Goal: Information Seeking & Learning: Learn about a topic

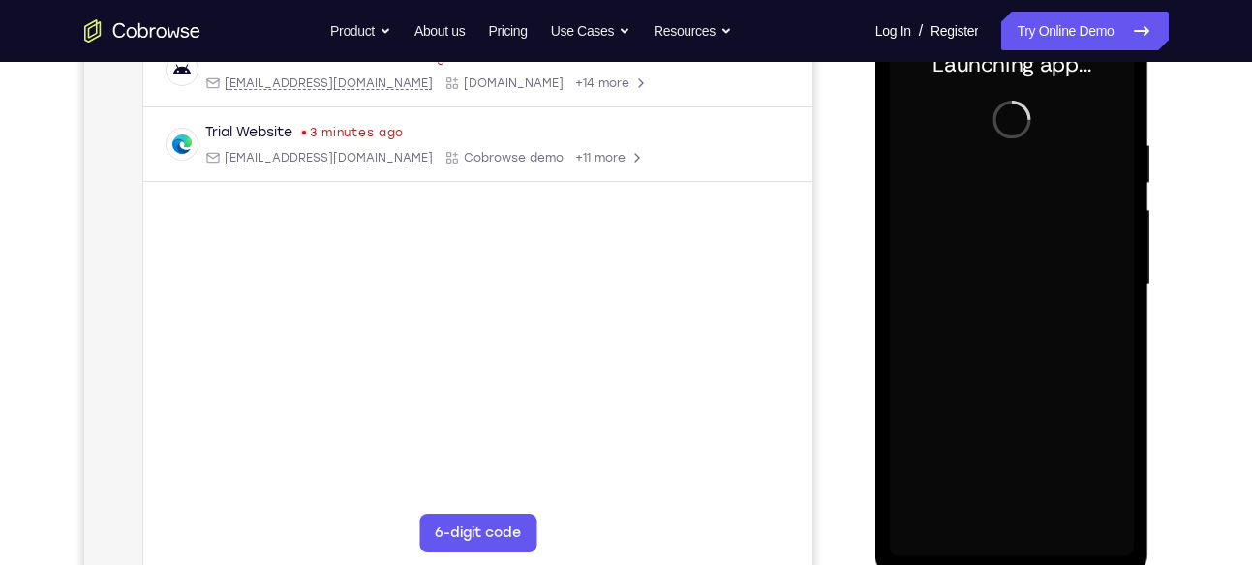
scroll to position [321, 0]
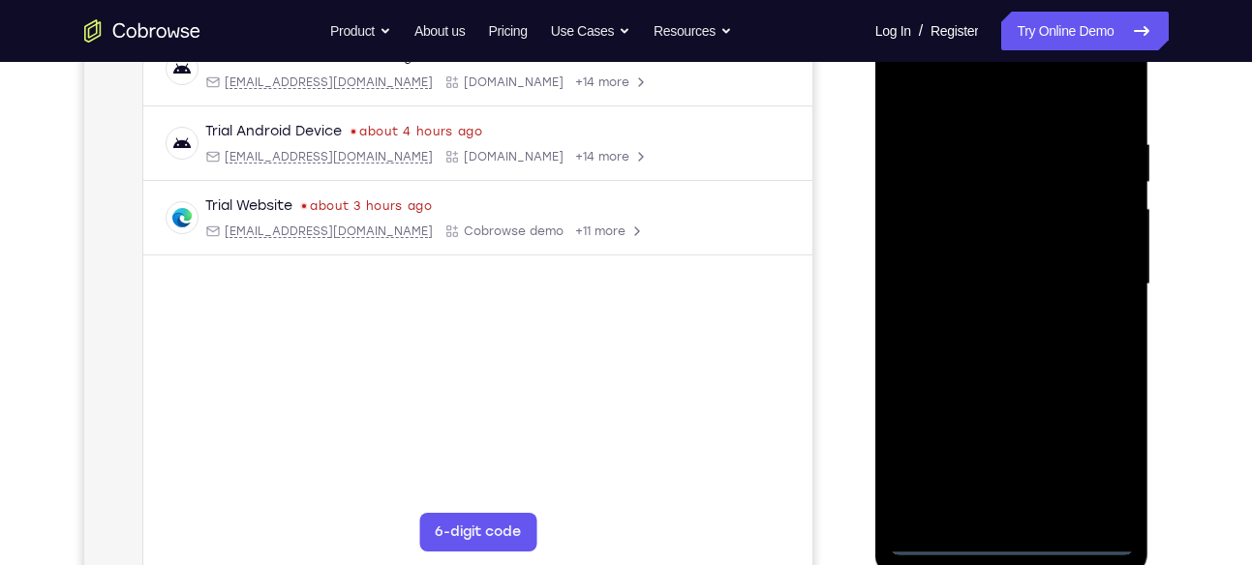
click at [1011, 543] on div at bounding box center [1012, 285] width 244 height 542
click at [1095, 470] on div at bounding box center [1012, 285] width 244 height 542
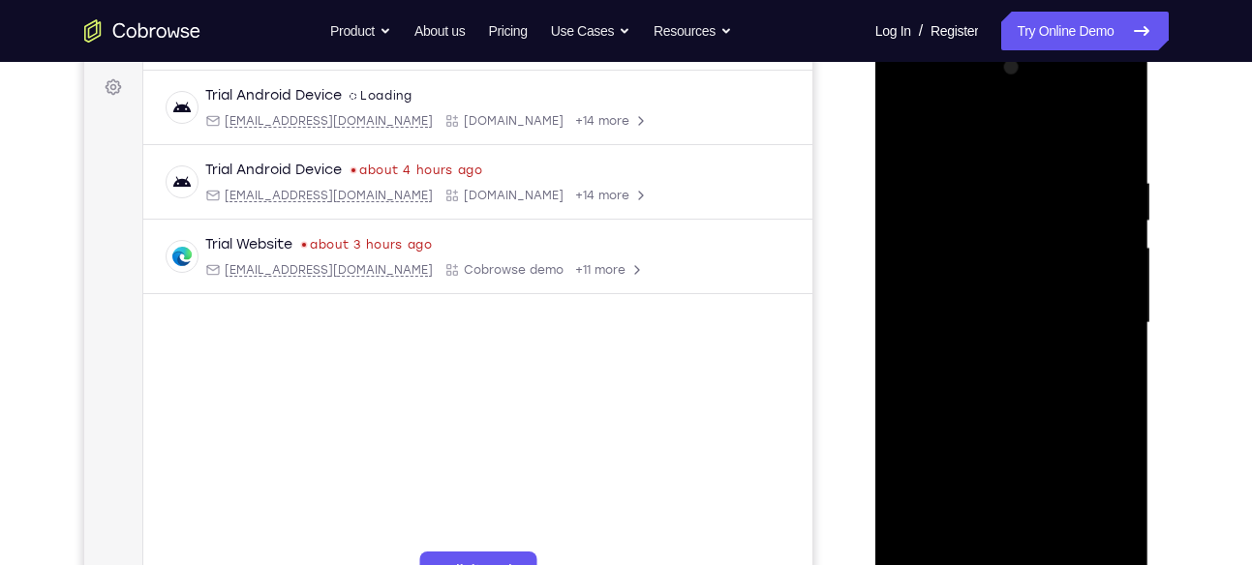
scroll to position [278, 0]
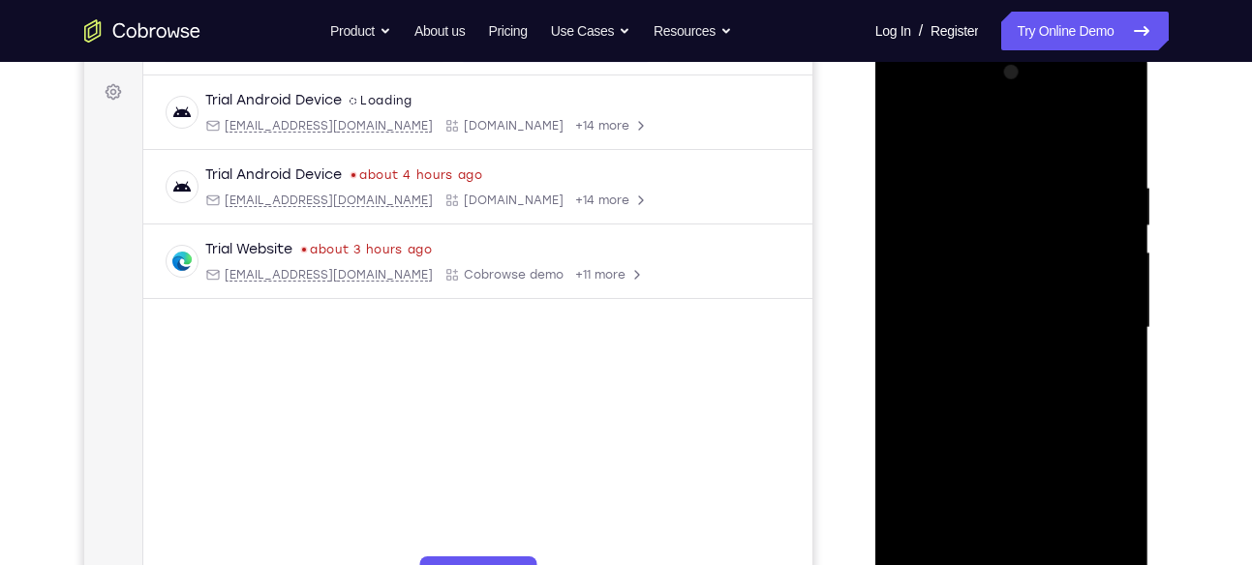
click at [921, 100] on div at bounding box center [1012, 328] width 244 height 542
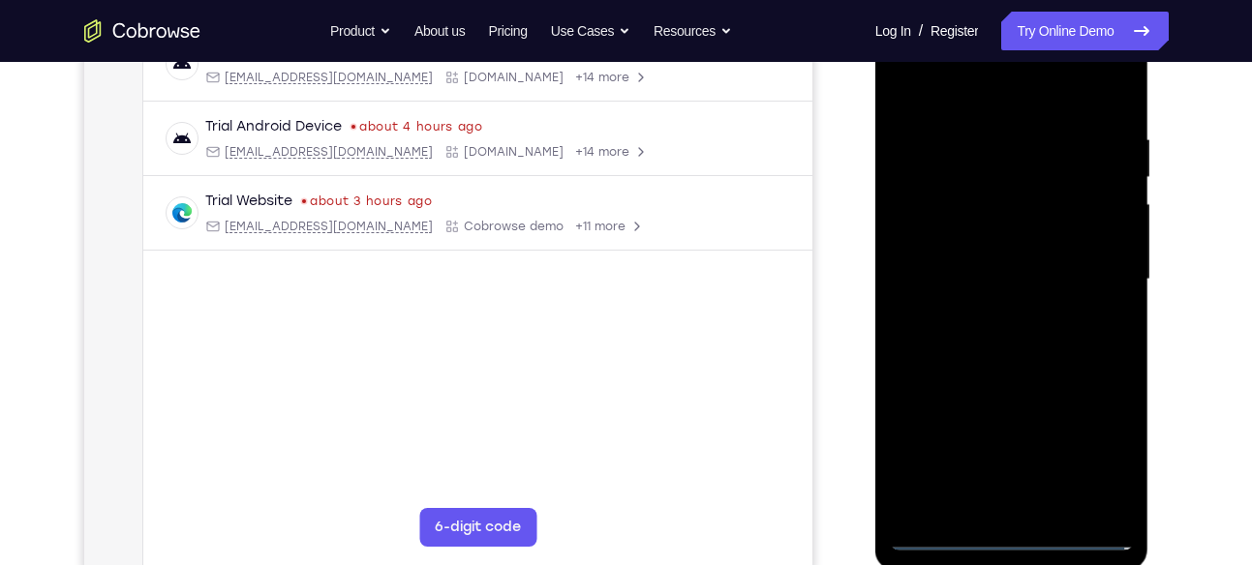
scroll to position [341, 0]
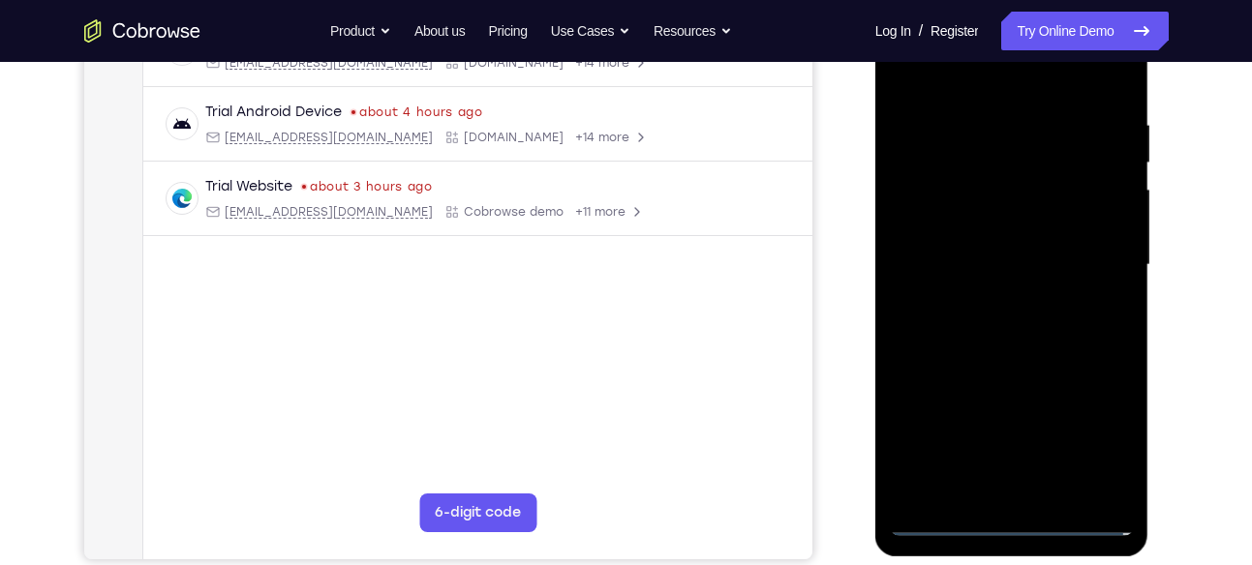
click at [1096, 255] on div at bounding box center [1012, 265] width 244 height 542
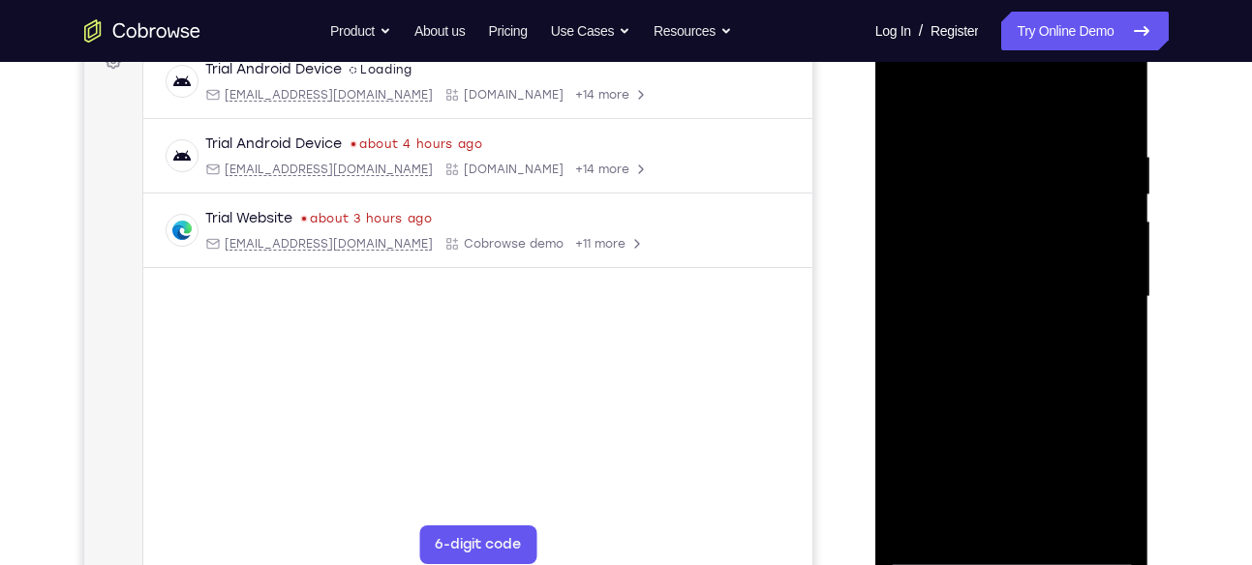
click at [984, 335] on div at bounding box center [1012, 297] width 244 height 542
click at [981, 255] on div at bounding box center [1012, 297] width 244 height 542
click at [978, 271] on div at bounding box center [1012, 297] width 244 height 542
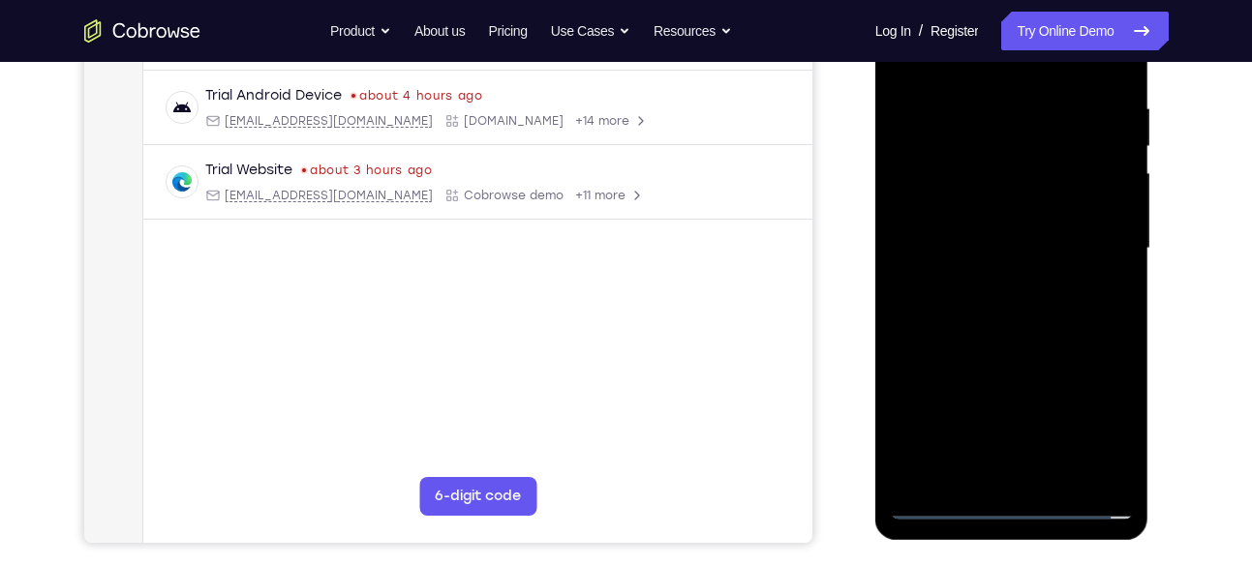
scroll to position [358, 0]
click at [948, 161] on div at bounding box center [1012, 248] width 244 height 542
click at [934, 205] on div at bounding box center [1012, 248] width 244 height 542
click at [932, 246] on div at bounding box center [1012, 248] width 244 height 542
click at [930, 309] on div at bounding box center [1012, 248] width 244 height 542
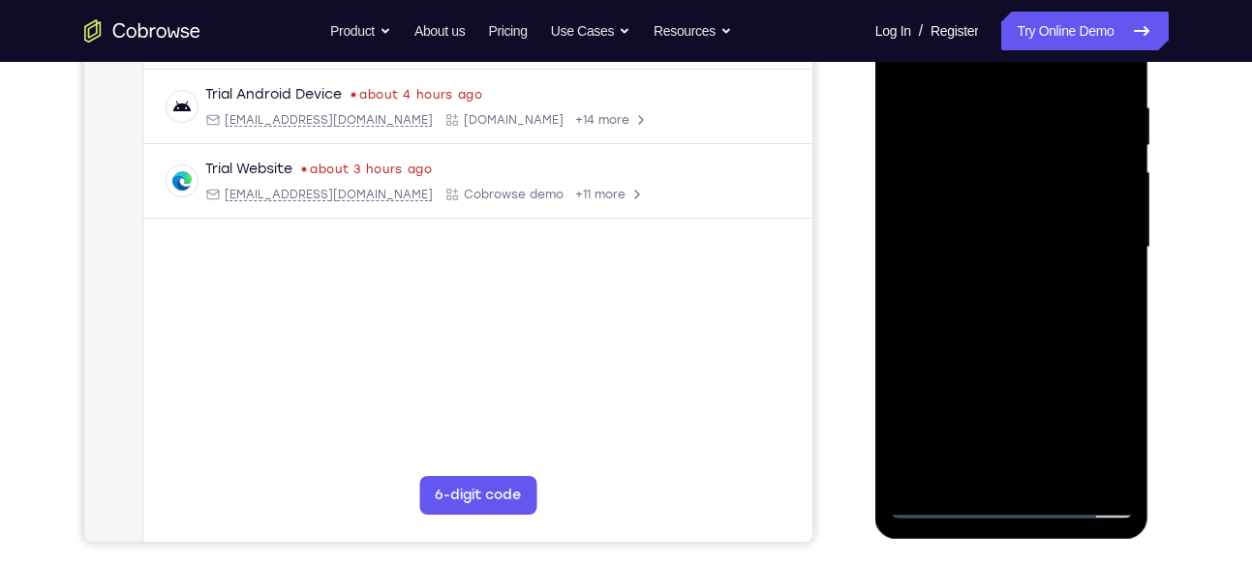
click at [978, 299] on div at bounding box center [1012, 248] width 244 height 542
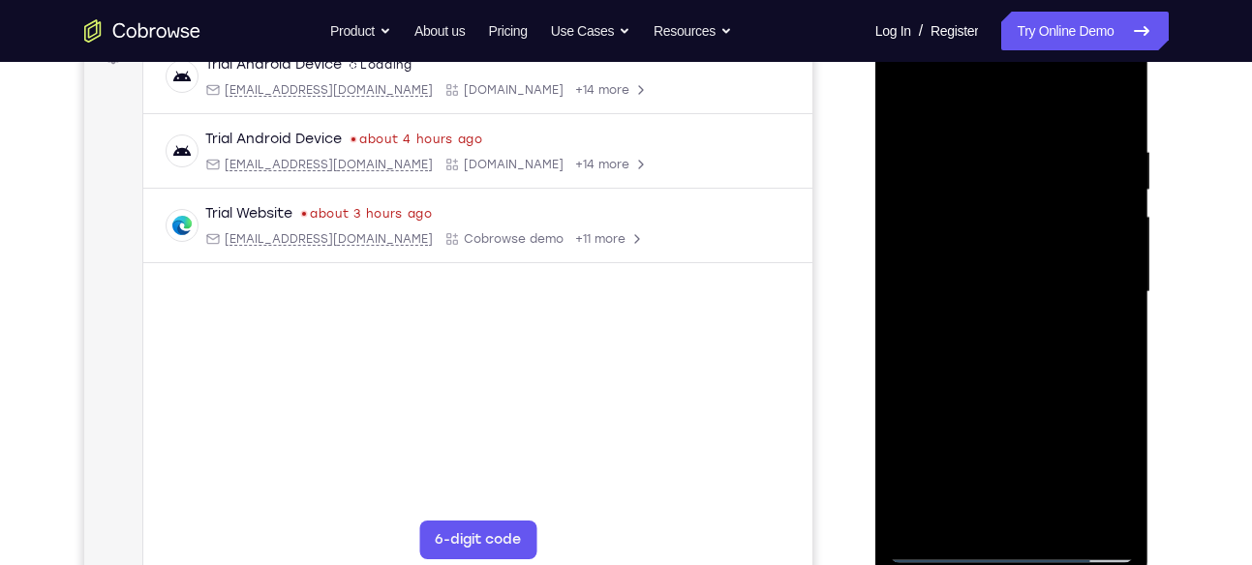
scroll to position [313, 0]
click at [1026, 384] on div at bounding box center [1012, 293] width 244 height 542
click at [1119, 97] on div at bounding box center [1012, 293] width 244 height 542
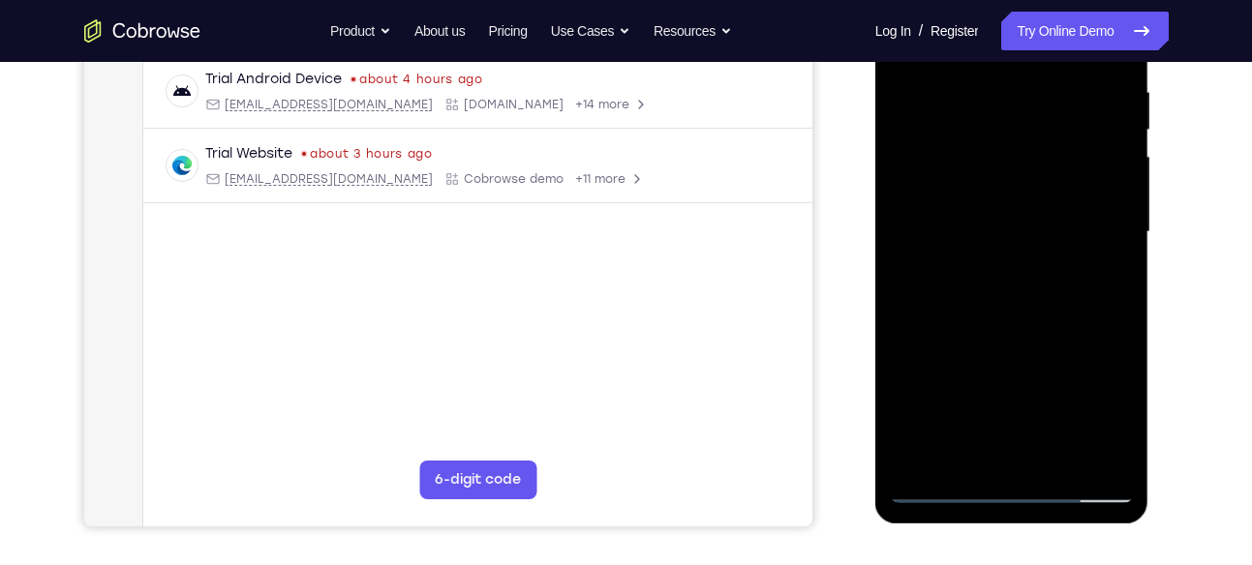
scroll to position [377, 0]
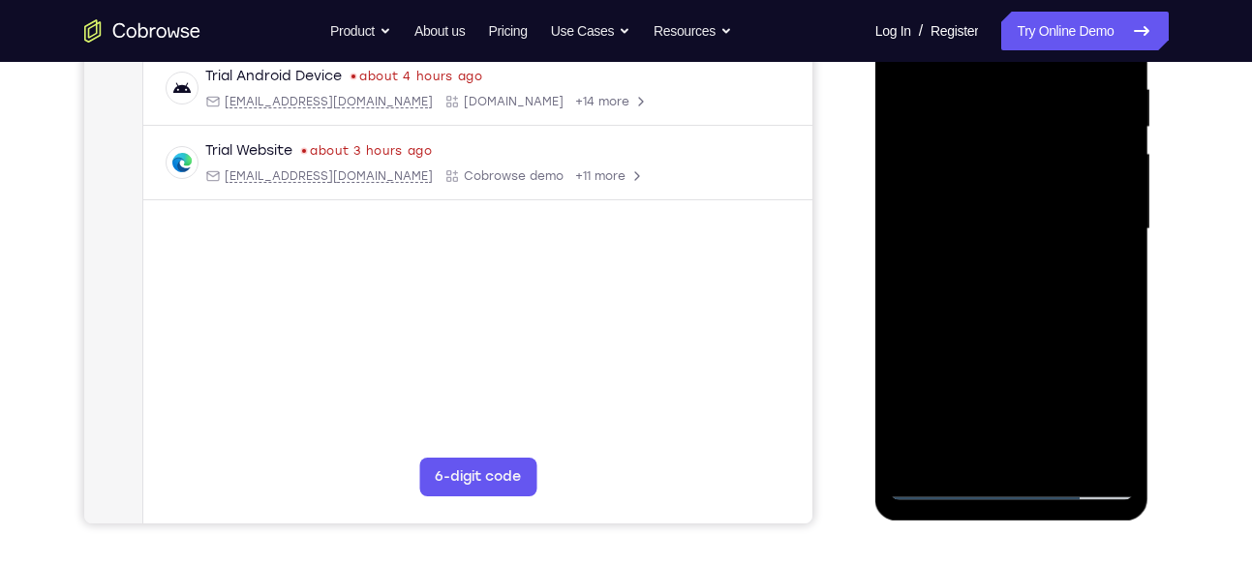
click at [1055, 454] on div at bounding box center [1012, 229] width 244 height 542
click at [1029, 330] on div at bounding box center [1012, 229] width 244 height 542
click at [989, 213] on div at bounding box center [1012, 229] width 244 height 542
click at [951, 451] on div at bounding box center [1012, 229] width 244 height 542
click at [1097, 278] on div at bounding box center [1012, 229] width 244 height 542
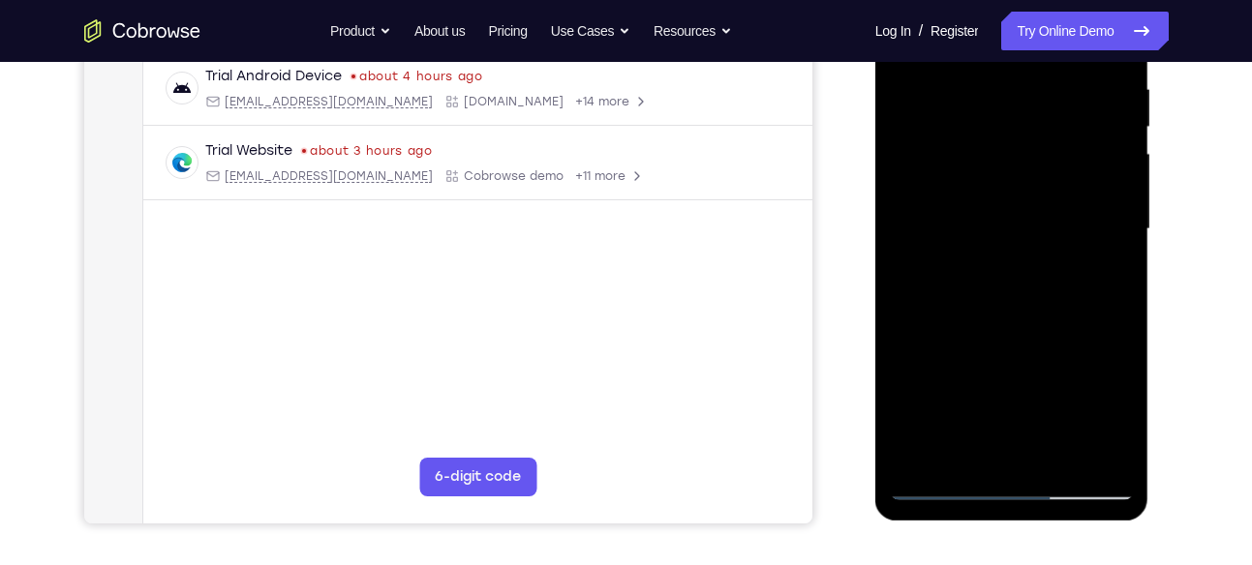
click at [1010, 278] on div at bounding box center [1012, 229] width 244 height 542
click at [1014, 276] on div at bounding box center [1012, 229] width 244 height 542
click at [1112, 414] on div at bounding box center [1012, 229] width 244 height 542
click at [1120, 415] on div at bounding box center [1012, 229] width 244 height 542
click at [1056, 271] on div at bounding box center [1012, 229] width 244 height 542
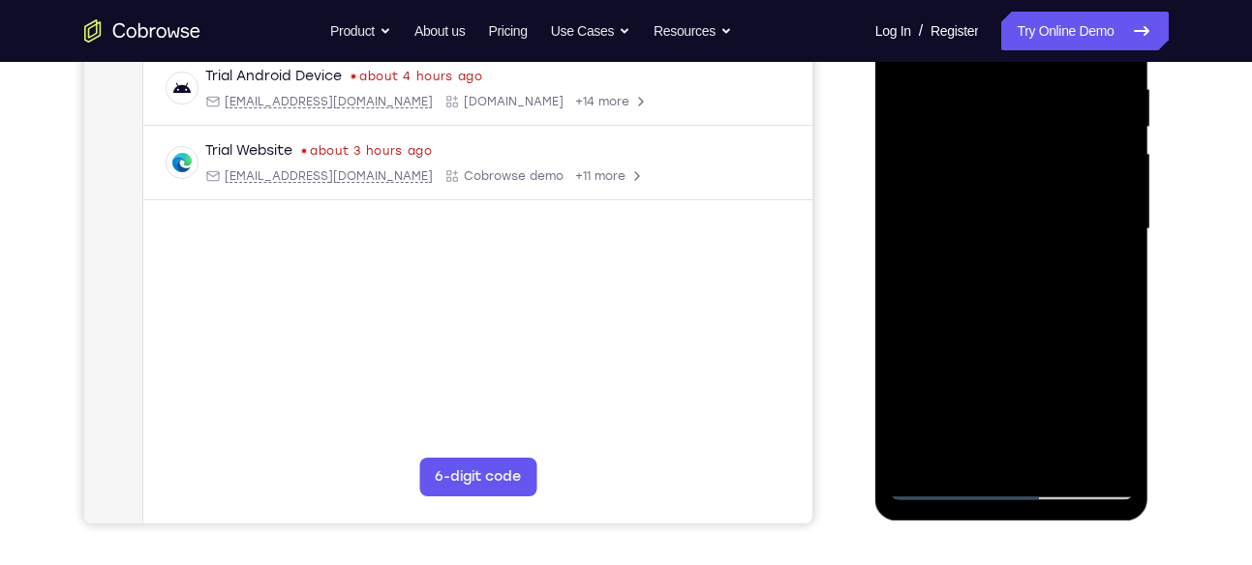
click at [964, 453] on div at bounding box center [1012, 229] width 244 height 542
click at [1064, 342] on div at bounding box center [1012, 229] width 244 height 542
click at [1100, 257] on div at bounding box center [1012, 229] width 244 height 542
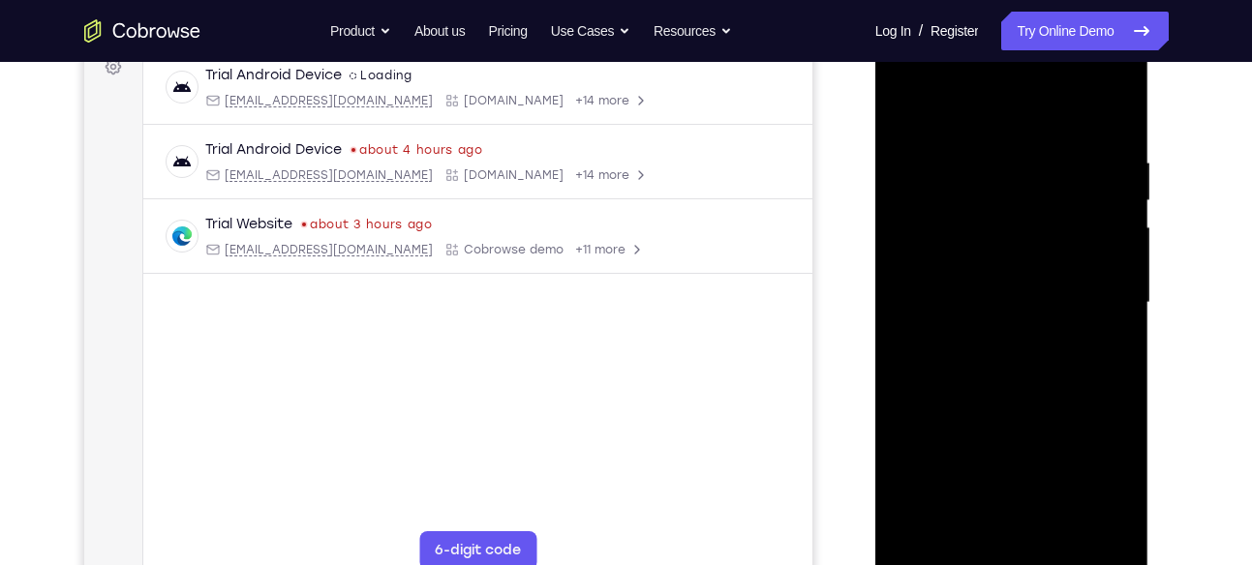
scroll to position [302, 0]
click at [912, 116] on div at bounding box center [1012, 304] width 244 height 542
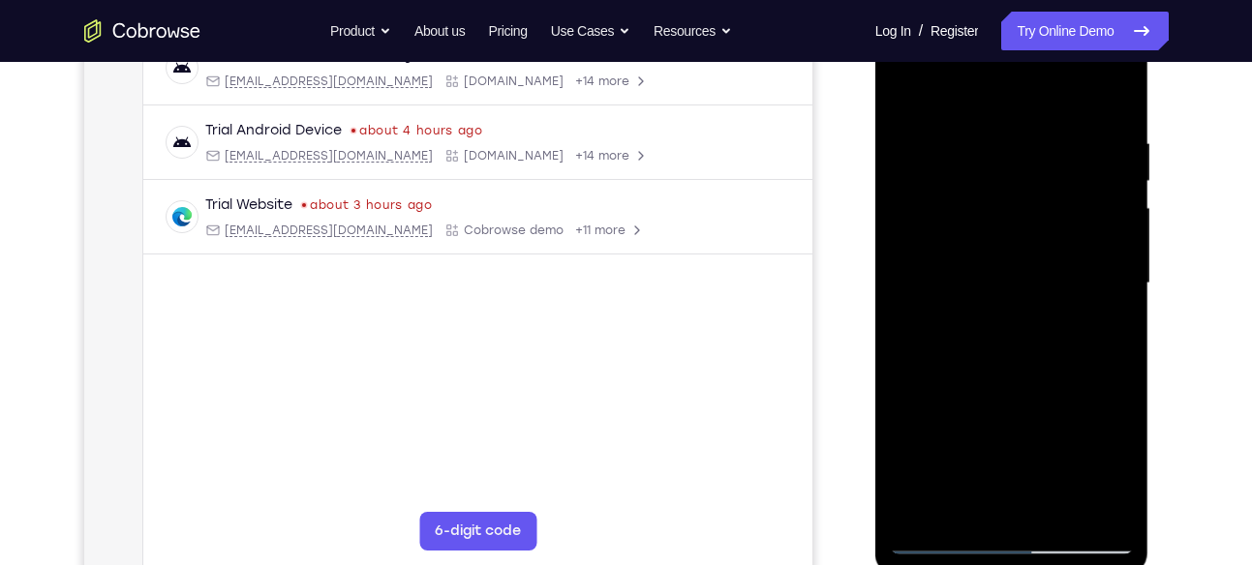
scroll to position [328, 0]
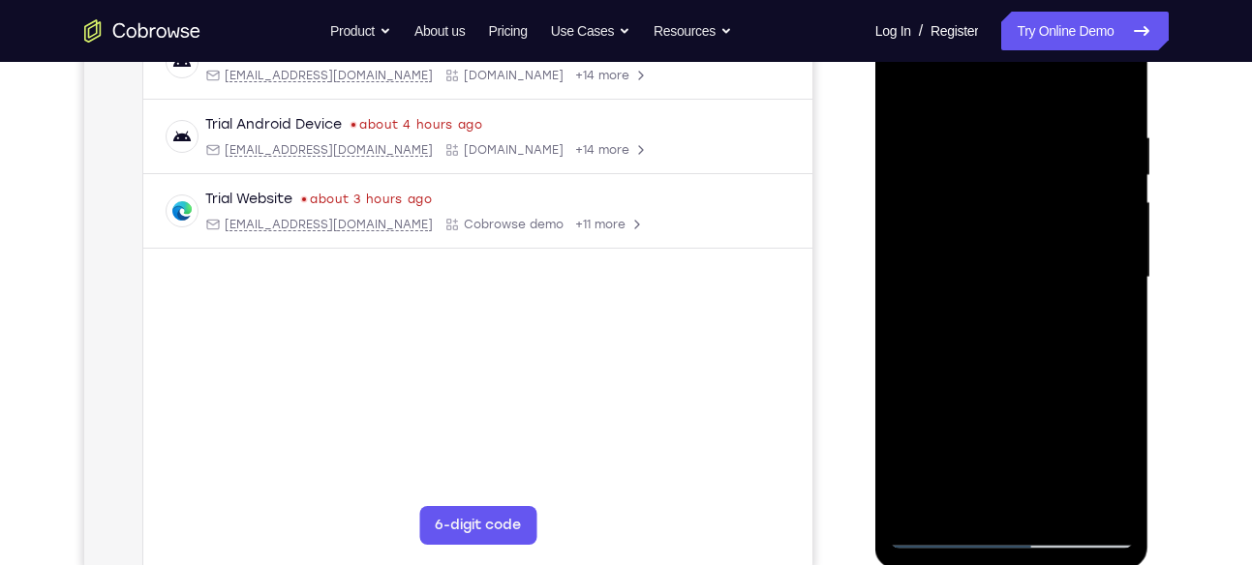
click at [909, 79] on div at bounding box center [1012, 278] width 244 height 542
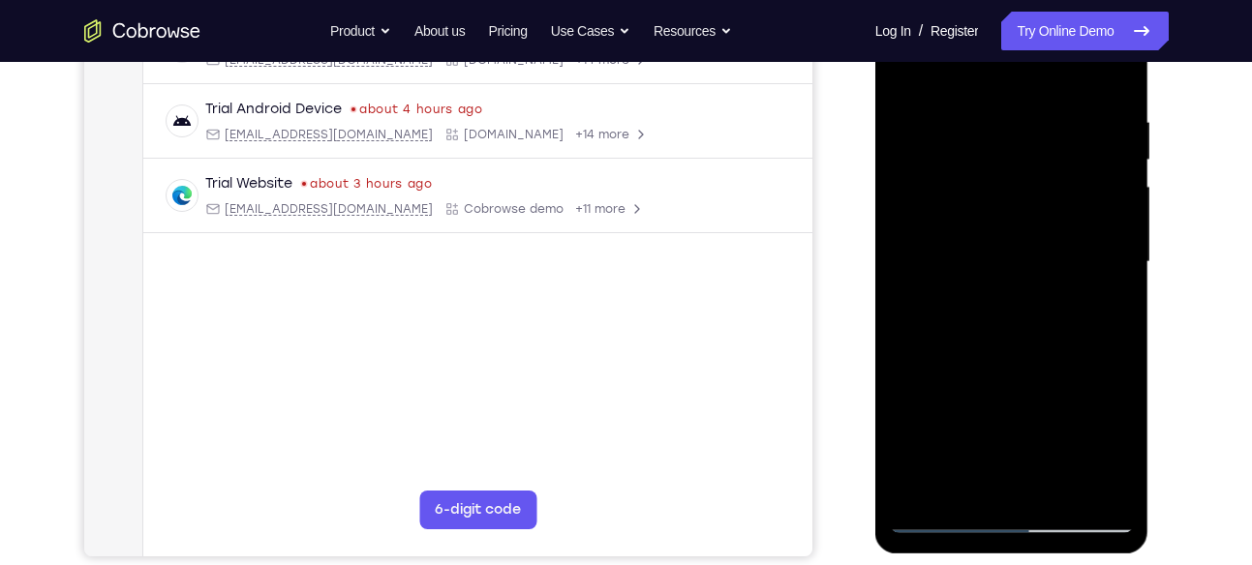
scroll to position [346, 0]
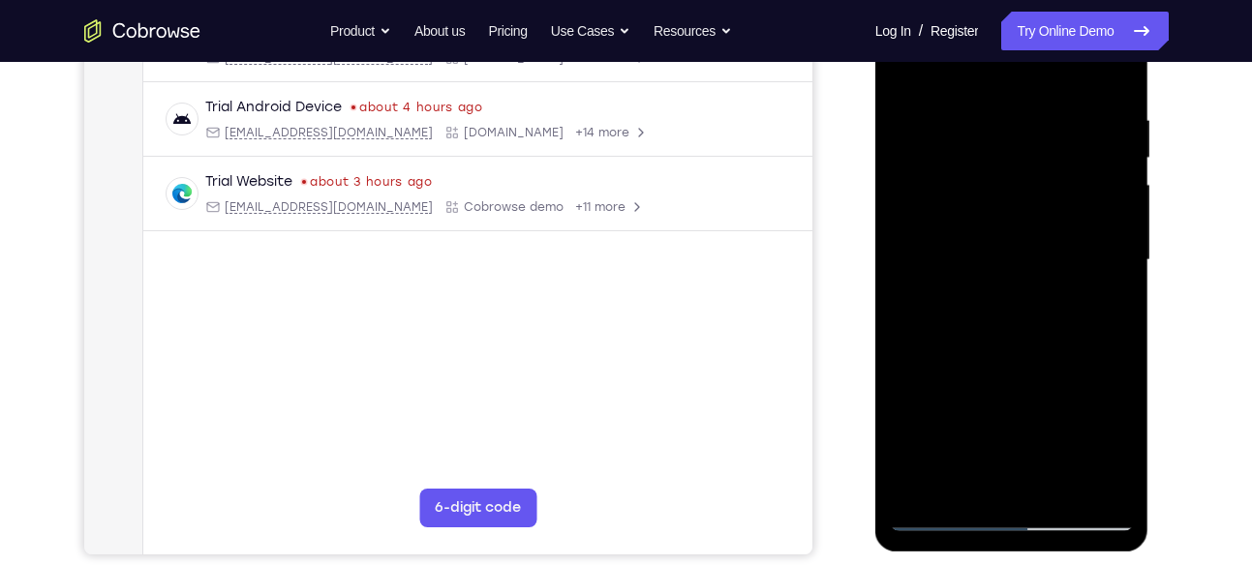
drag, startPoint x: 1033, startPoint y: 100, endPoint x: 1026, endPoint y: 295, distance: 195.7
click at [1026, 295] on div at bounding box center [1012, 260] width 244 height 542
drag, startPoint x: 1091, startPoint y: 107, endPoint x: 930, endPoint y: 107, distance: 160.7
click at [930, 107] on div at bounding box center [1012, 260] width 244 height 542
drag, startPoint x: 1070, startPoint y: 112, endPoint x: 922, endPoint y: 100, distance: 148.6
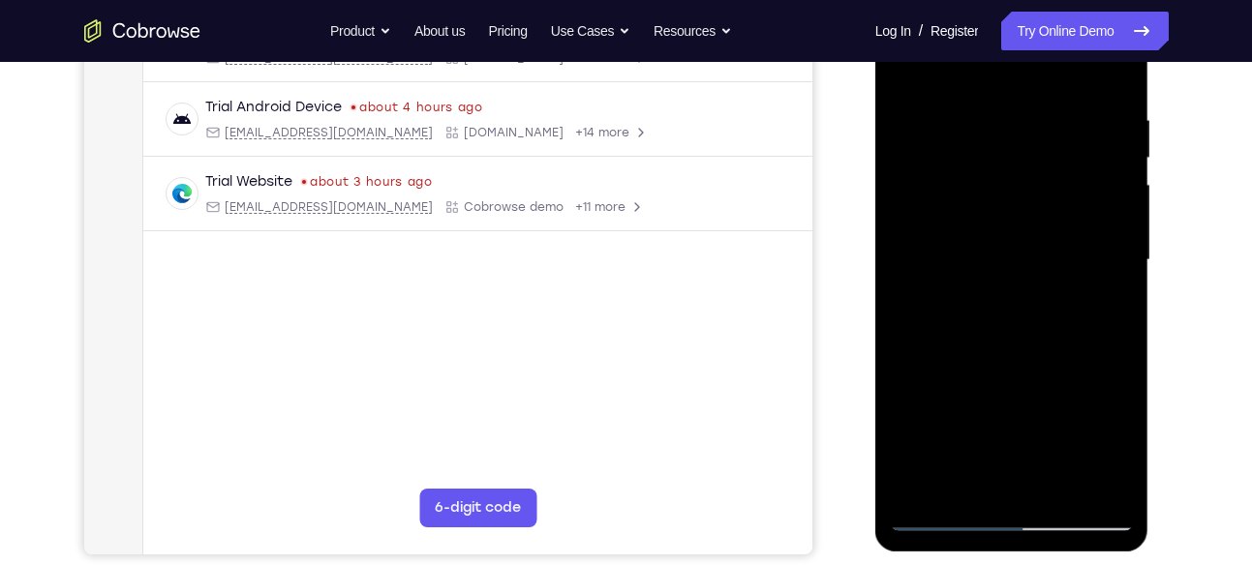
click at [922, 100] on div at bounding box center [1012, 260] width 244 height 542
click at [965, 483] on div at bounding box center [1012, 260] width 244 height 542
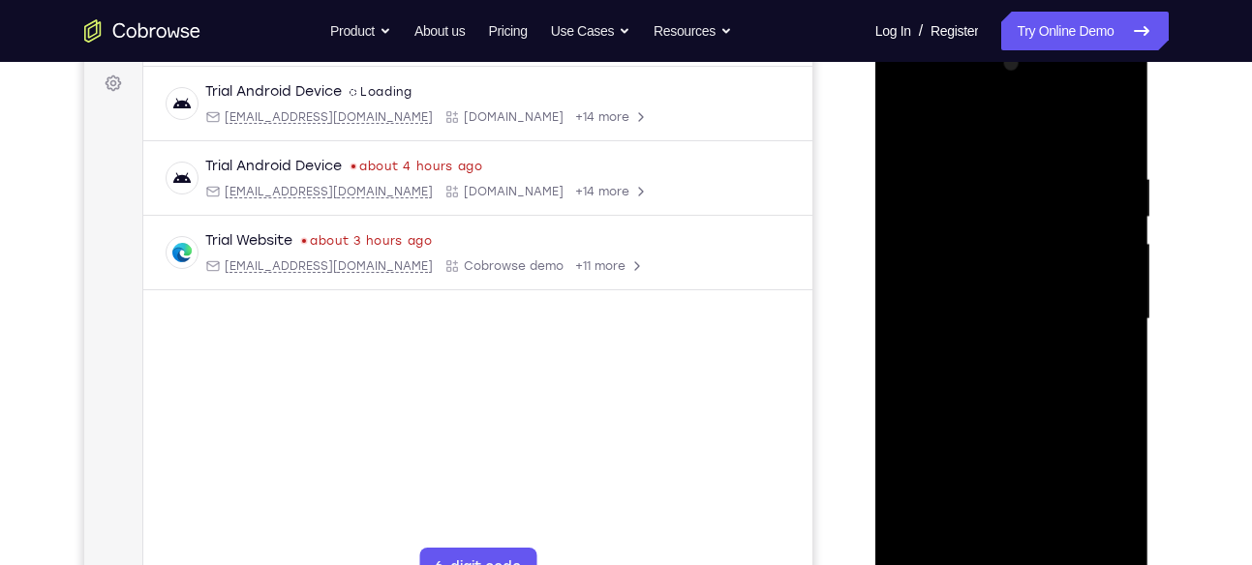
scroll to position [276, 0]
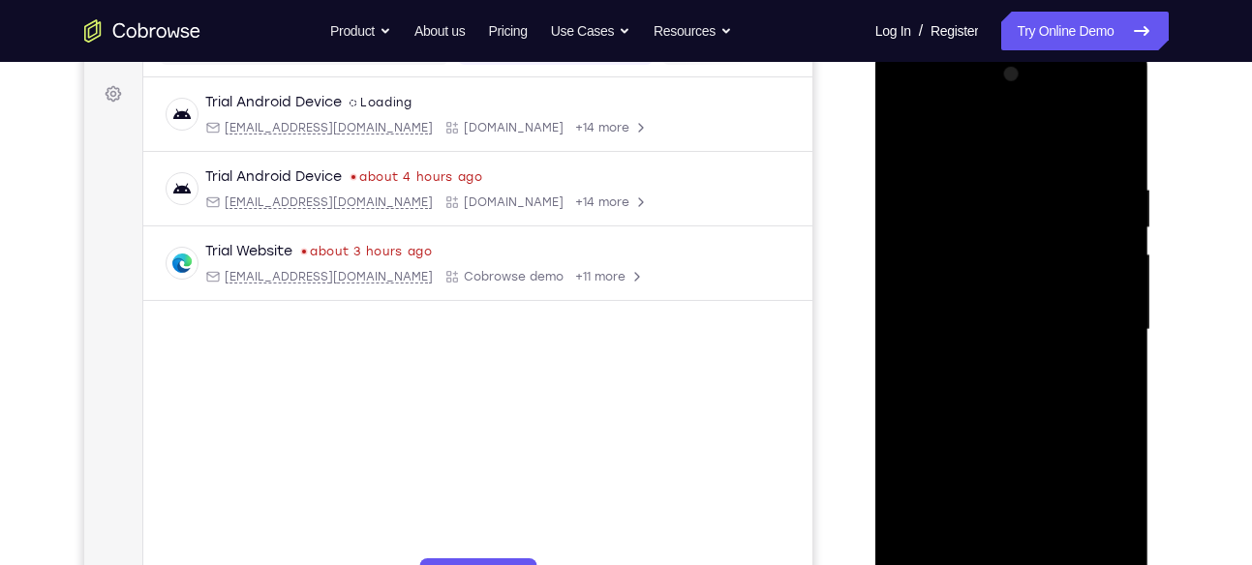
click at [1040, 140] on div at bounding box center [1012, 330] width 244 height 542
click at [961, 194] on div at bounding box center [1012, 330] width 244 height 542
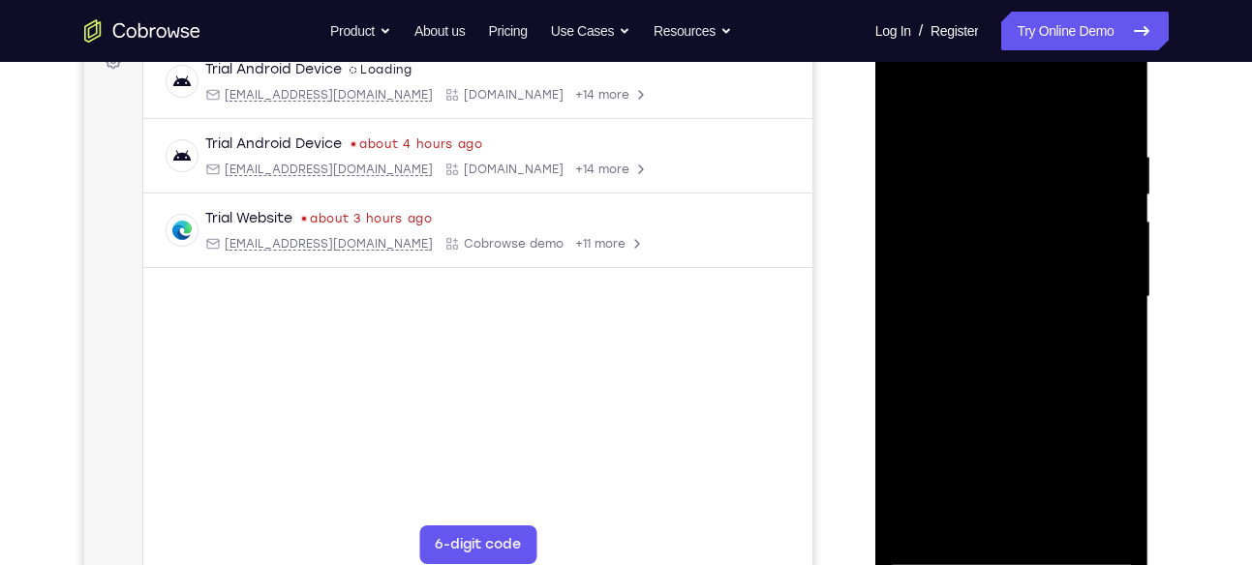
scroll to position [342, 0]
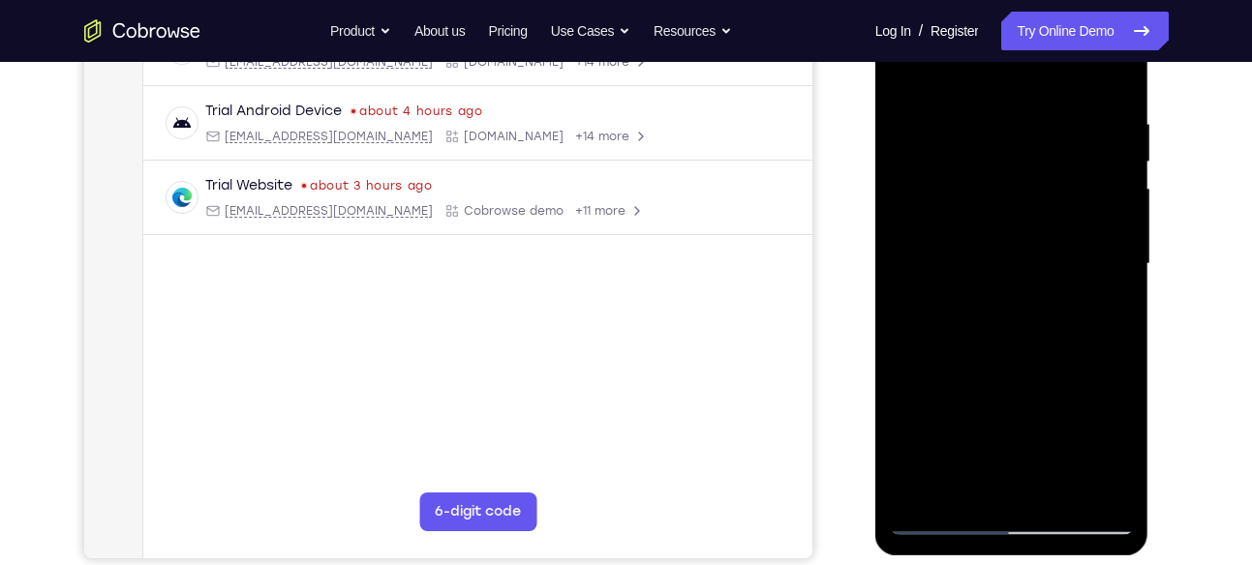
click at [920, 492] on div at bounding box center [1012, 264] width 244 height 542
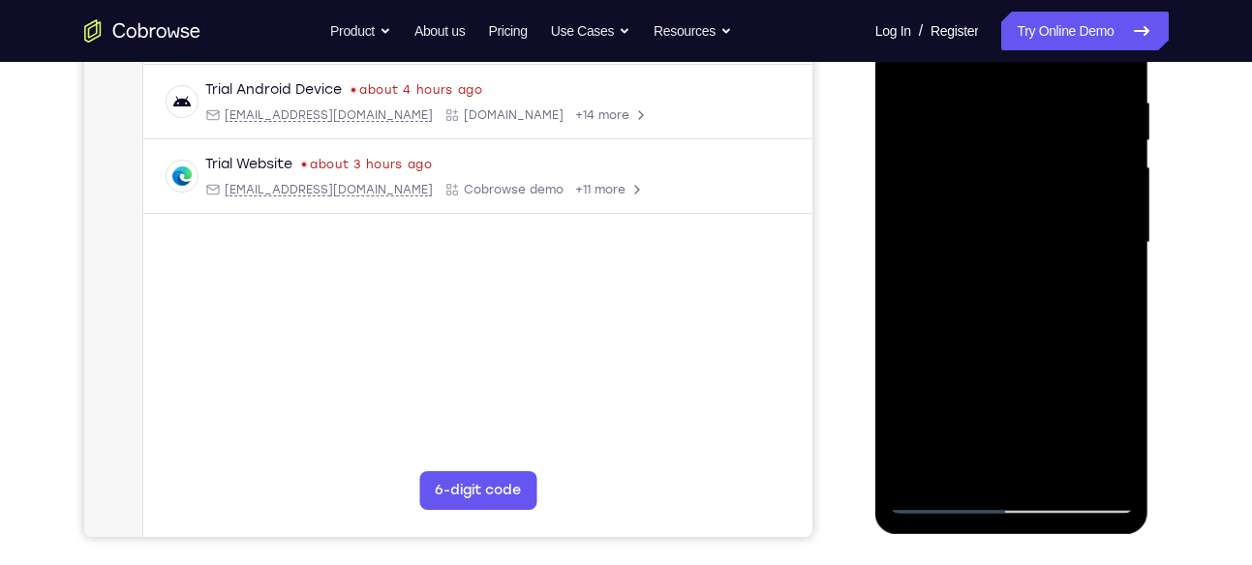
scroll to position [335, 0]
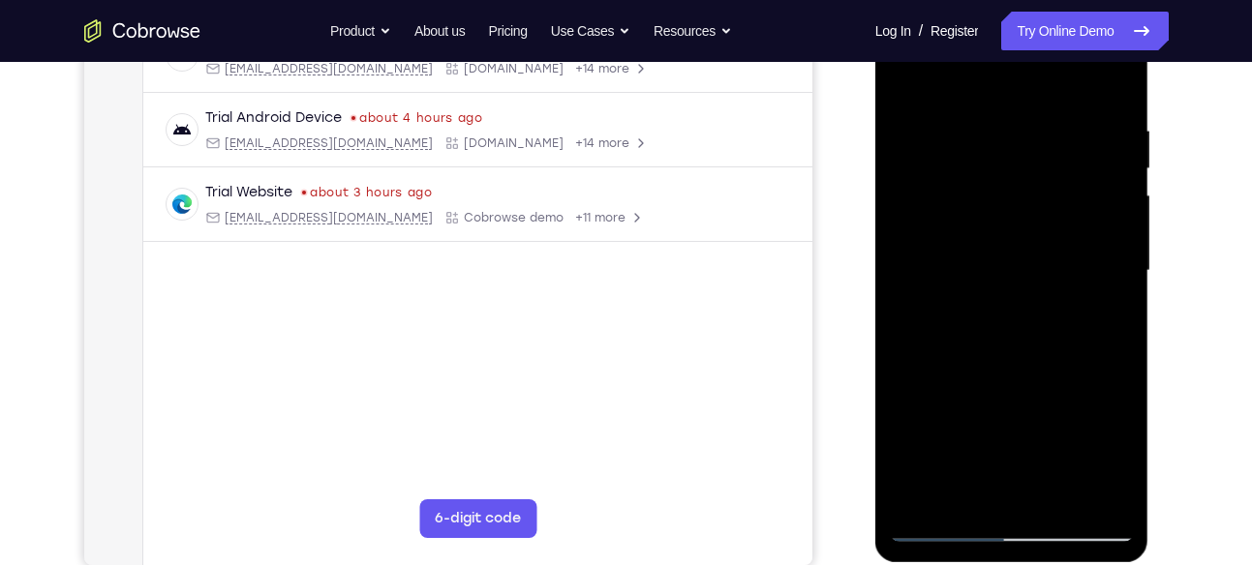
click at [982, 114] on div at bounding box center [1012, 271] width 244 height 542
click at [1084, 149] on div at bounding box center [1012, 271] width 244 height 542
click at [1101, 142] on div at bounding box center [1012, 271] width 244 height 542
click at [1102, 232] on div at bounding box center [1012, 271] width 244 height 542
click at [1110, 186] on div at bounding box center [1012, 271] width 244 height 542
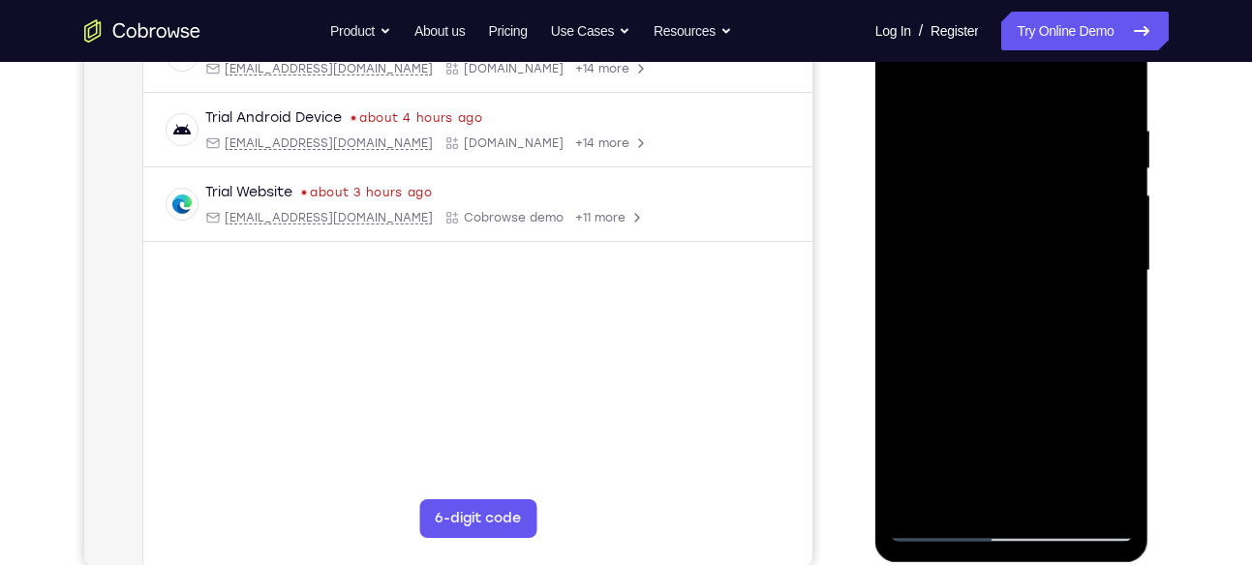
click at [1116, 185] on div at bounding box center [1012, 271] width 244 height 542
click at [1116, 142] on div at bounding box center [1012, 271] width 244 height 542
click at [1116, 198] on div at bounding box center [1012, 271] width 244 height 542
drag, startPoint x: 1113, startPoint y: 176, endPoint x: 1023, endPoint y: 175, distance: 90.0
click at [1023, 175] on div at bounding box center [1012, 271] width 244 height 542
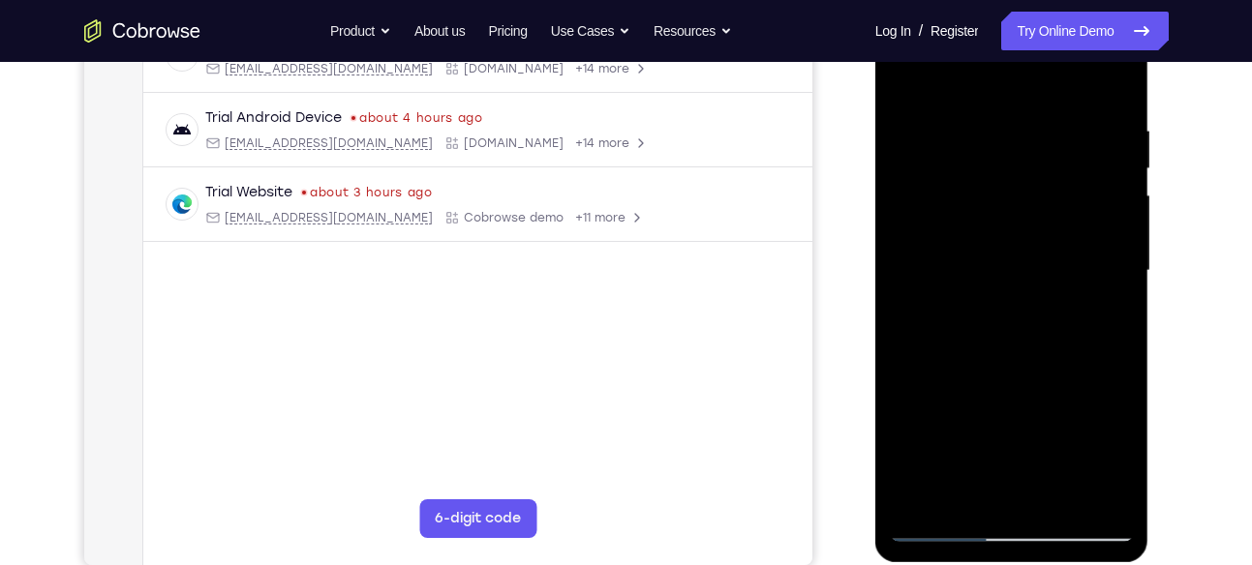
drag, startPoint x: 1089, startPoint y: 158, endPoint x: 954, endPoint y: 150, distance: 134.8
click at [954, 150] on div at bounding box center [1012, 271] width 244 height 542
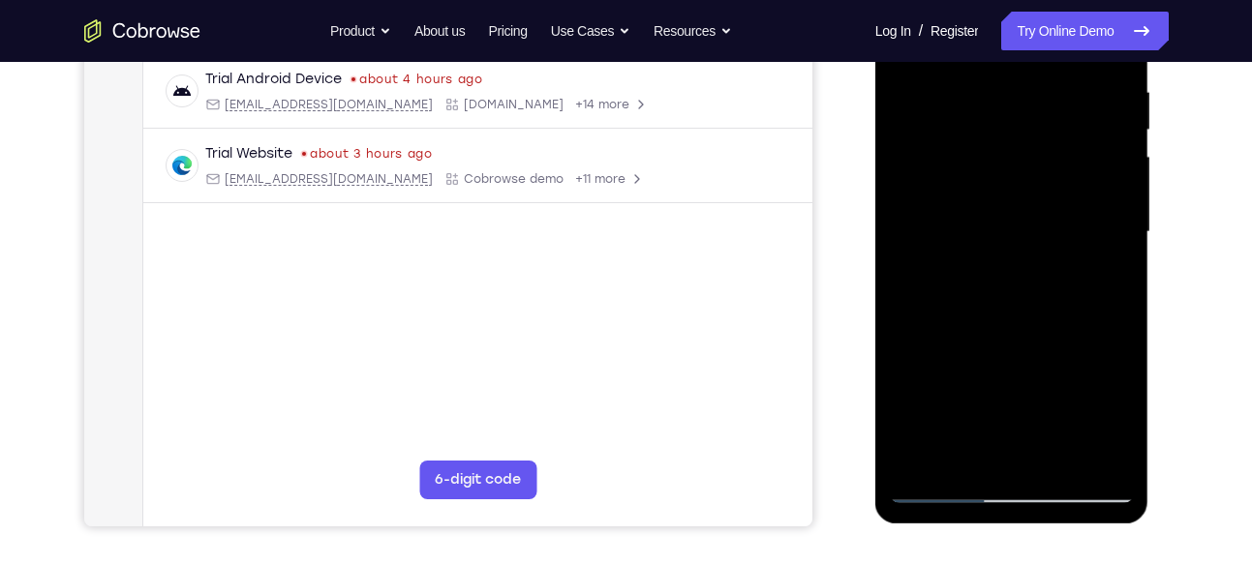
scroll to position [333, 0]
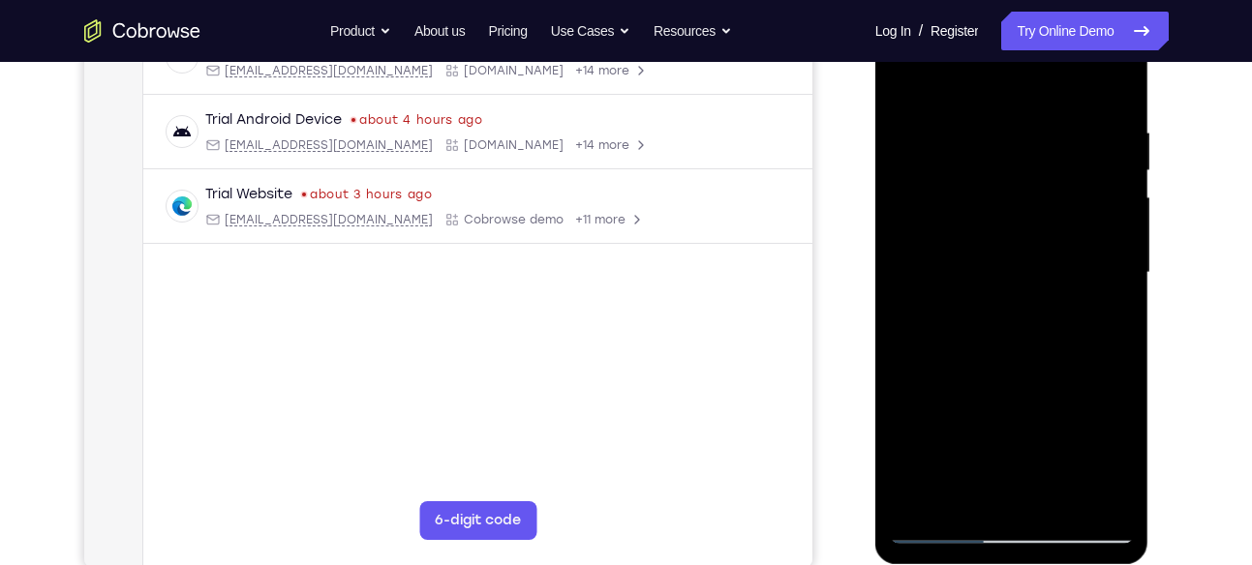
click at [1107, 190] on div at bounding box center [1012, 273] width 244 height 542
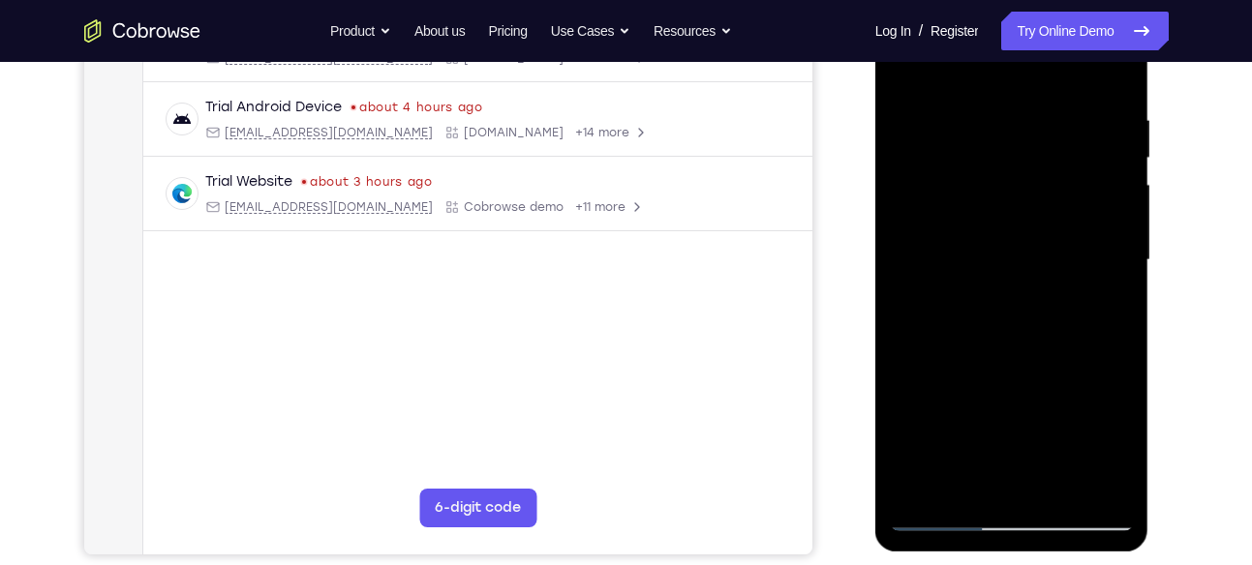
click at [1110, 186] on div at bounding box center [1012, 260] width 244 height 542
drag, startPoint x: 1108, startPoint y: 165, endPoint x: 1004, endPoint y: 160, distance: 104.7
click at [1004, 160] on div at bounding box center [1012, 260] width 244 height 542
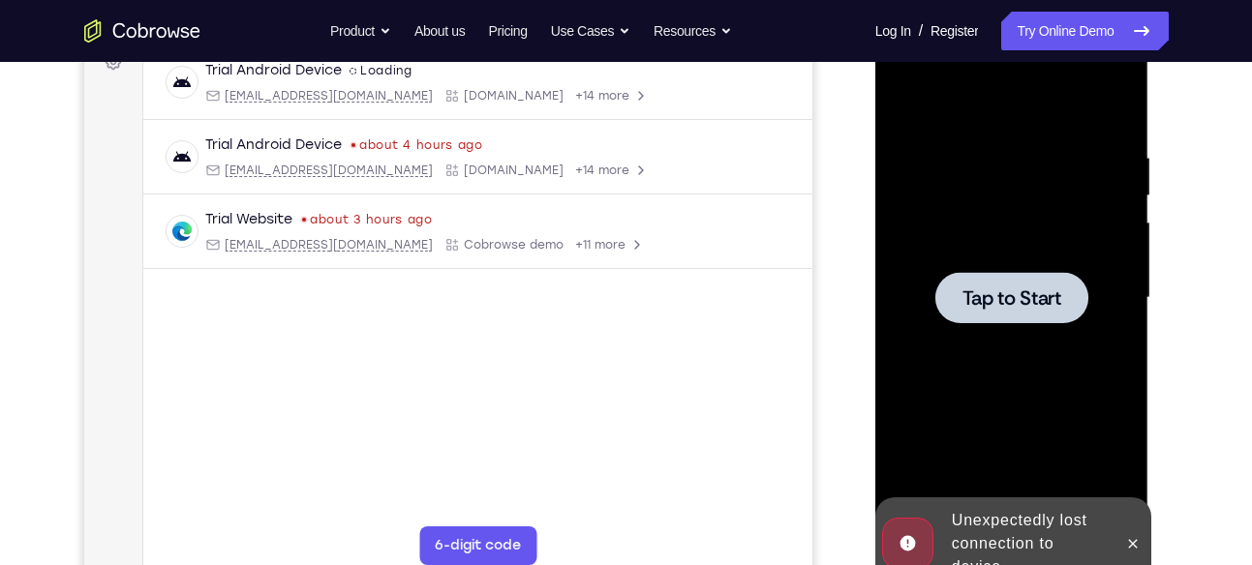
scroll to position [301, 0]
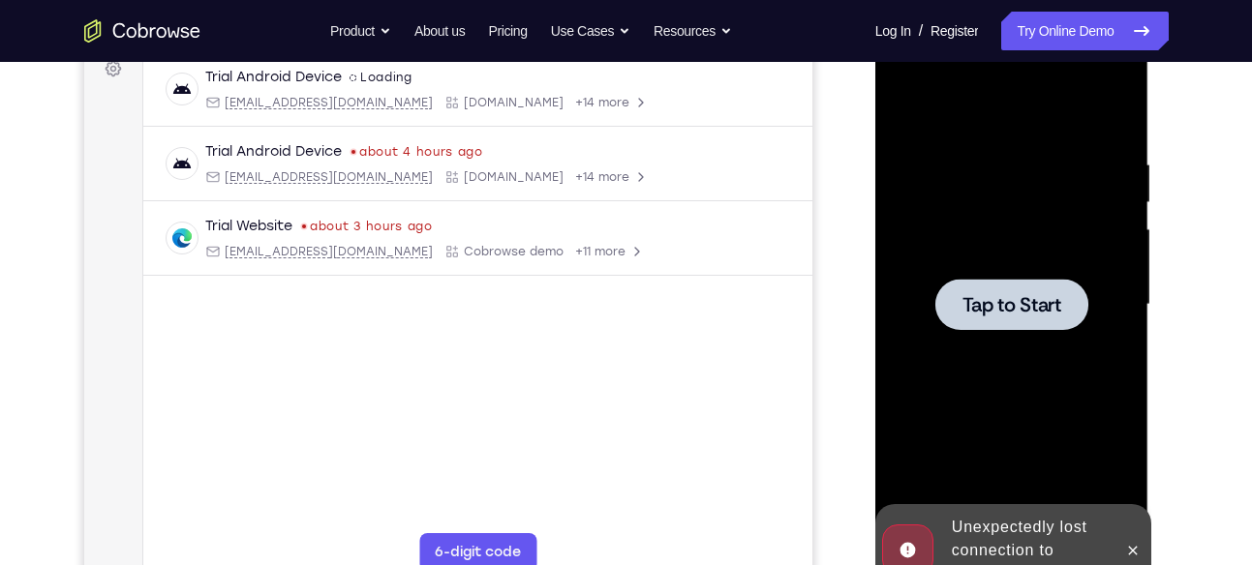
click at [1045, 275] on div at bounding box center [1012, 305] width 244 height 542
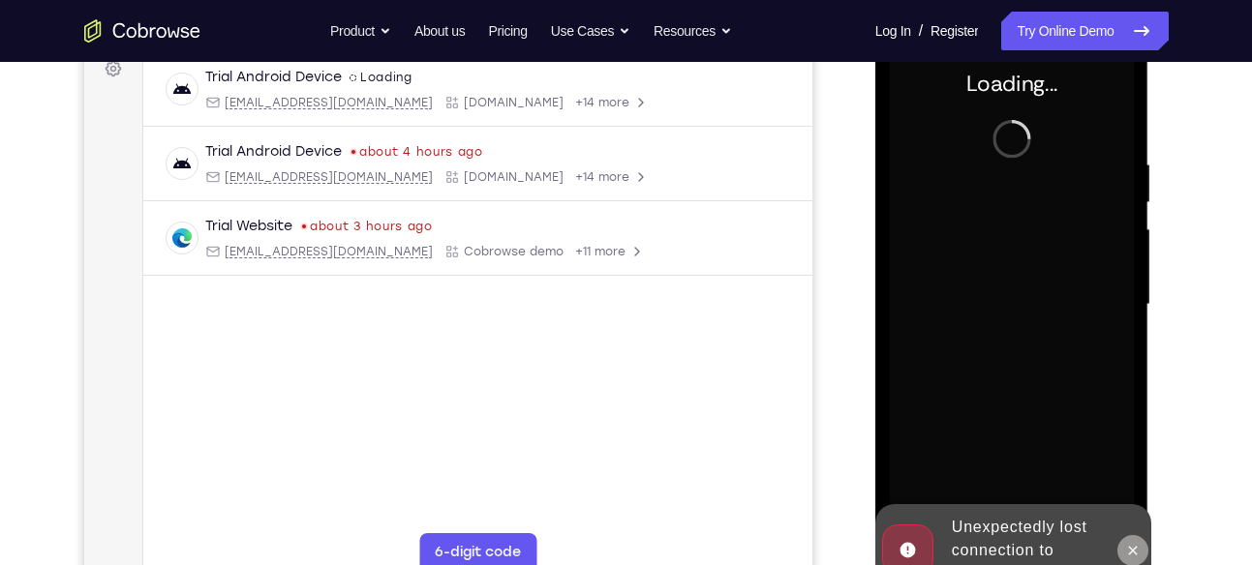
click at [1129, 545] on icon at bounding box center [1132, 550] width 15 height 15
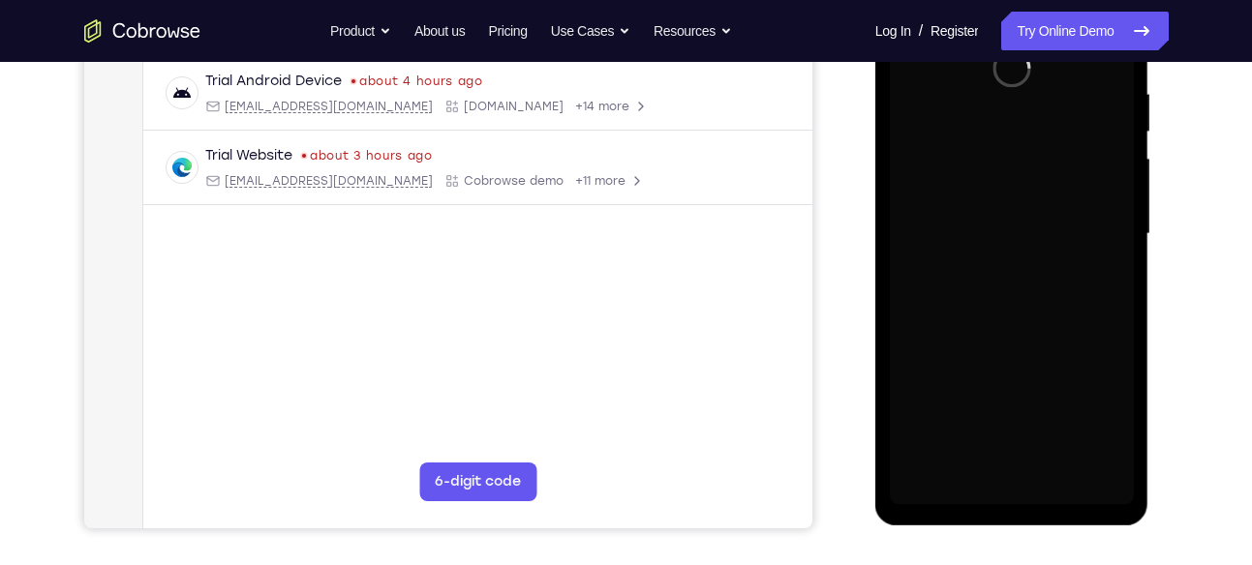
scroll to position [379, 0]
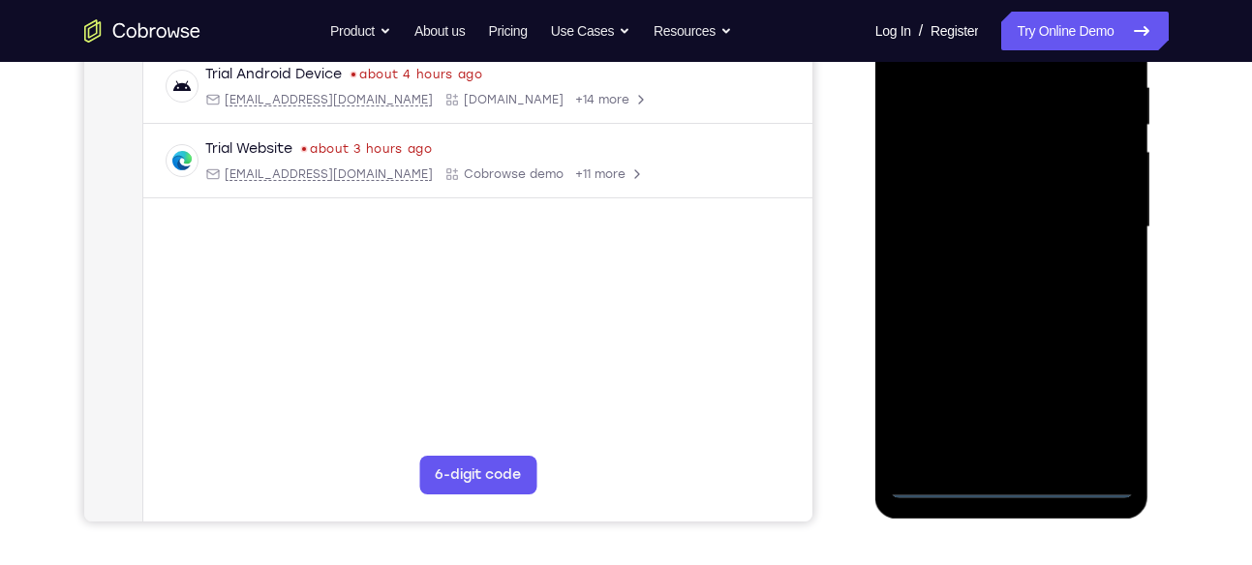
click at [1015, 483] on div at bounding box center [1012, 227] width 244 height 542
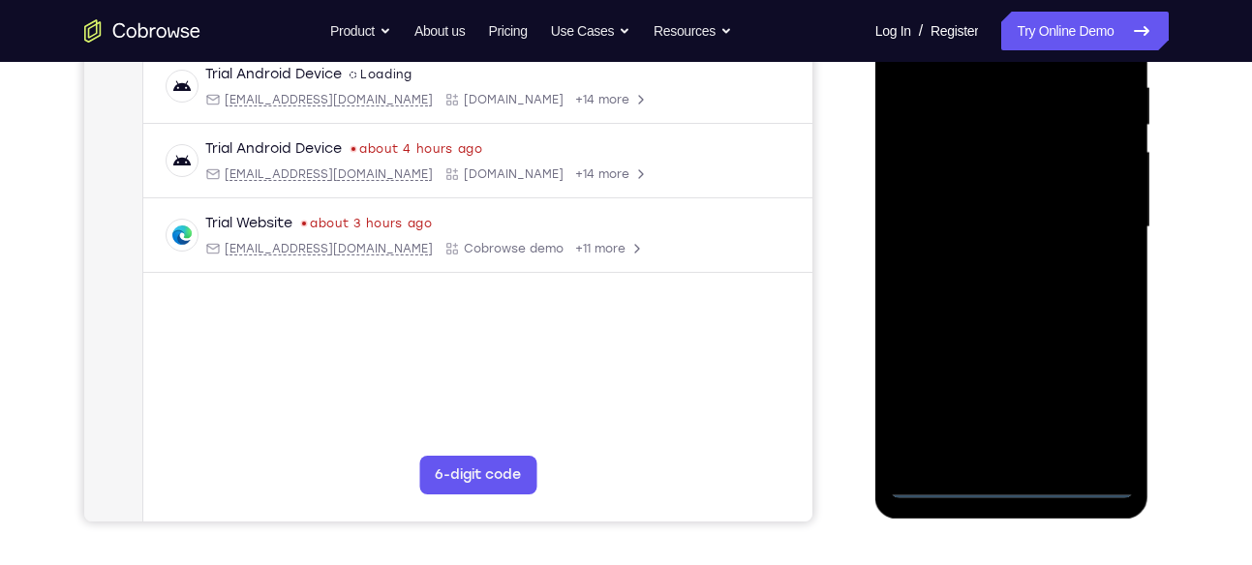
click at [1091, 388] on div at bounding box center [1012, 227] width 244 height 542
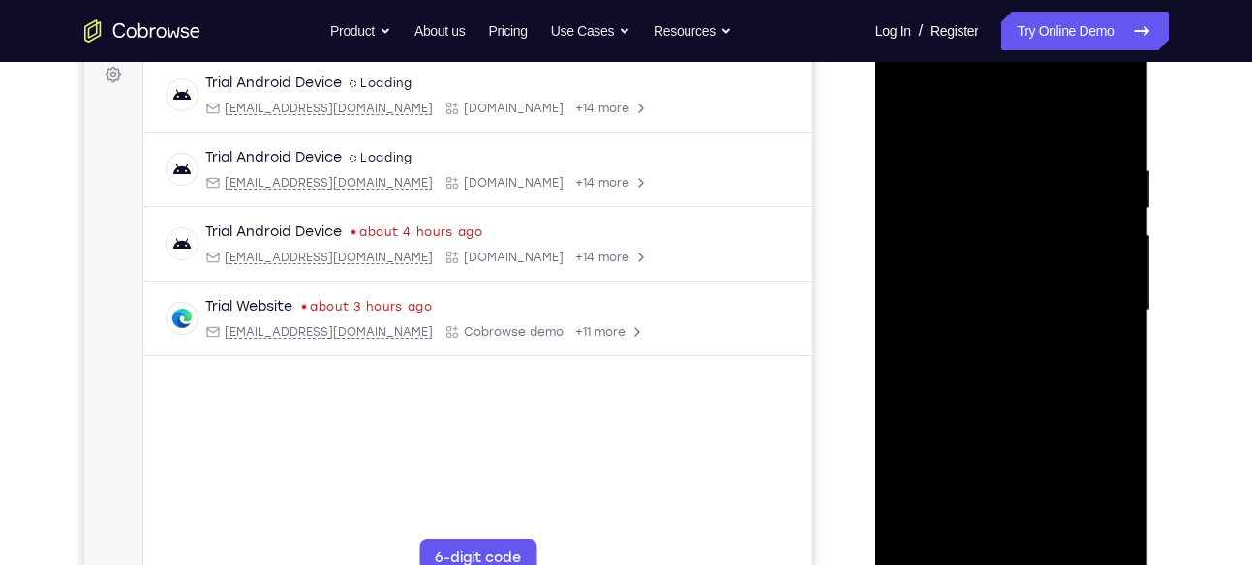
scroll to position [270, 0]
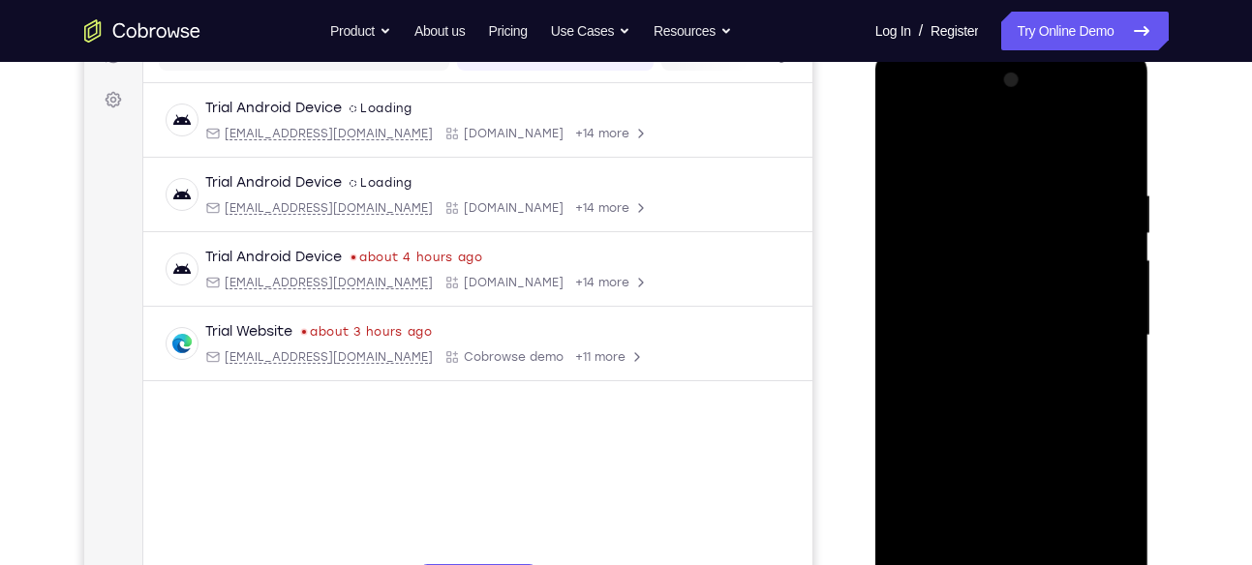
click at [929, 102] on div at bounding box center [1012, 336] width 244 height 542
click at [1092, 339] on div at bounding box center [1012, 336] width 244 height 542
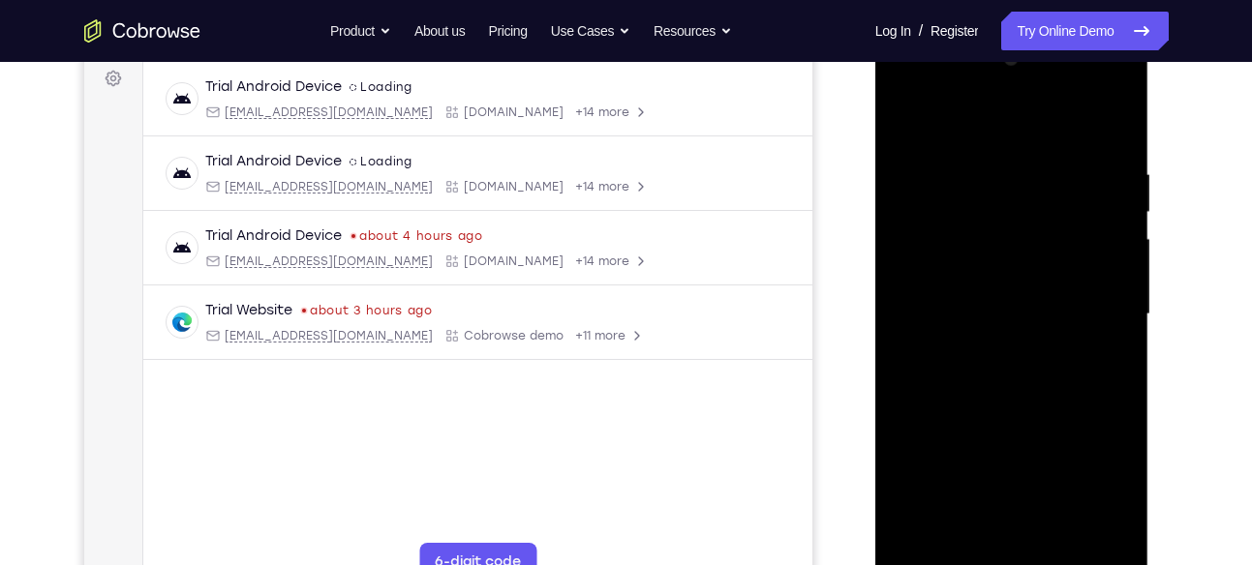
scroll to position [292, 0]
click at [986, 348] on div at bounding box center [1012, 314] width 244 height 542
click at [1033, 267] on div at bounding box center [1012, 314] width 244 height 542
click at [980, 299] on div at bounding box center [1012, 314] width 244 height 542
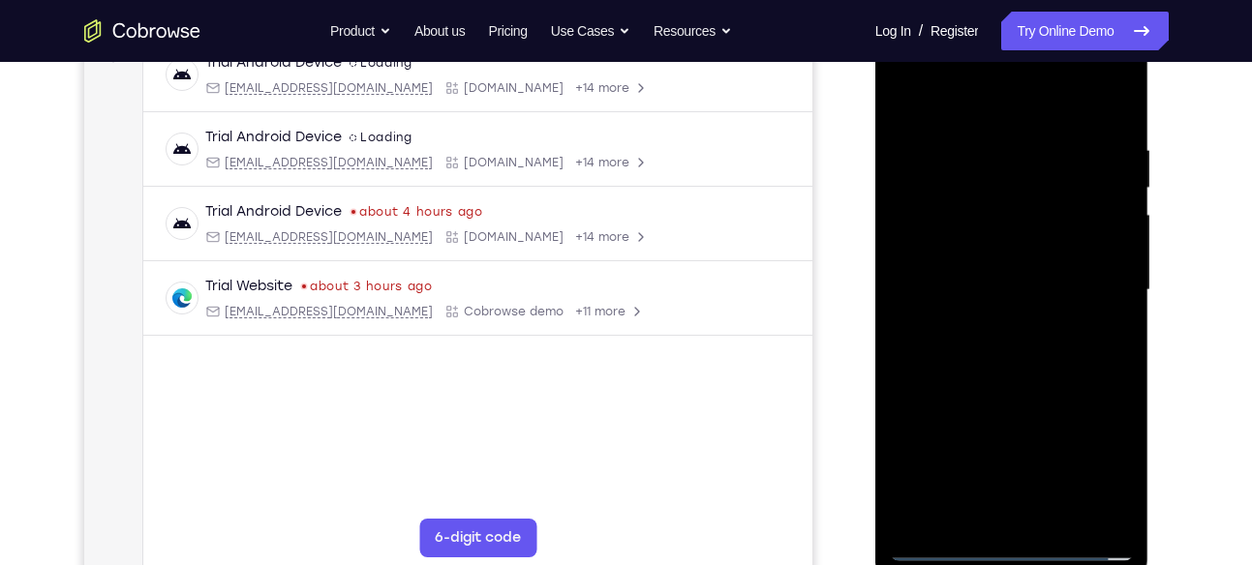
click at [1112, 505] on div at bounding box center [1012, 290] width 244 height 542
drag, startPoint x: 1113, startPoint y: 256, endPoint x: 1113, endPoint y: 185, distance: 70.7
click at [1113, 185] on div at bounding box center [1012, 290] width 244 height 542
click at [1019, 241] on div at bounding box center [1012, 290] width 244 height 542
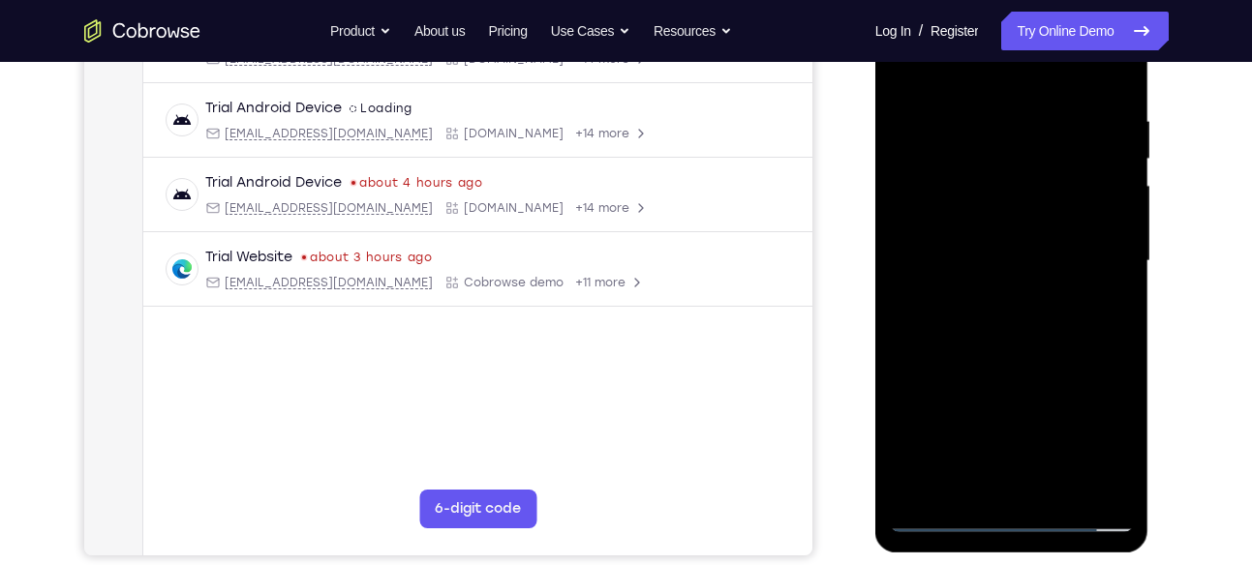
scroll to position [346, 0]
click at [987, 101] on div at bounding box center [1012, 260] width 244 height 542
click at [1114, 74] on div at bounding box center [1012, 260] width 244 height 542
click at [967, 493] on div at bounding box center [1012, 260] width 244 height 542
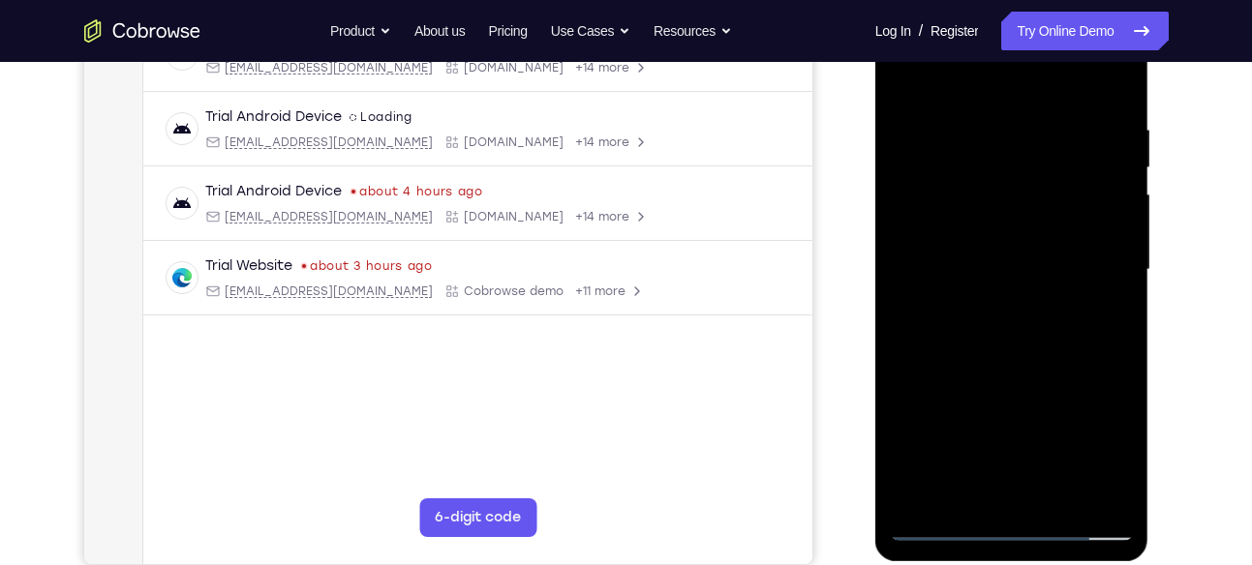
click at [957, 61] on nav "Go back Powerful, Flexible and Trustworthy. Avoid all extra friction for both A…" at bounding box center [626, 31] width 1252 height 62
click at [952, 75] on div at bounding box center [1012, 270] width 244 height 542
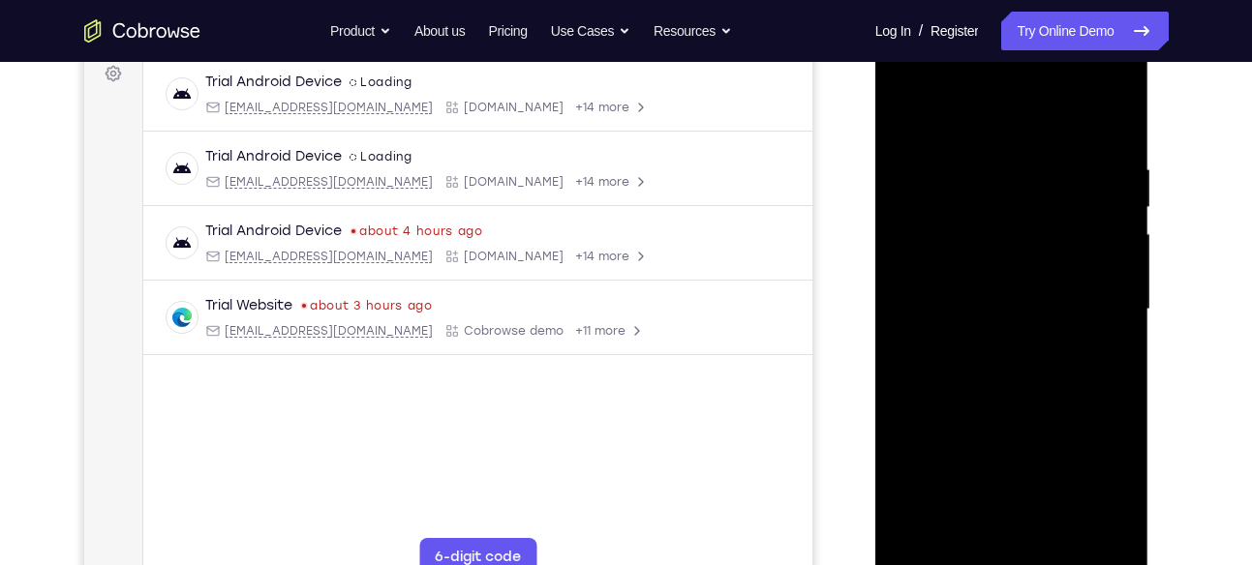
click at [986, 118] on div at bounding box center [1012, 310] width 244 height 542
click at [977, 302] on div at bounding box center [1012, 310] width 244 height 542
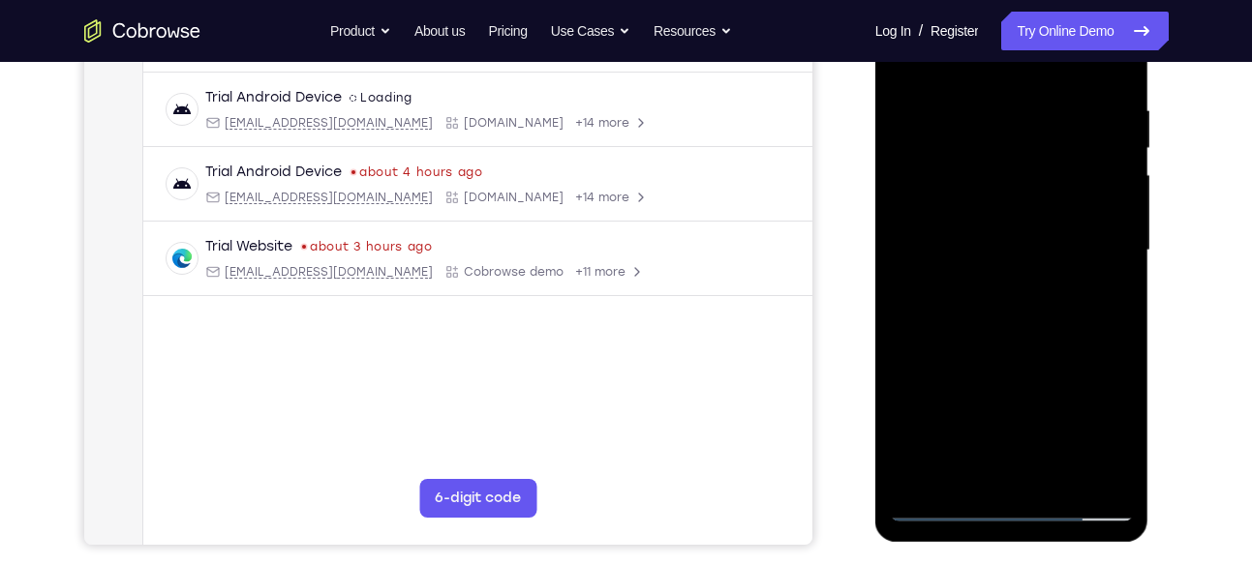
scroll to position [358, 0]
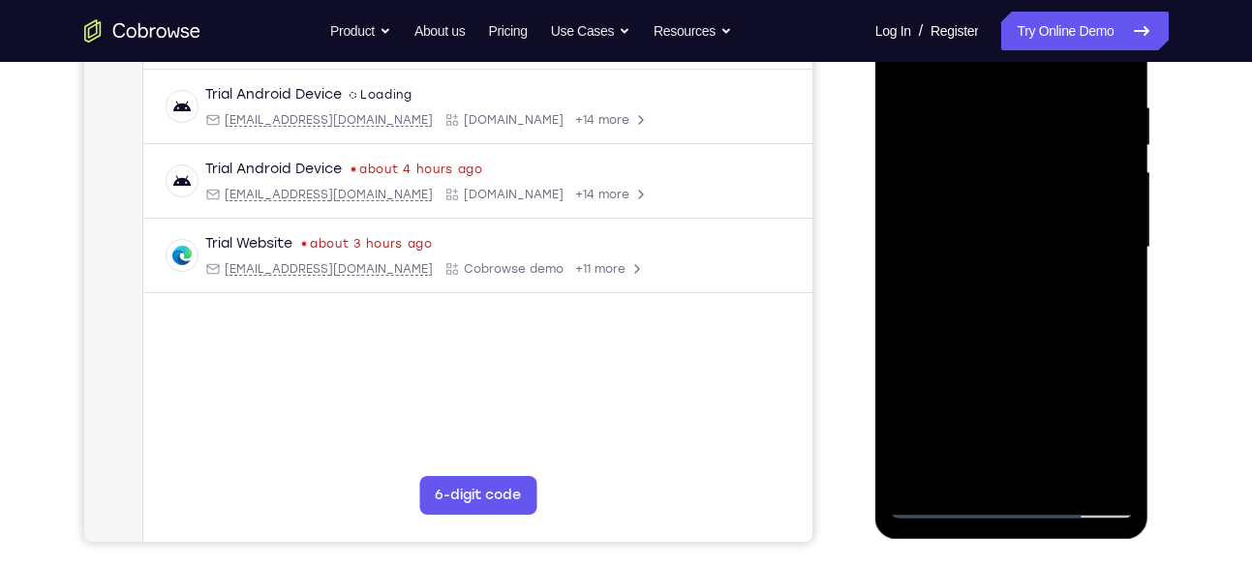
drag, startPoint x: 1014, startPoint y: 391, endPoint x: 1017, endPoint y: 321, distance: 69.8
click at [1017, 321] on div at bounding box center [1012, 248] width 244 height 542
drag, startPoint x: 1024, startPoint y: 342, endPoint x: 1047, endPoint y: 214, distance: 129.9
click at [1047, 214] on div at bounding box center [1012, 248] width 244 height 542
drag, startPoint x: 1015, startPoint y: 387, endPoint x: 1030, endPoint y: 287, distance: 101.7
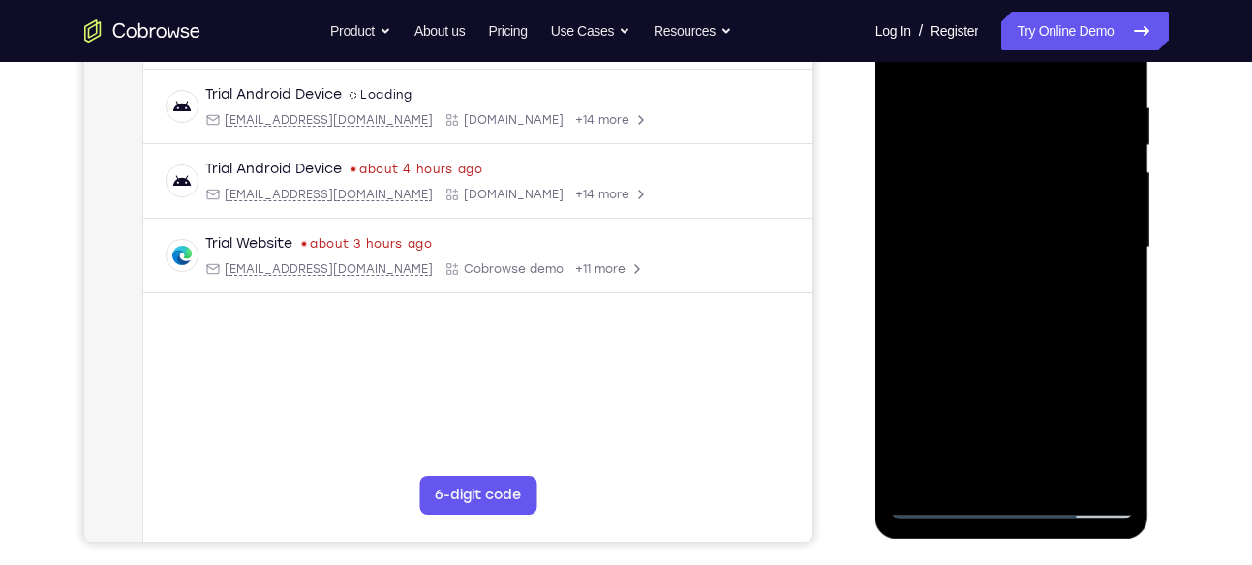
click at [1030, 287] on div at bounding box center [1012, 248] width 244 height 542
click at [1032, 297] on div at bounding box center [1012, 248] width 244 height 542
click at [1019, 148] on div at bounding box center [1012, 248] width 244 height 542
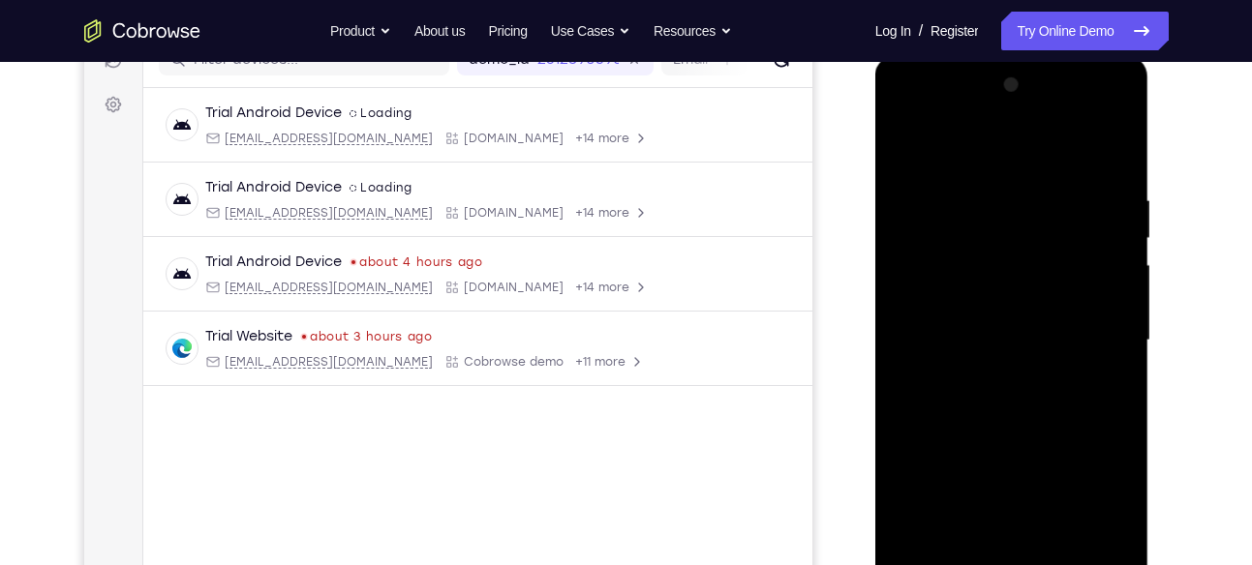
click at [904, 136] on div at bounding box center [1012, 341] width 244 height 542
click at [905, 144] on div at bounding box center [1012, 341] width 244 height 542
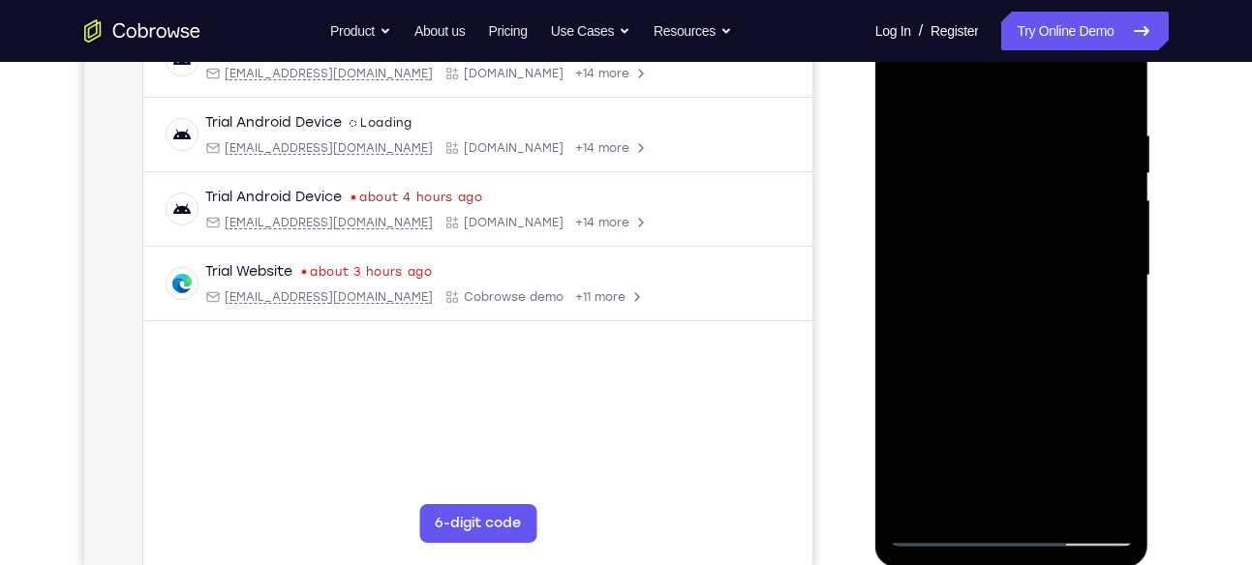
scroll to position [338, 0]
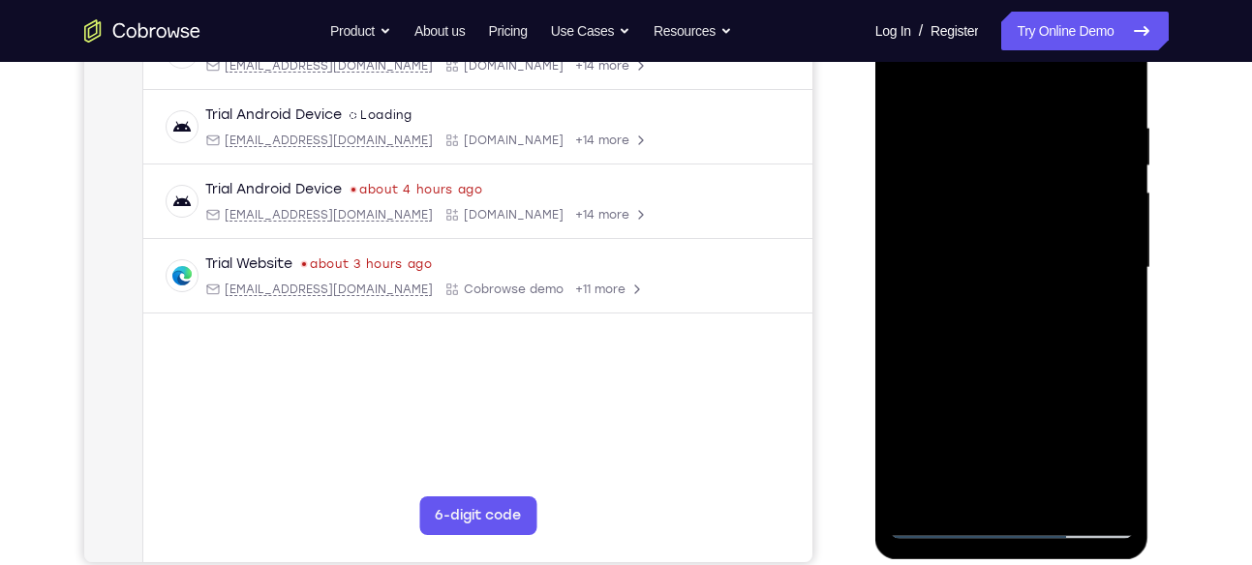
click at [1017, 368] on div at bounding box center [1012, 268] width 244 height 542
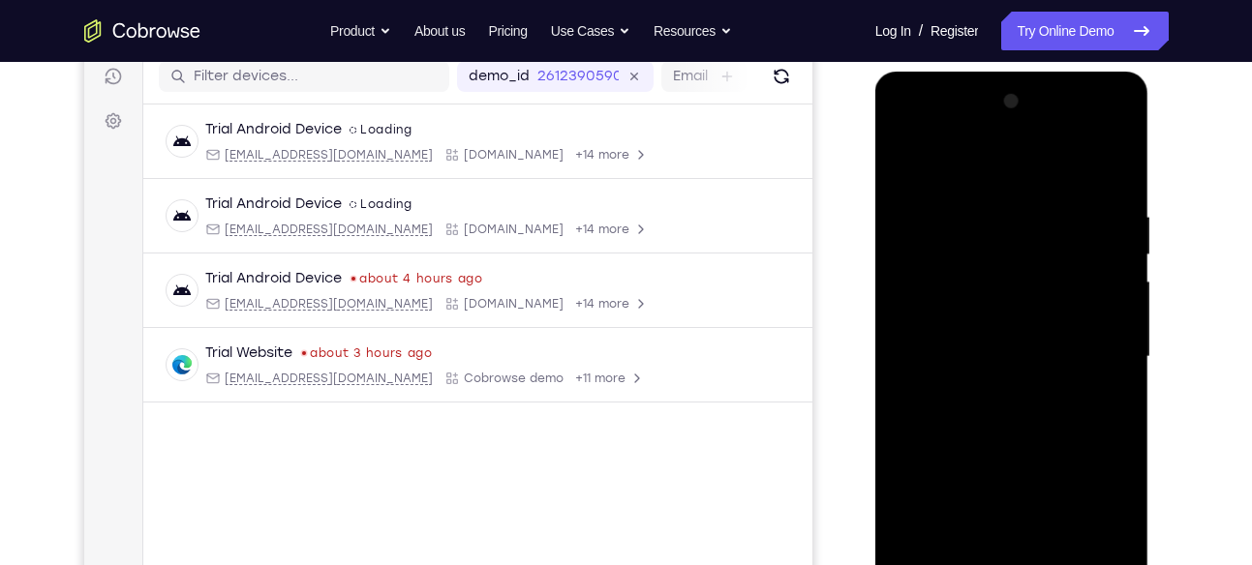
scroll to position [247, 0]
click at [1125, 264] on div at bounding box center [1012, 359] width 244 height 542
click at [1122, 260] on div at bounding box center [1012, 359] width 244 height 542
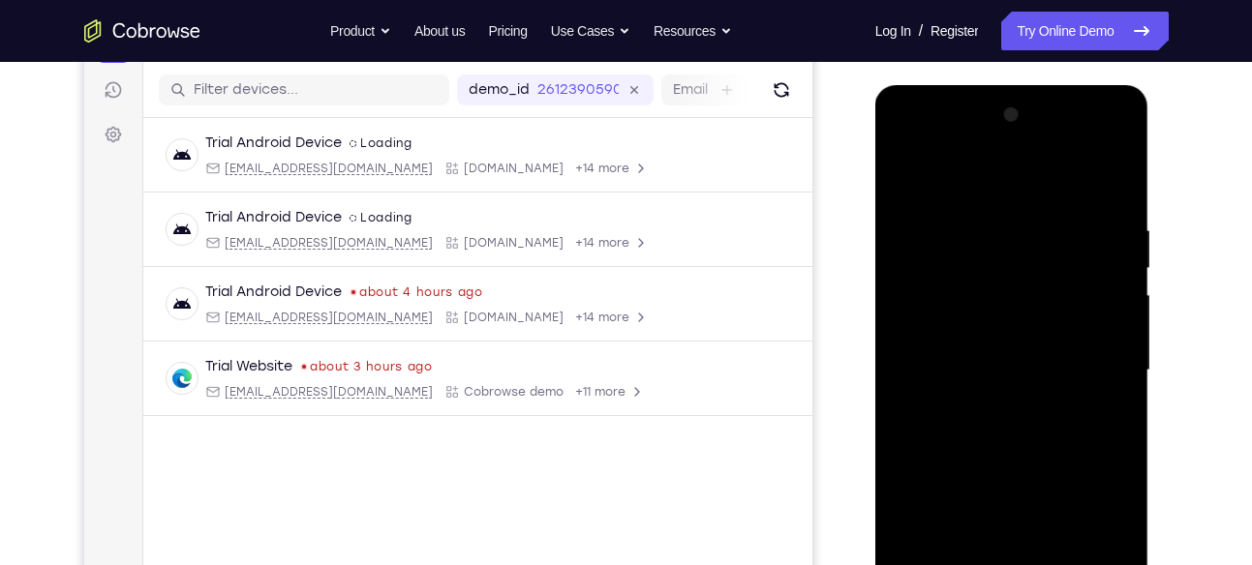
scroll to position [233, 0]
click at [1122, 269] on div at bounding box center [1012, 373] width 244 height 542
click at [1121, 276] on div at bounding box center [1012, 373] width 244 height 542
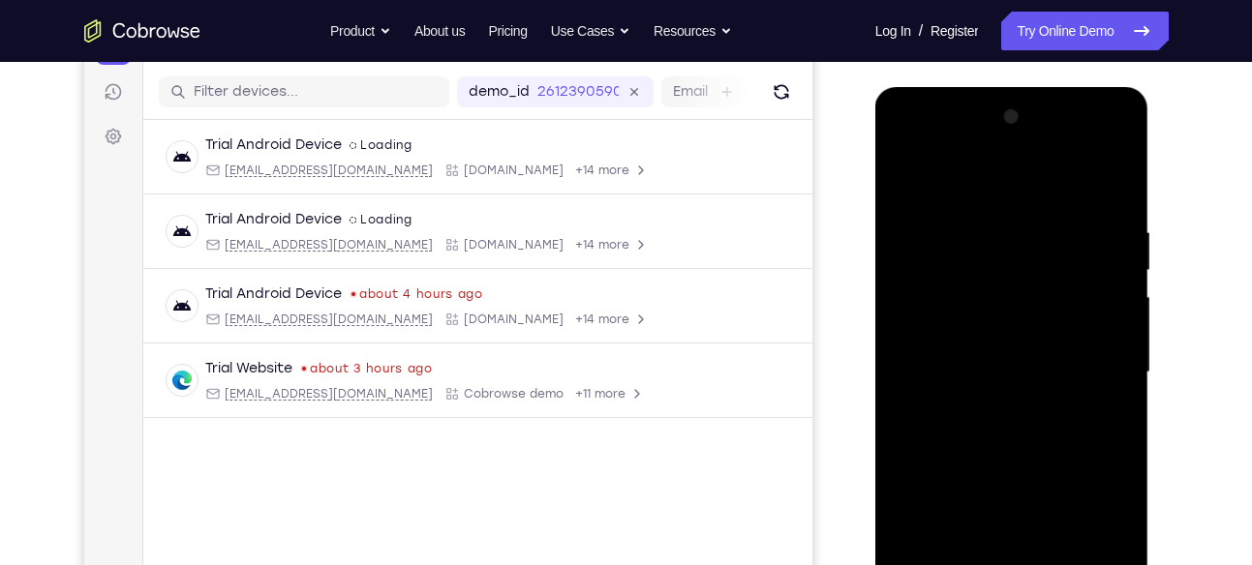
click at [1121, 276] on div at bounding box center [1012, 373] width 244 height 542
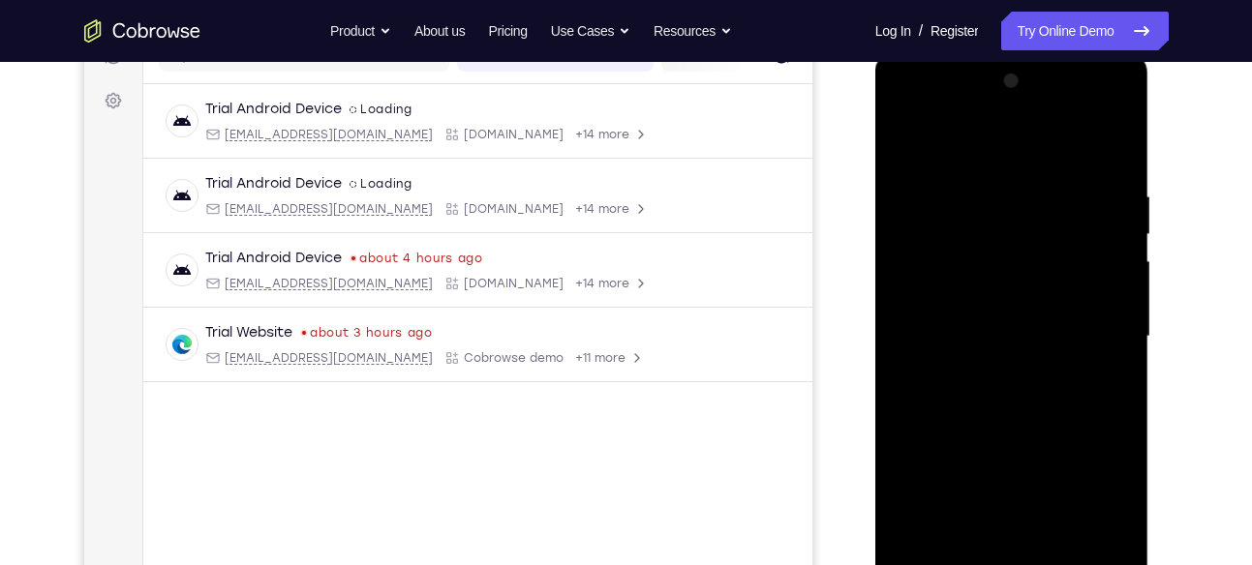
scroll to position [260, 0]
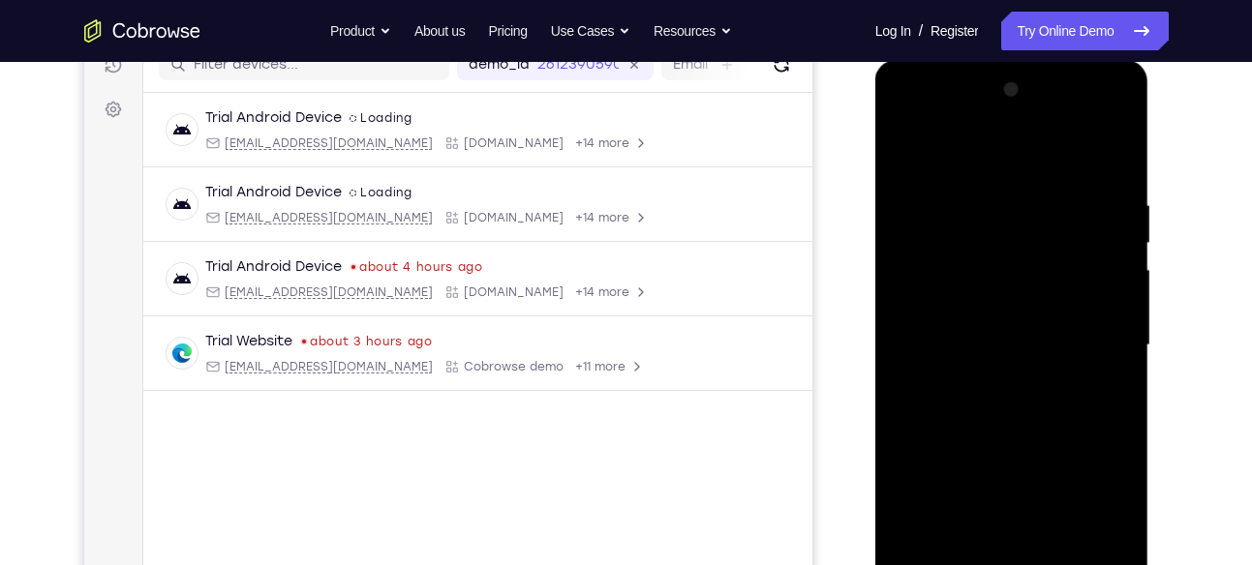
click at [1124, 245] on div at bounding box center [1012, 346] width 244 height 542
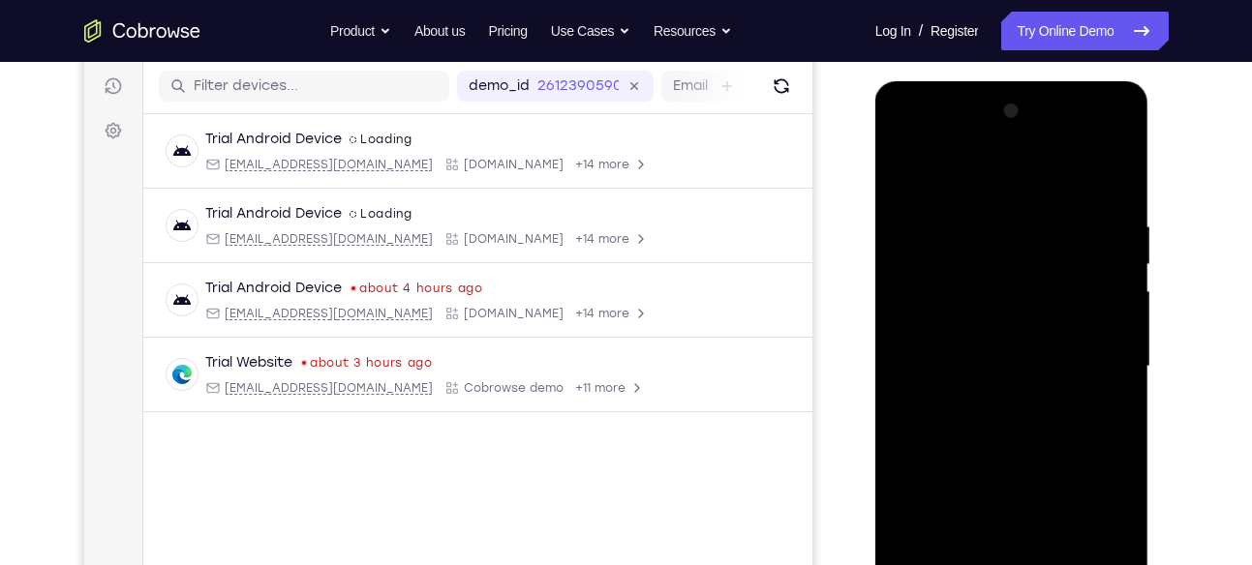
click at [1119, 276] on div at bounding box center [1012, 367] width 244 height 542
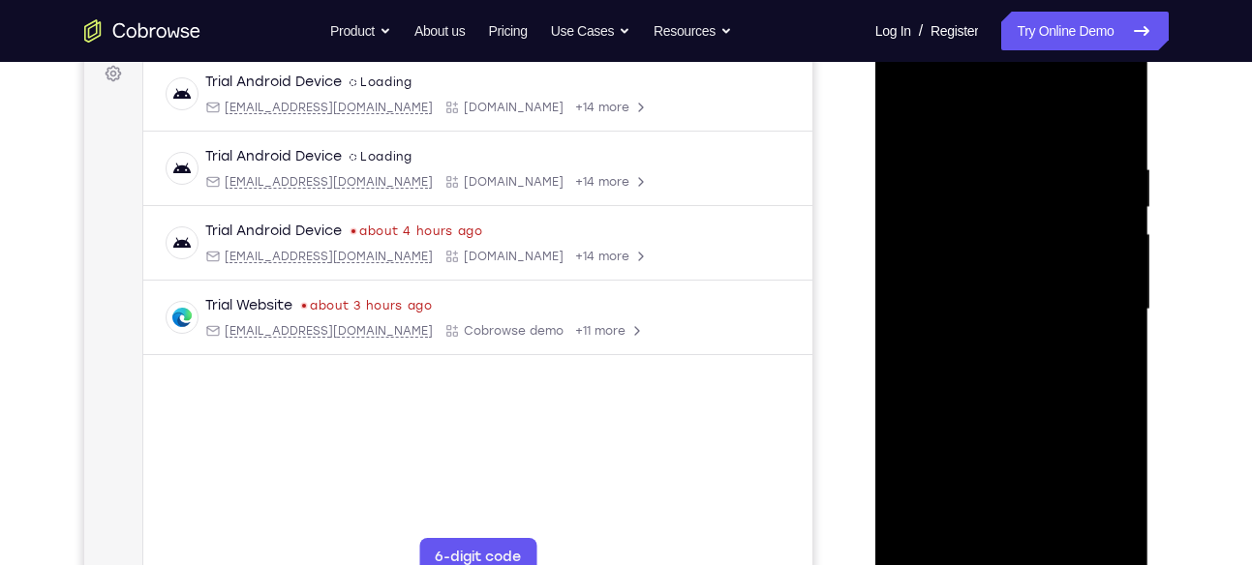
scroll to position [265, 0]
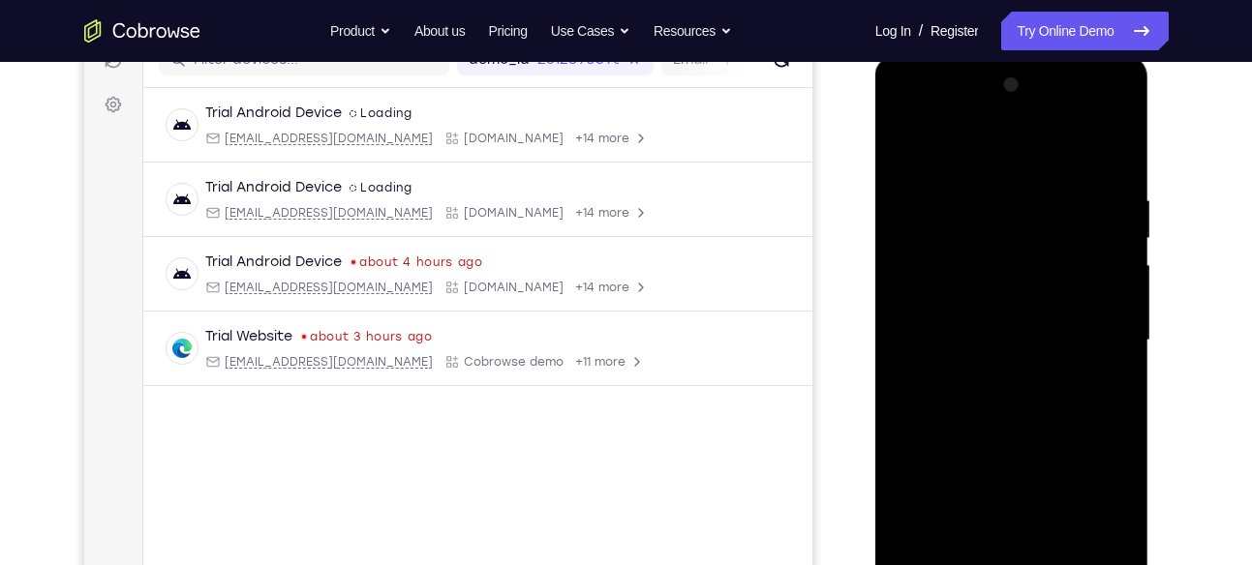
click at [1124, 248] on div at bounding box center [1012, 341] width 244 height 542
click at [908, 242] on div at bounding box center [1012, 341] width 244 height 542
click at [906, 243] on div at bounding box center [1012, 341] width 244 height 542
click at [1125, 244] on div at bounding box center [1012, 341] width 244 height 542
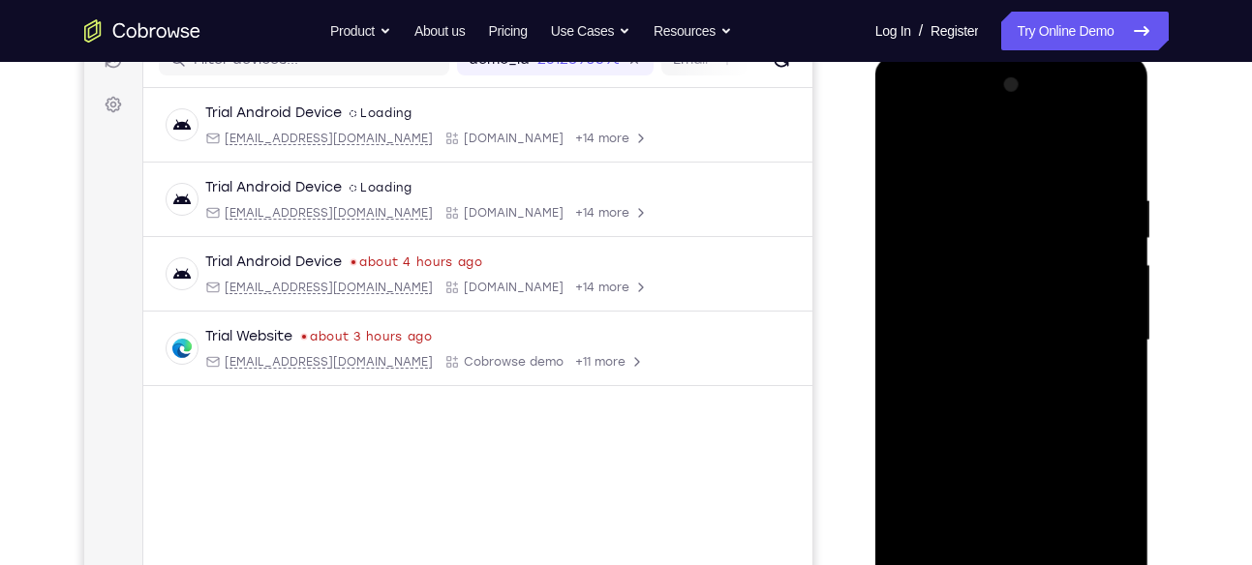
click at [1120, 244] on div at bounding box center [1012, 341] width 244 height 542
click at [904, 244] on div at bounding box center [1012, 341] width 244 height 542
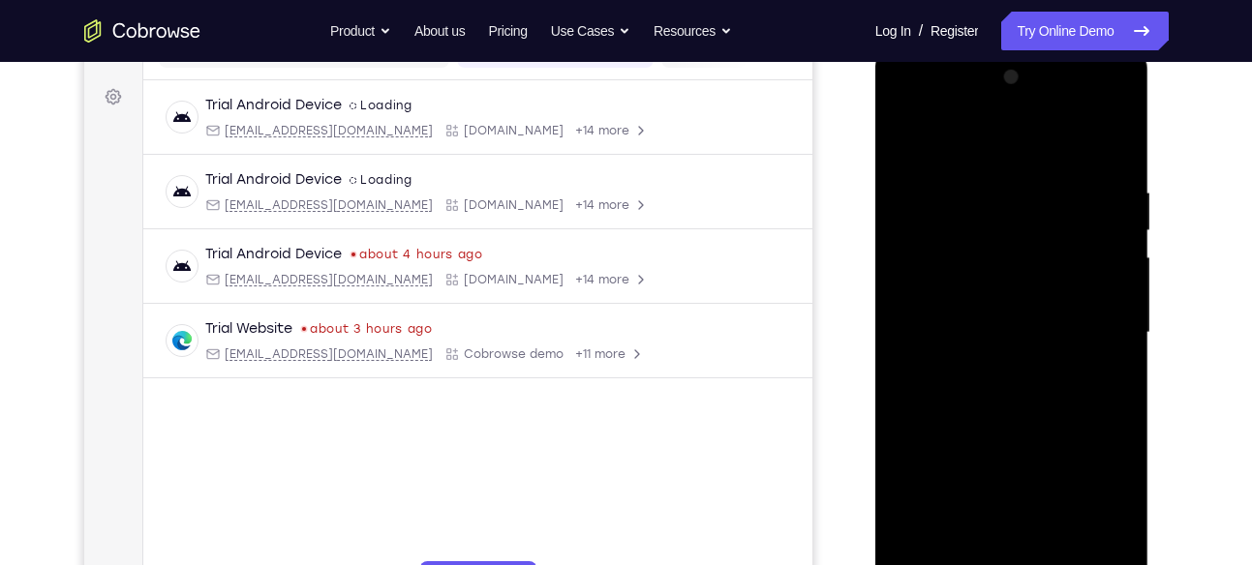
scroll to position [270, 0]
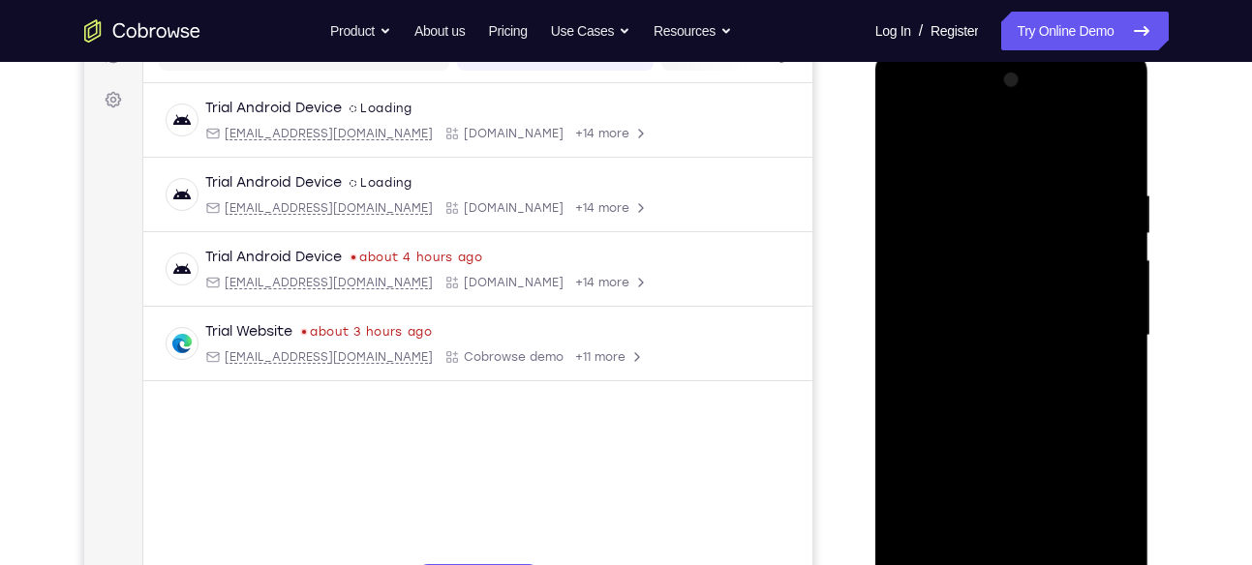
click at [908, 238] on div at bounding box center [1012, 336] width 244 height 542
click at [903, 242] on div at bounding box center [1012, 336] width 244 height 542
click at [1114, 241] on div at bounding box center [1012, 336] width 244 height 542
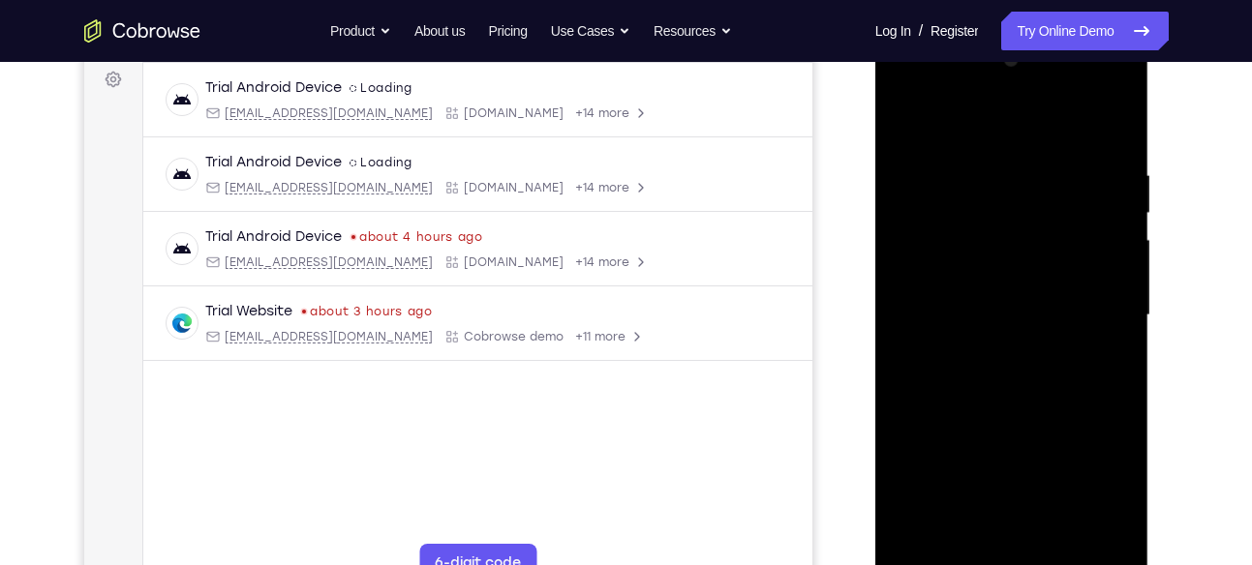
scroll to position [289, 0]
click at [903, 222] on div at bounding box center [1012, 316] width 244 height 542
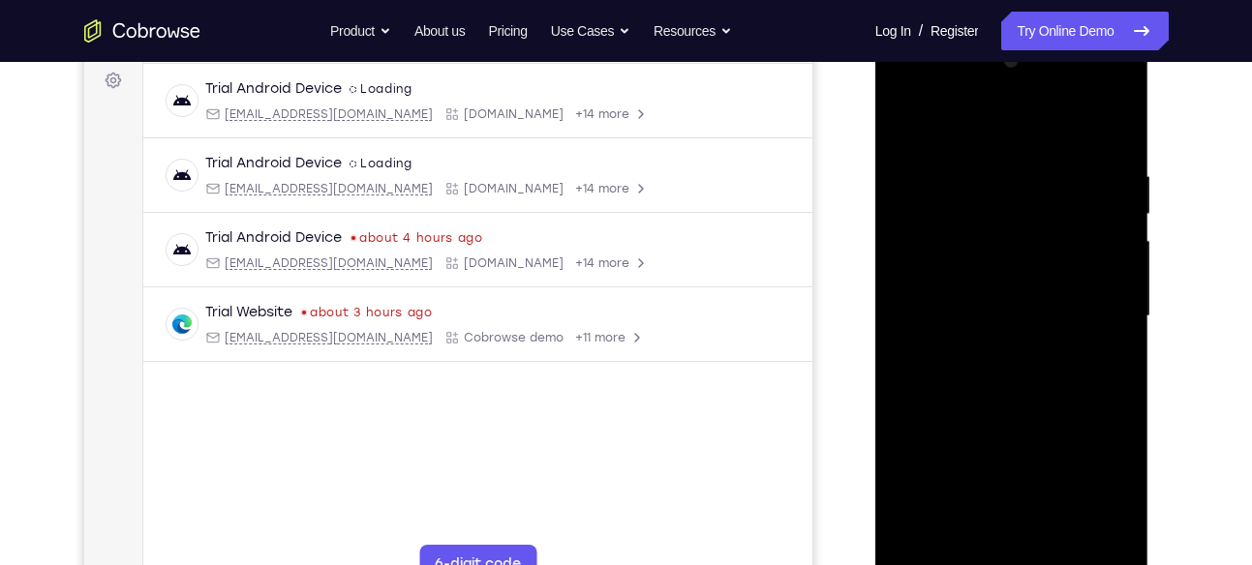
click at [1125, 217] on div at bounding box center [1012, 316] width 244 height 542
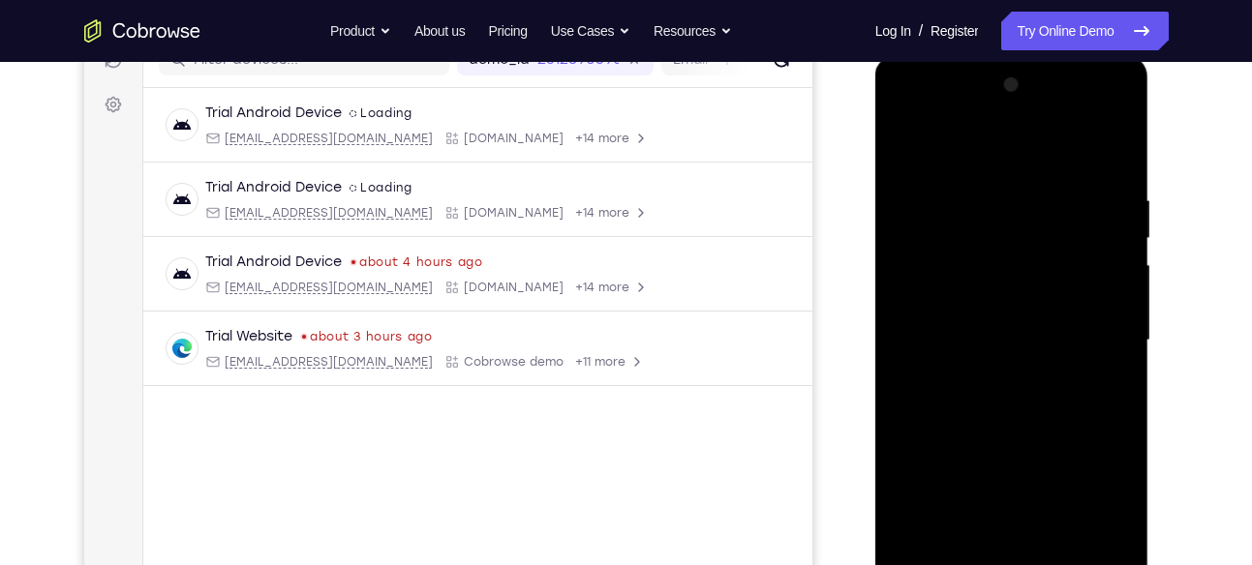
scroll to position [262, 0]
click at [906, 245] on div at bounding box center [1012, 344] width 244 height 542
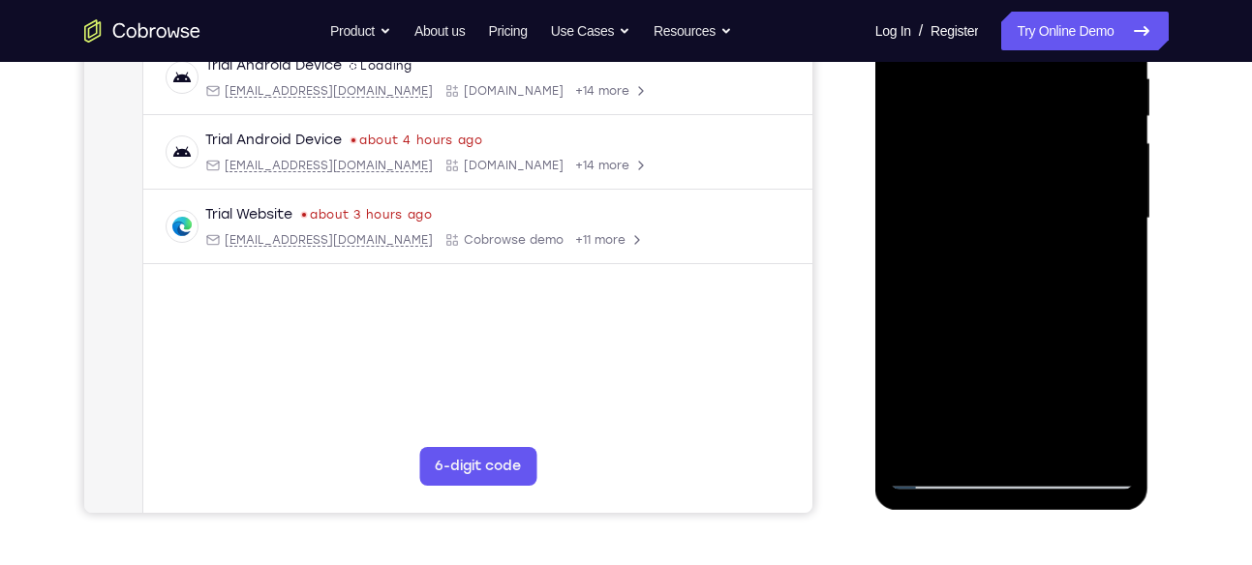
scroll to position [385, 0]
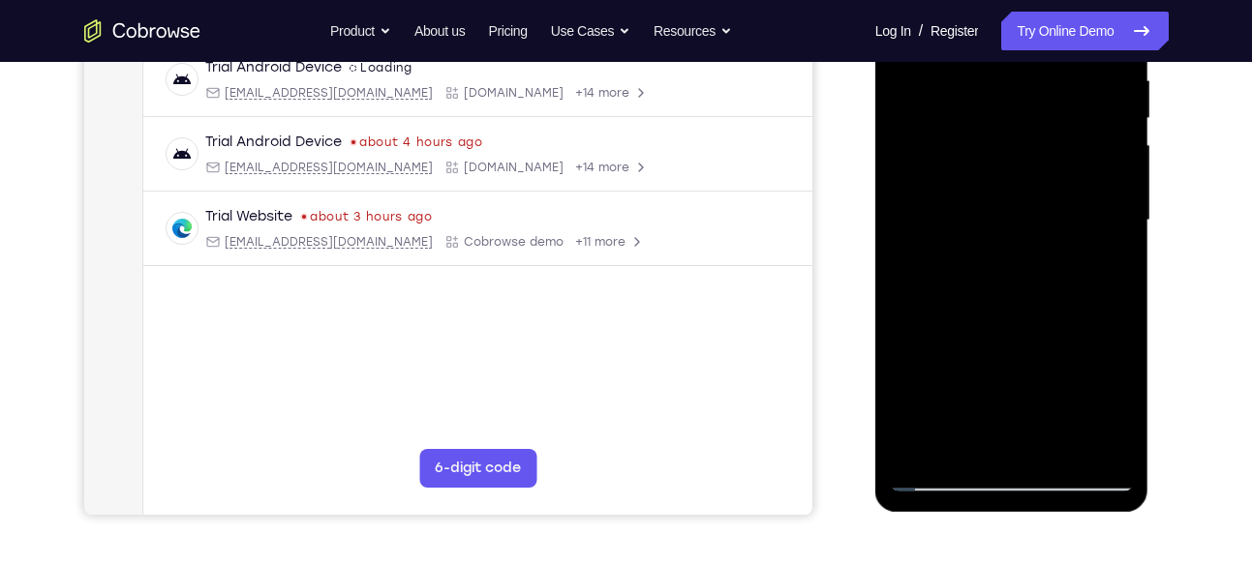
click at [907, 125] on div at bounding box center [1012, 221] width 244 height 542
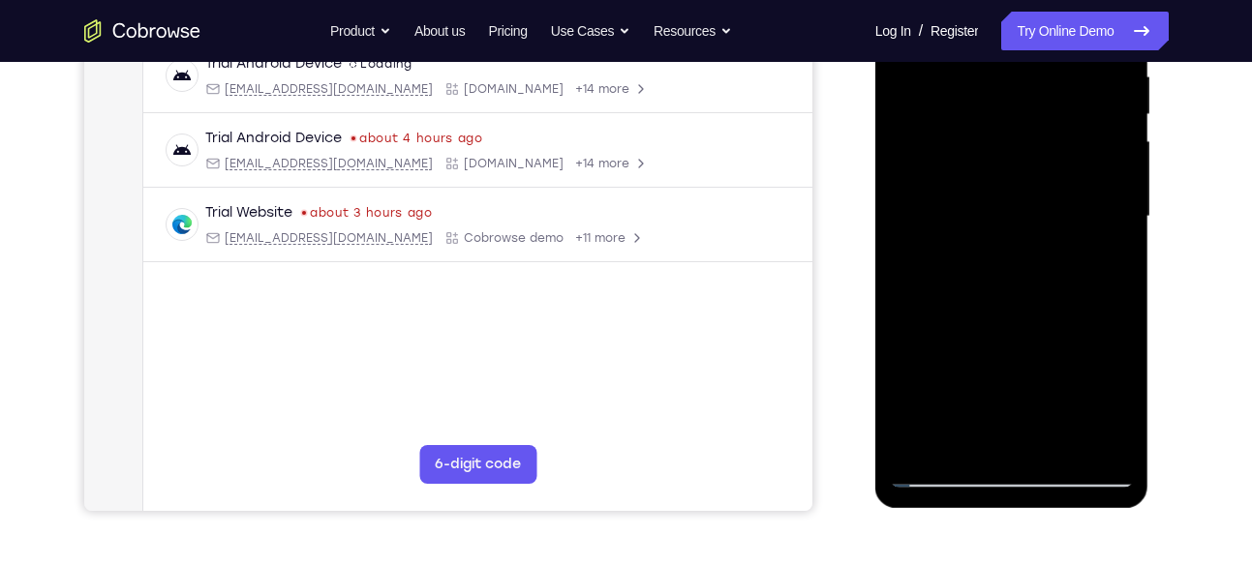
click at [931, 360] on div at bounding box center [1012, 217] width 244 height 542
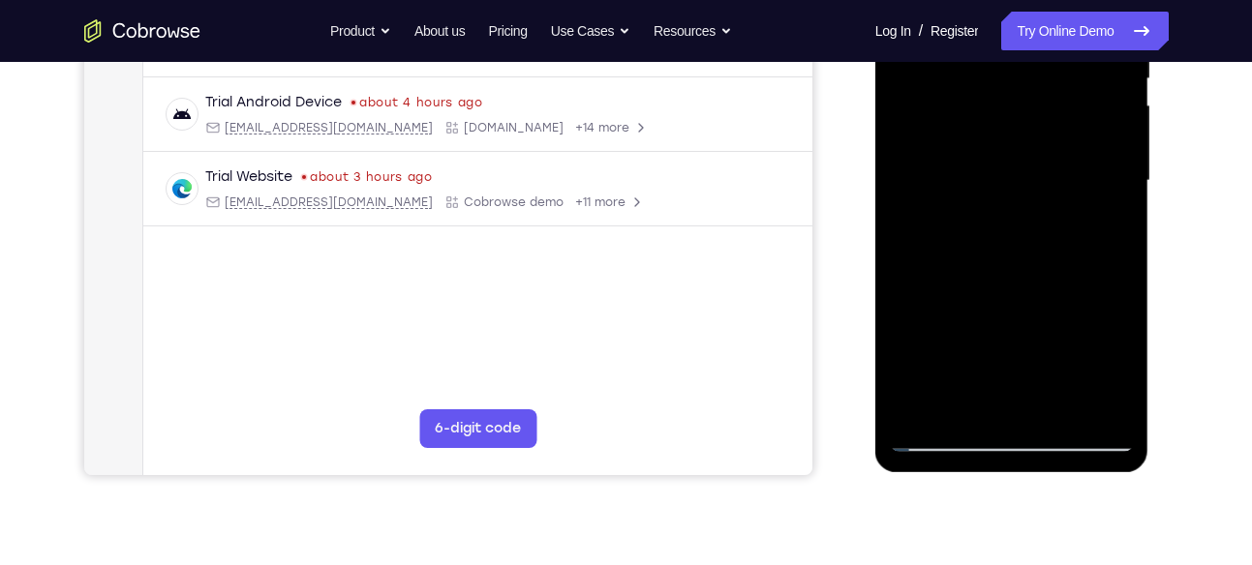
scroll to position [432, 0]
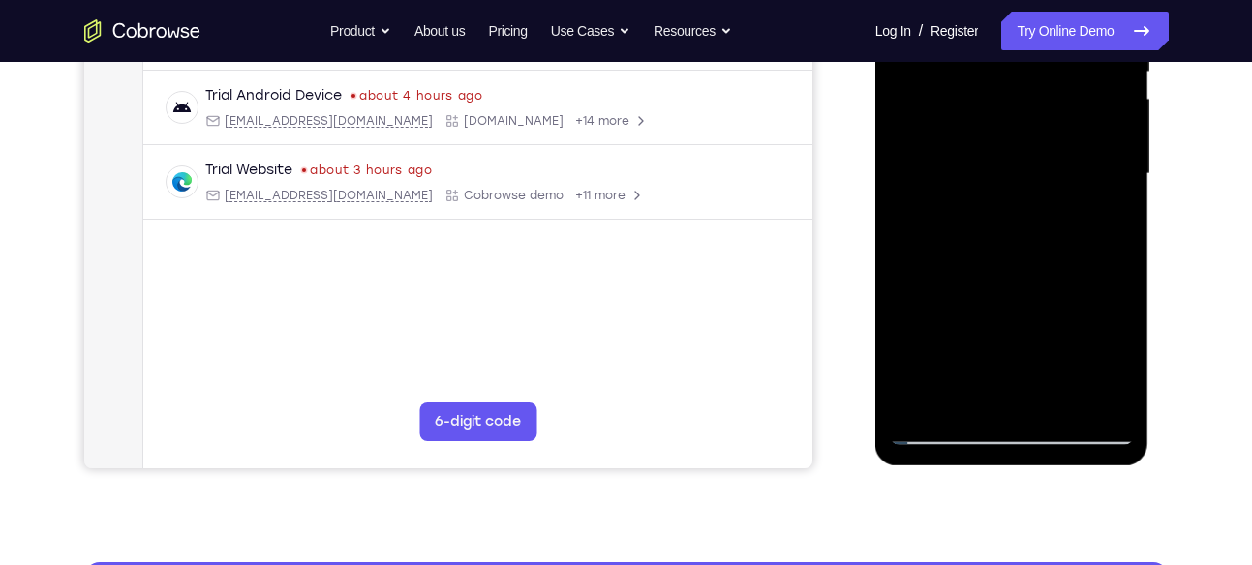
drag, startPoint x: 1019, startPoint y: 339, endPoint x: 1019, endPoint y: 292, distance: 46.5
click at [1019, 292] on div at bounding box center [1012, 174] width 244 height 542
click at [968, 306] on div at bounding box center [1012, 174] width 244 height 542
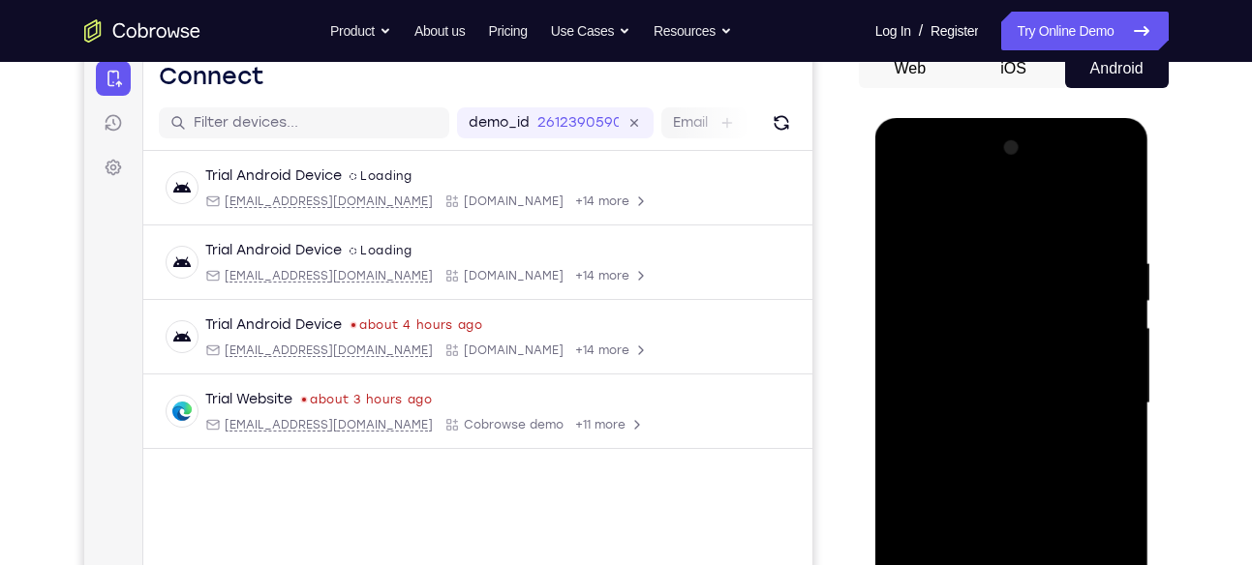
scroll to position [201, 0]
click at [906, 208] on div at bounding box center [1012, 405] width 244 height 542
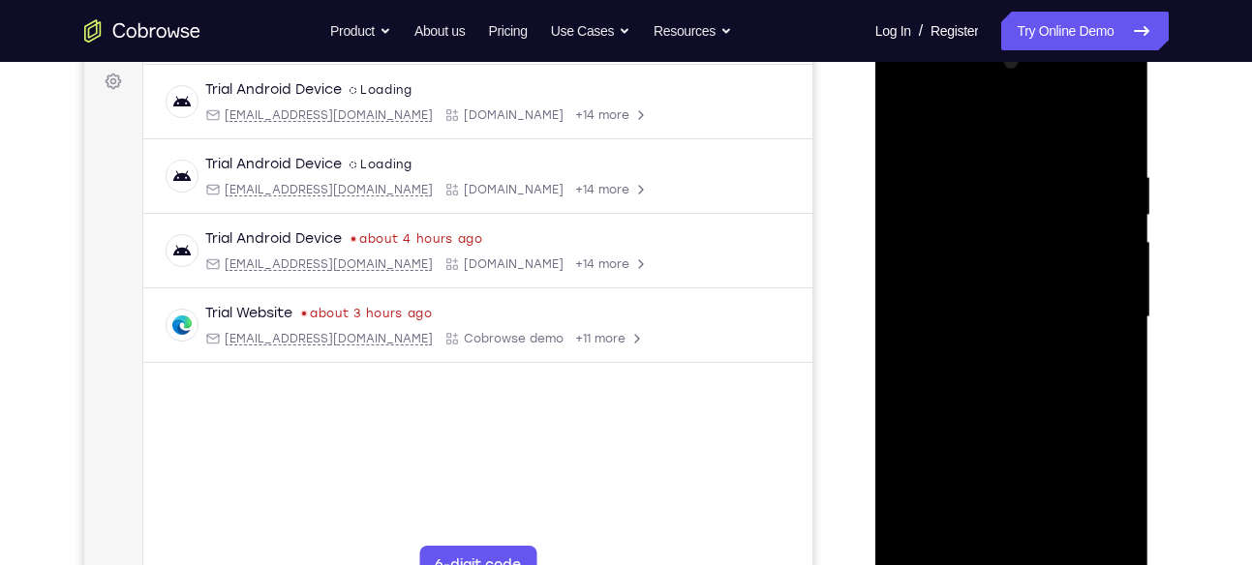
scroll to position [350, 0]
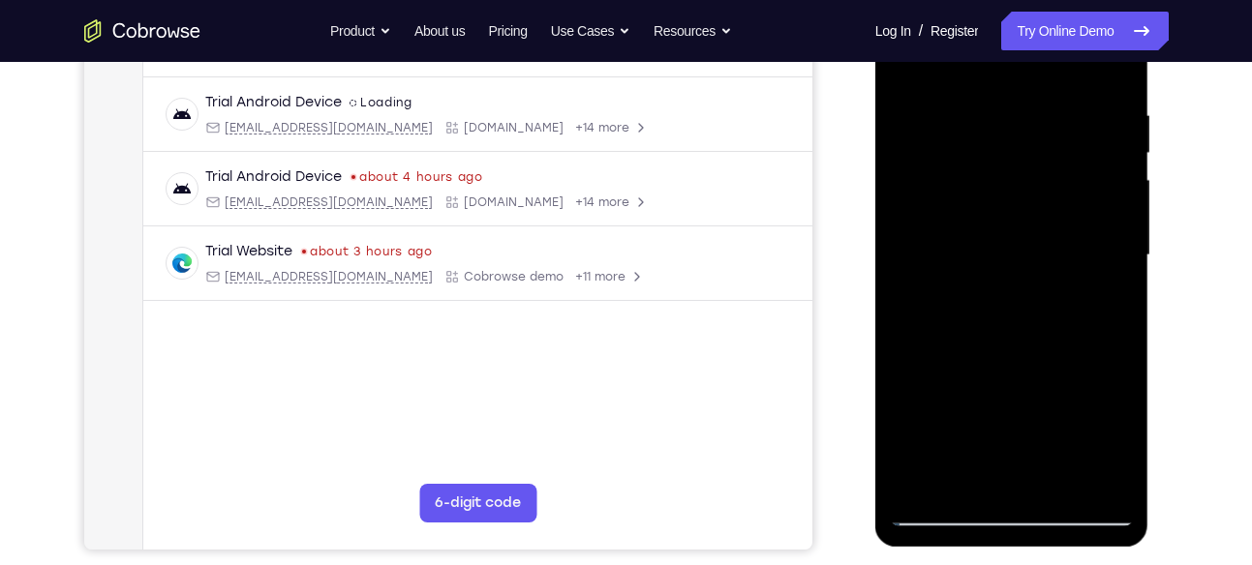
click at [1020, 396] on div at bounding box center [1012, 256] width 244 height 542
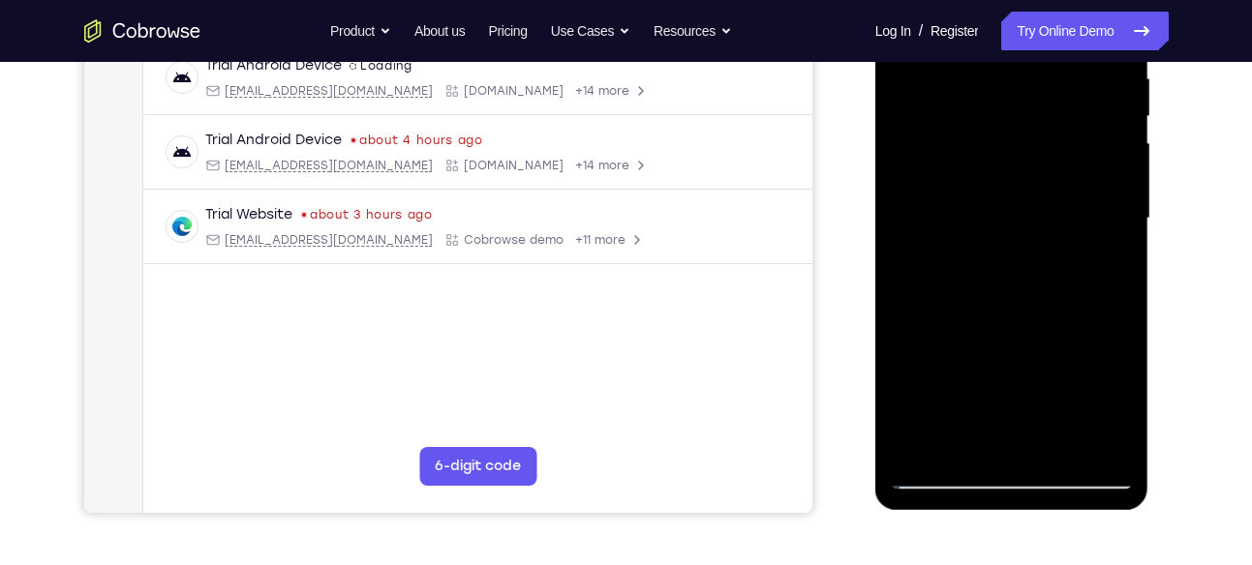
scroll to position [401, 0]
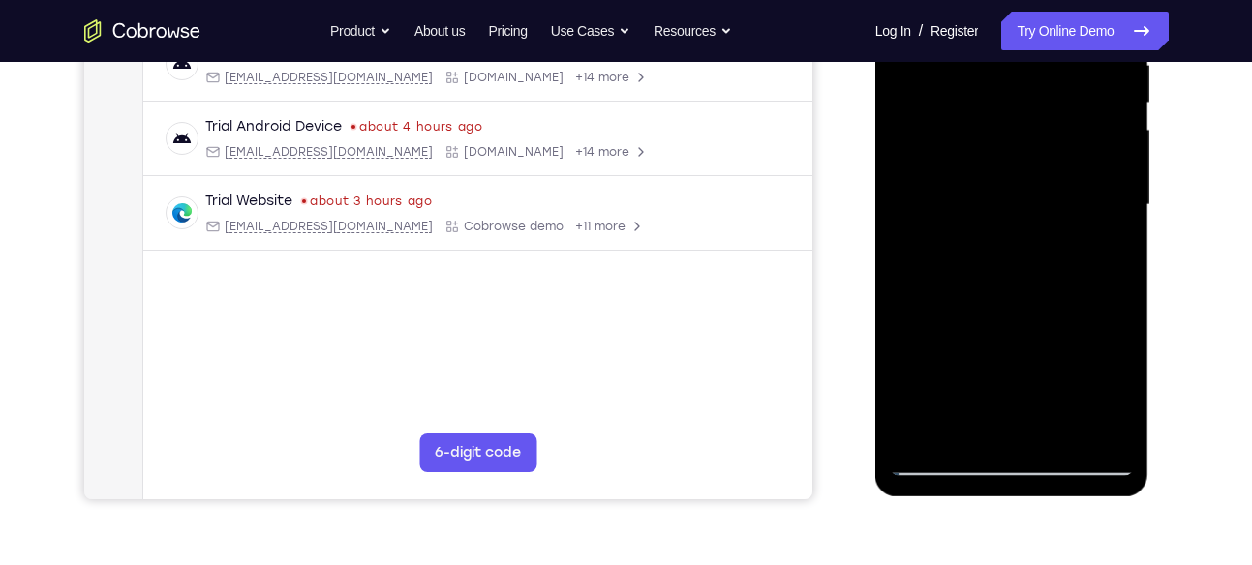
click at [940, 346] on div at bounding box center [1012, 205] width 244 height 542
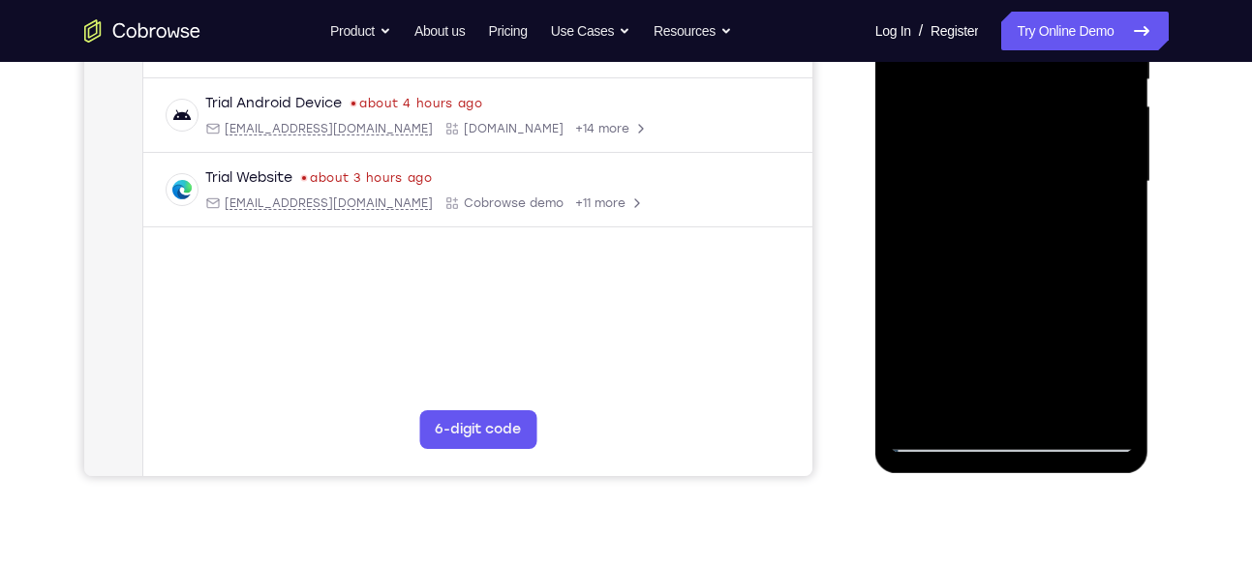
scroll to position [465, 0]
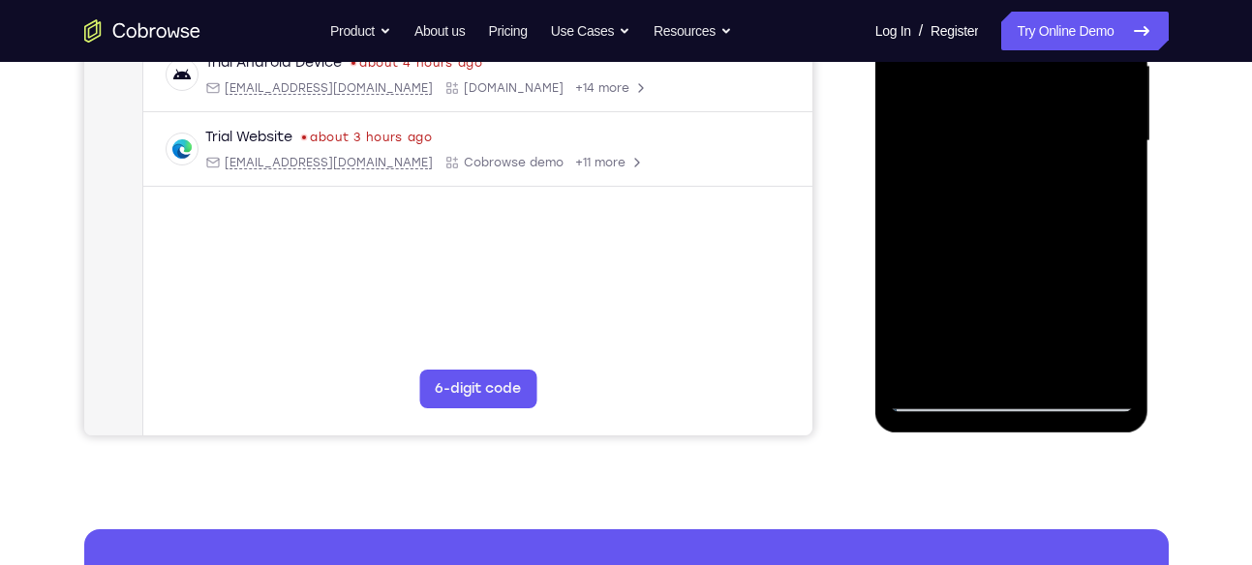
click at [1046, 307] on div at bounding box center [1012, 141] width 244 height 542
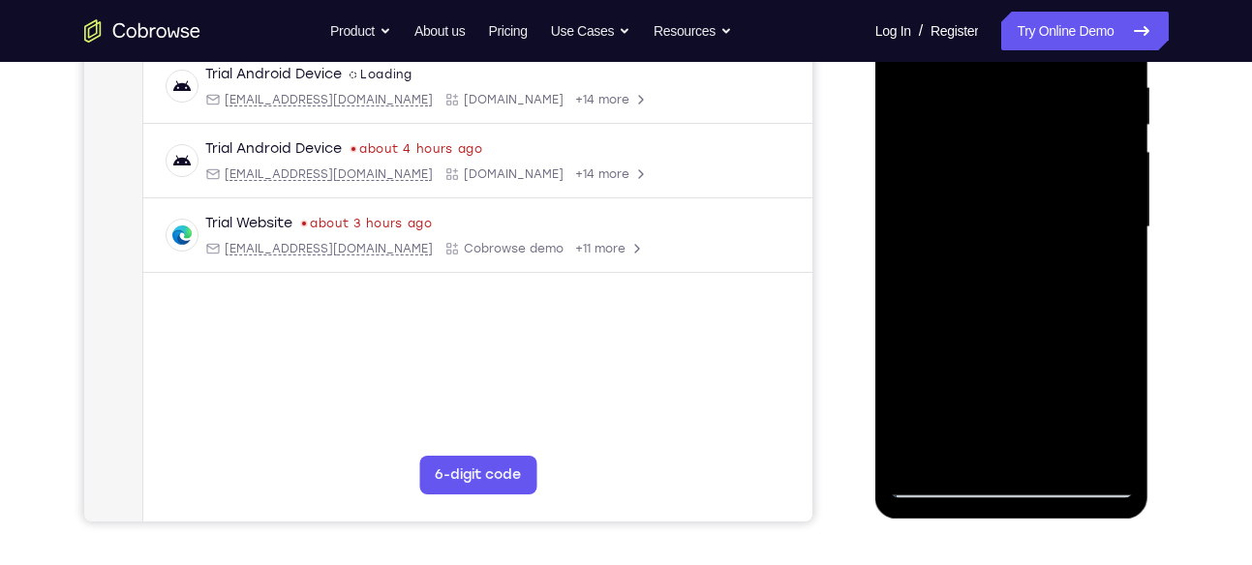
scroll to position [378, 0]
drag, startPoint x: 1019, startPoint y: 337, endPoint x: 1019, endPoint y: 164, distance: 173.3
click at [1019, 164] on div at bounding box center [1012, 228] width 244 height 542
drag, startPoint x: 1056, startPoint y: 336, endPoint x: 1058, endPoint y: 243, distance: 93.0
click at [1058, 243] on div at bounding box center [1012, 228] width 244 height 542
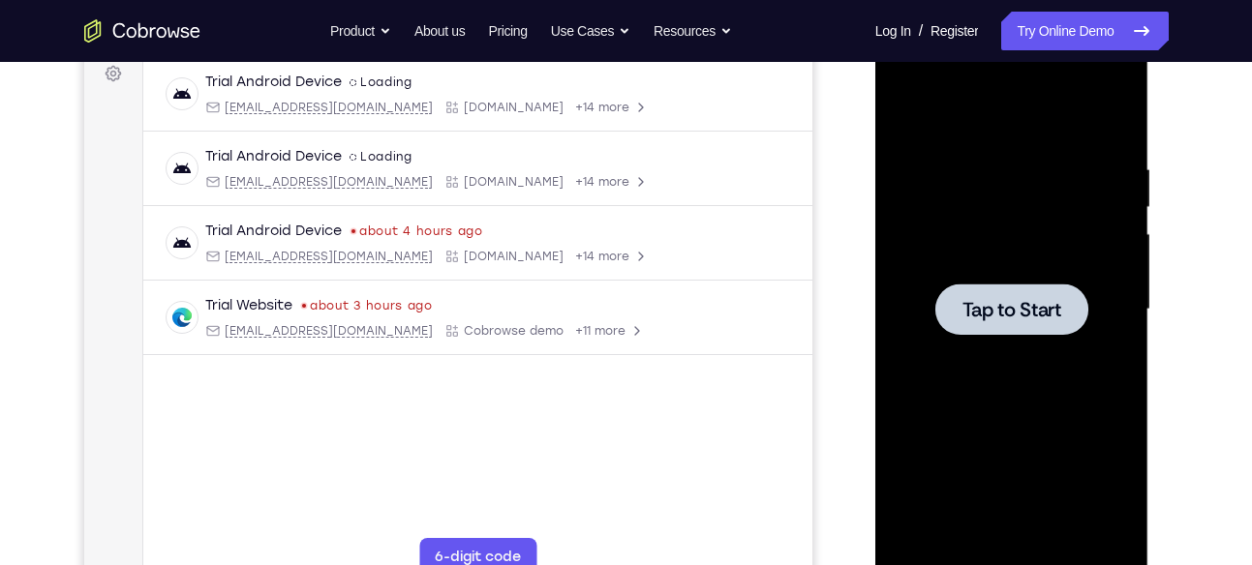
scroll to position [299, 0]
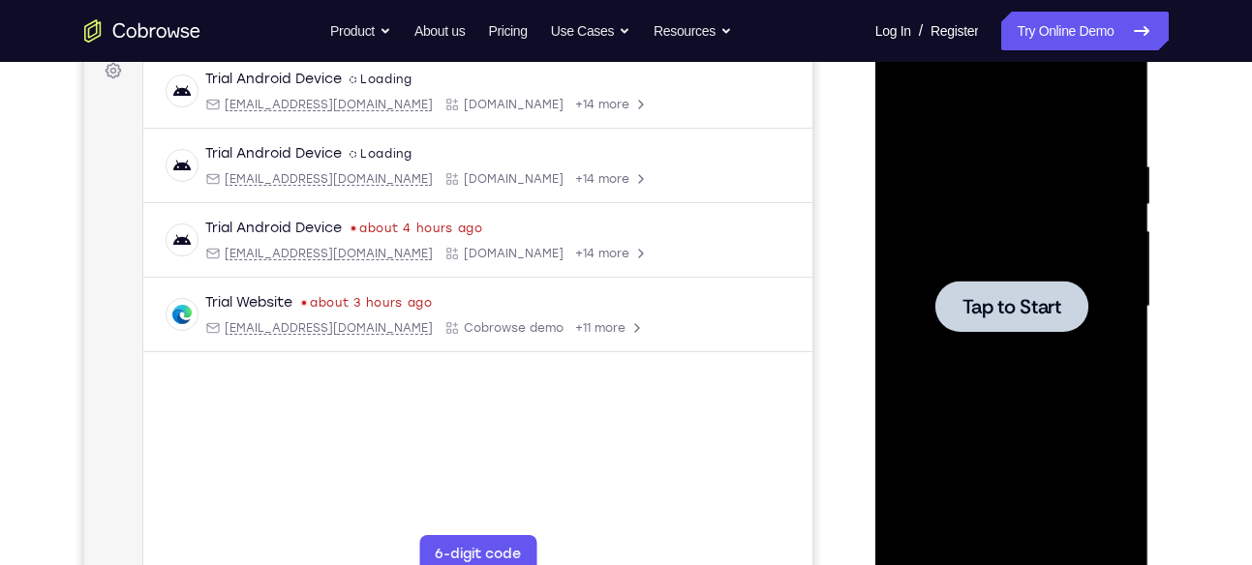
click at [1041, 330] on div at bounding box center [1011, 306] width 153 height 51
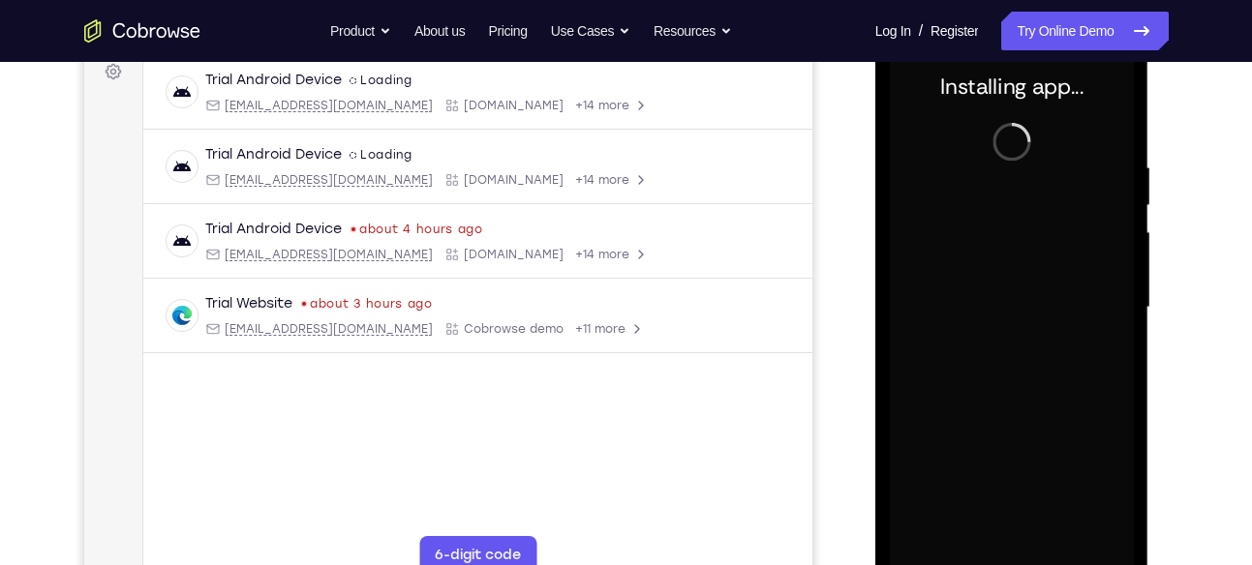
scroll to position [352, 0]
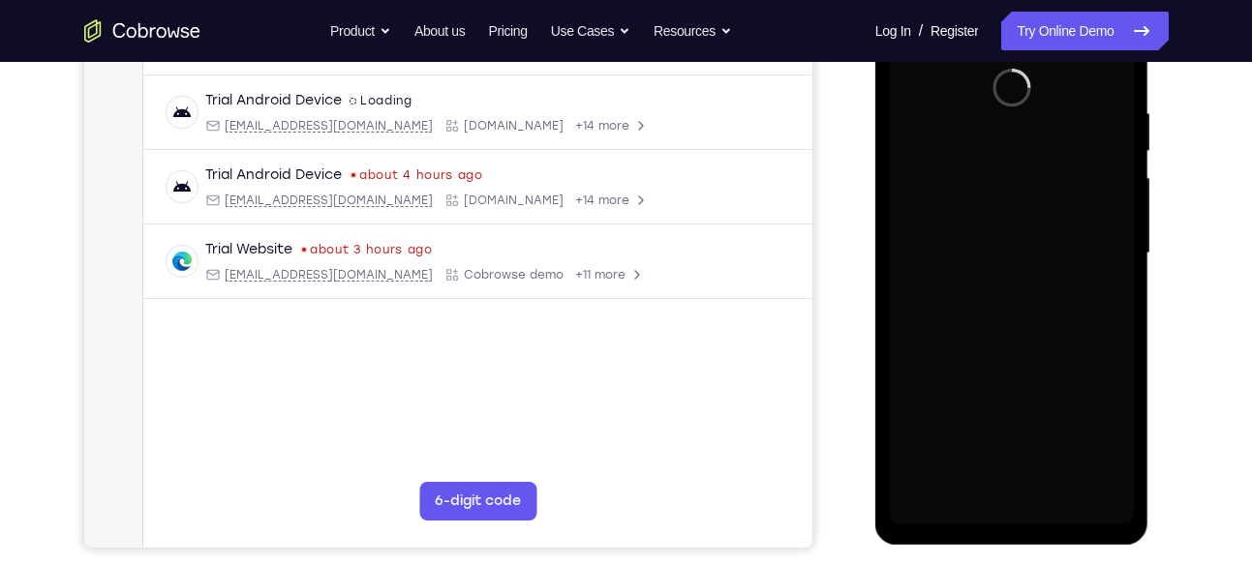
click at [1009, 514] on div at bounding box center [1012, 254] width 244 height 542
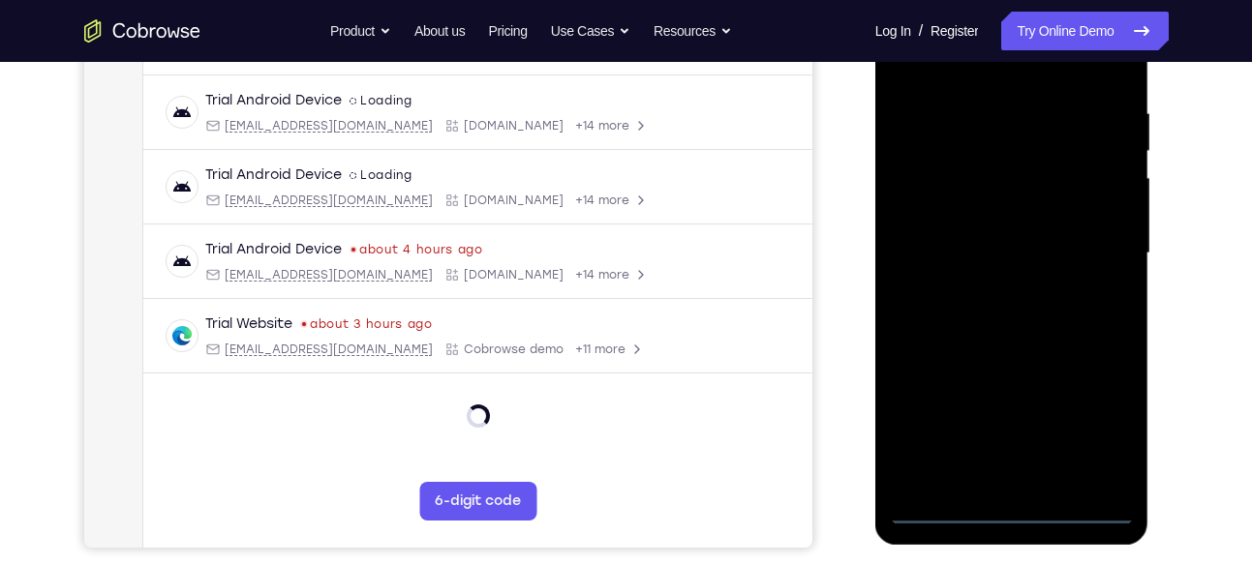
click at [1088, 433] on div at bounding box center [1012, 254] width 244 height 542
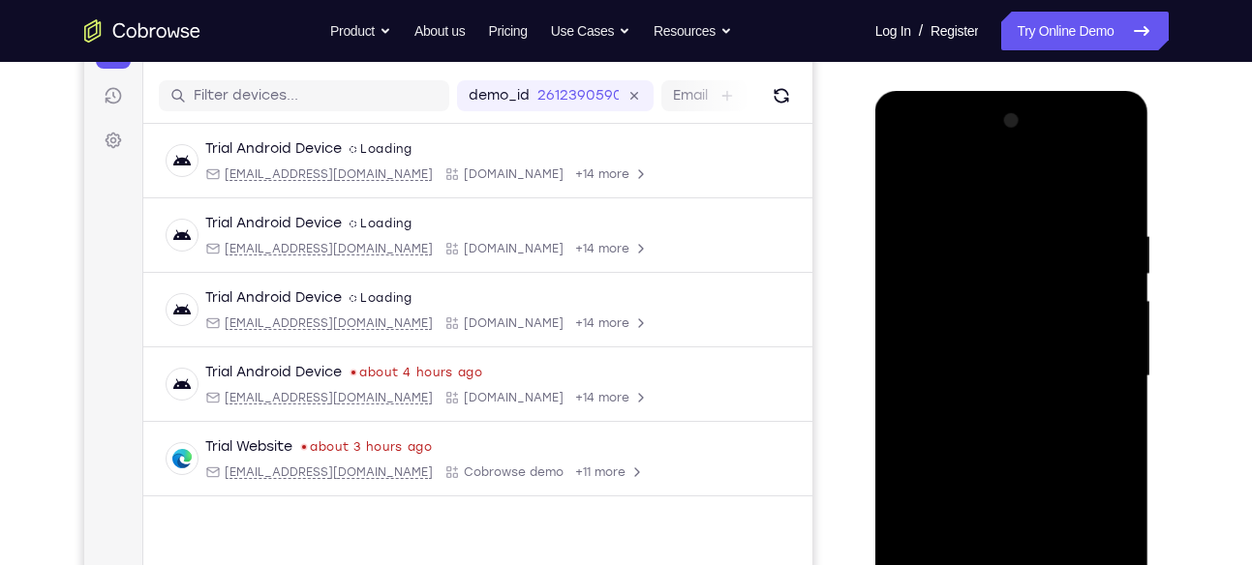
scroll to position [227, 0]
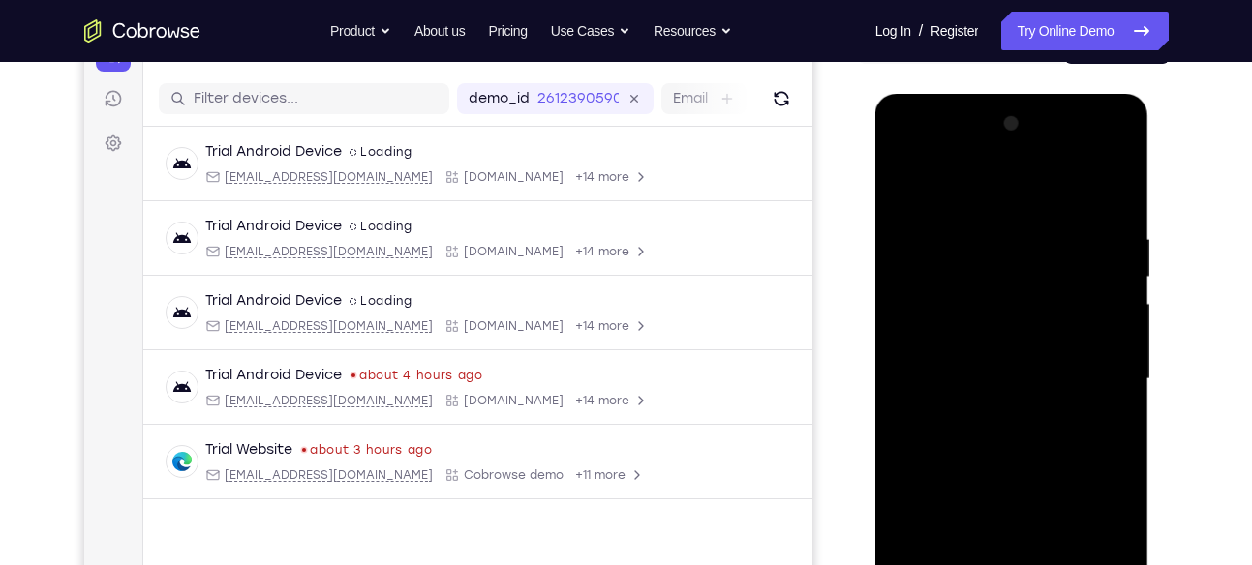
click at [922, 153] on div at bounding box center [1012, 379] width 244 height 542
click at [1098, 372] on div at bounding box center [1012, 379] width 244 height 542
click at [996, 416] on div at bounding box center [1012, 379] width 244 height 542
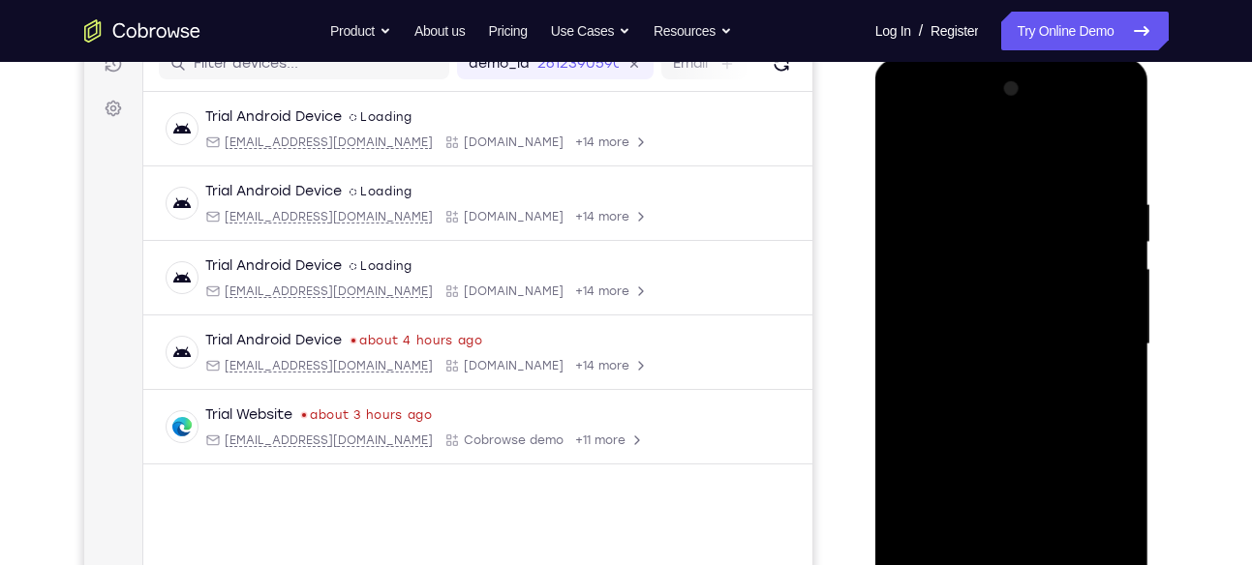
scroll to position [267, 0]
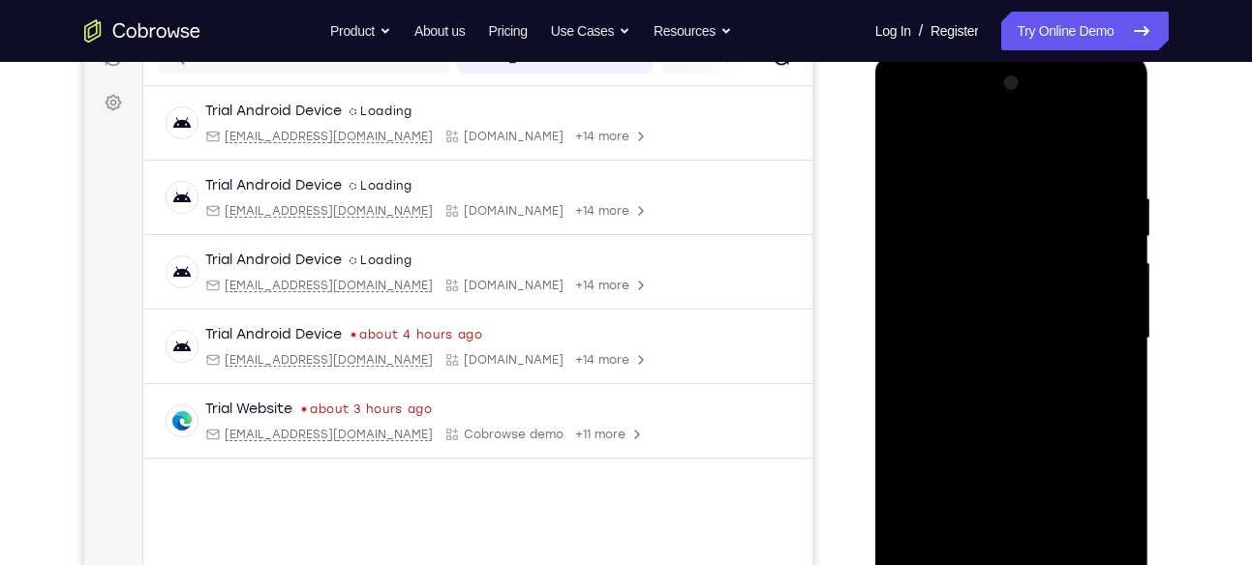
click at [975, 322] on div at bounding box center [1012, 339] width 244 height 542
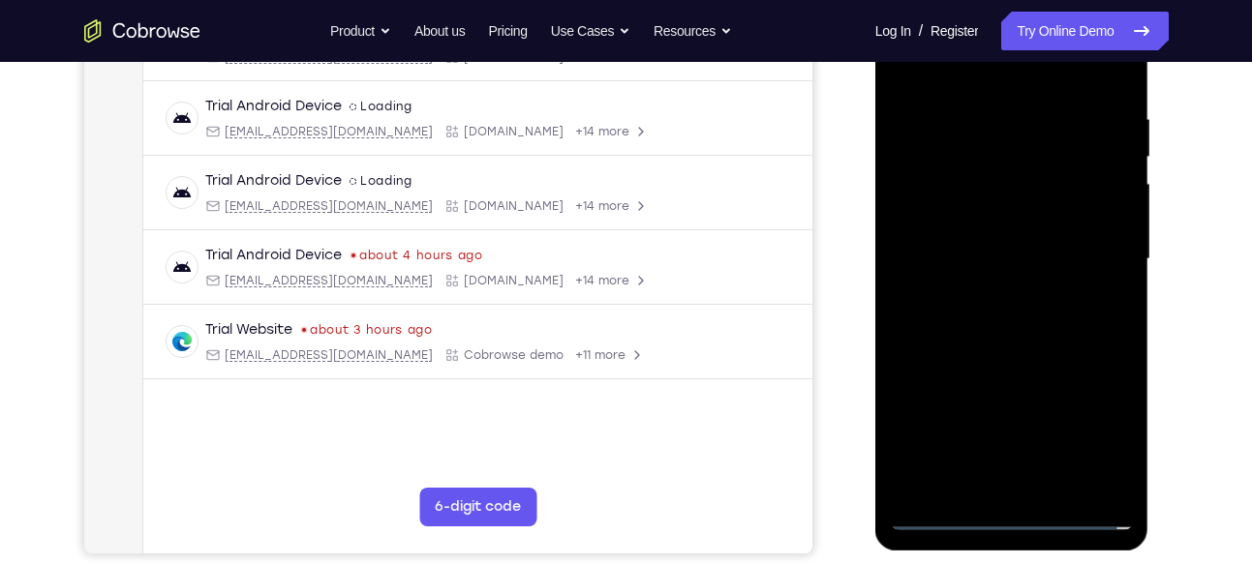
click at [996, 227] on div at bounding box center [1012, 259] width 244 height 542
click at [976, 253] on div at bounding box center [1012, 259] width 244 height 542
click at [927, 330] on div at bounding box center [1012, 259] width 244 height 542
click at [993, 318] on div at bounding box center [1012, 259] width 244 height 542
click at [1058, 491] on div at bounding box center [1012, 259] width 244 height 542
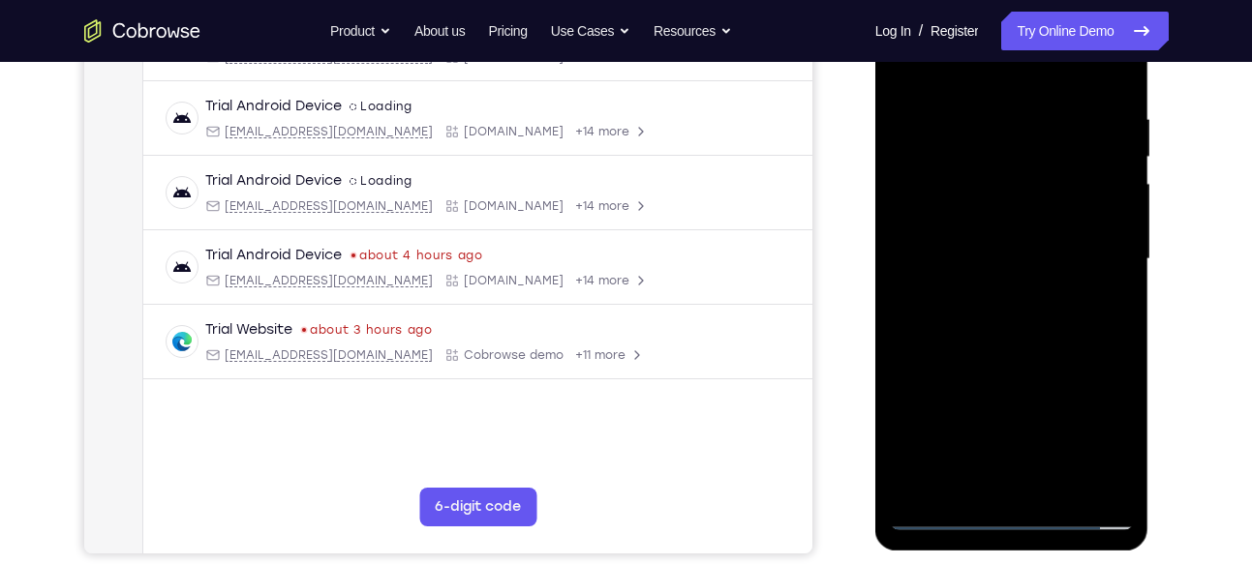
click at [996, 355] on div at bounding box center [1012, 259] width 244 height 542
click at [1057, 494] on div at bounding box center [1012, 259] width 244 height 542
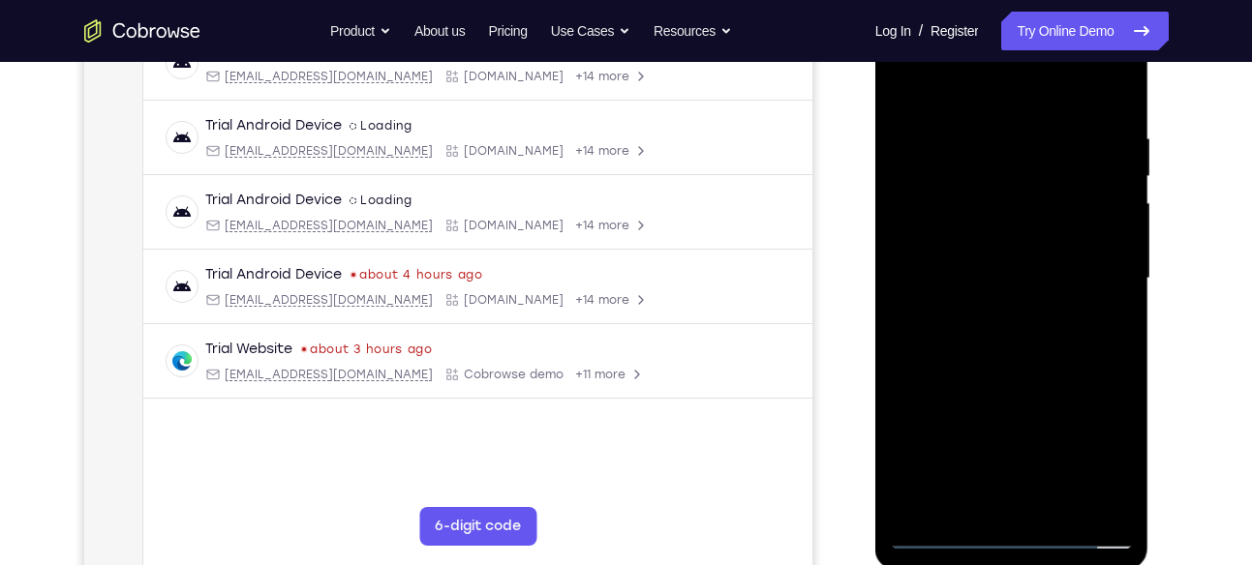
click at [1020, 378] on div at bounding box center [1012, 279] width 244 height 542
click at [1014, 272] on div at bounding box center [1012, 279] width 244 height 542
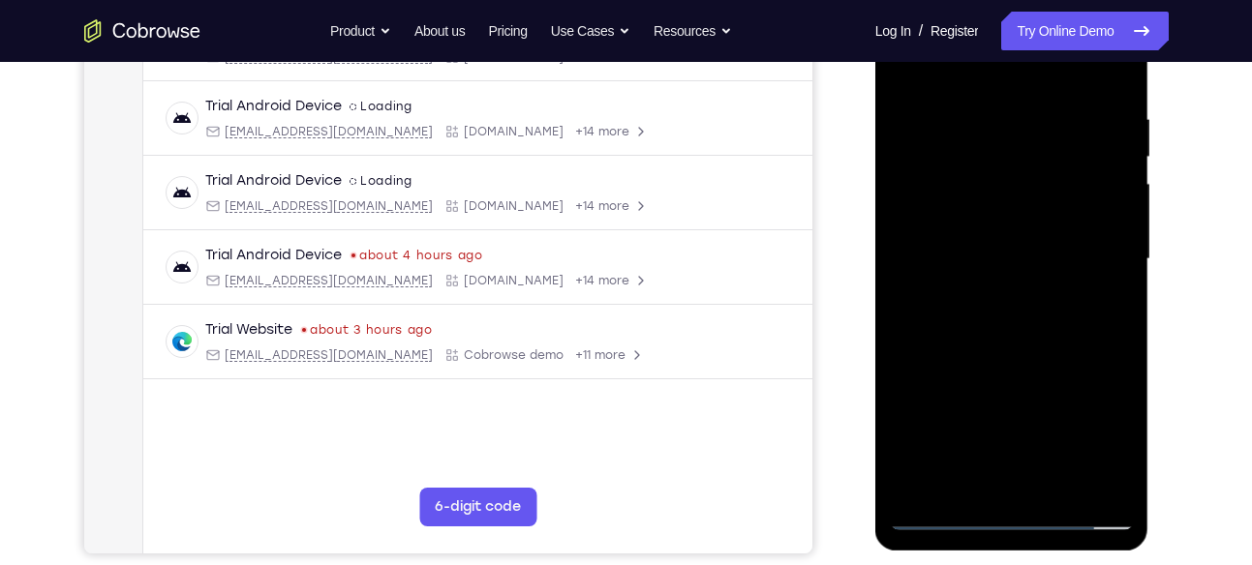
scroll to position [348, 0]
click at [967, 469] on div at bounding box center [1012, 258] width 244 height 542
click at [954, 474] on div at bounding box center [1012, 258] width 244 height 542
click at [961, 484] on div at bounding box center [1012, 258] width 244 height 542
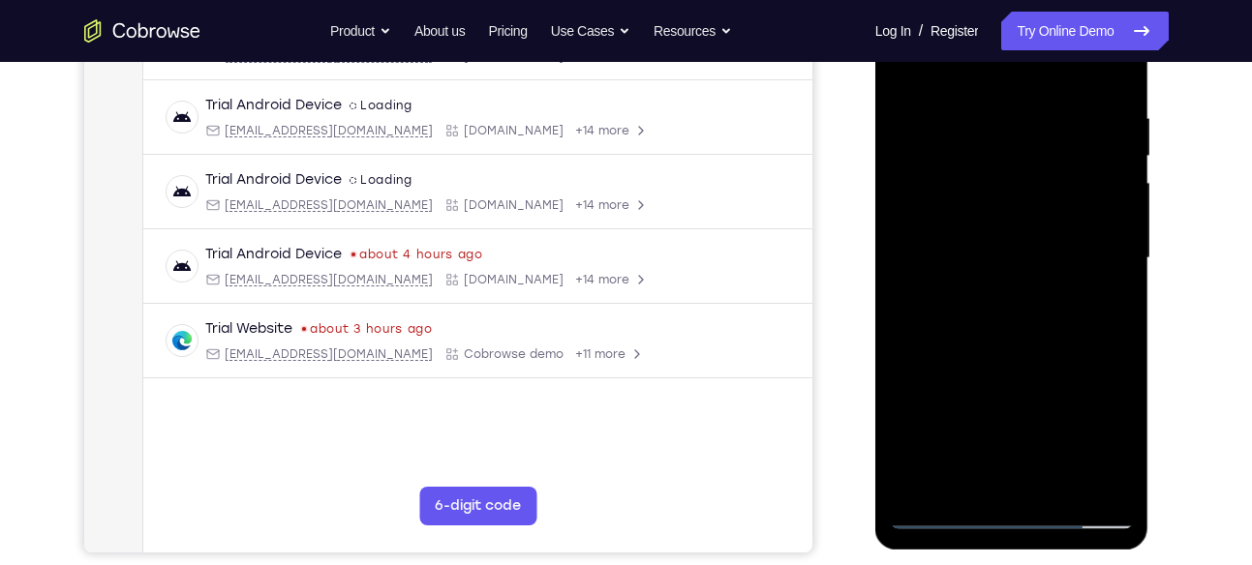
click at [1096, 373] on div at bounding box center [1012, 258] width 244 height 542
click at [1107, 292] on div at bounding box center [1012, 258] width 244 height 542
click at [977, 310] on div at bounding box center [1012, 258] width 244 height 542
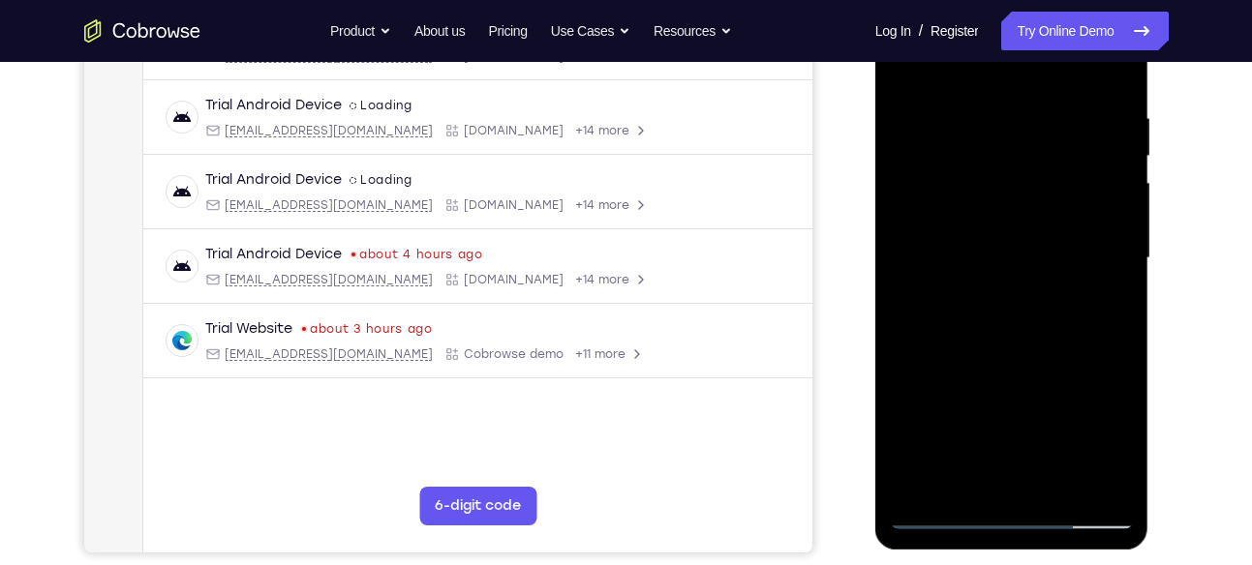
click at [1098, 310] on div at bounding box center [1012, 258] width 244 height 542
click at [960, 481] on div at bounding box center [1012, 258] width 244 height 542
click at [911, 364] on div at bounding box center [1012, 258] width 244 height 542
click at [1107, 295] on div at bounding box center [1012, 258] width 244 height 542
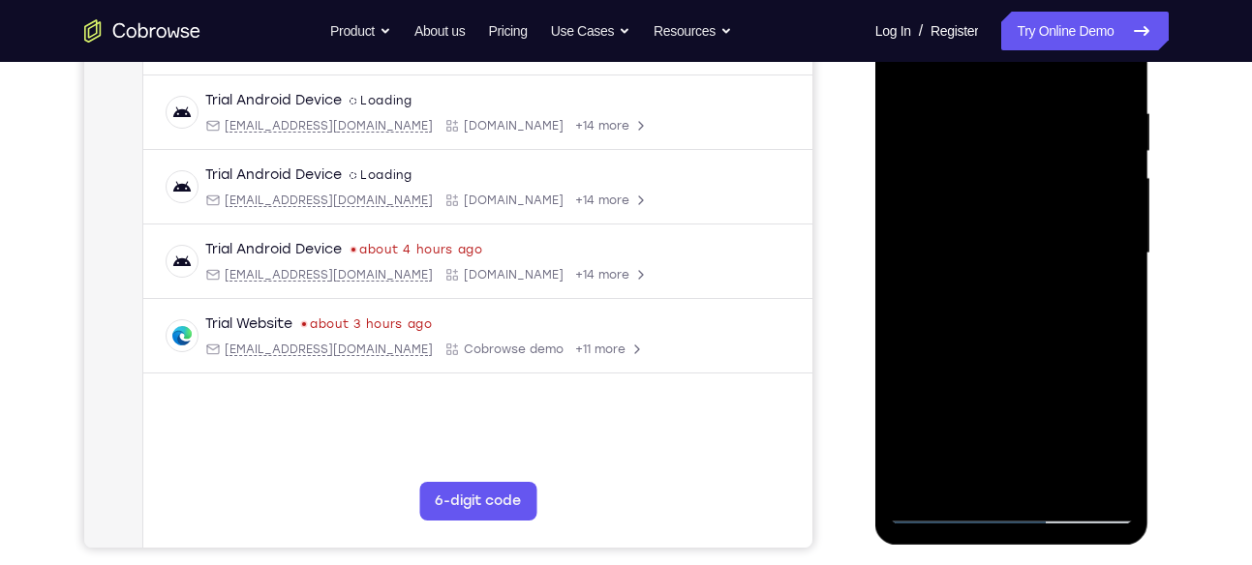
scroll to position [353, 0]
drag, startPoint x: 963, startPoint y: 250, endPoint x: 963, endPoint y: 205, distance: 44.5
click at [963, 205] on div at bounding box center [1012, 253] width 244 height 542
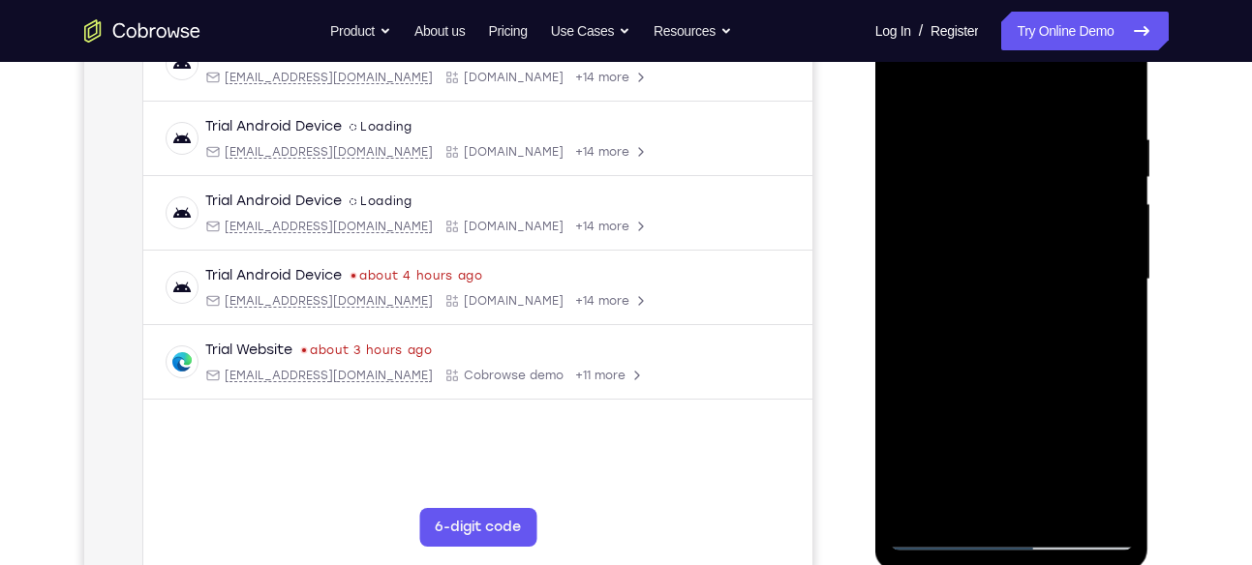
scroll to position [325, 0]
click at [906, 90] on div at bounding box center [1012, 281] width 244 height 542
click at [989, 352] on div at bounding box center [1012, 281] width 244 height 542
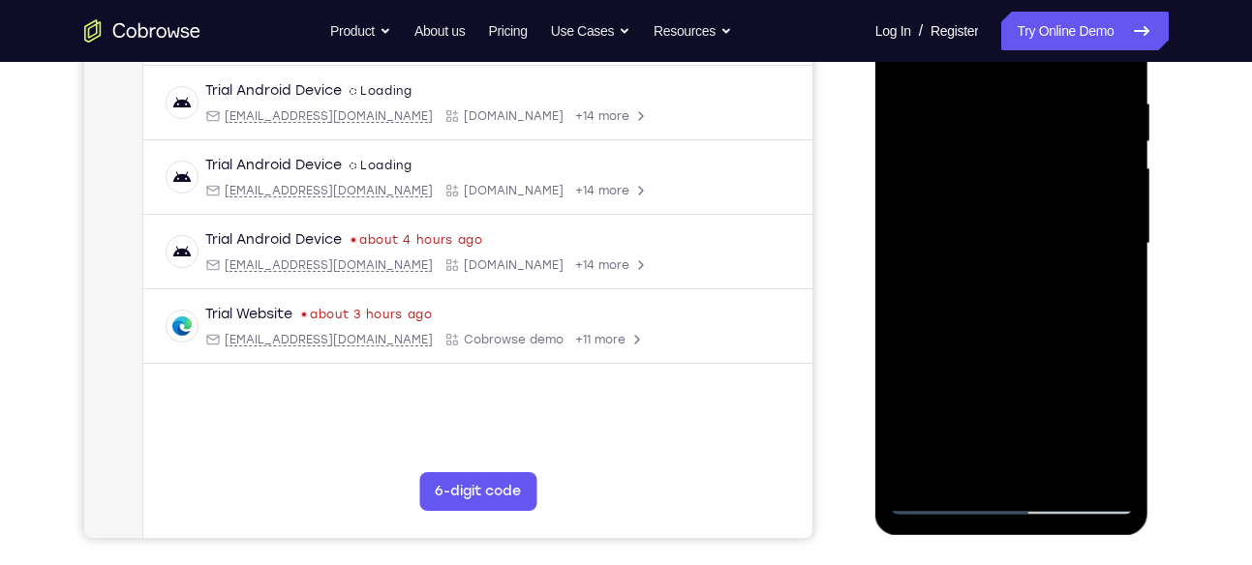
scroll to position [360, 0]
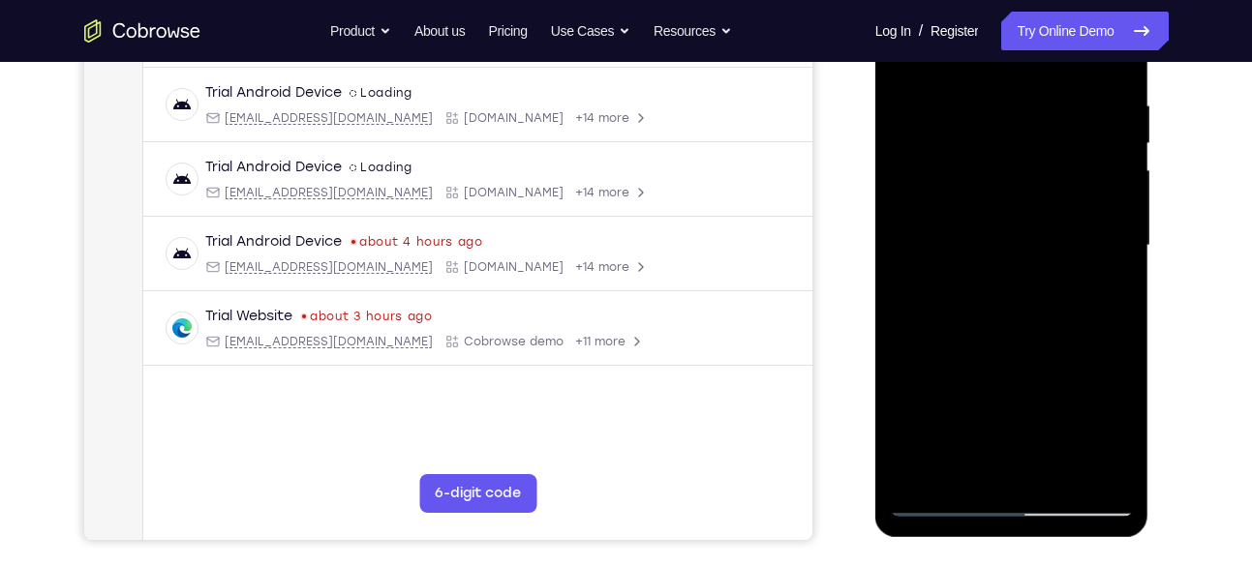
click at [1110, 293] on div at bounding box center [1012, 246] width 244 height 542
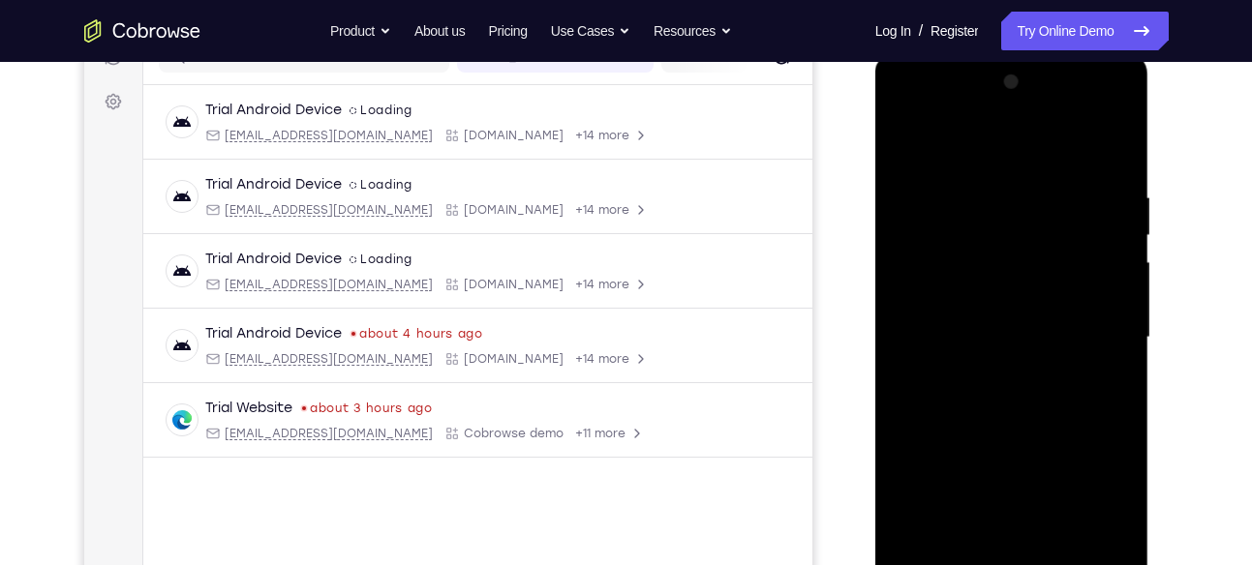
scroll to position [267, 0]
click at [914, 148] on div at bounding box center [1012, 339] width 244 height 542
click at [1000, 165] on div at bounding box center [1012, 339] width 244 height 542
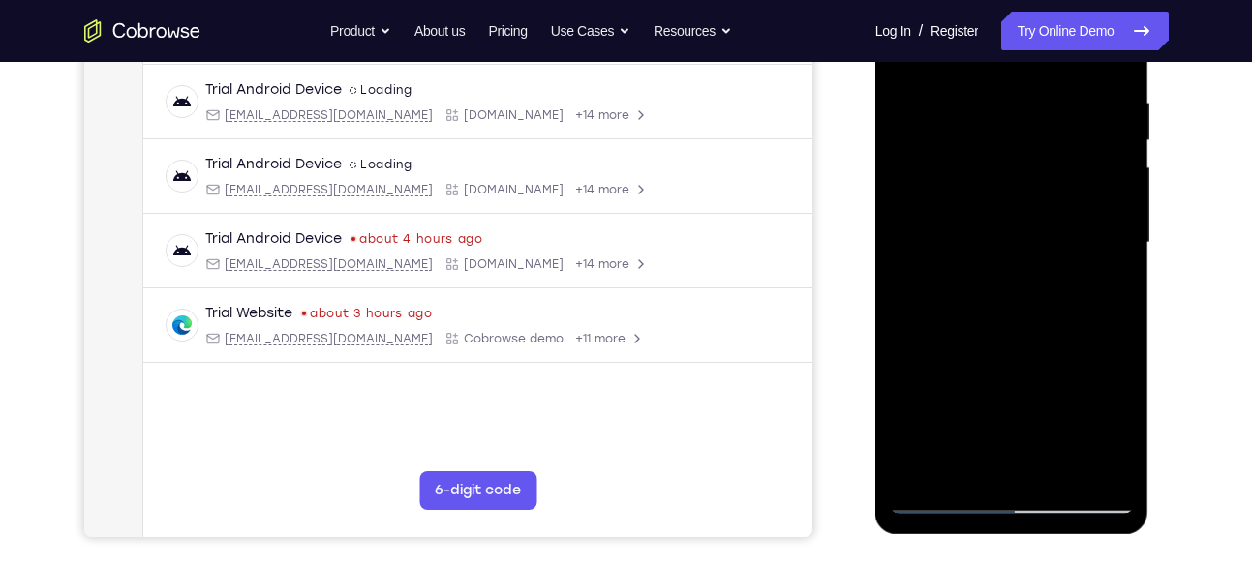
scroll to position [352, 0]
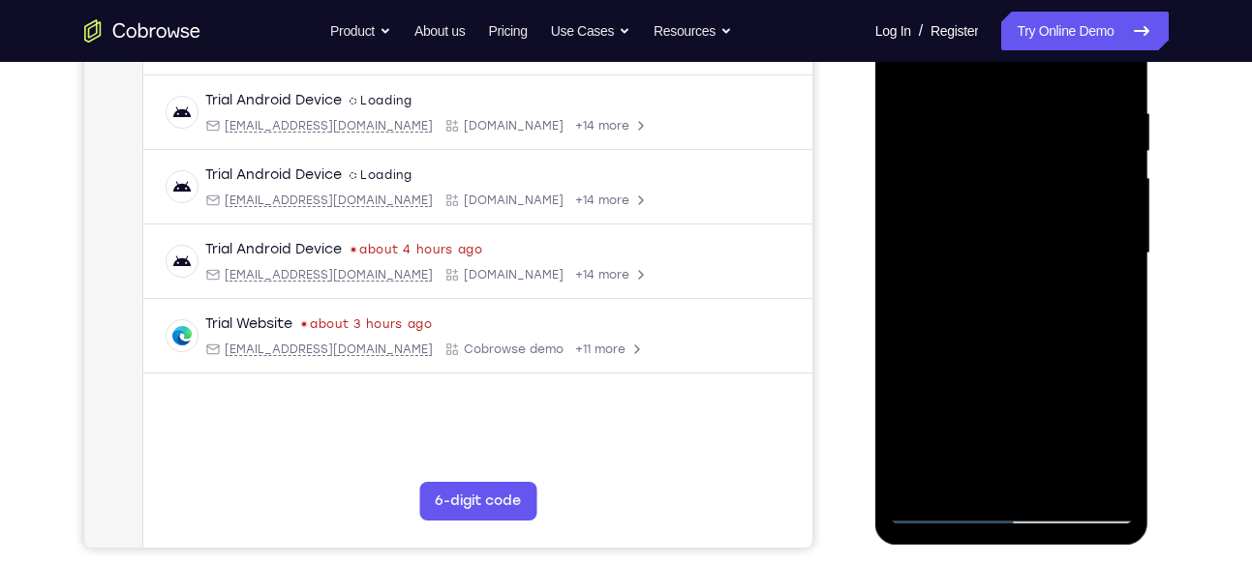
click at [949, 139] on div at bounding box center [1012, 254] width 244 height 542
click at [1007, 306] on div at bounding box center [1012, 254] width 244 height 542
click at [1106, 302] on div at bounding box center [1012, 254] width 244 height 542
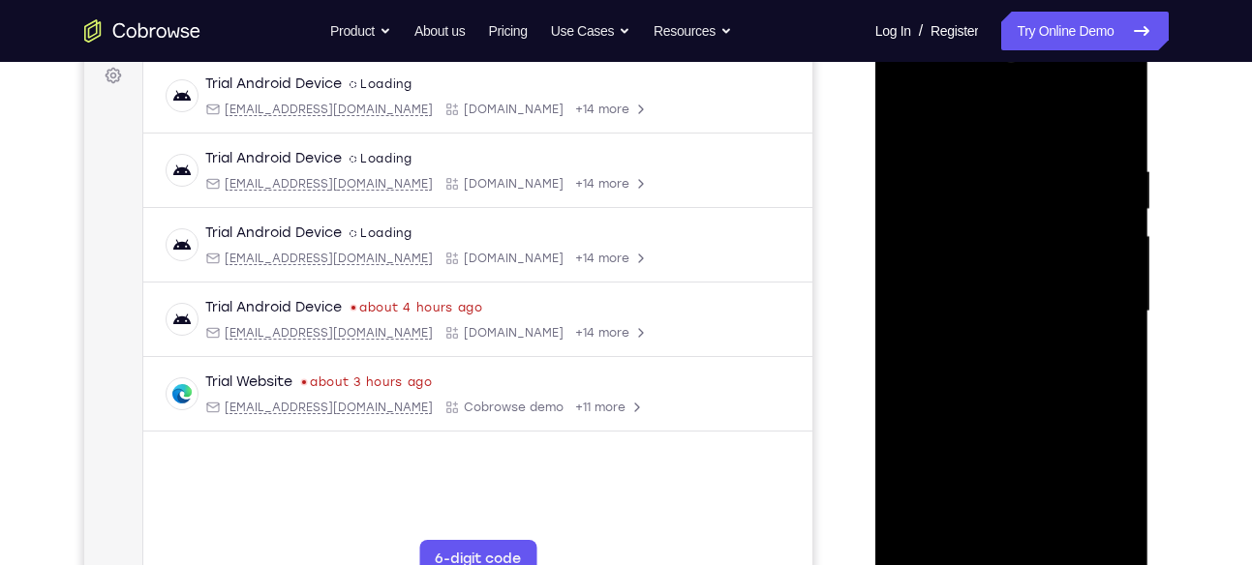
scroll to position [293, 0]
click at [901, 115] on div at bounding box center [1012, 313] width 244 height 542
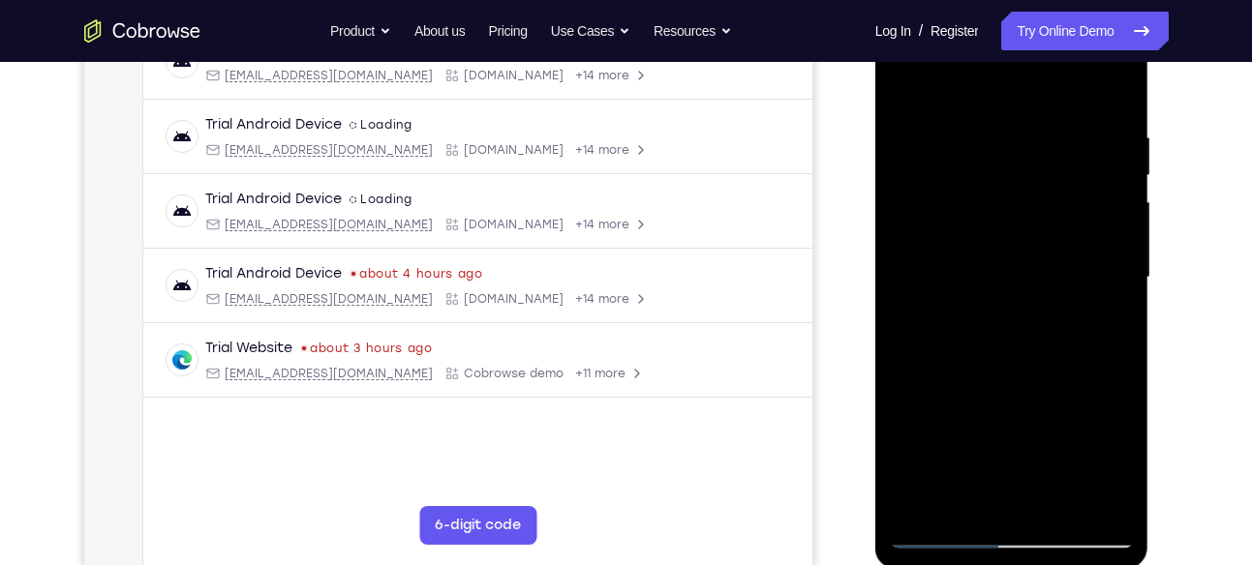
drag, startPoint x: 1017, startPoint y: 362, endPoint x: 1014, endPoint y: 274, distance: 88.2
click at [1014, 274] on div at bounding box center [1012, 278] width 244 height 542
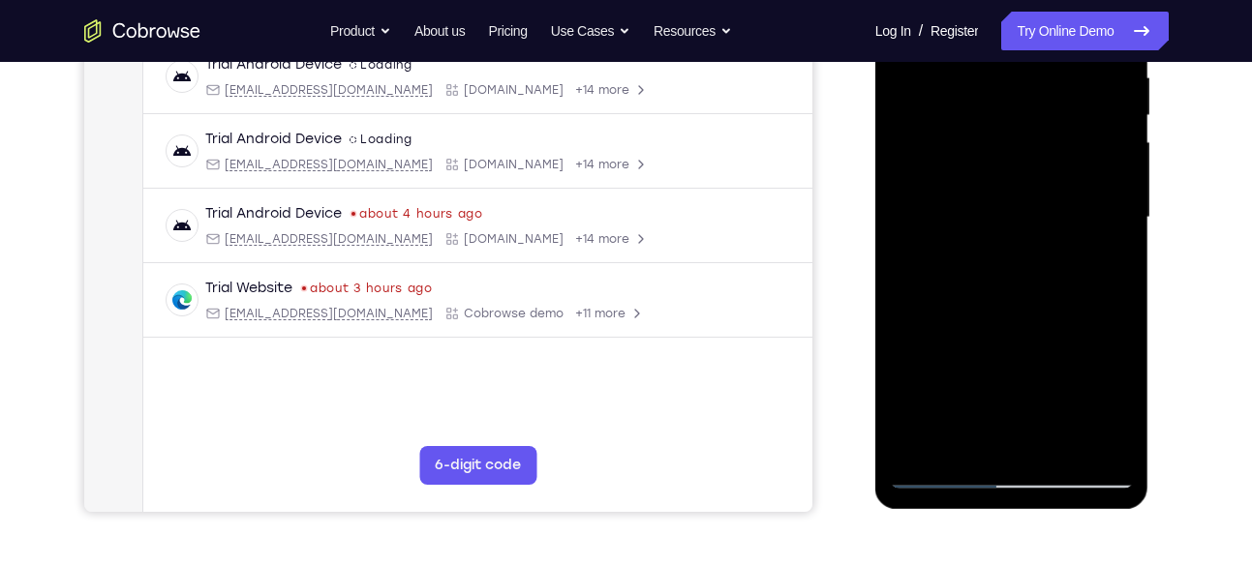
scroll to position [390, 0]
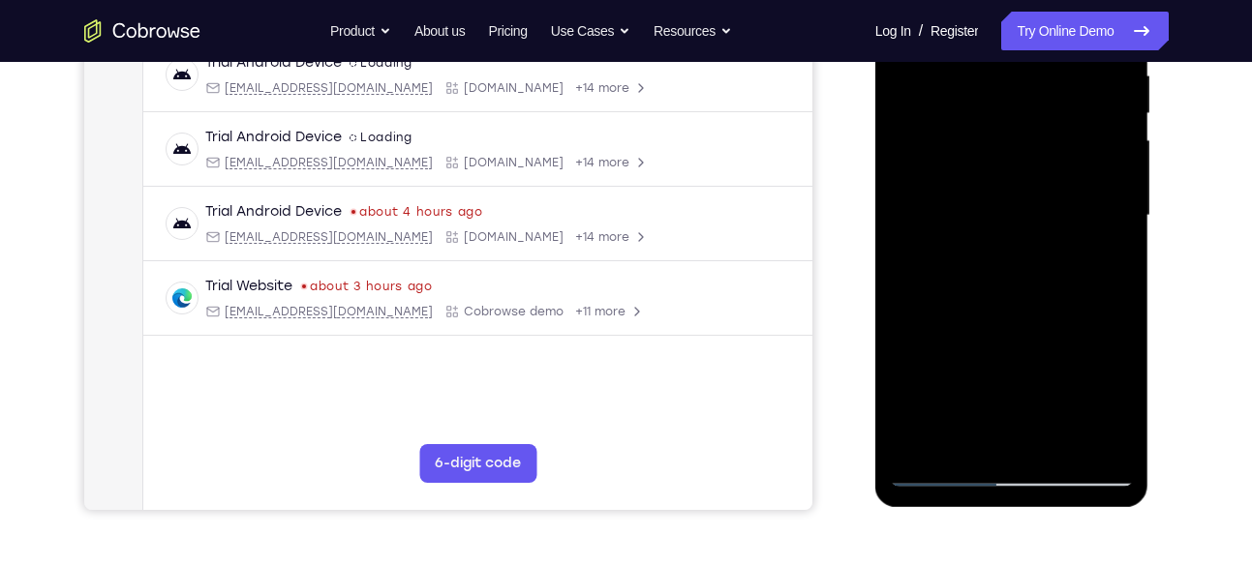
click at [1015, 386] on div at bounding box center [1012, 216] width 244 height 542
click at [979, 227] on div at bounding box center [1012, 216] width 244 height 542
click at [977, 402] on div at bounding box center [1012, 216] width 244 height 542
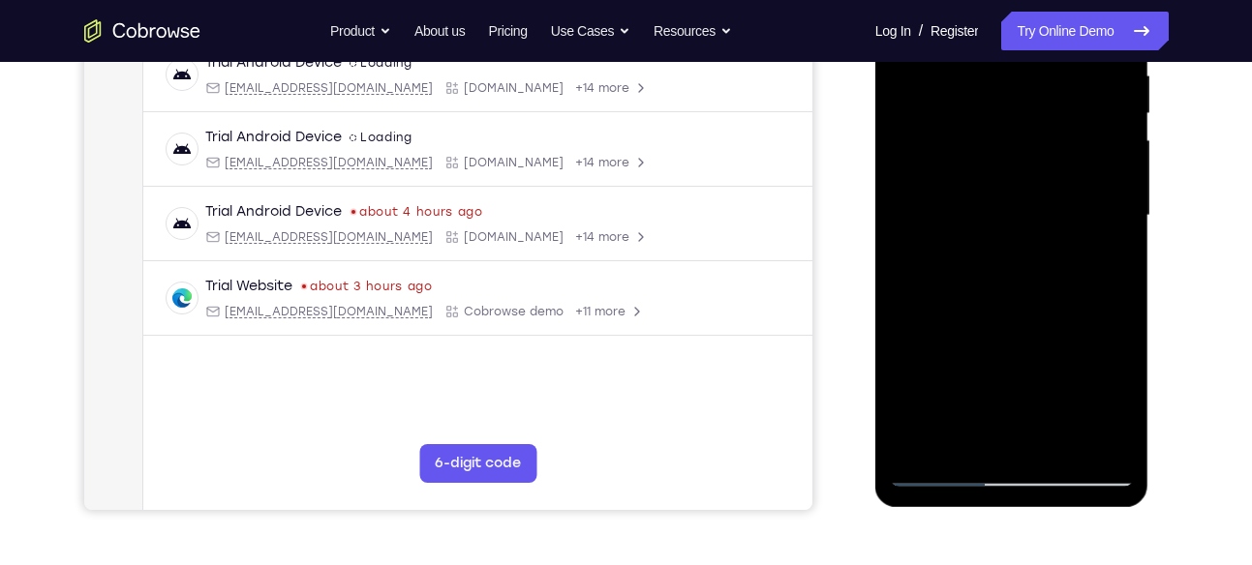
click at [991, 435] on div at bounding box center [1012, 216] width 244 height 542
click at [1103, 269] on div at bounding box center [1012, 216] width 244 height 542
click at [1106, 267] on div at bounding box center [1012, 216] width 244 height 542
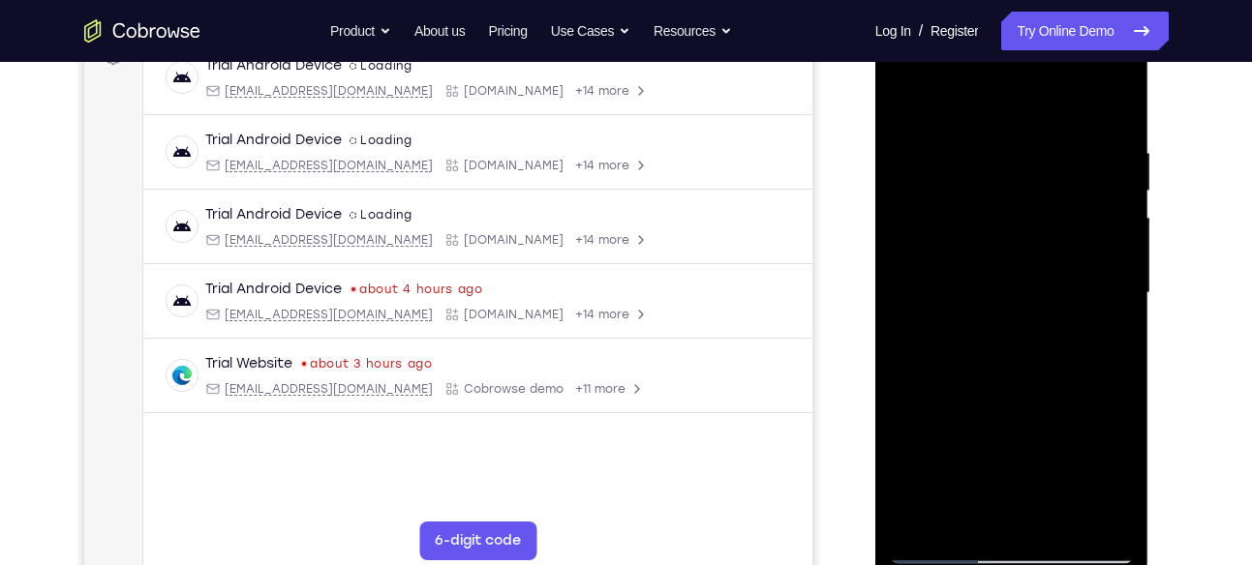
scroll to position [312, 0]
click at [904, 103] on div at bounding box center [1012, 294] width 244 height 542
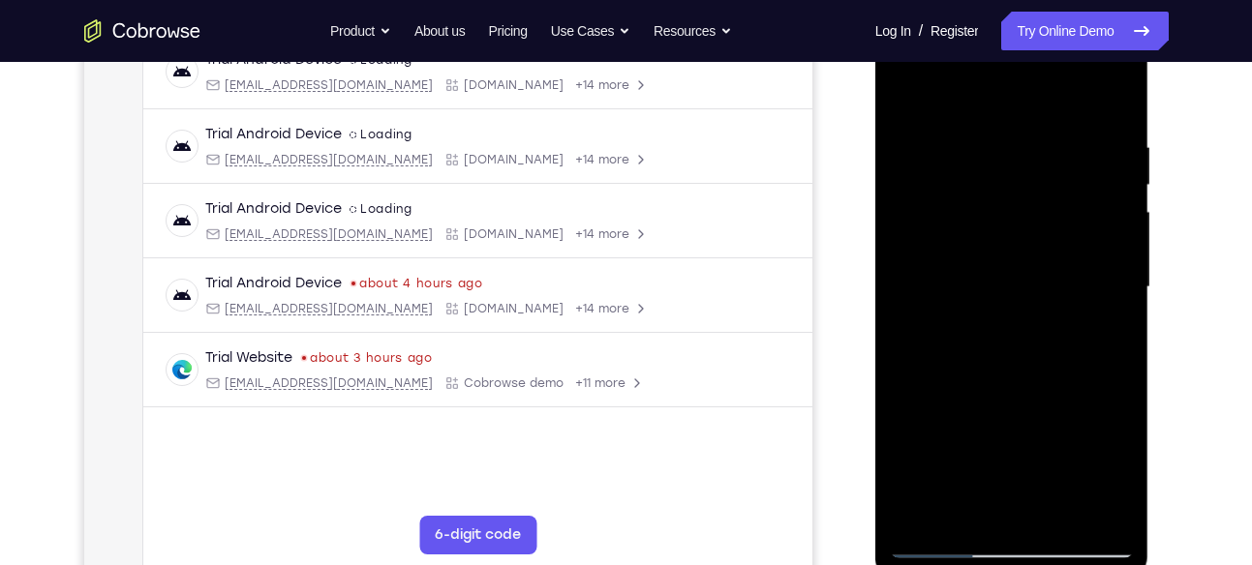
scroll to position [309, 0]
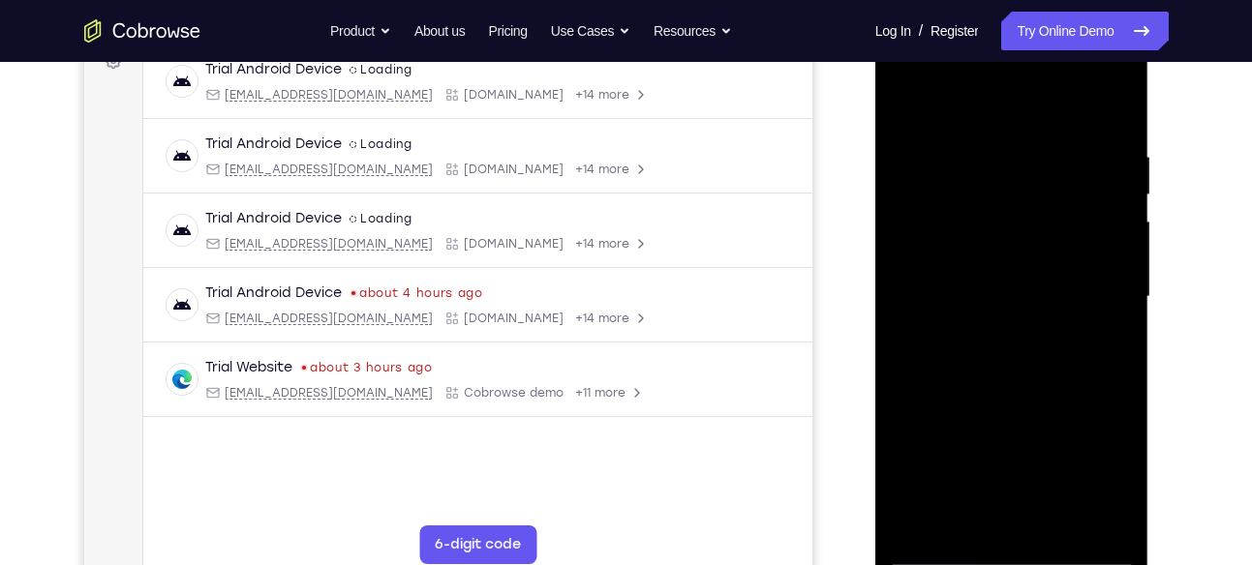
click at [907, 98] on div at bounding box center [1012, 297] width 244 height 542
drag, startPoint x: 1006, startPoint y: 137, endPoint x: 990, endPoint y: 445, distance: 308.2
click at [990, 445] on div at bounding box center [1012, 297] width 244 height 542
drag, startPoint x: 1027, startPoint y: 201, endPoint x: 1052, endPoint y: 479, distance: 279.0
click at [1052, 479] on div at bounding box center [1012, 297] width 244 height 542
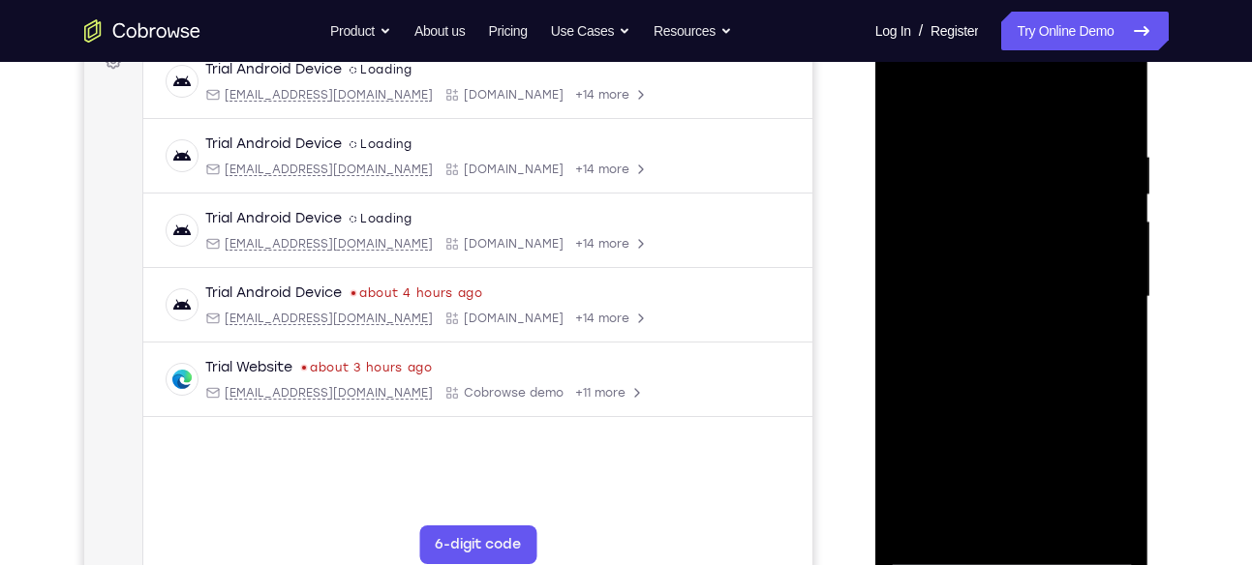
click at [984, 138] on div at bounding box center [1012, 297] width 244 height 542
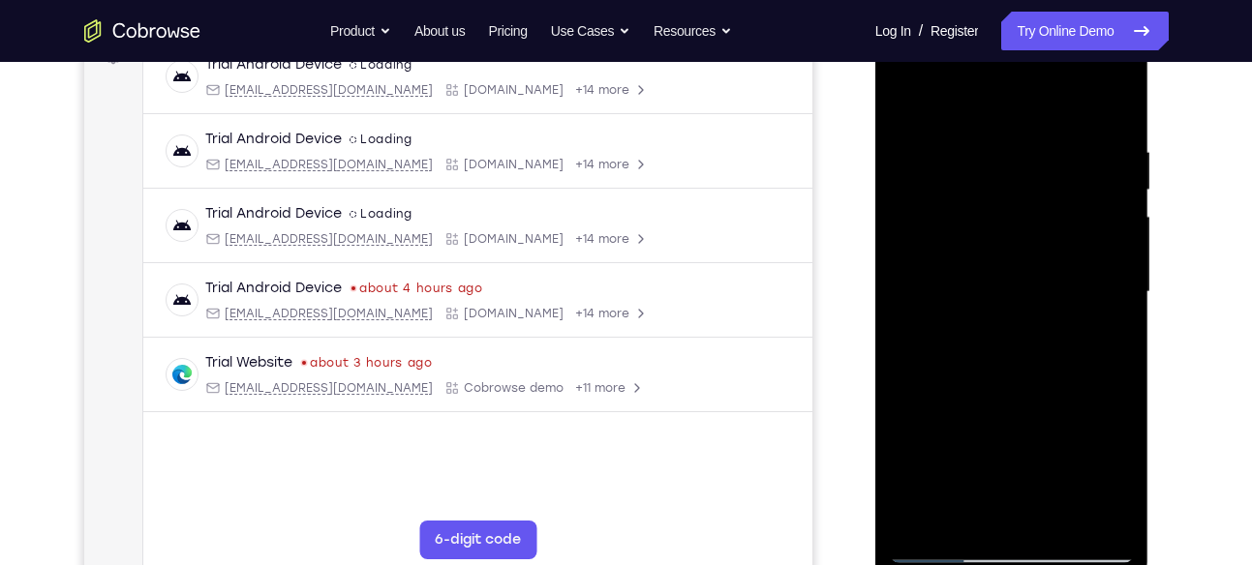
scroll to position [312, 0]
click at [1111, 266] on div at bounding box center [1012, 294] width 244 height 542
click at [1112, 239] on div at bounding box center [1012, 294] width 244 height 542
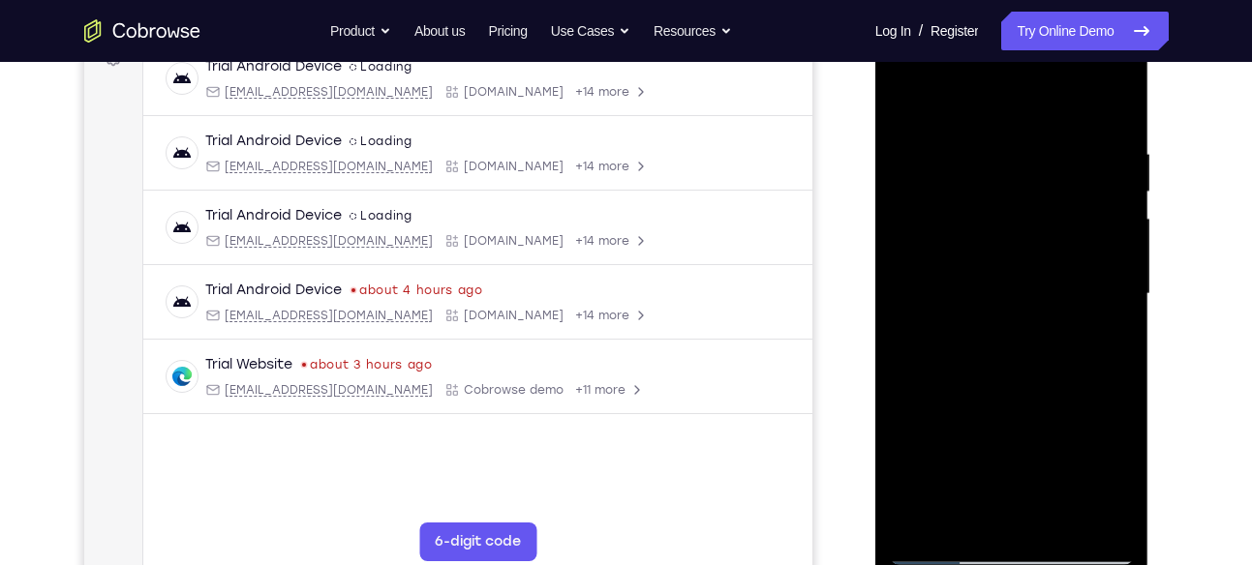
click at [1112, 239] on div at bounding box center [1012, 294] width 244 height 542
click at [1112, 225] on div at bounding box center [1012, 294] width 244 height 542
click at [1111, 198] on div at bounding box center [1012, 294] width 244 height 542
click at [916, 314] on div at bounding box center [1012, 294] width 244 height 542
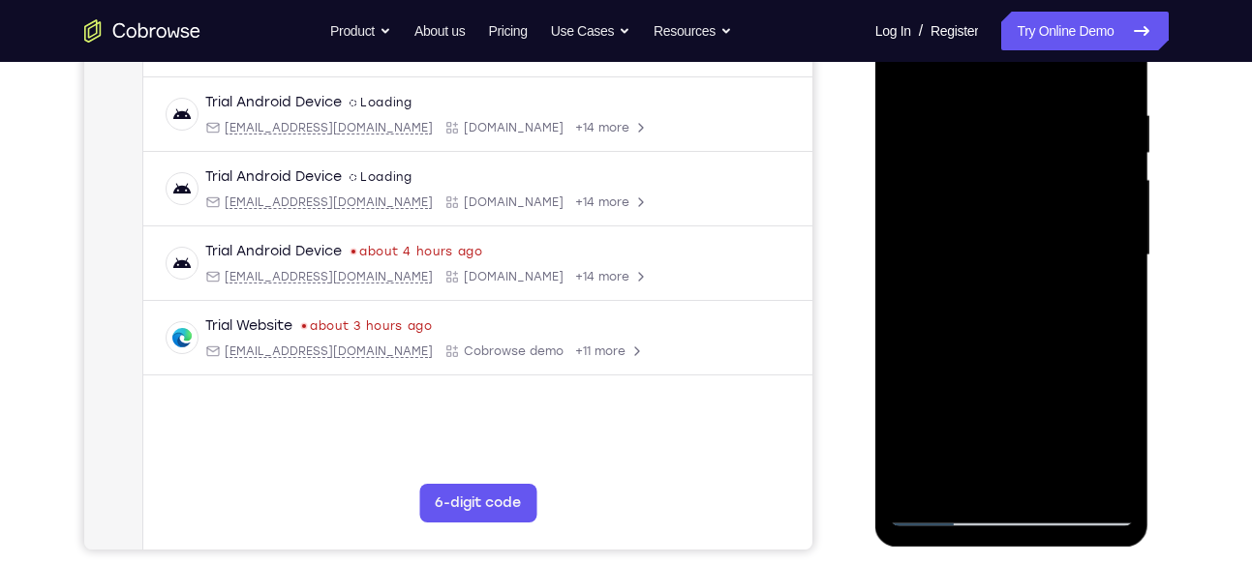
scroll to position [355, 0]
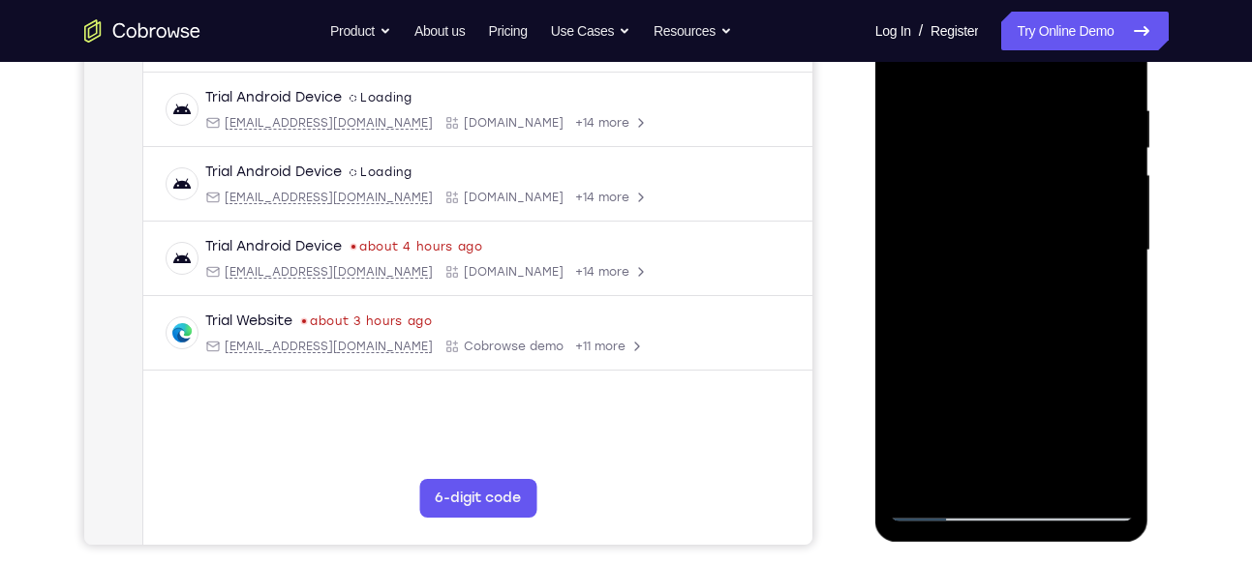
click at [1022, 144] on div at bounding box center [1012, 251] width 244 height 542
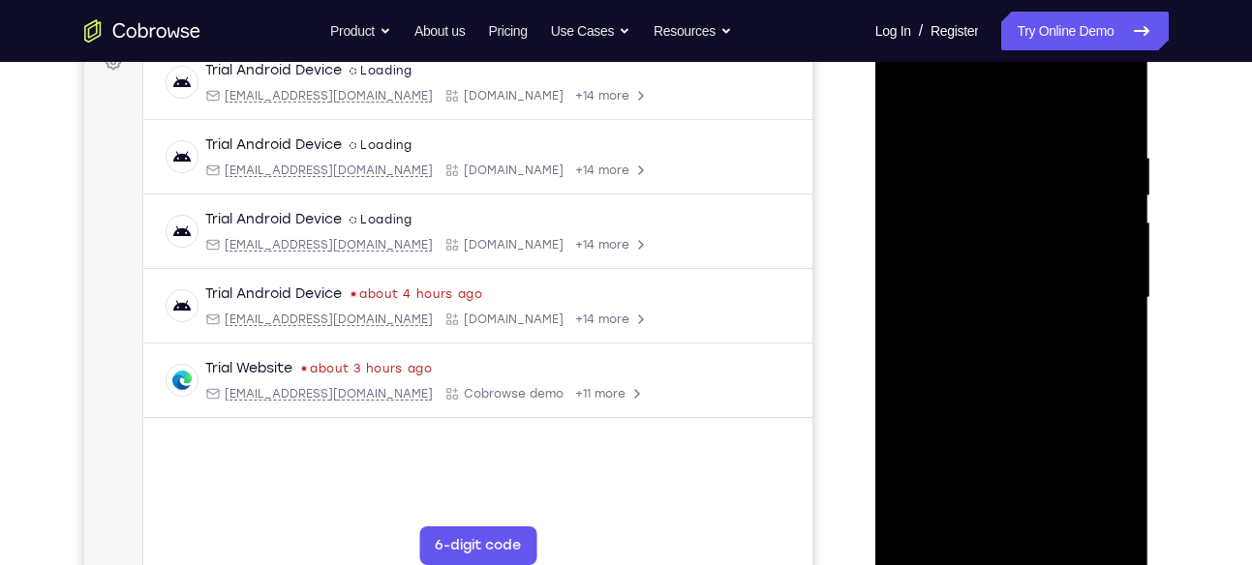
scroll to position [312, 0]
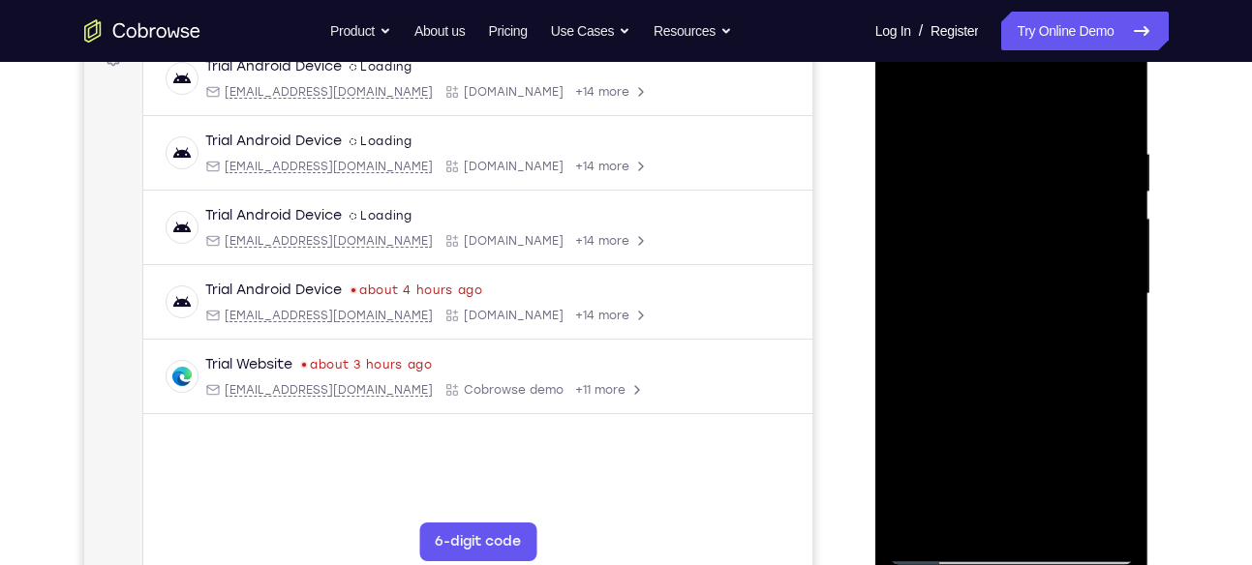
click at [1092, 224] on div at bounding box center [1012, 294] width 244 height 542
click at [1097, 263] on div at bounding box center [1012, 294] width 244 height 542
drag, startPoint x: 1084, startPoint y: 242, endPoint x: 960, endPoint y: 250, distance: 124.2
click at [960, 250] on div at bounding box center [1012, 294] width 244 height 542
click at [1099, 222] on div at bounding box center [1012, 294] width 244 height 542
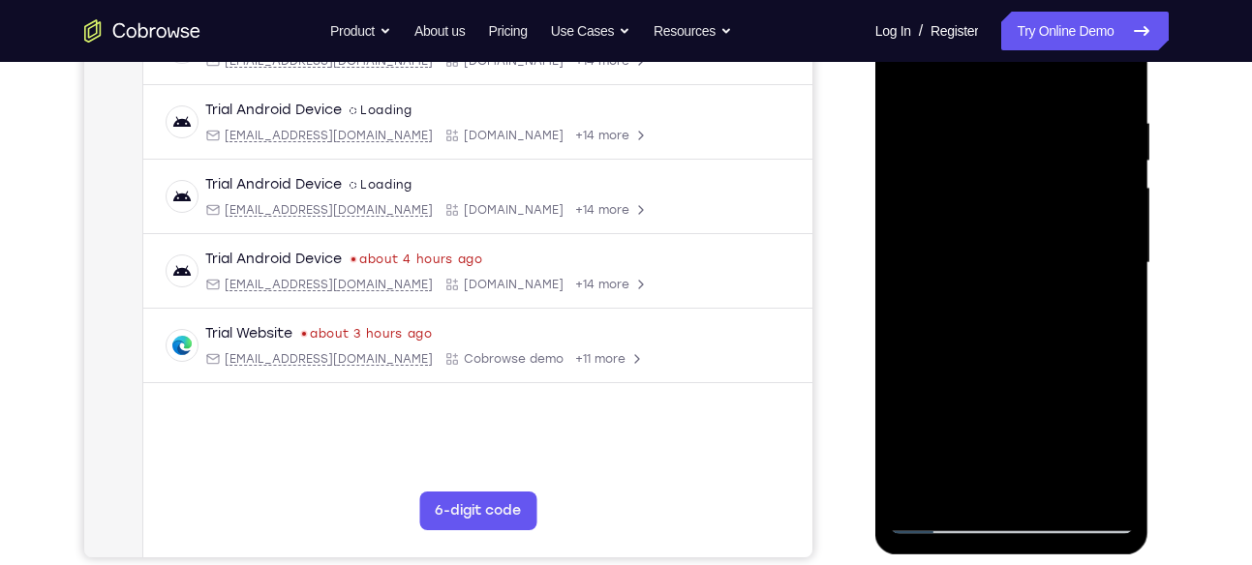
scroll to position [339, 0]
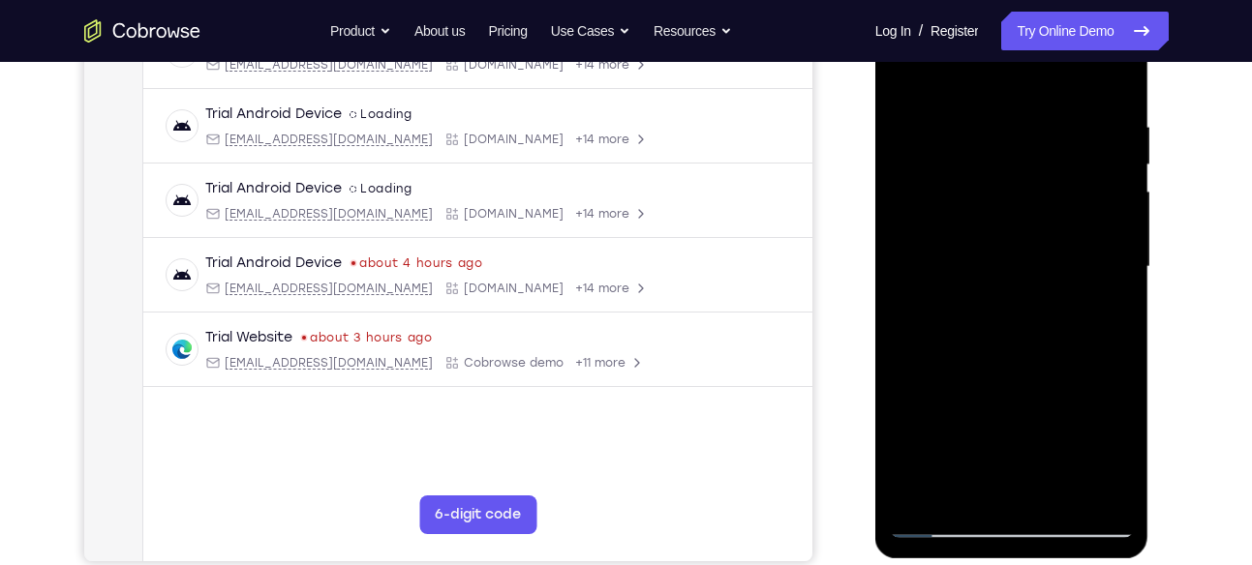
click at [1101, 194] on div at bounding box center [1012, 267] width 244 height 542
click at [1115, 73] on div at bounding box center [1012, 267] width 244 height 542
click at [1057, 493] on div at bounding box center [1012, 267] width 244 height 542
click at [912, 71] on div at bounding box center [1012, 267] width 244 height 542
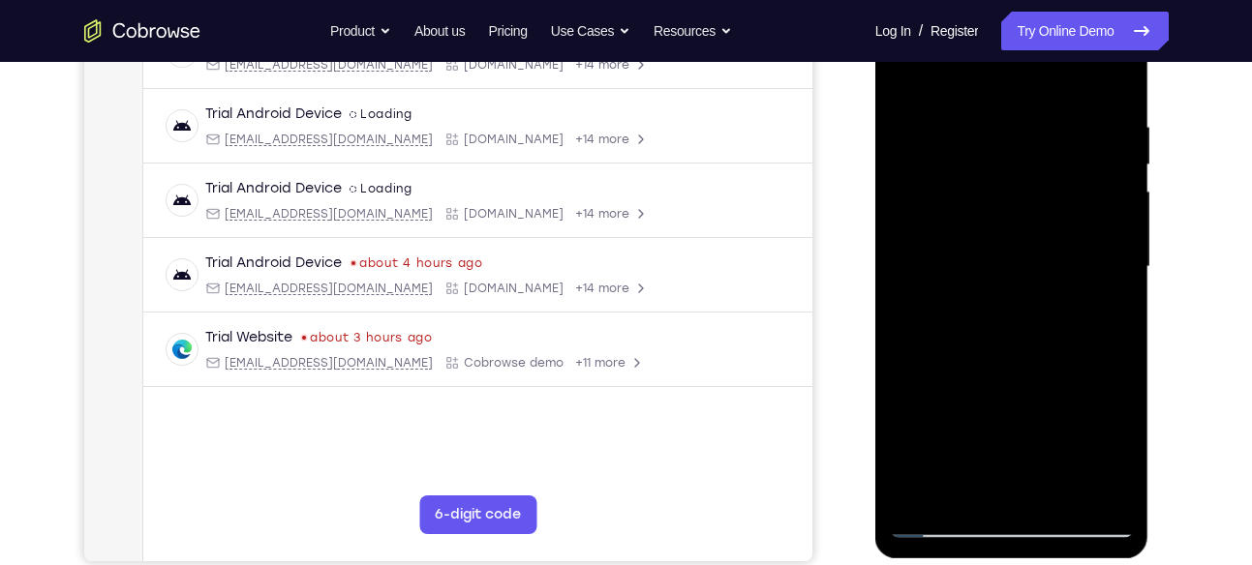
drag, startPoint x: 1040, startPoint y: 123, endPoint x: 991, endPoint y: 419, distance: 300.1
click at [991, 419] on div at bounding box center [1012, 267] width 244 height 542
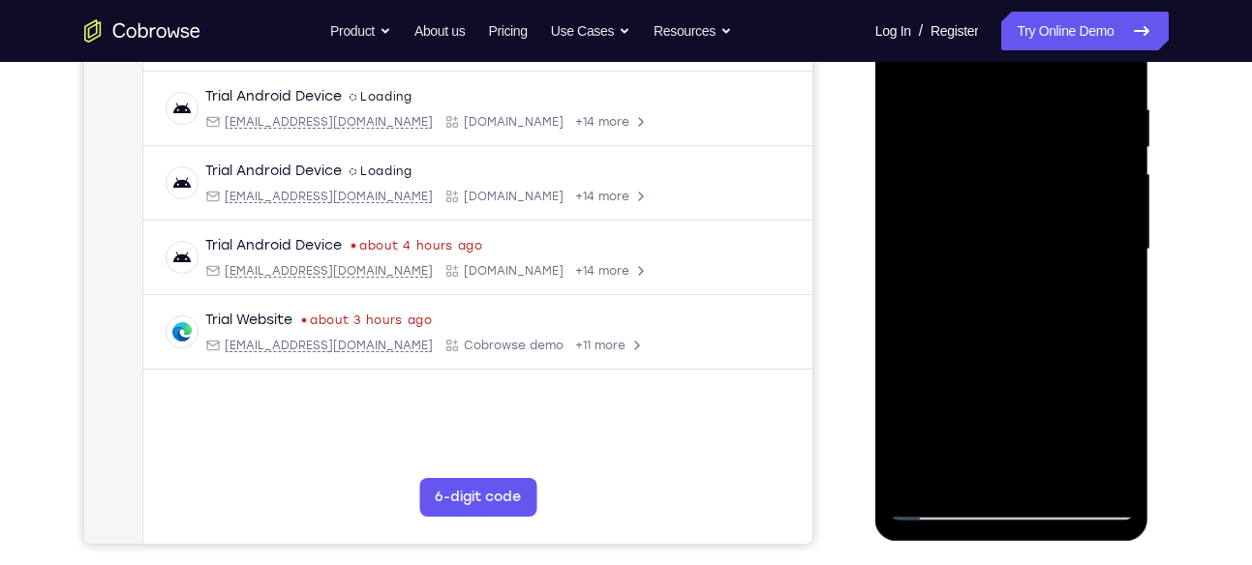
scroll to position [355, 0]
click at [1065, 482] on div at bounding box center [1012, 251] width 244 height 542
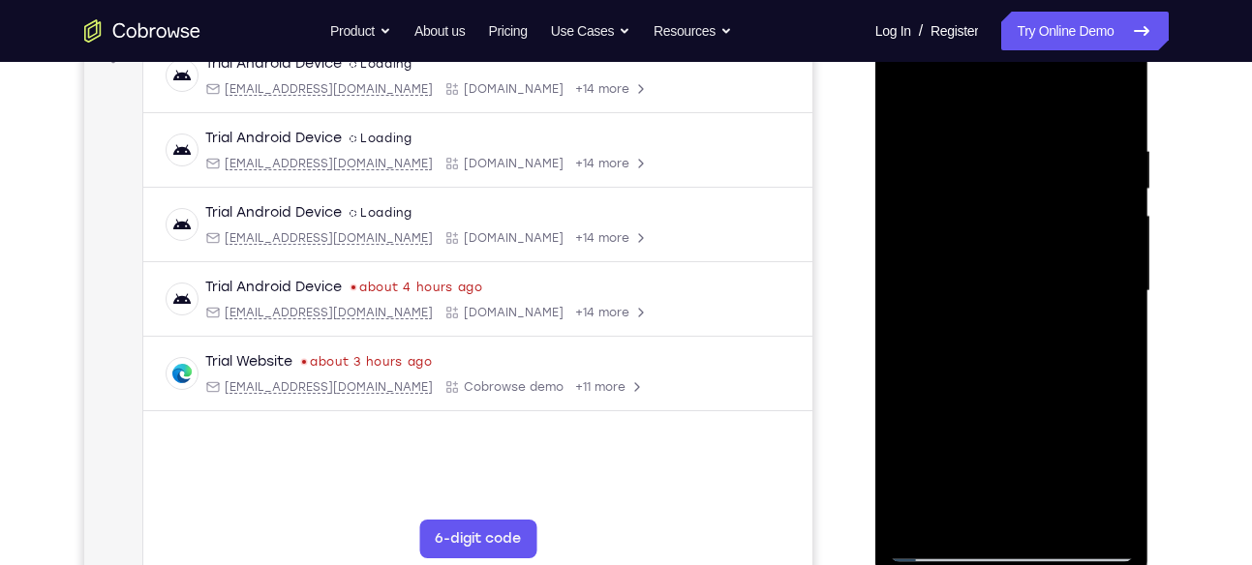
scroll to position [305, 0]
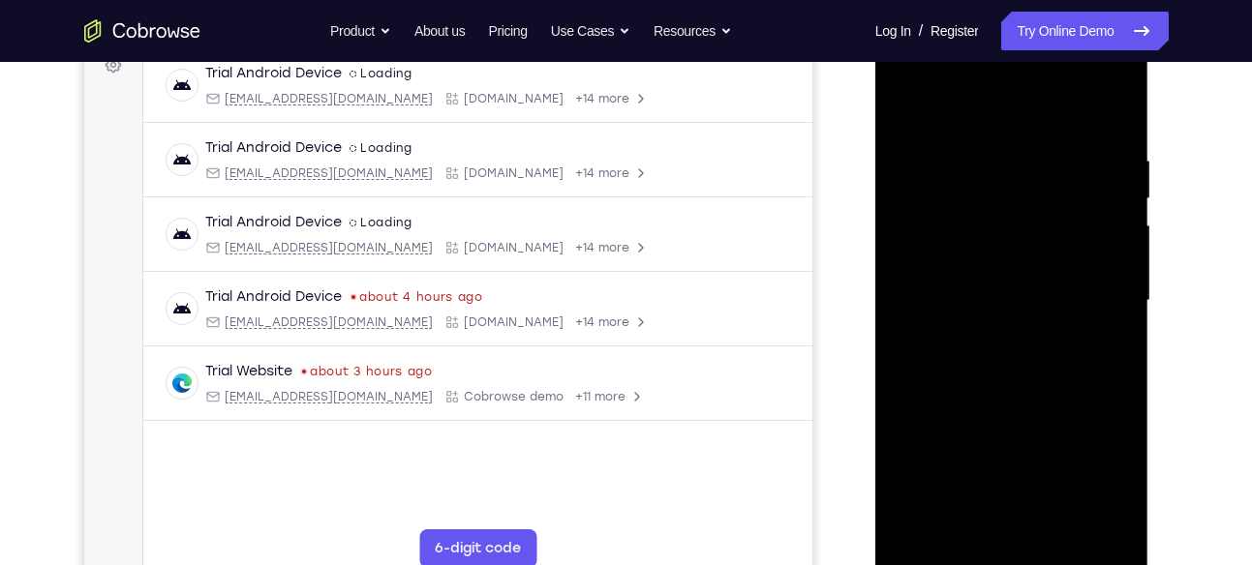
click at [898, 106] on div at bounding box center [1012, 301] width 244 height 542
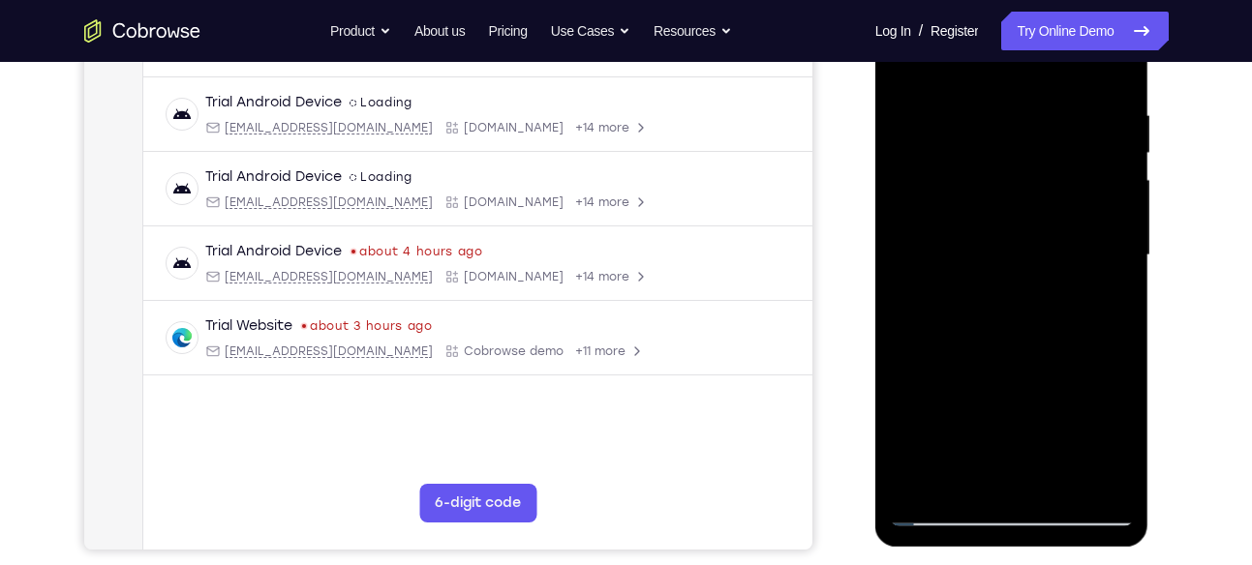
scroll to position [354, 0]
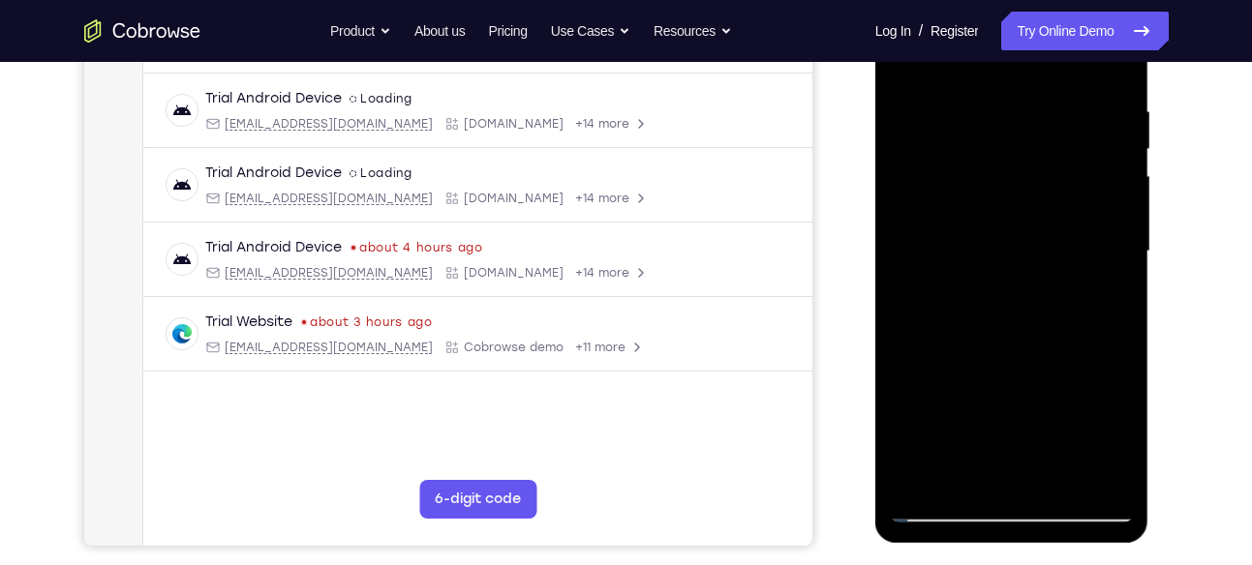
drag, startPoint x: 1101, startPoint y: 350, endPoint x: 1082, endPoint y: 216, distance: 135.8
click at [1082, 216] on div at bounding box center [1012, 252] width 244 height 542
drag, startPoint x: 1084, startPoint y: 361, endPoint x: 1078, endPoint y: 254, distance: 107.6
click at [1078, 254] on div at bounding box center [1012, 252] width 244 height 542
click at [971, 480] on div at bounding box center [1012, 252] width 244 height 542
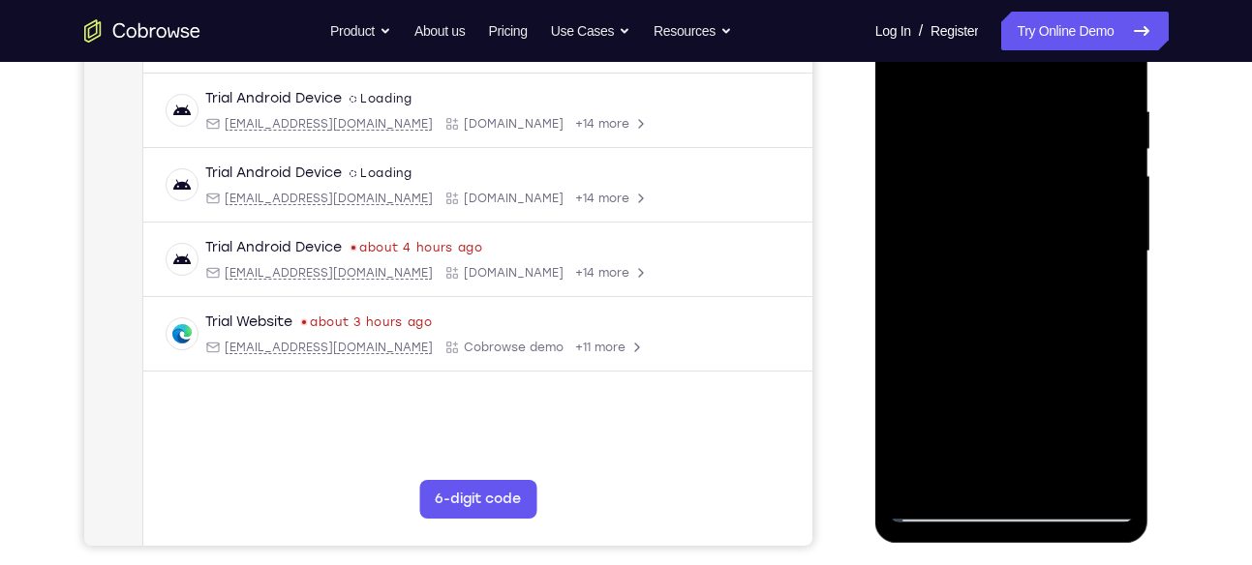
scroll to position [284, 0]
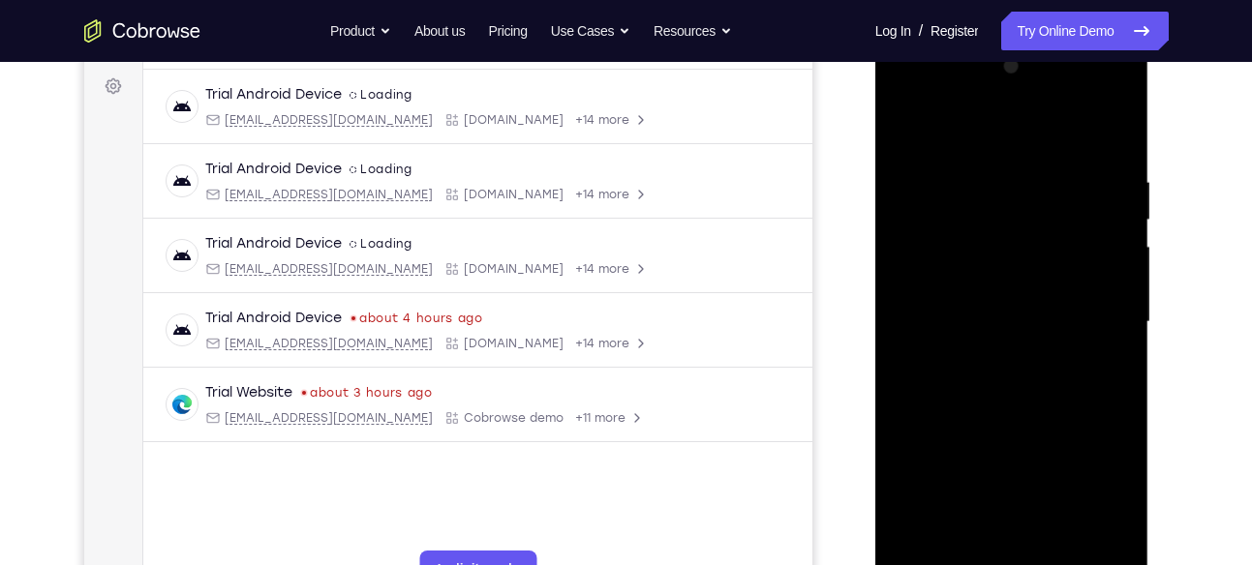
click at [959, 129] on div at bounding box center [1012, 322] width 244 height 542
click at [954, 172] on div at bounding box center [1012, 322] width 244 height 542
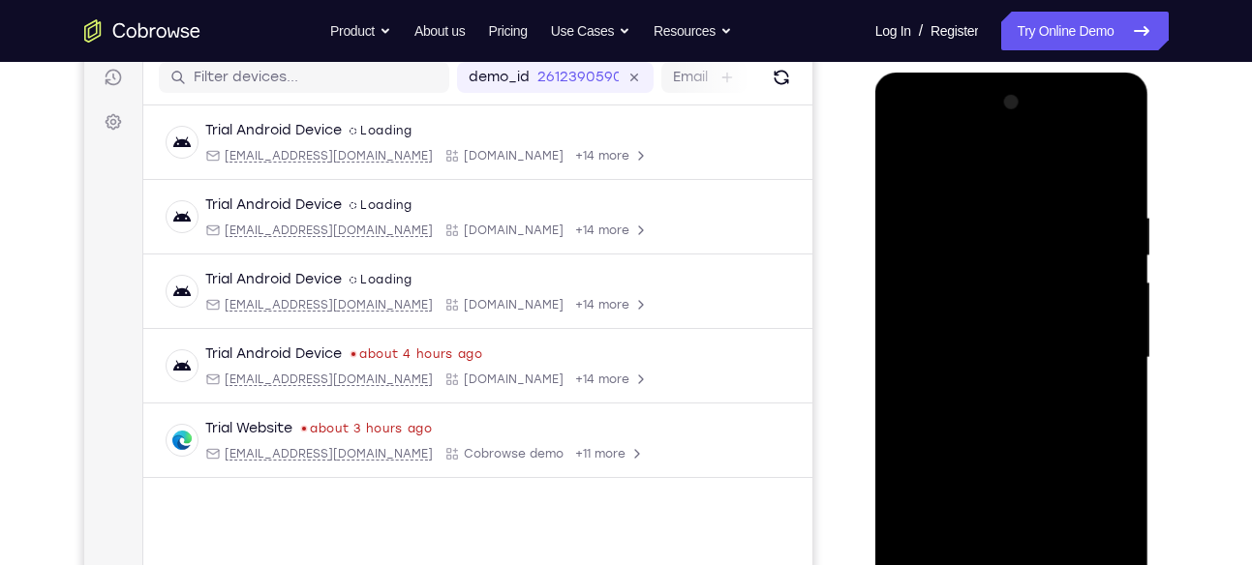
scroll to position [244, 0]
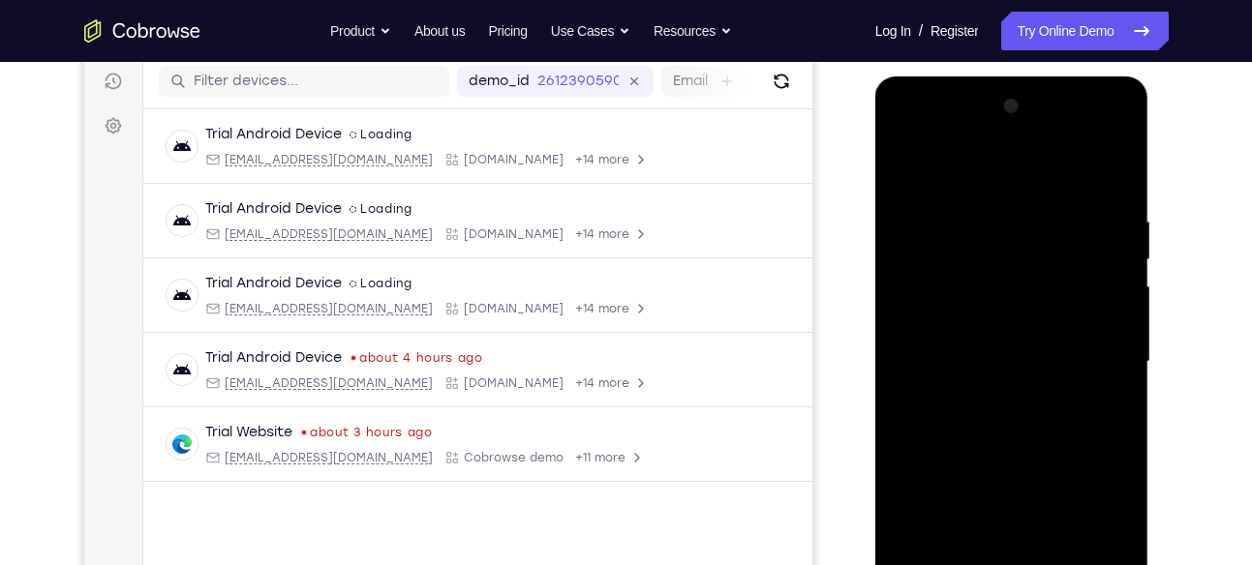
click at [906, 164] on div at bounding box center [1012, 362] width 244 height 542
drag, startPoint x: 977, startPoint y: 237, endPoint x: 966, endPoint y: 347, distance: 109.9
click at [966, 347] on div at bounding box center [1012, 362] width 244 height 542
click at [992, 203] on div at bounding box center [1012, 362] width 244 height 542
click at [1011, 396] on div at bounding box center [1012, 362] width 244 height 542
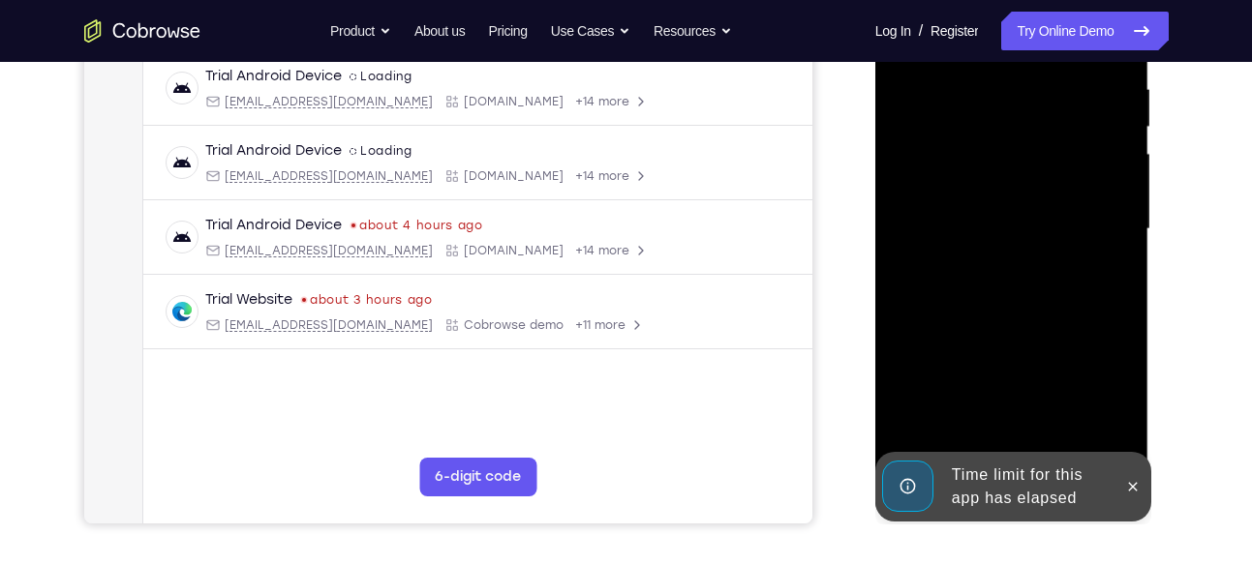
scroll to position [385, 0]
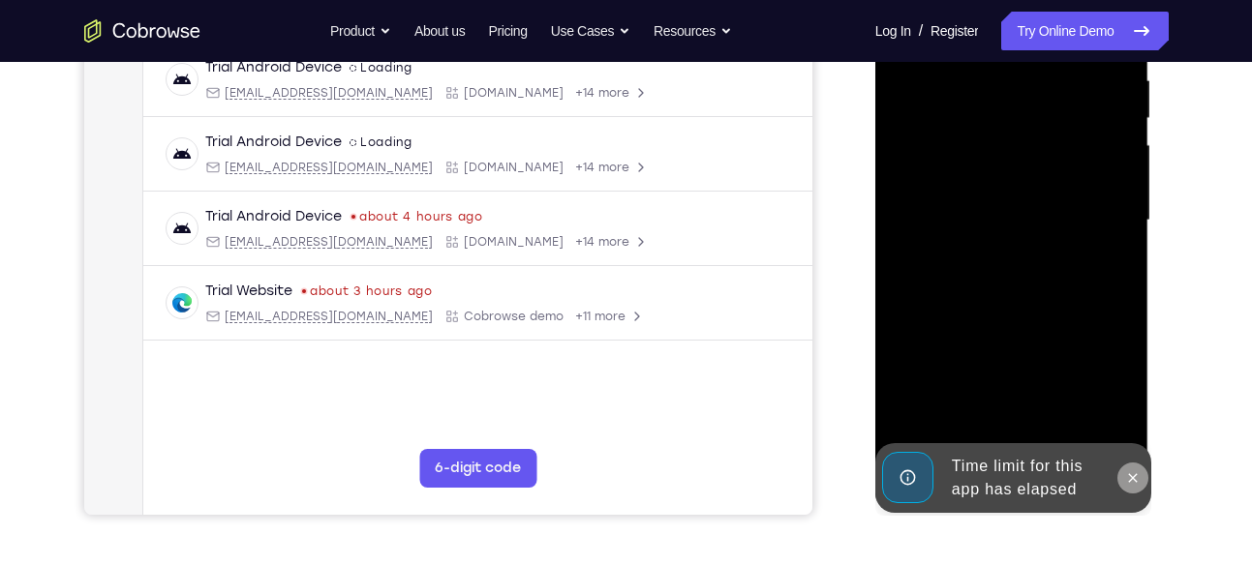
click at [1132, 470] on icon at bounding box center [1132, 477] width 15 height 15
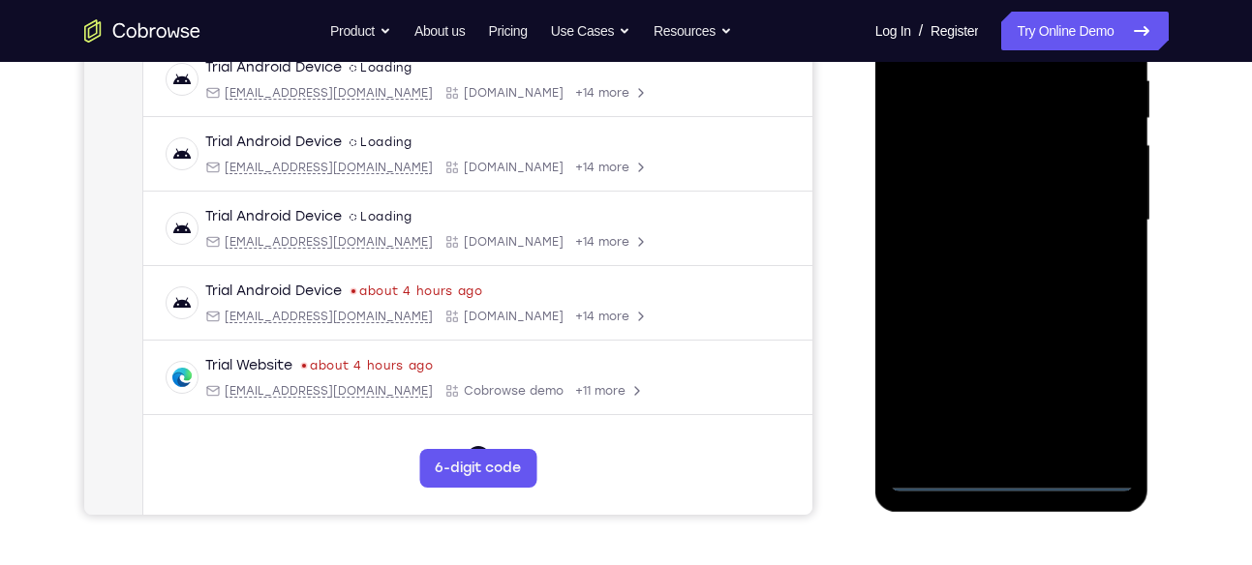
click at [1014, 477] on div at bounding box center [1012, 221] width 244 height 542
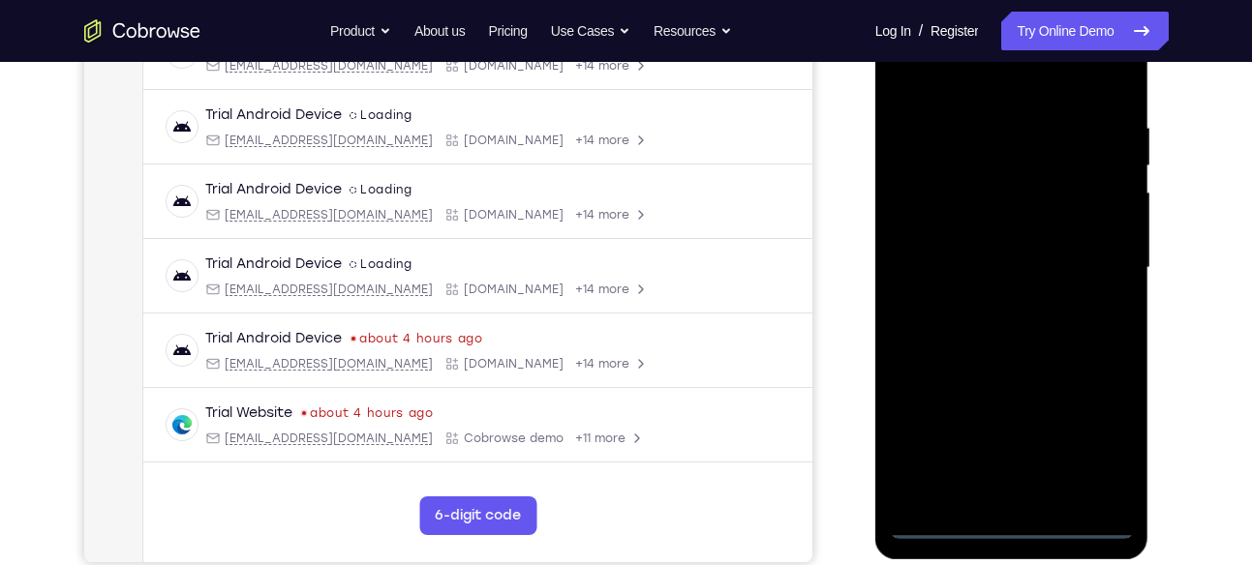
scroll to position [334, 0]
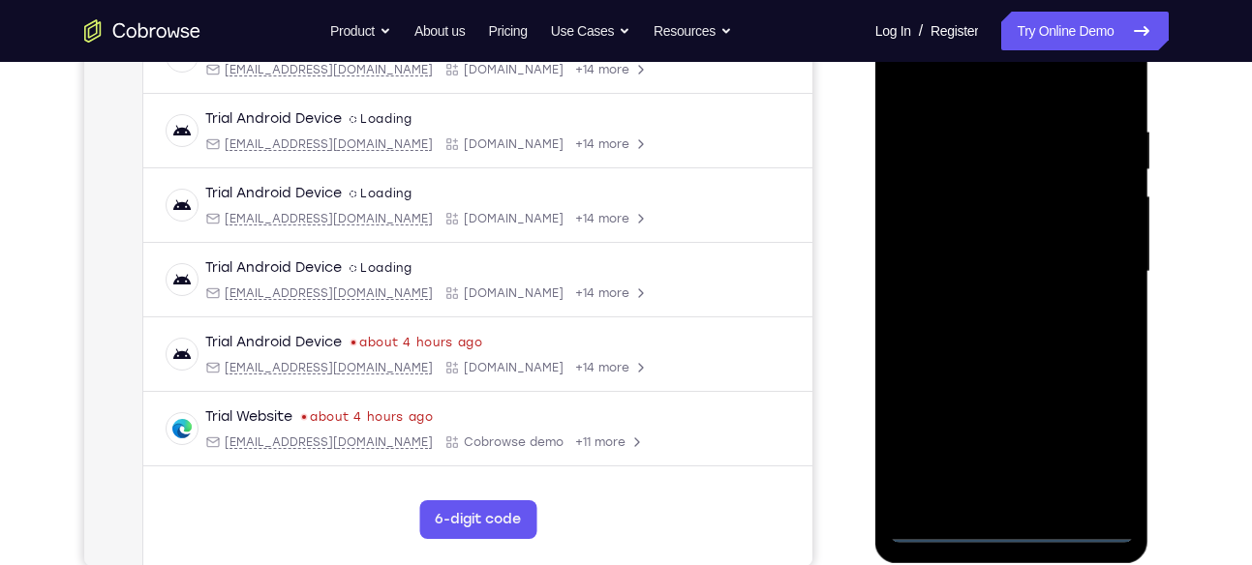
click at [1093, 440] on div at bounding box center [1012, 272] width 244 height 542
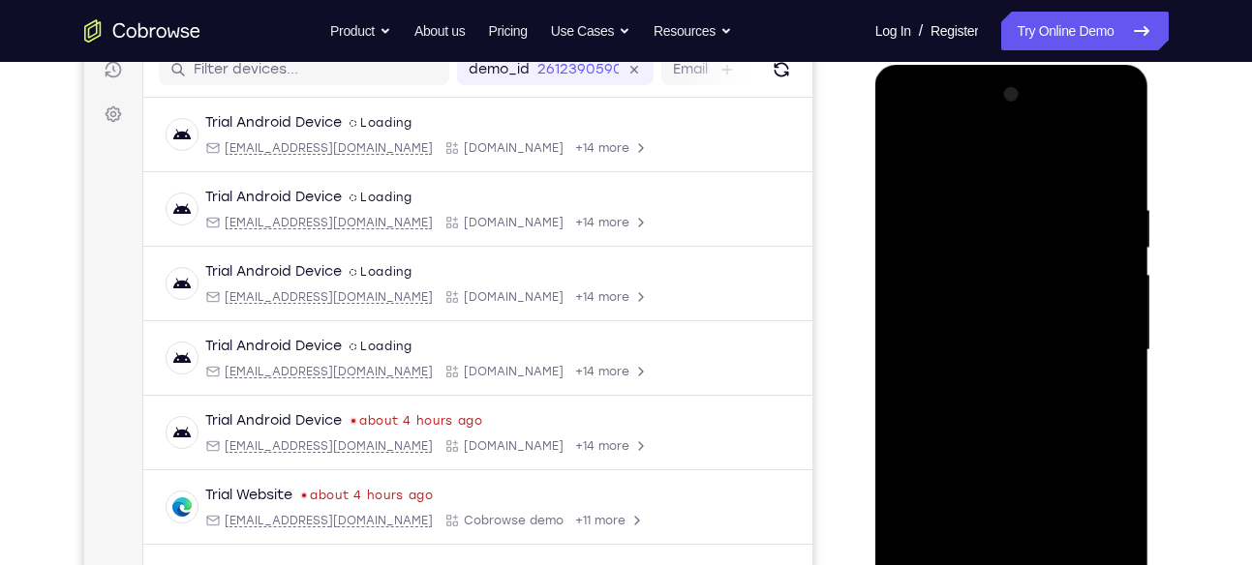
scroll to position [254, 0]
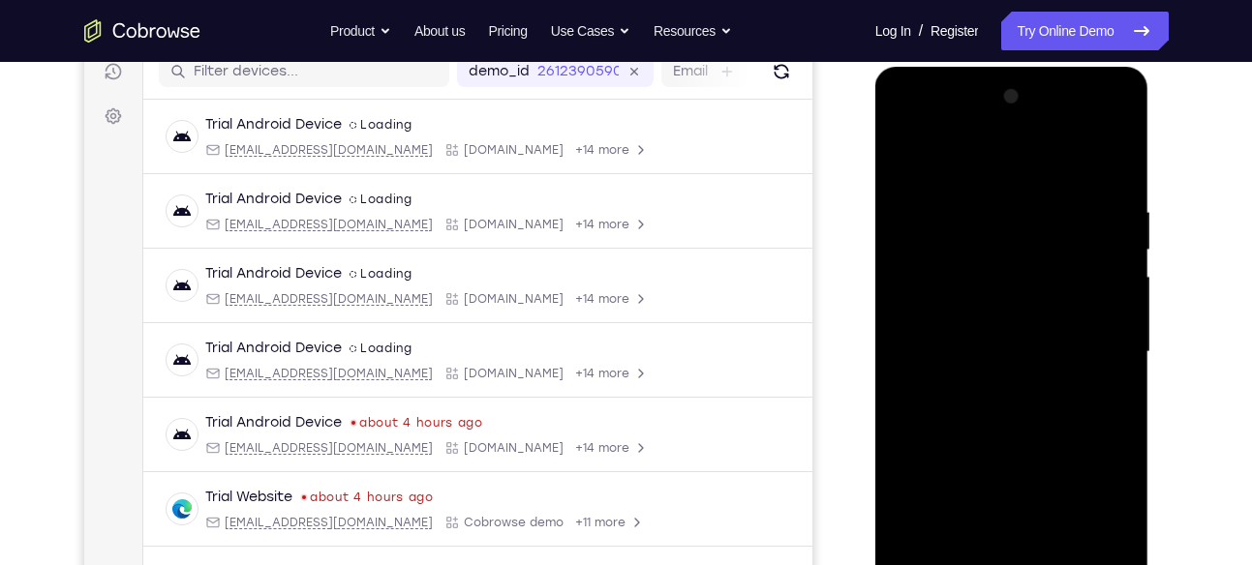
click at [919, 120] on div at bounding box center [1012, 352] width 244 height 542
click at [1103, 343] on div at bounding box center [1012, 352] width 244 height 542
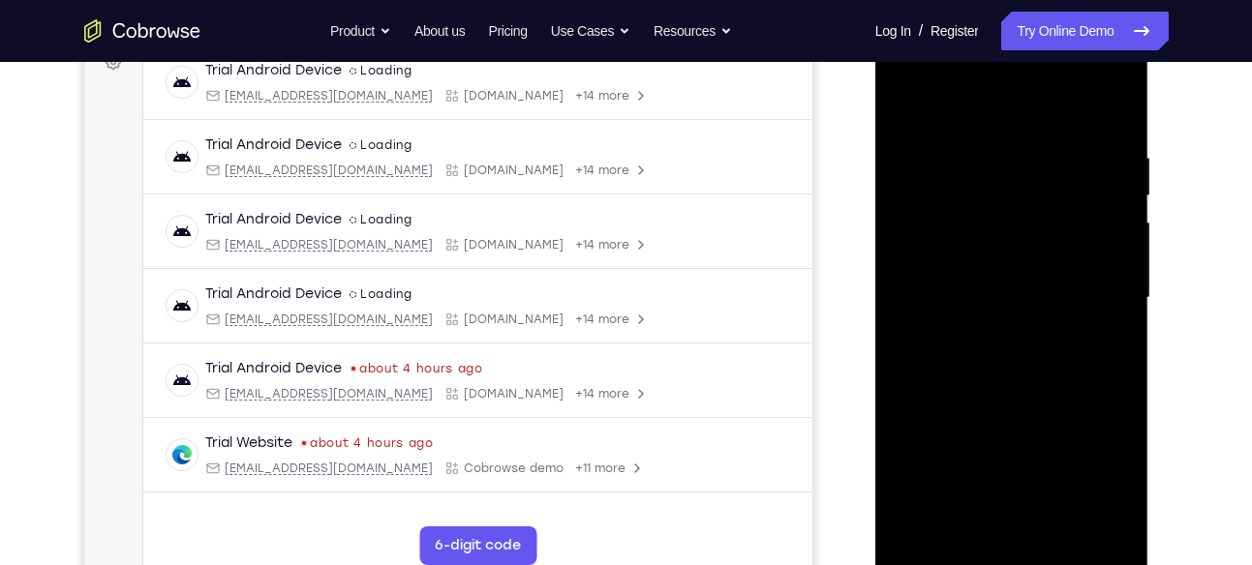
scroll to position [309, 0]
click at [990, 327] on div at bounding box center [1012, 297] width 244 height 542
click at [1008, 288] on div at bounding box center [1012, 297] width 244 height 542
click at [964, 257] on div at bounding box center [1012, 297] width 244 height 542
click at [925, 293] on div at bounding box center [1012, 297] width 244 height 542
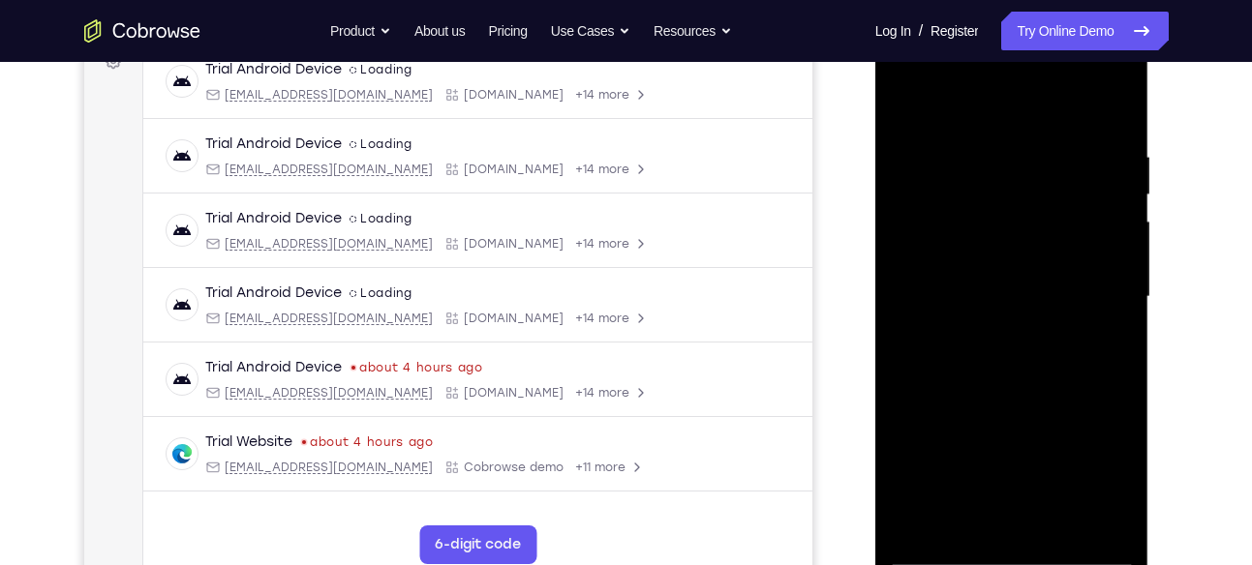
click at [913, 368] on div at bounding box center [1012, 297] width 244 height 542
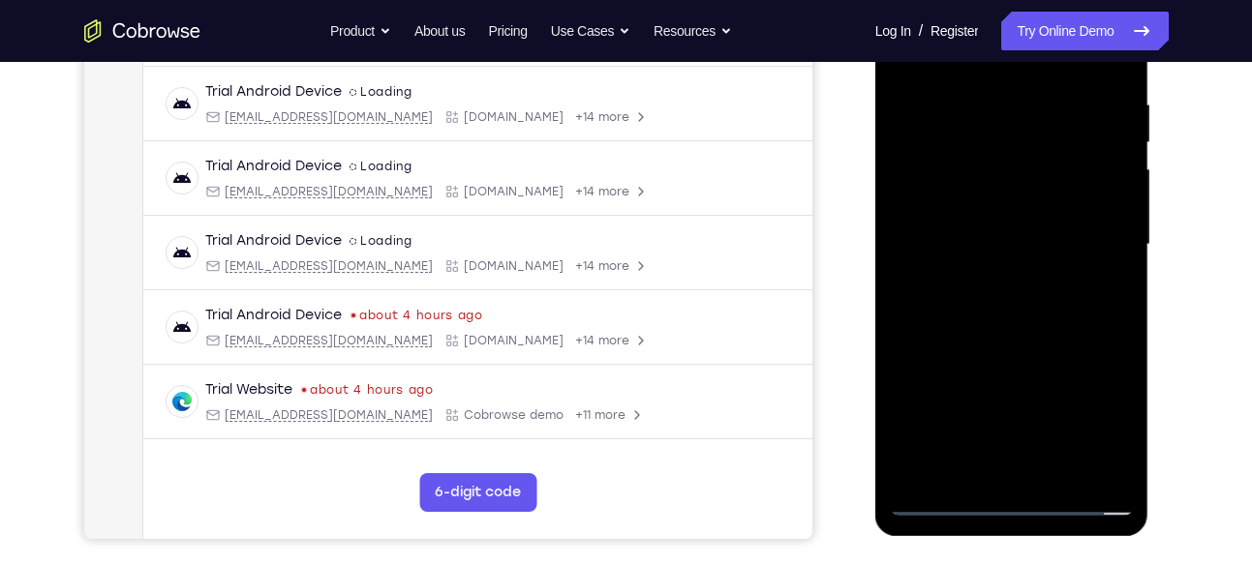
scroll to position [362, 0]
click at [1054, 341] on div at bounding box center [1012, 244] width 244 height 542
click at [1050, 467] on div at bounding box center [1012, 244] width 244 height 542
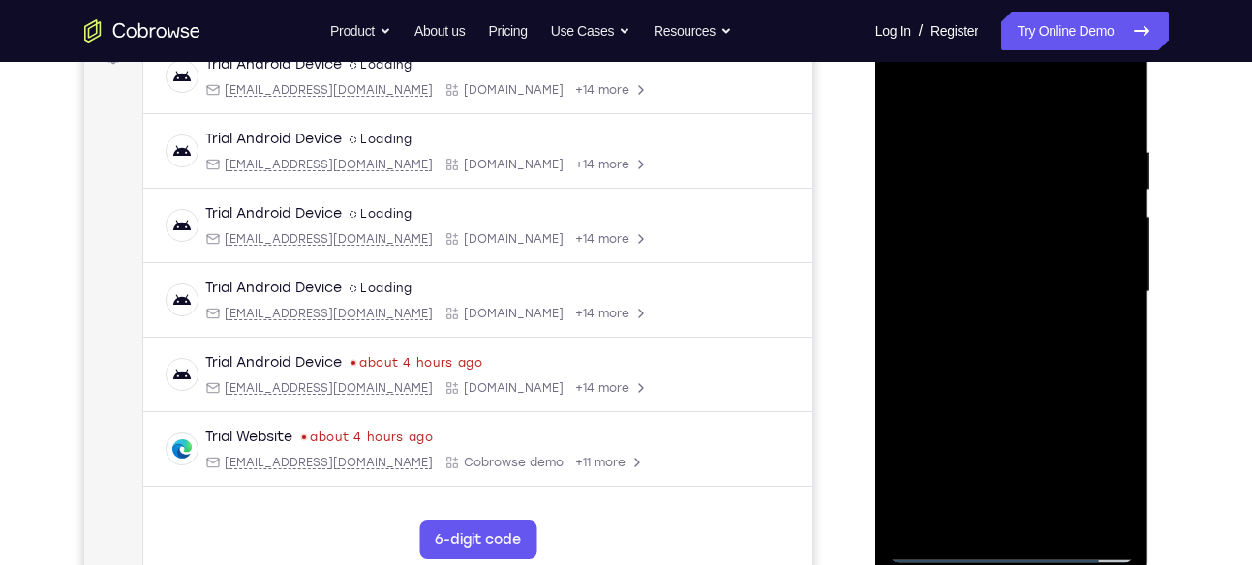
scroll to position [313, 0]
click at [1019, 398] on div at bounding box center [1012, 293] width 244 height 542
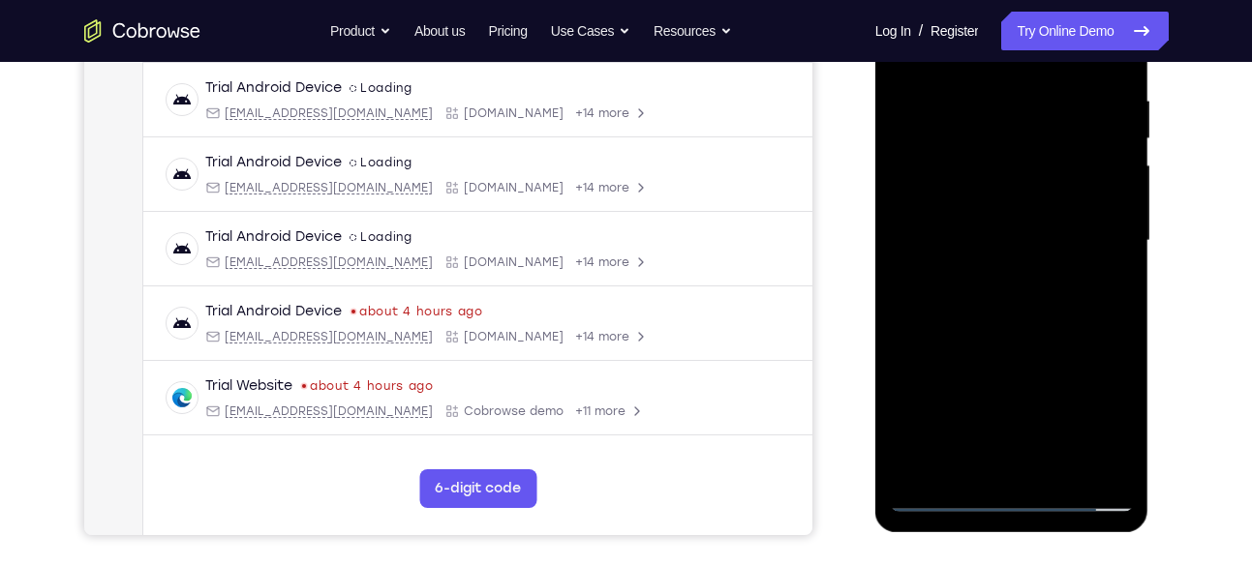
scroll to position [370, 0]
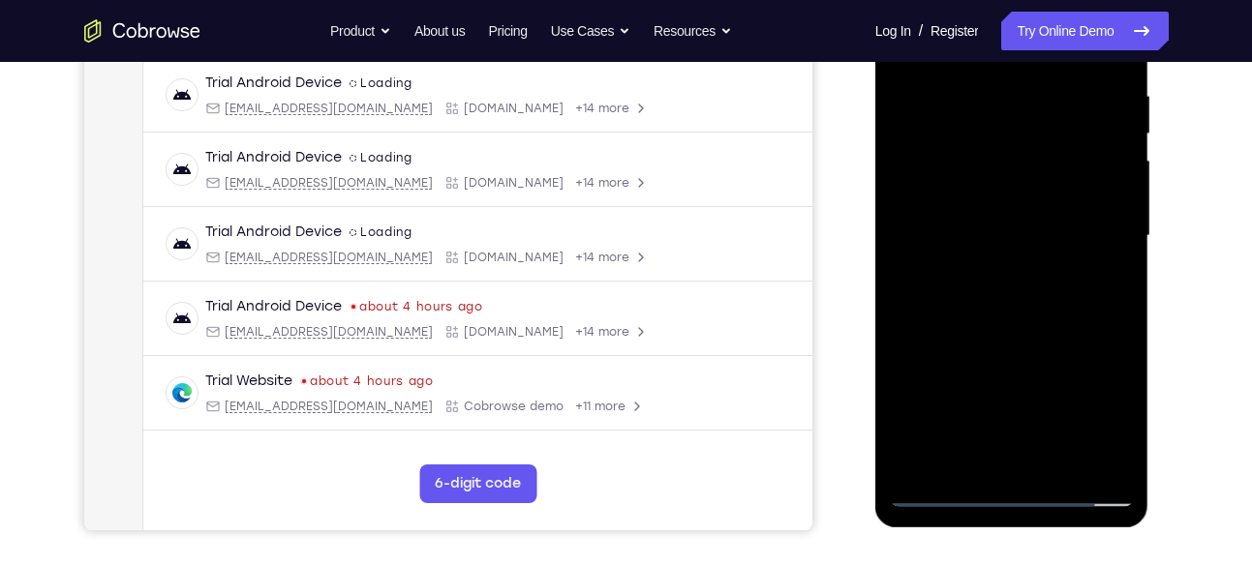
click at [991, 226] on div at bounding box center [1012, 236] width 244 height 542
click at [1109, 285] on div at bounding box center [1012, 236] width 244 height 542
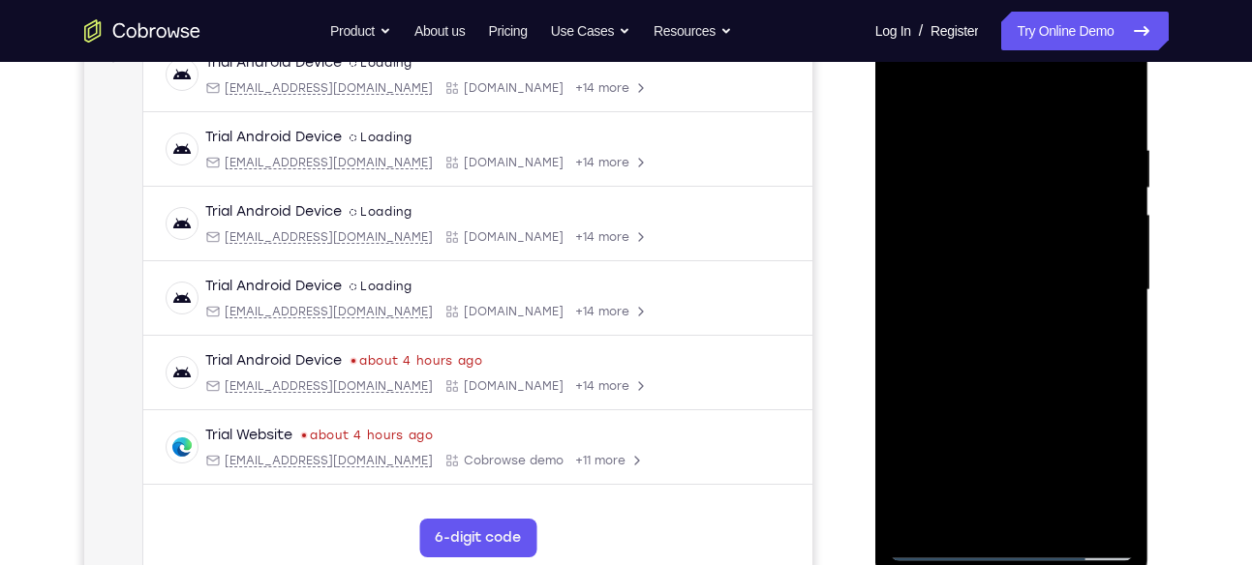
scroll to position [315, 0]
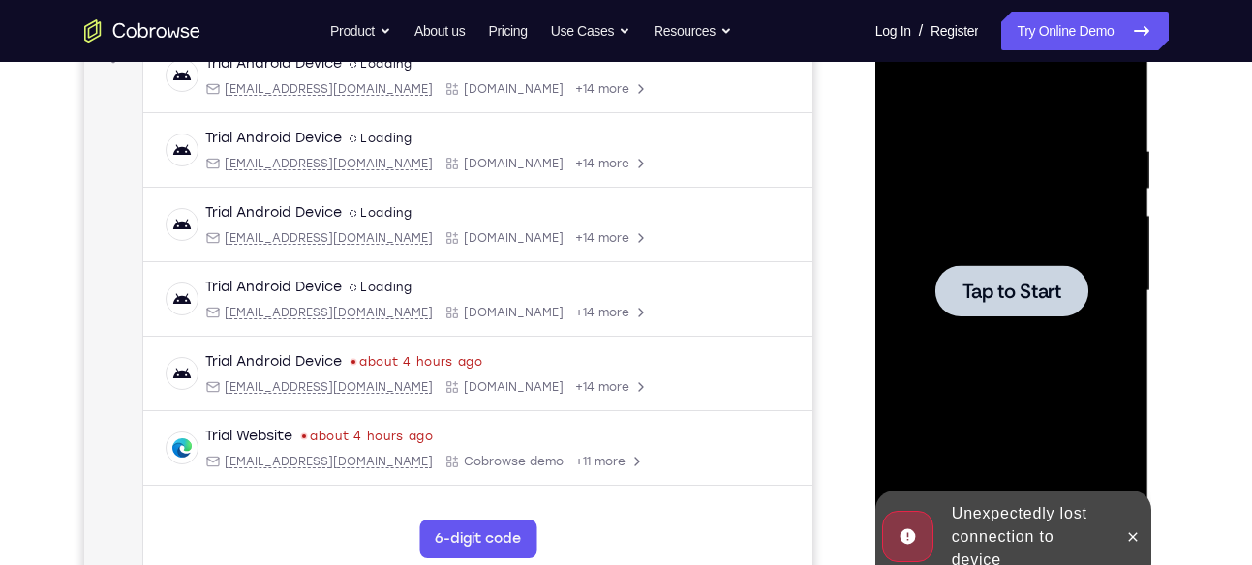
drag, startPoint x: 913, startPoint y: 106, endPoint x: 989, endPoint y: 380, distance: 285.4
click at [989, 380] on div at bounding box center [1012, 291] width 244 height 542
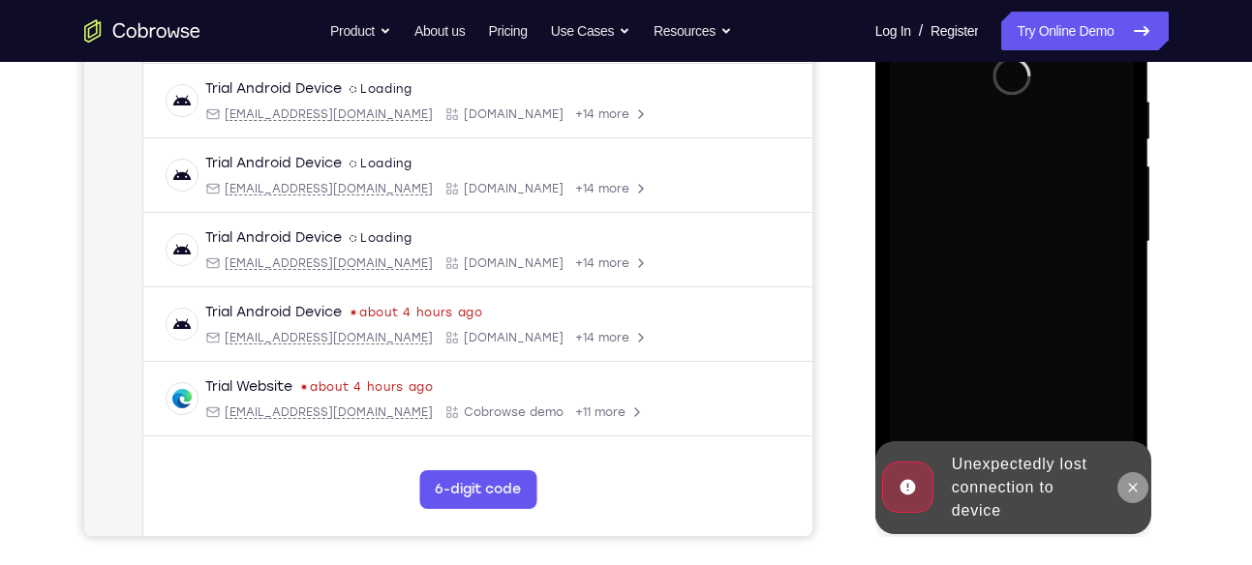
scroll to position [374, 0]
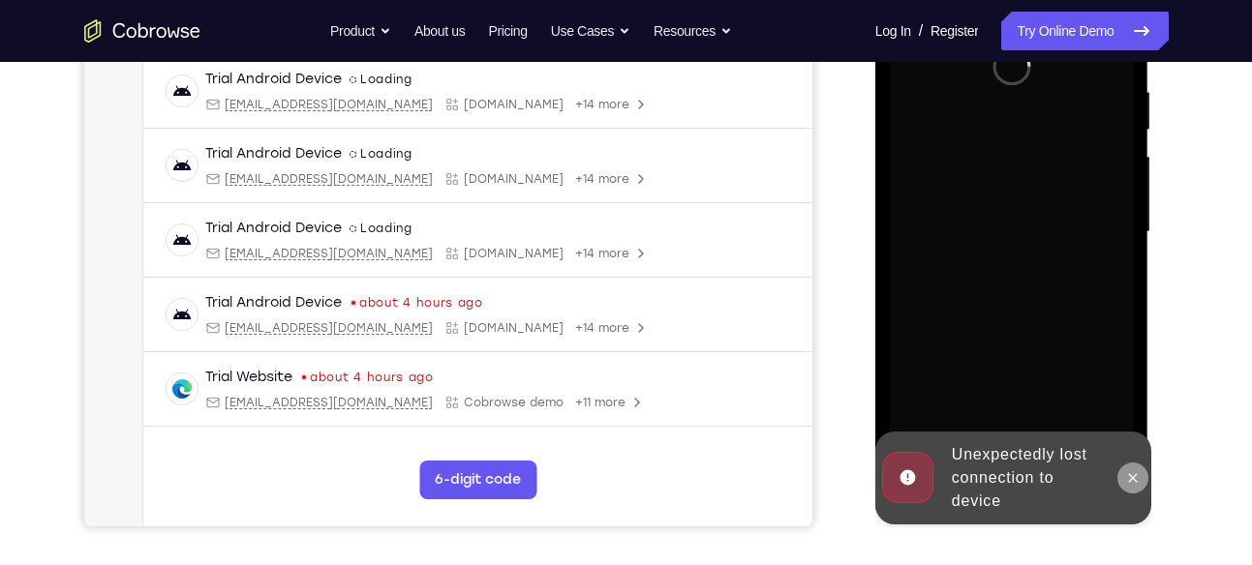
click at [1139, 480] on icon at bounding box center [1132, 477] width 15 height 15
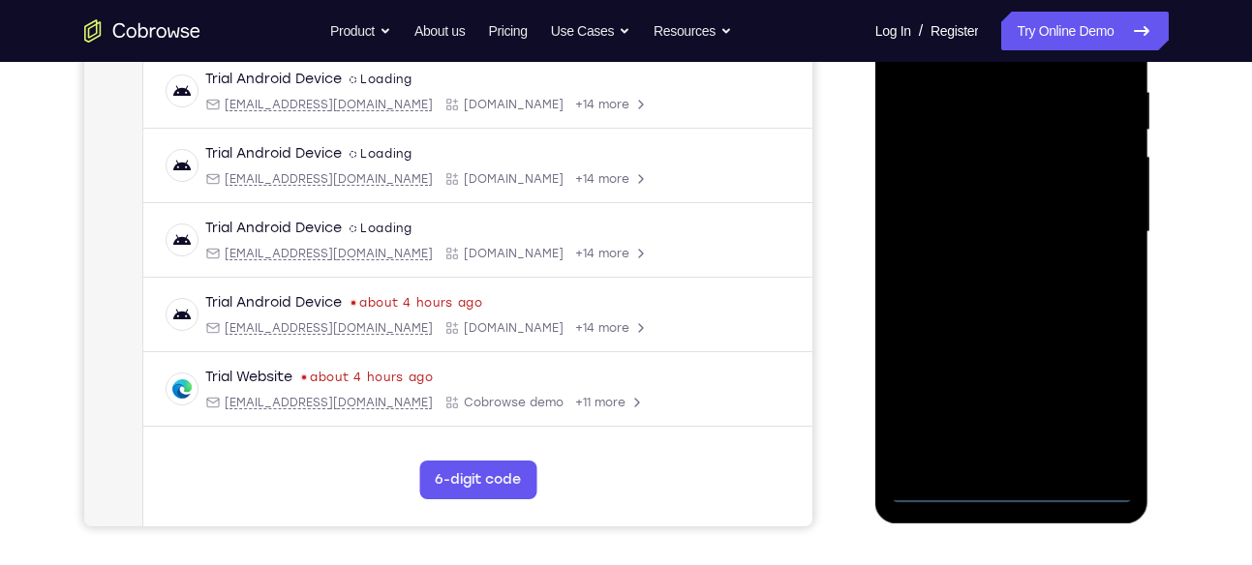
click at [1014, 498] on div at bounding box center [1012, 232] width 244 height 542
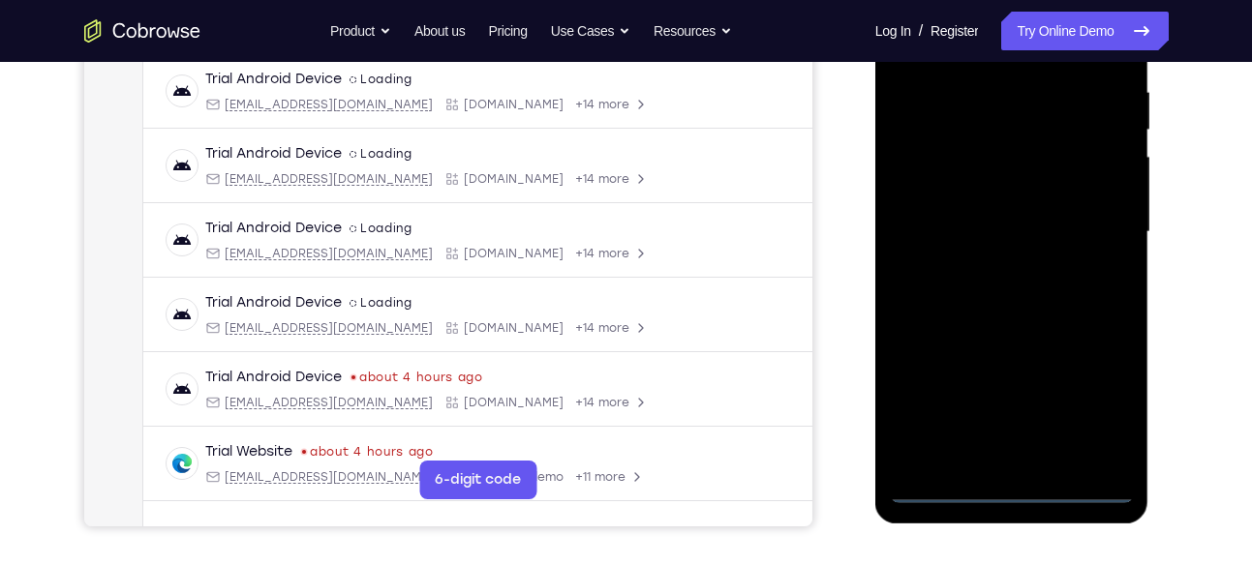
click at [1096, 408] on div at bounding box center [1012, 232] width 244 height 542
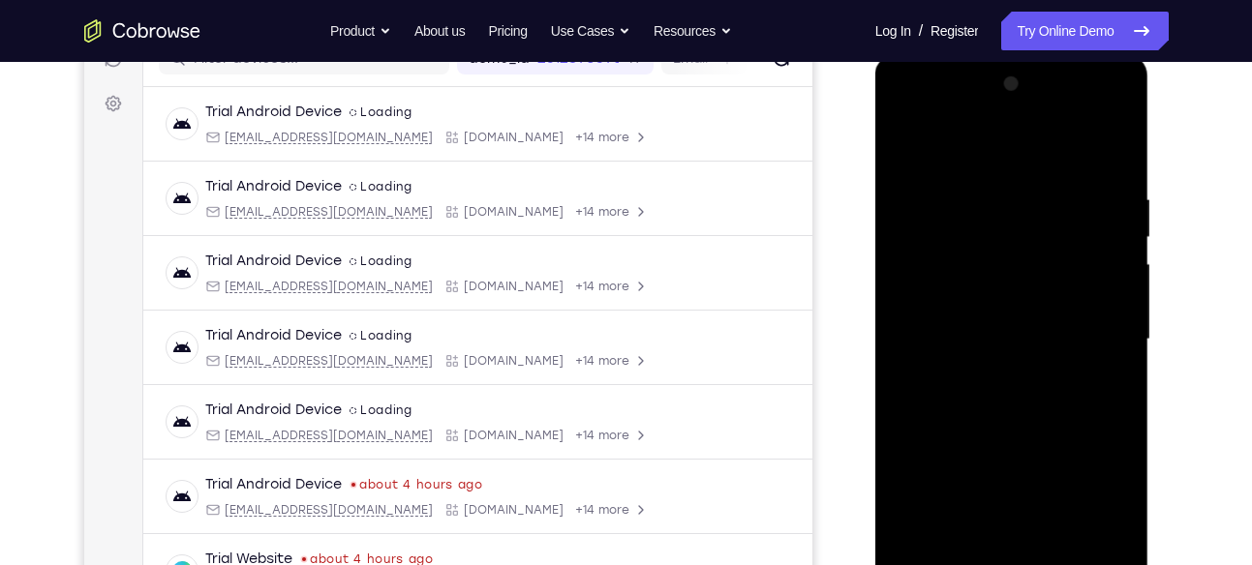
scroll to position [257, 0]
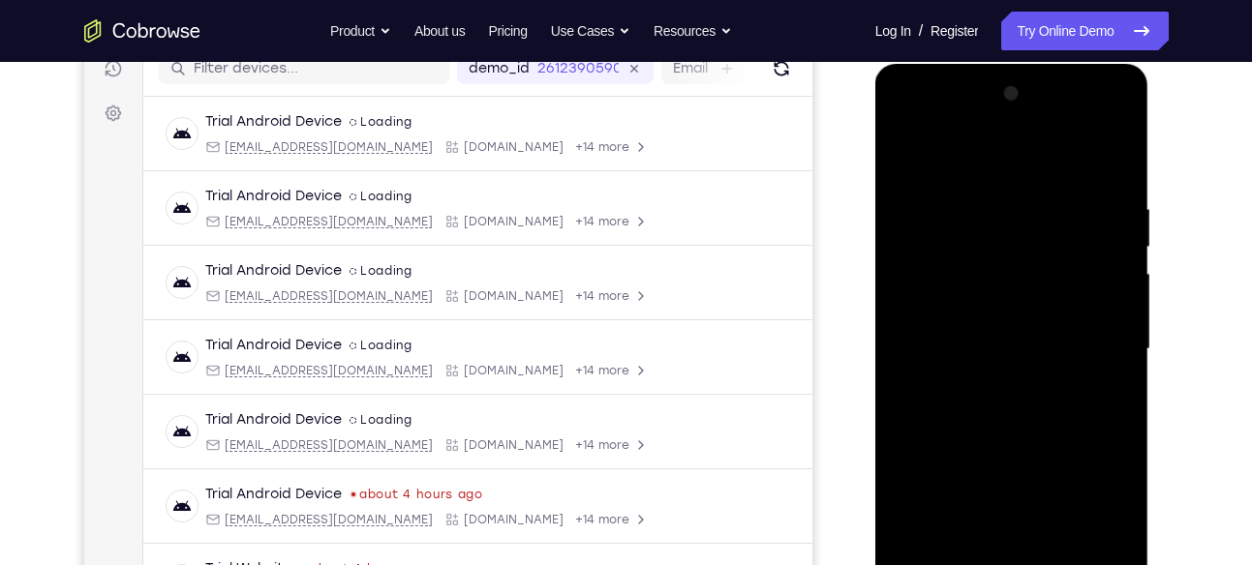
click at [941, 126] on div at bounding box center [1012, 349] width 244 height 542
click at [1100, 336] on div at bounding box center [1012, 349] width 244 height 542
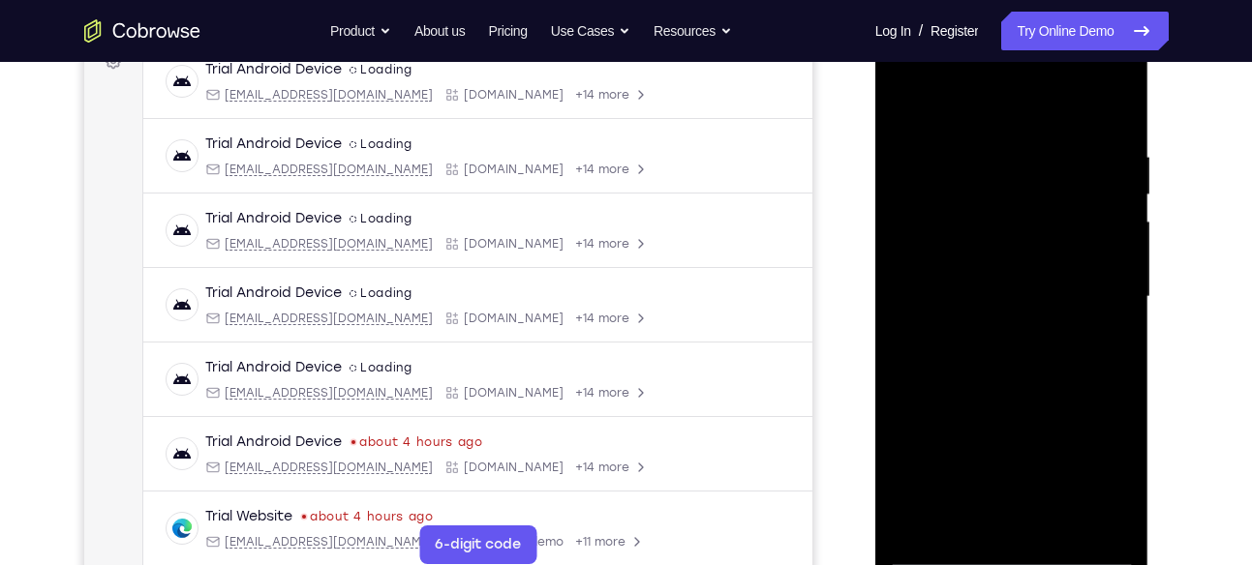
scroll to position [310, 0]
click at [987, 334] on div at bounding box center [1012, 296] width 244 height 542
click at [984, 273] on div at bounding box center [1012, 296] width 244 height 542
click at [964, 260] on div at bounding box center [1012, 296] width 244 height 542
click at [951, 297] on div at bounding box center [1012, 296] width 244 height 542
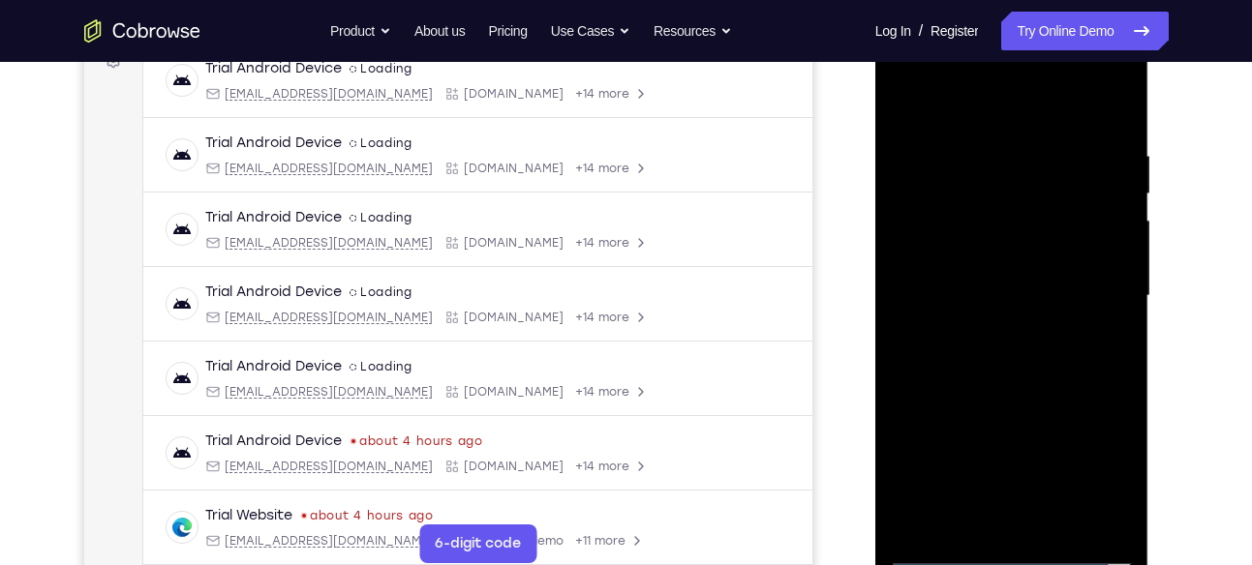
click at [936, 359] on div at bounding box center [1012, 296] width 244 height 542
click at [1059, 362] on div at bounding box center [1012, 296] width 244 height 542
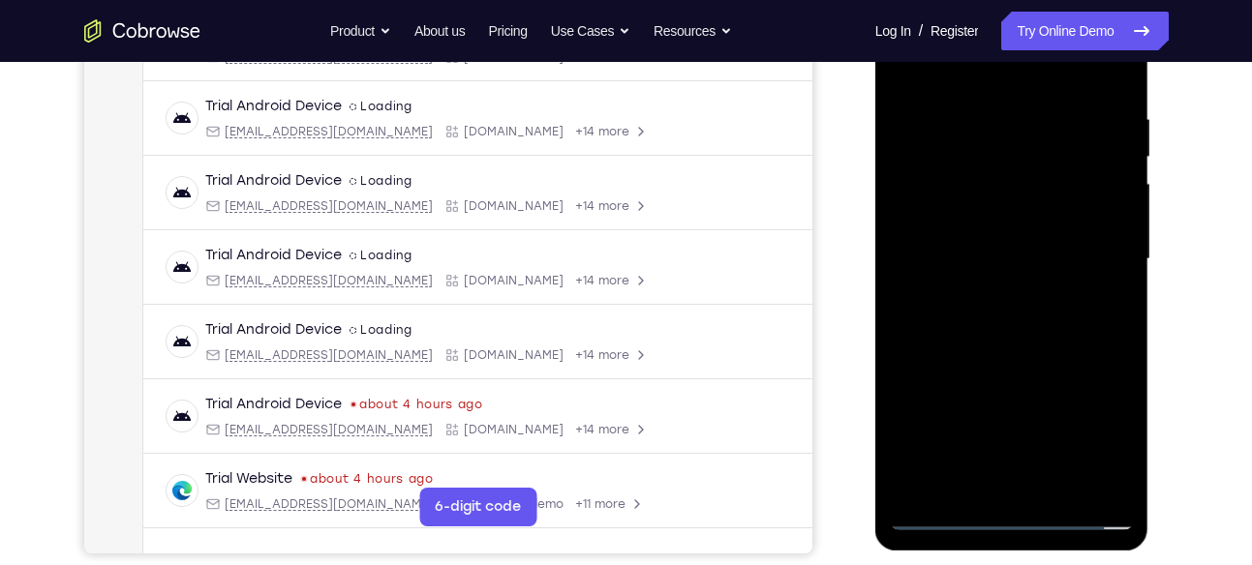
scroll to position [353, 0]
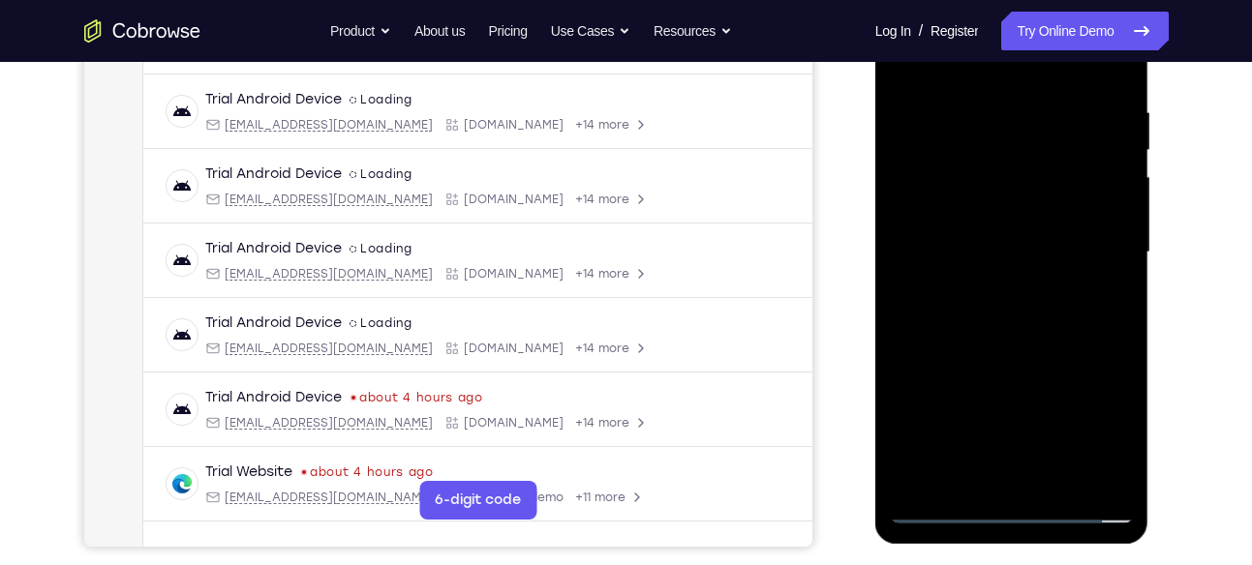
click at [937, 323] on div at bounding box center [1012, 253] width 244 height 542
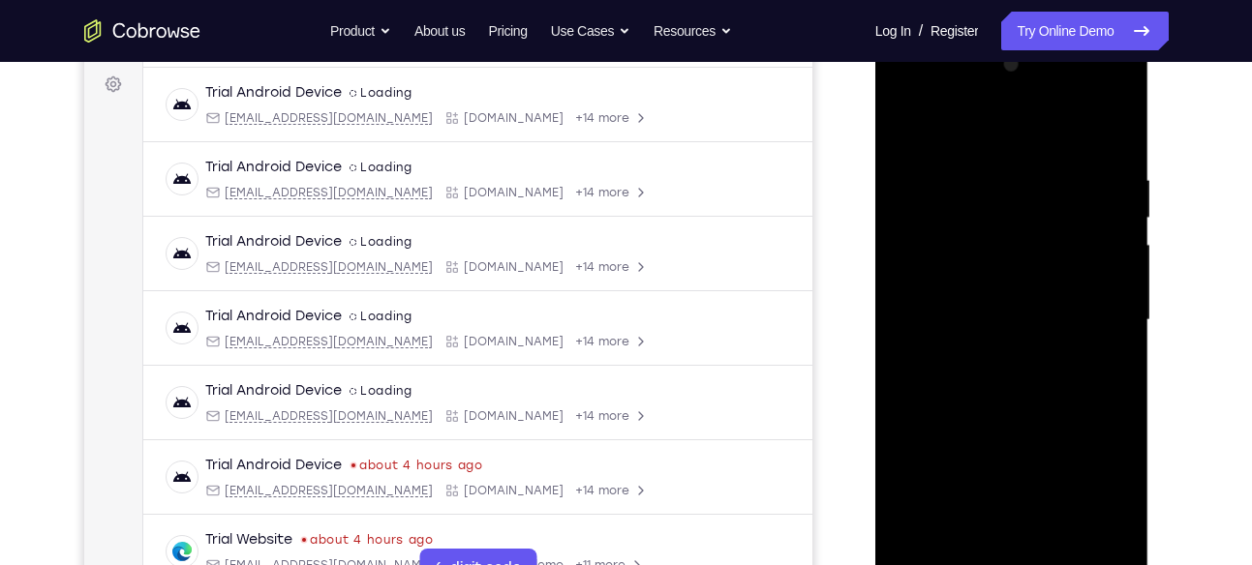
scroll to position [322, 0]
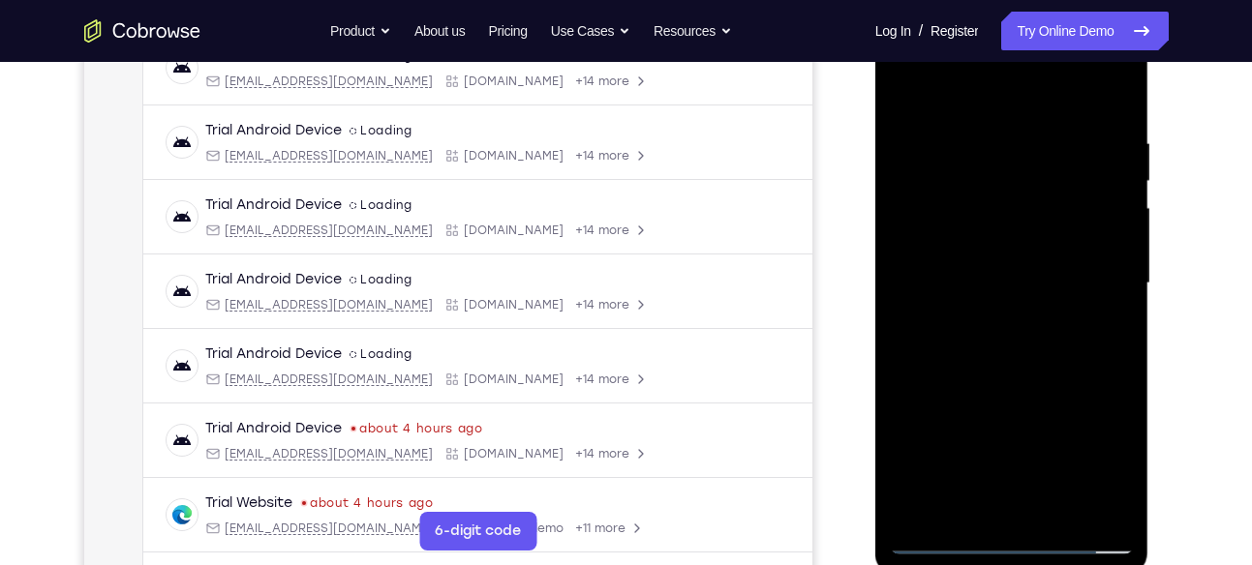
click at [1059, 508] on div at bounding box center [1012, 284] width 244 height 542
click at [1043, 378] on div at bounding box center [1012, 284] width 244 height 542
click at [1061, 512] on div at bounding box center [1012, 284] width 244 height 542
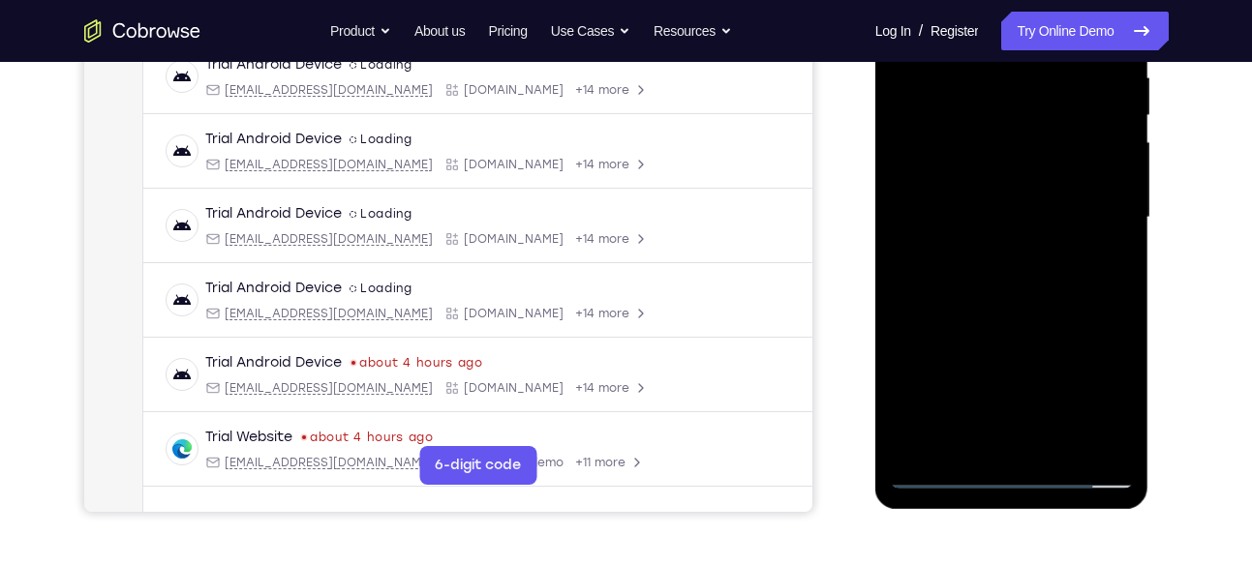
scroll to position [391, 0]
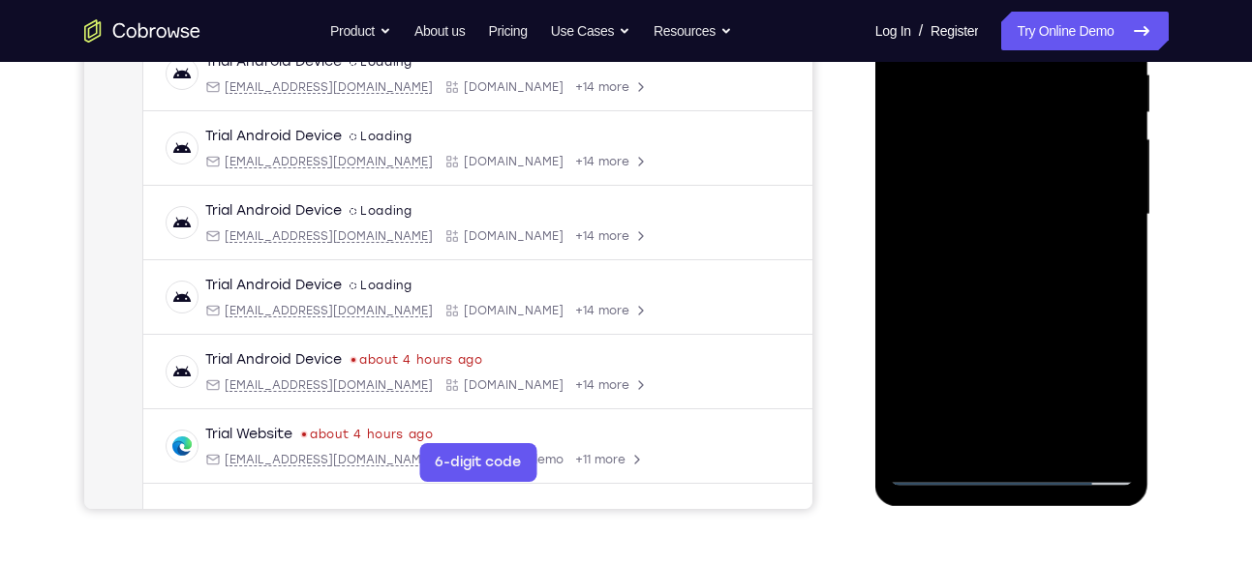
click at [1045, 320] on div at bounding box center [1012, 215] width 244 height 542
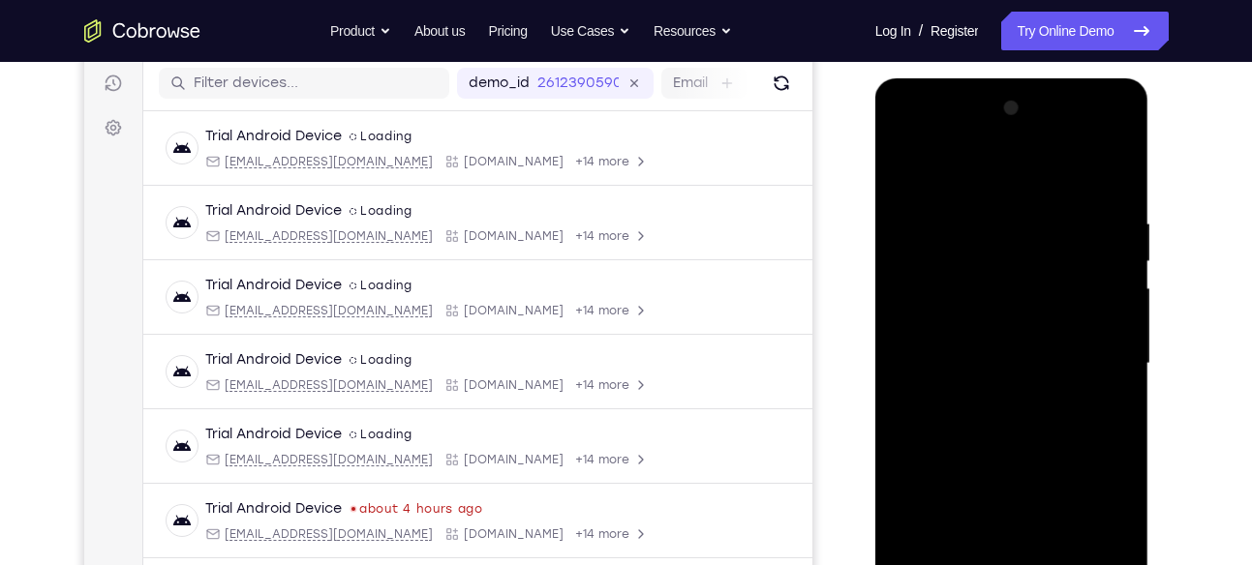
scroll to position [238, 0]
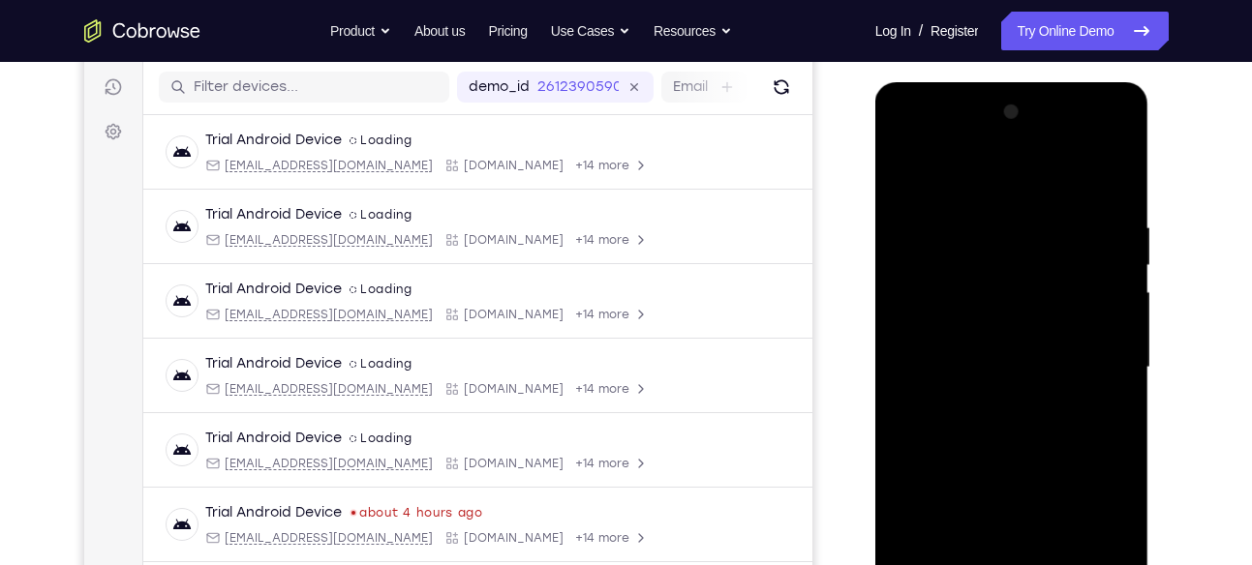
click at [1034, 358] on div at bounding box center [1012, 368] width 244 height 542
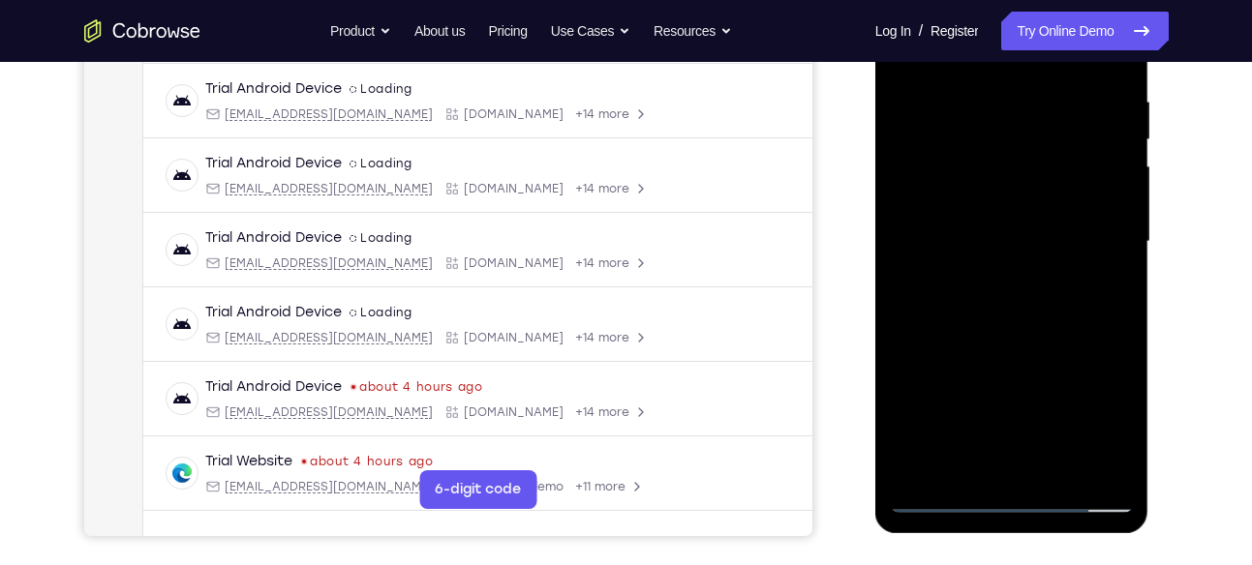
scroll to position [367, 0]
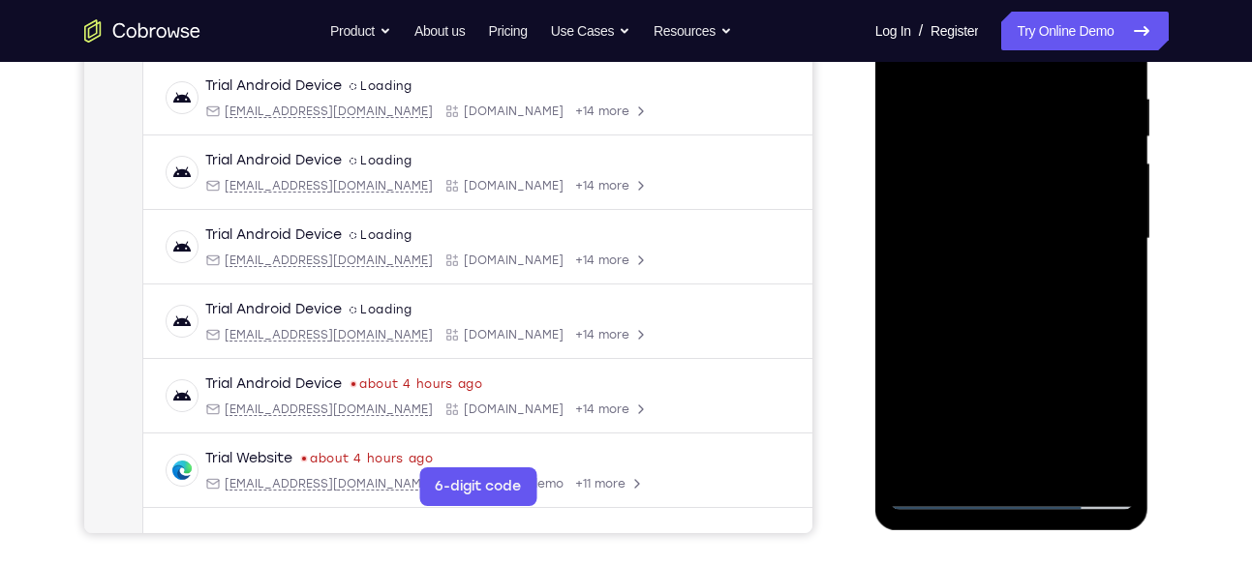
click at [968, 462] on div at bounding box center [1012, 239] width 244 height 542
click at [1089, 402] on div at bounding box center [1012, 239] width 244 height 542
click at [1105, 275] on div at bounding box center [1012, 239] width 244 height 542
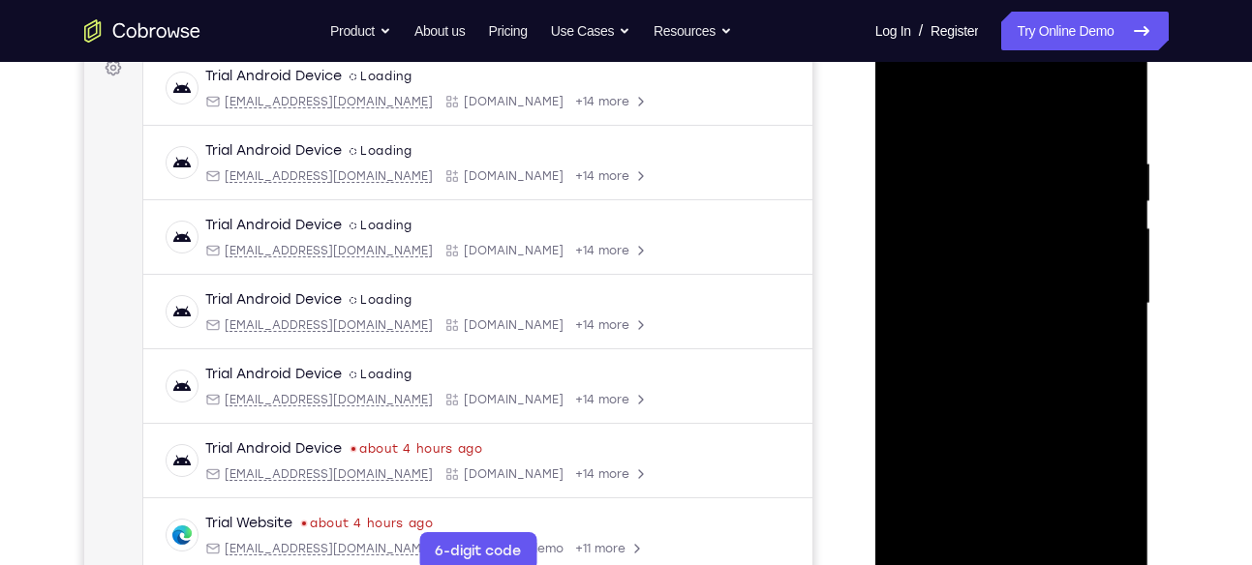
scroll to position [300, 0]
click at [904, 122] on div at bounding box center [1012, 306] width 244 height 542
click at [907, 112] on div at bounding box center [1012, 306] width 244 height 542
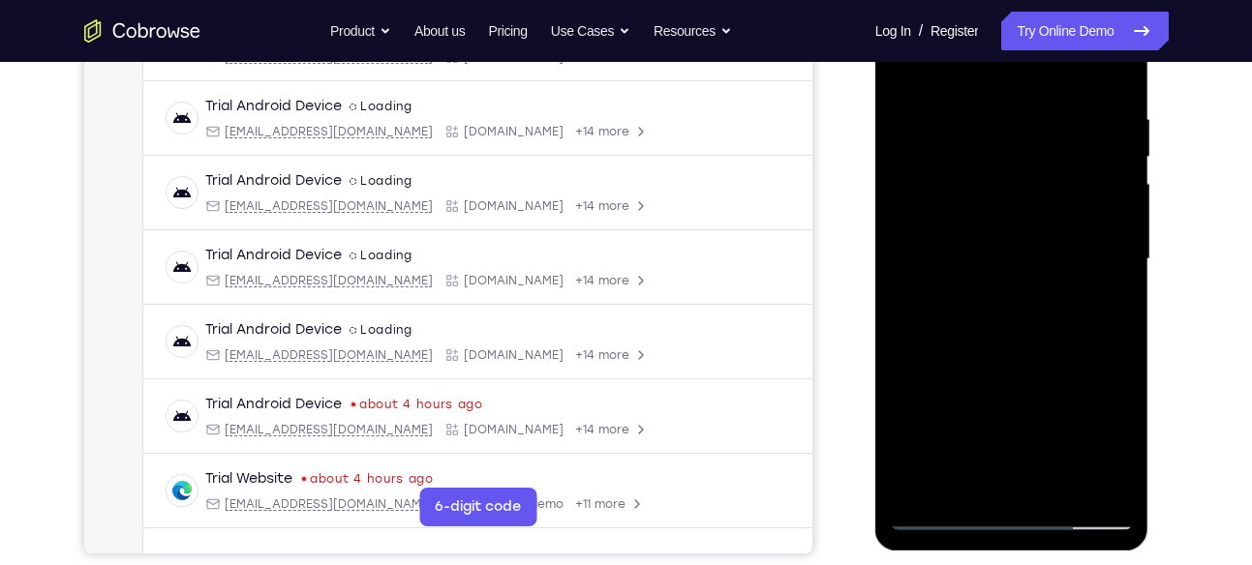
scroll to position [348, 0]
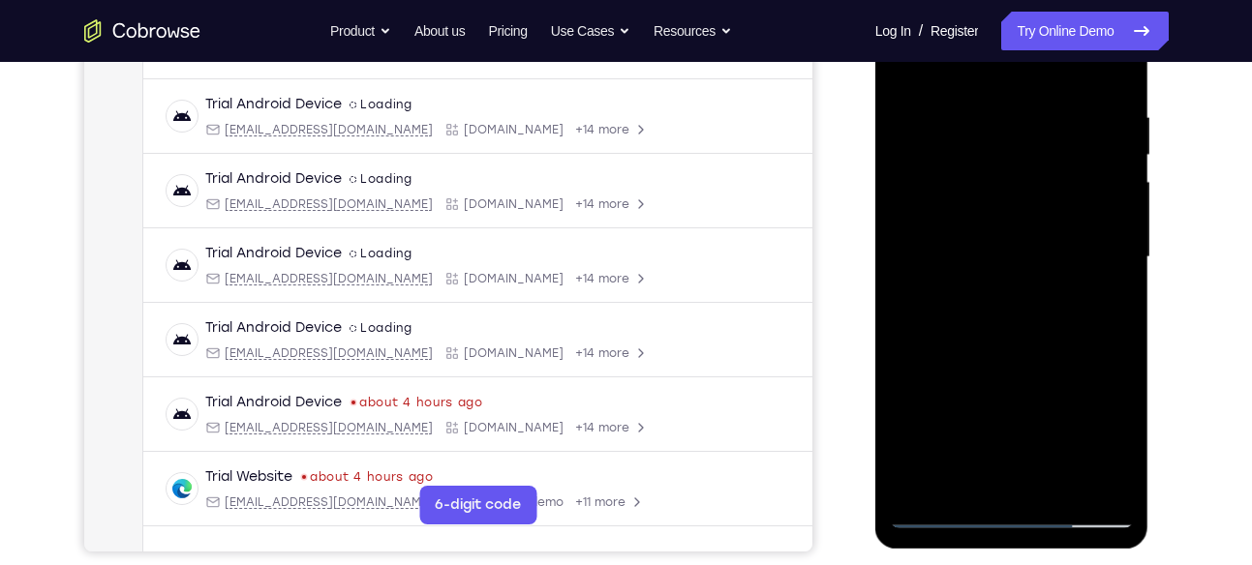
click at [973, 477] on div at bounding box center [1012, 257] width 244 height 542
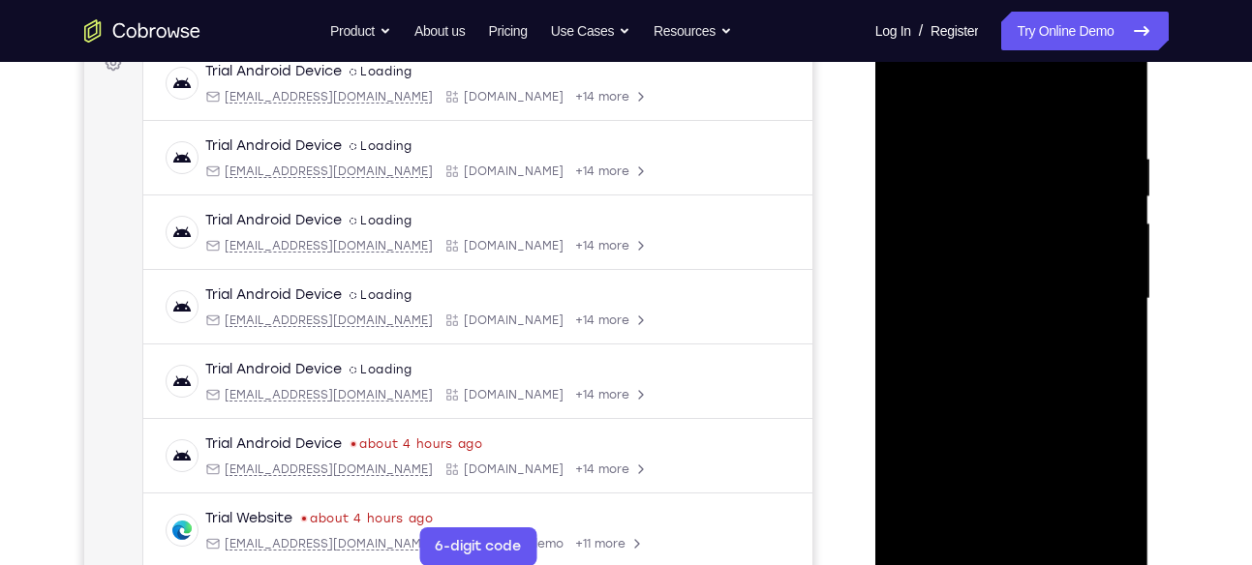
scroll to position [304, 0]
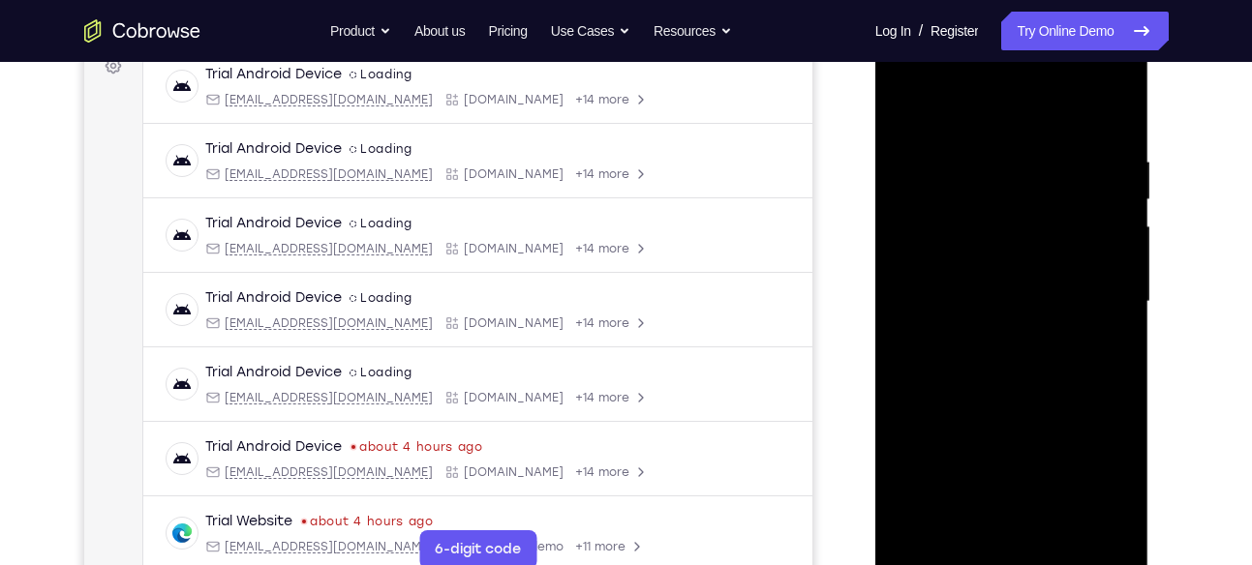
click at [1029, 104] on div at bounding box center [1012, 302] width 244 height 542
click at [977, 172] on div at bounding box center [1012, 302] width 244 height 542
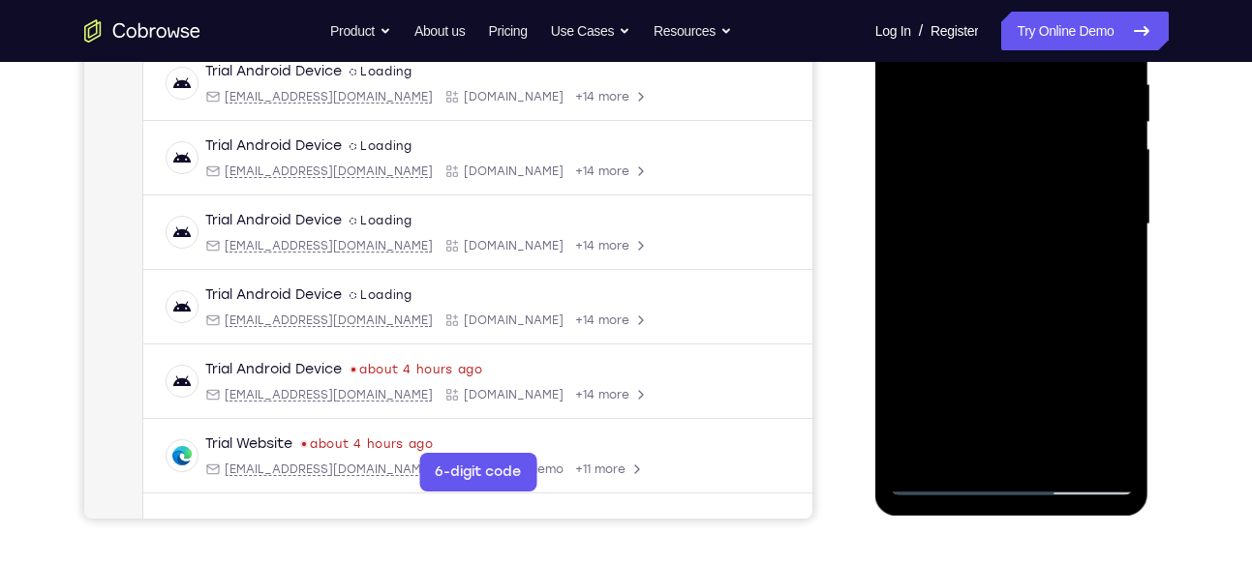
scroll to position [389, 0]
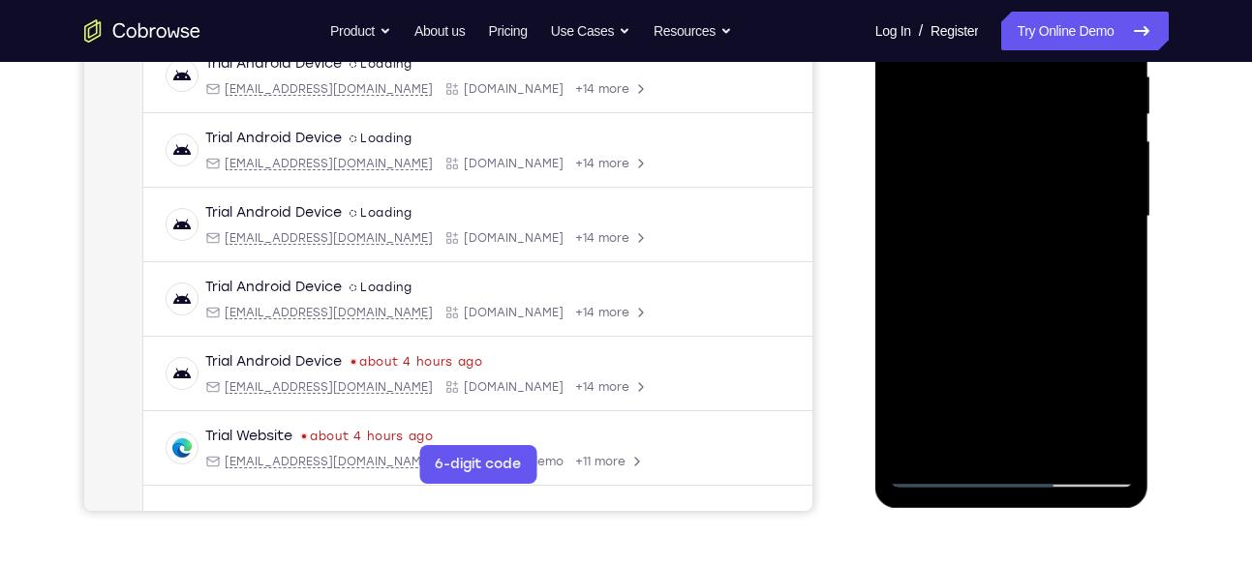
drag, startPoint x: 1064, startPoint y: 195, endPoint x: 1051, endPoint y: 298, distance: 104.3
click at [1051, 298] on div at bounding box center [1012, 217] width 244 height 542
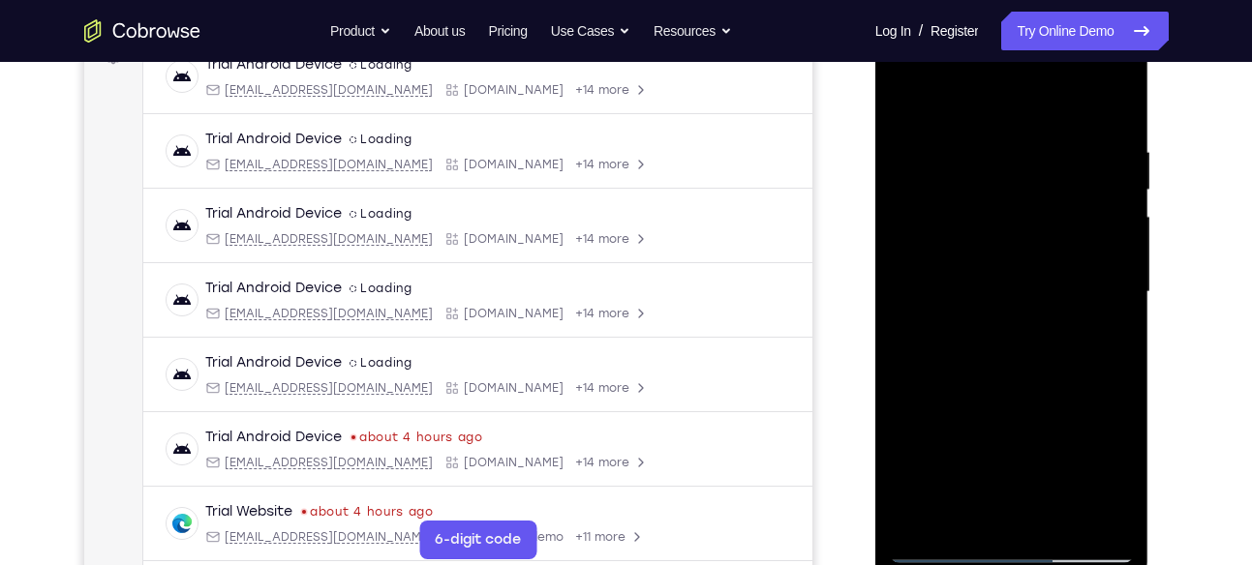
scroll to position [313, 0]
drag, startPoint x: 1065, startPoint y: 299, endPoint x: 1061, endPoint y: 193, distance: 106.6
click at [1061, 193] on div at bounding box center [1012, 293] width 244 height 542
drag, startPoint x: 1060, startPoint y: 402, endPoint x: 1063, endPoint y: 354, distance: 47.5
click at [1063, 354] on div at bounding box center [1012, 293] width 244 height 542
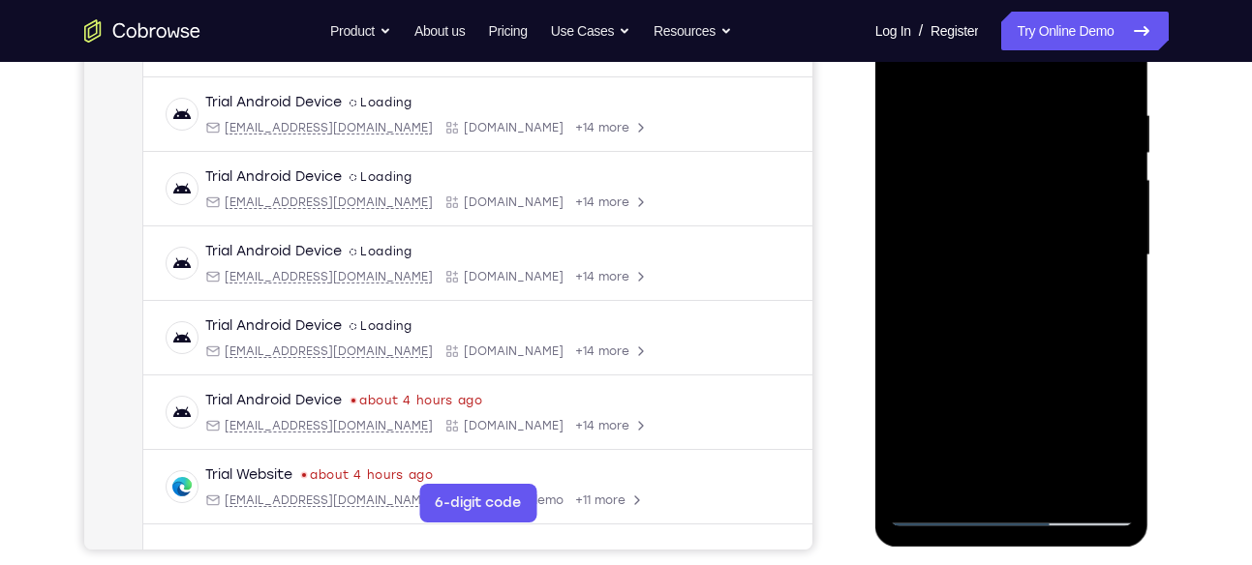
scroll to position [357, 0]
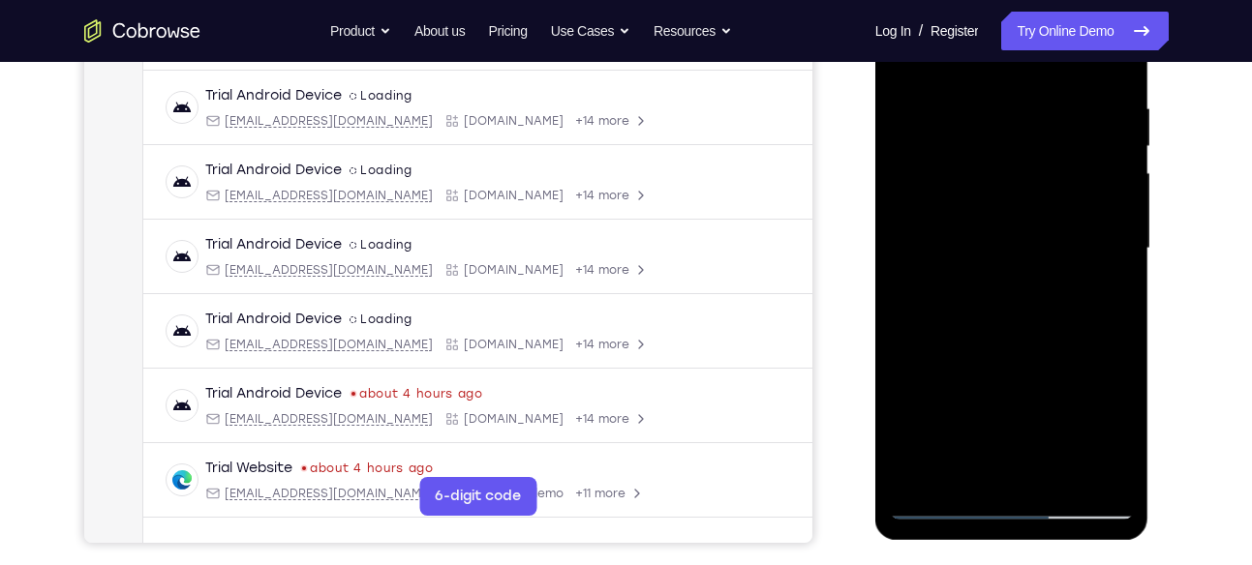
click at [916, 475] on div at bounding box center [1012, 249] width 244 height 542
click at [1056, 477] on div at bounding box center [1012, 249] width 244 height 542
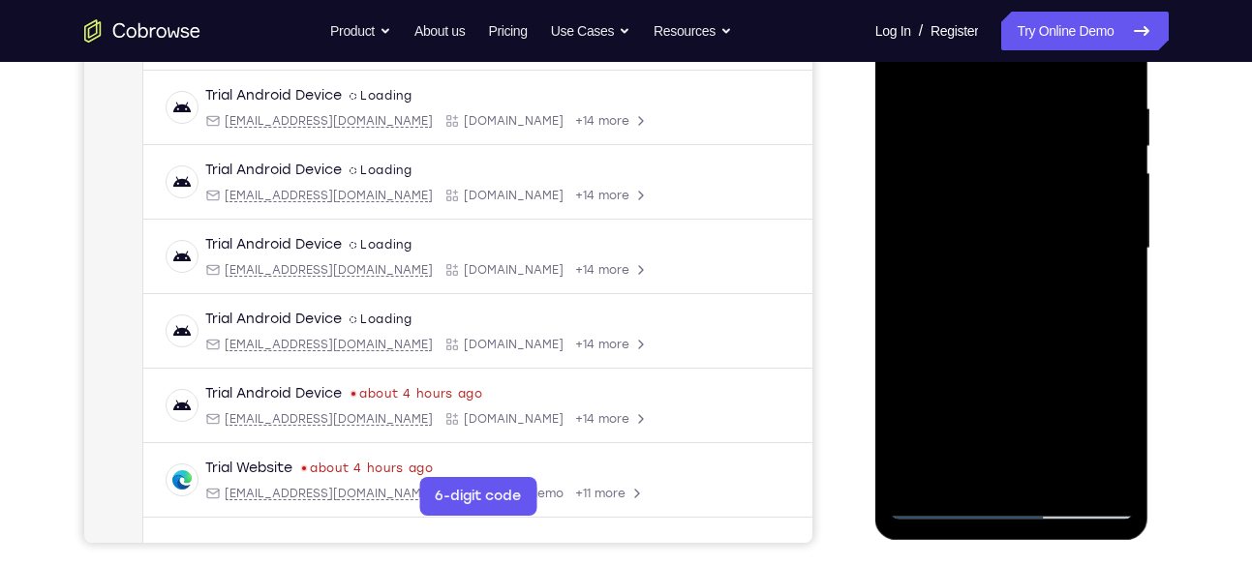
click at [986, 245] on div at bounding box center [1012, 249] width 244 height 542
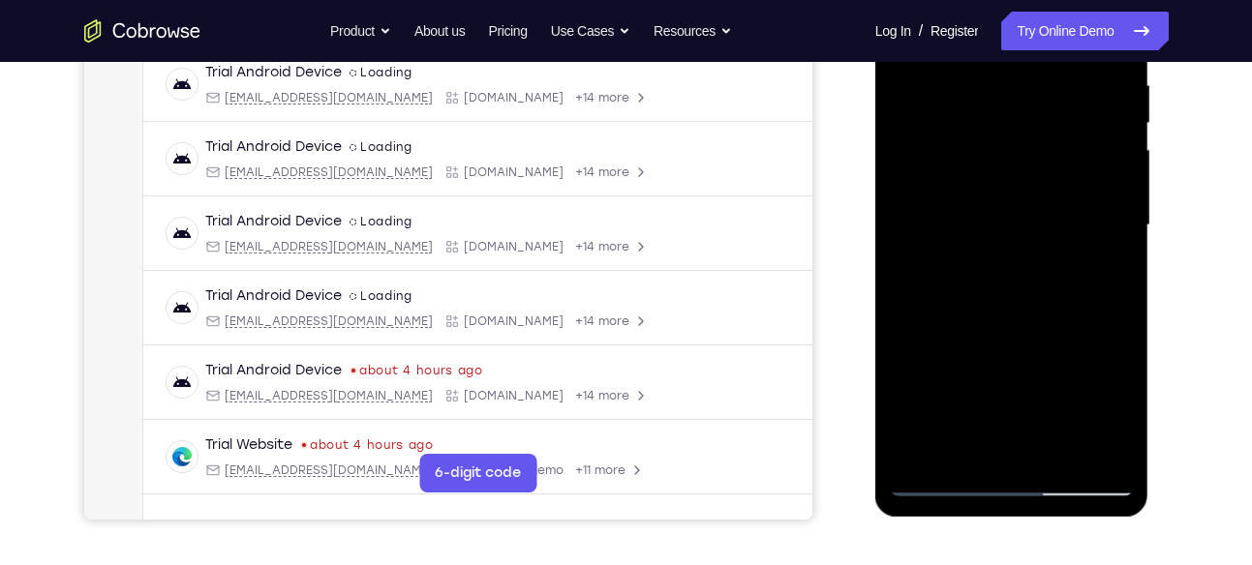
scroll to position [394, 0]
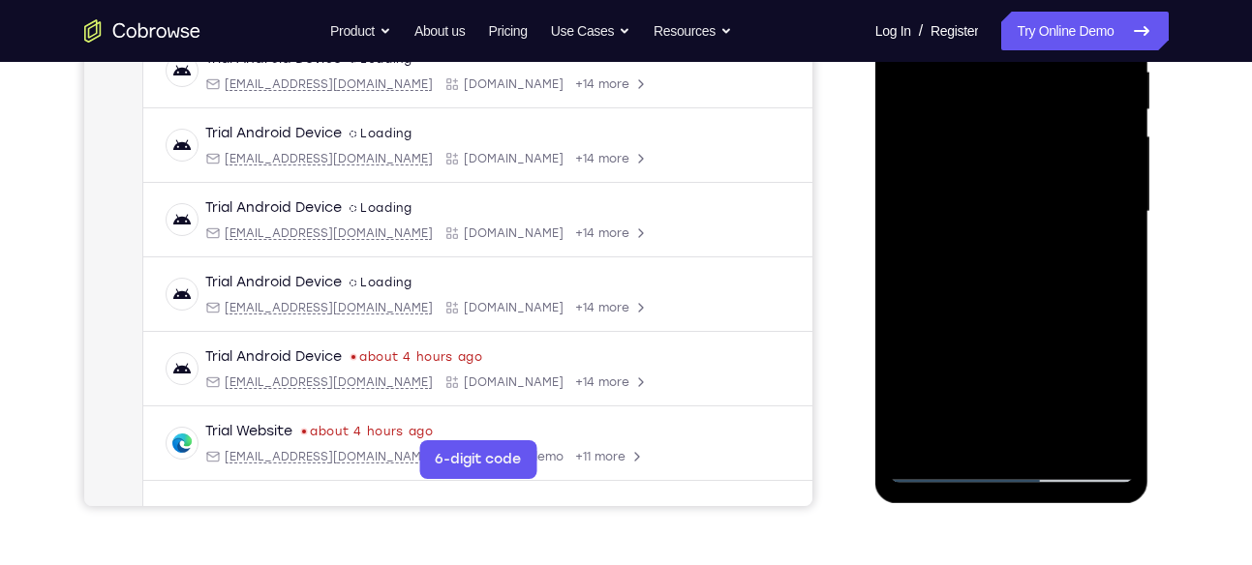
click at [955, 434] on div at bounding box center [1012, 212] width 244 height 542
click at [1105, 262] on div at bounding box center [1012, 212] width 244 height 542
click at [1111, 259] on div at bounding box center [1012, 212] width 244 height 542
click at [1105, 259] on div at bounding box center [1012, 212] width 244 height 542
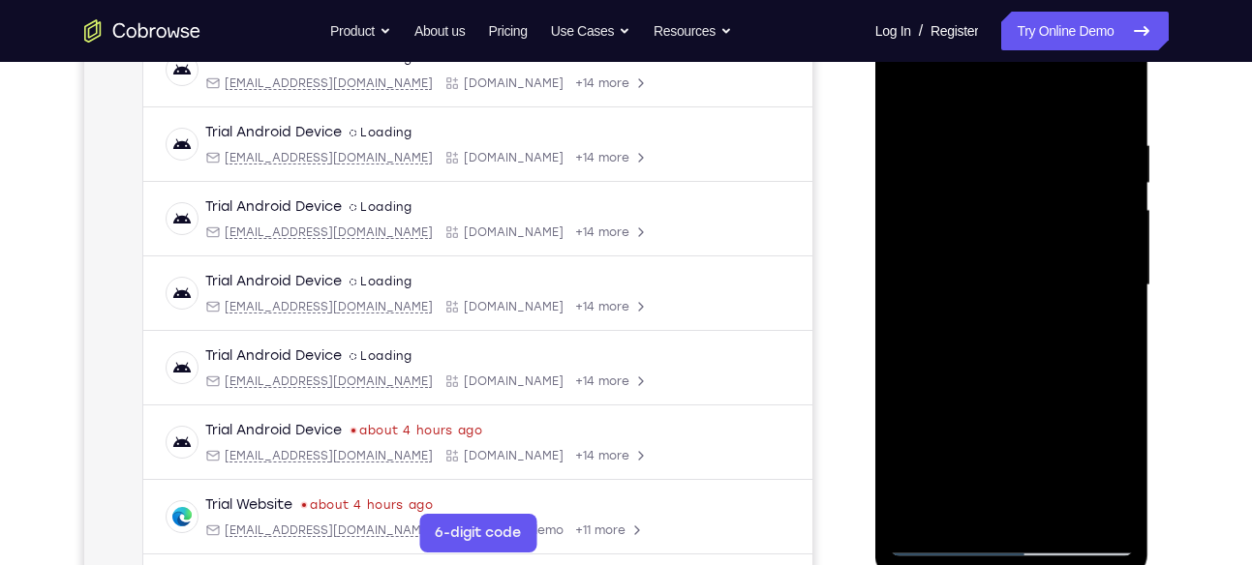
scroll to position [319, 0]
click at [909, 92] on div at bounding box center [1012, 286] width 244 height 542
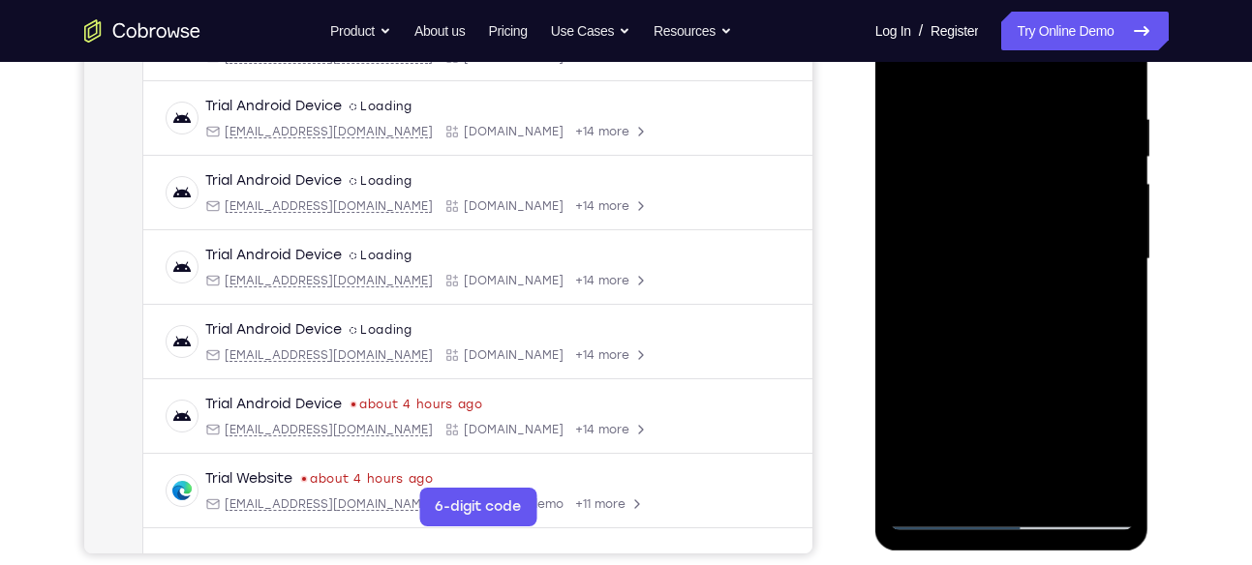
click at [1056, 492] on div at bounding box center [1012, 259] width 244 height 542
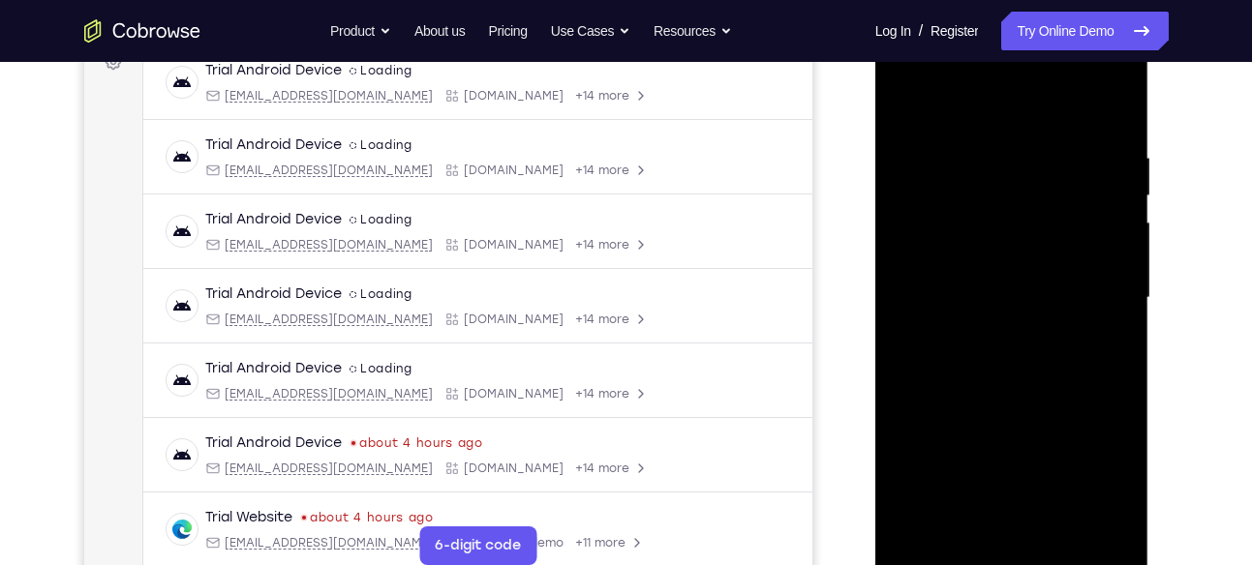
scroll to position [302, 0]
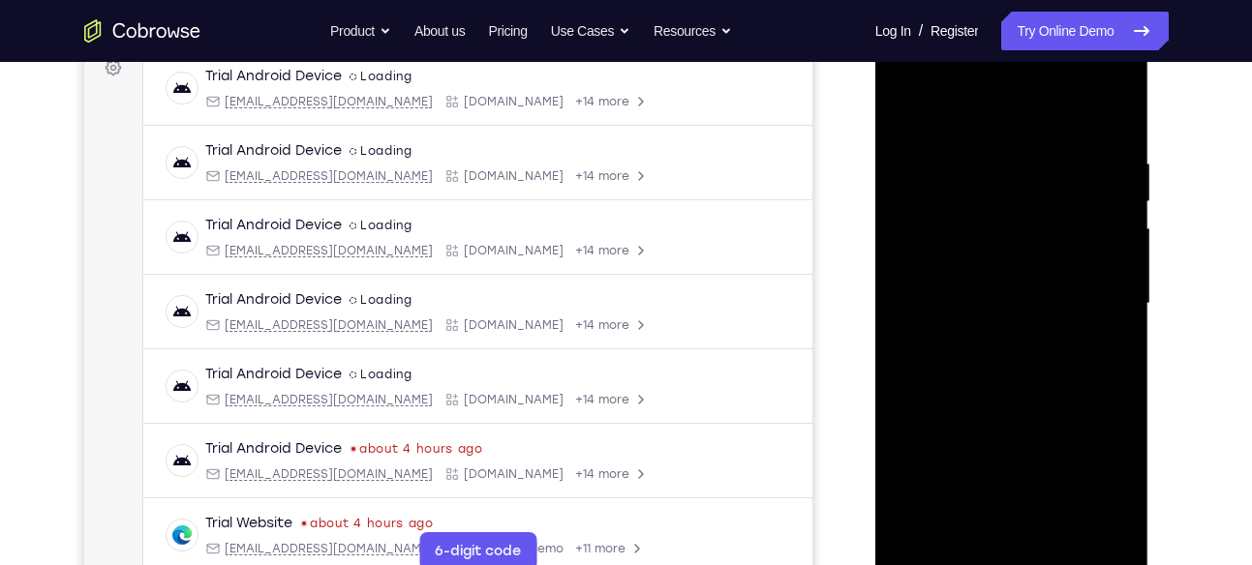
click at [962, 131] on div at bounding box center [1012, 304] width 244 height 542
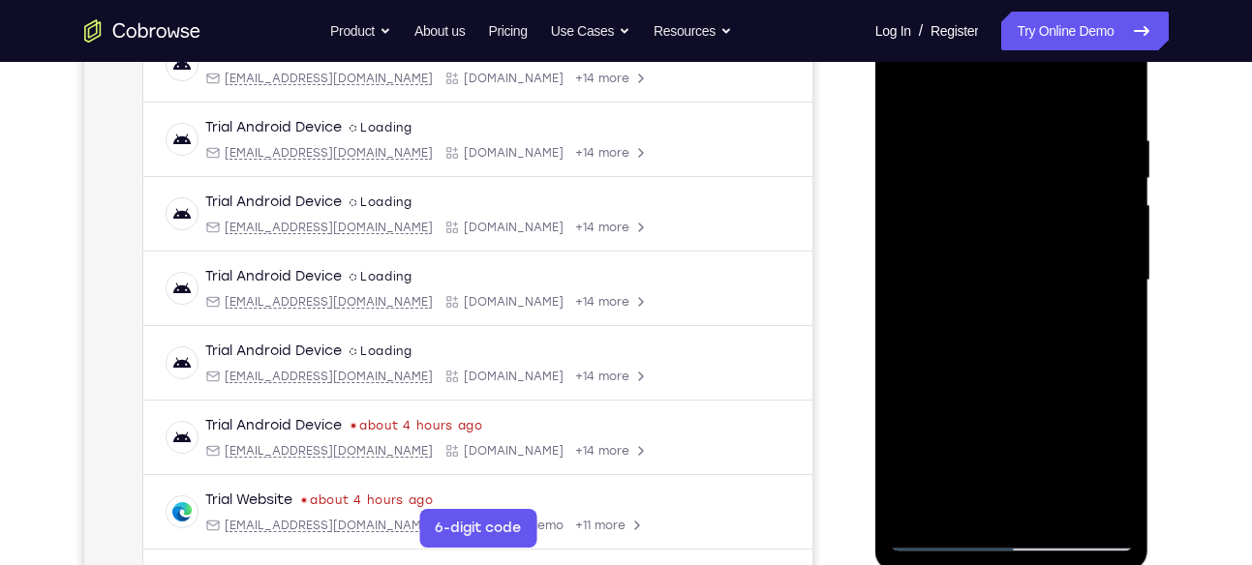
scroll to position [324, 0]
click at [968, 165] on div at bounding box center [1012, 282] width 244 height 542
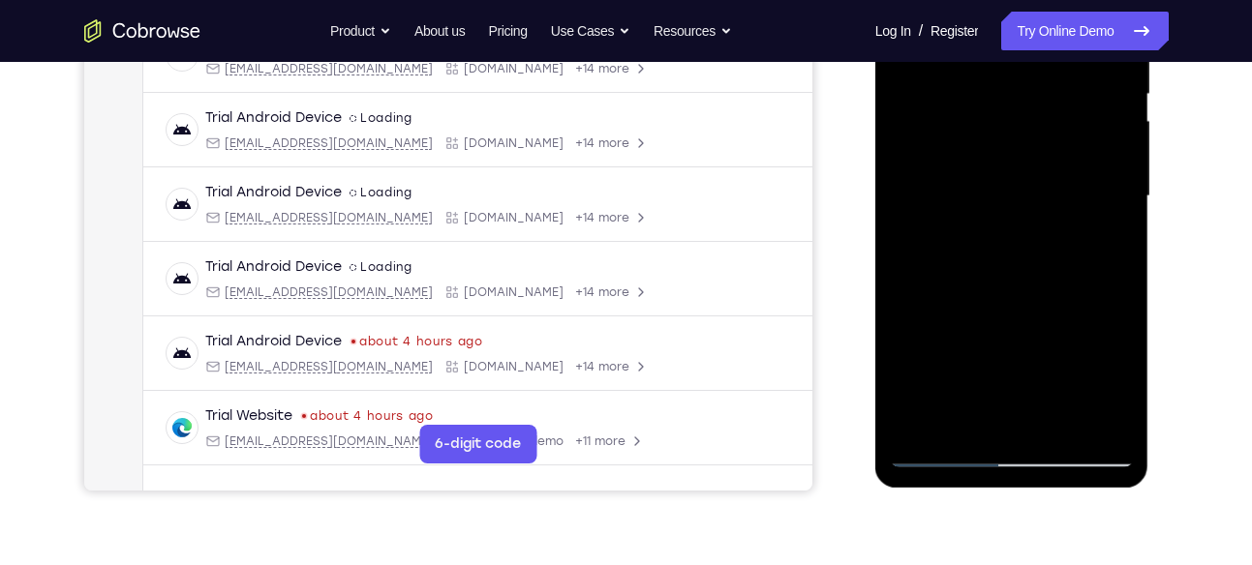
scroll to position [410, 0]
click at [1109, 243] on div at bounding box center [1012, 195] width 244 height 542
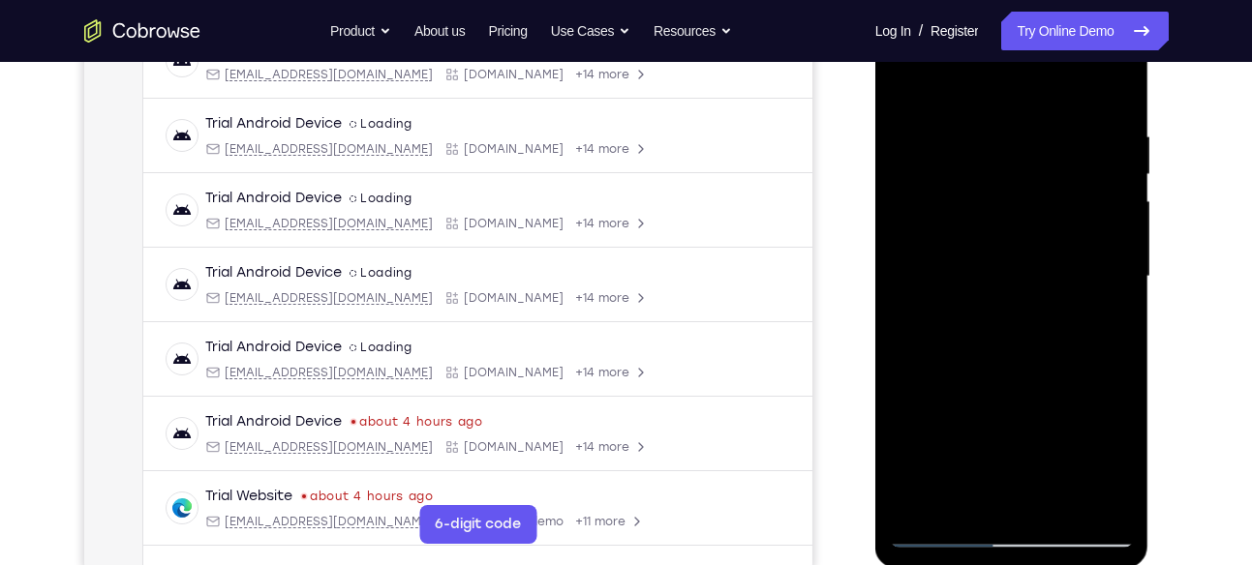
scroll to position [310, 0]
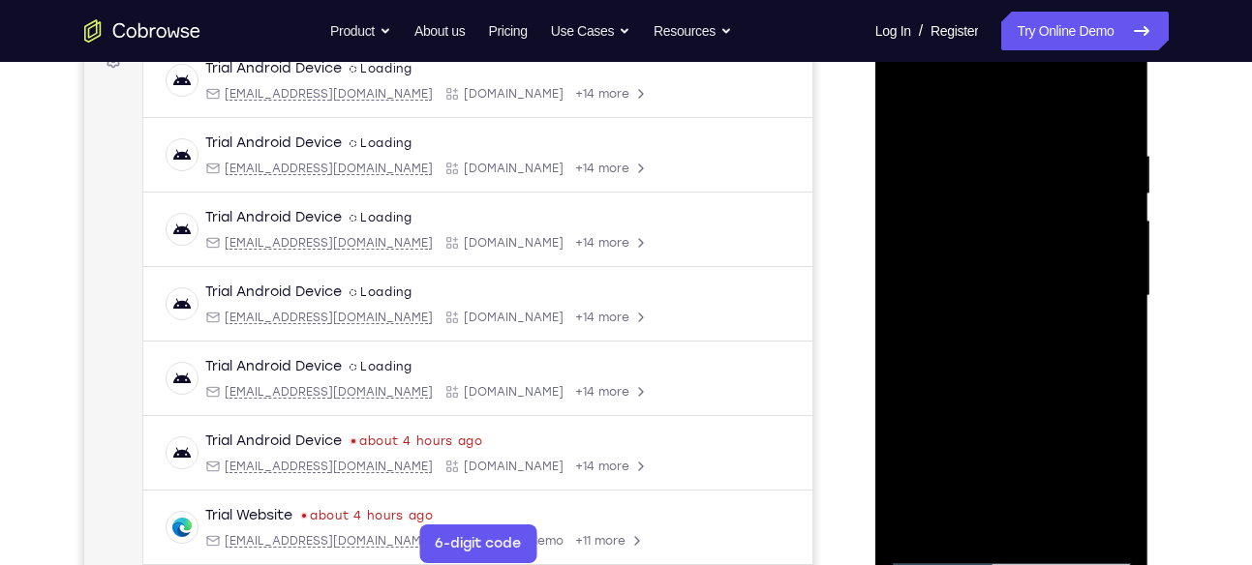
click at [899, 108] on div at bounding box center [1012, 296] width 244 height 542
click at [986, 141] on div at bounding box center [1012, 296] width 244 height 542
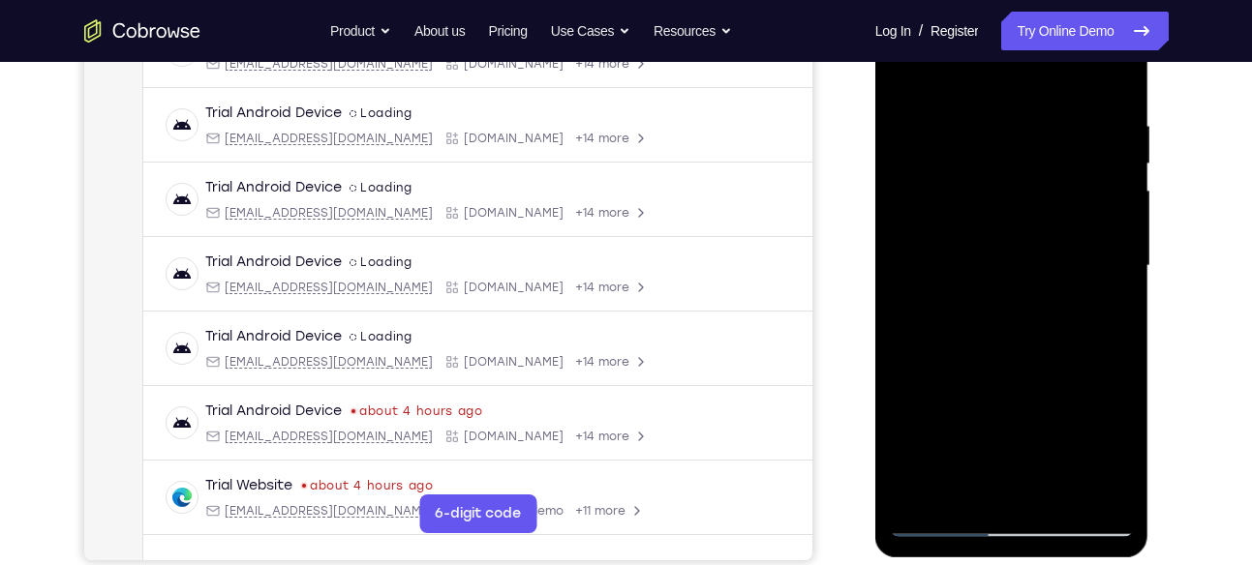
scroll to position [341, 0]
click at [1111, 198] on div at bounding box center [1012, 265] width 244 height 542
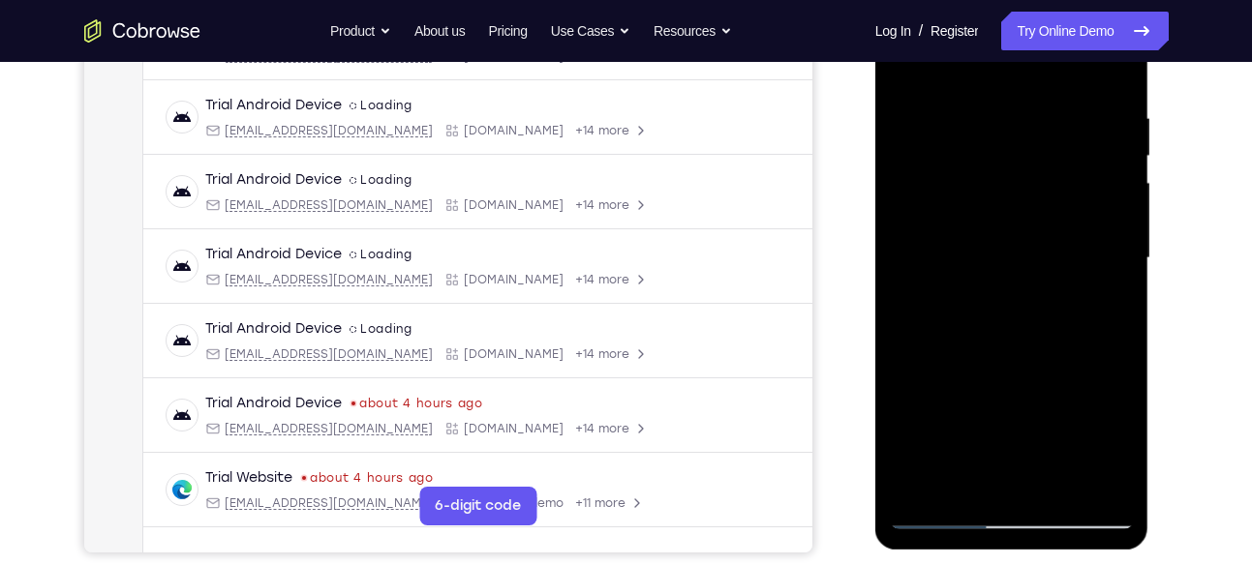
scroll to position [348, 0]
click at [1111, 198] on div at bounding box center [1012, 257] width 244 height 542
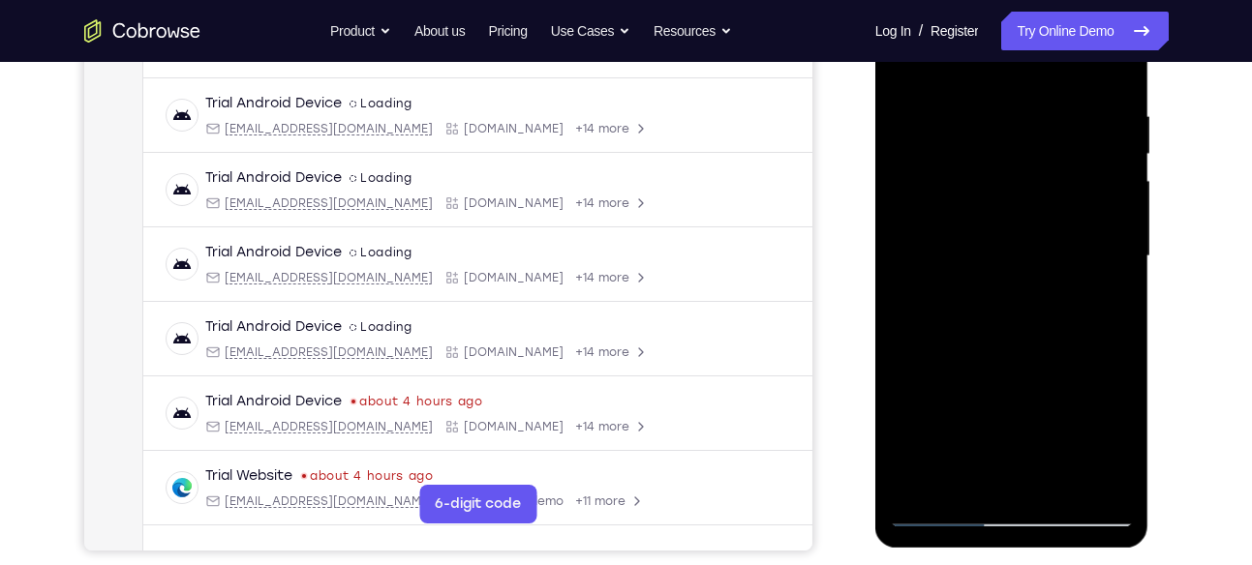
scroll to position [340, 0]
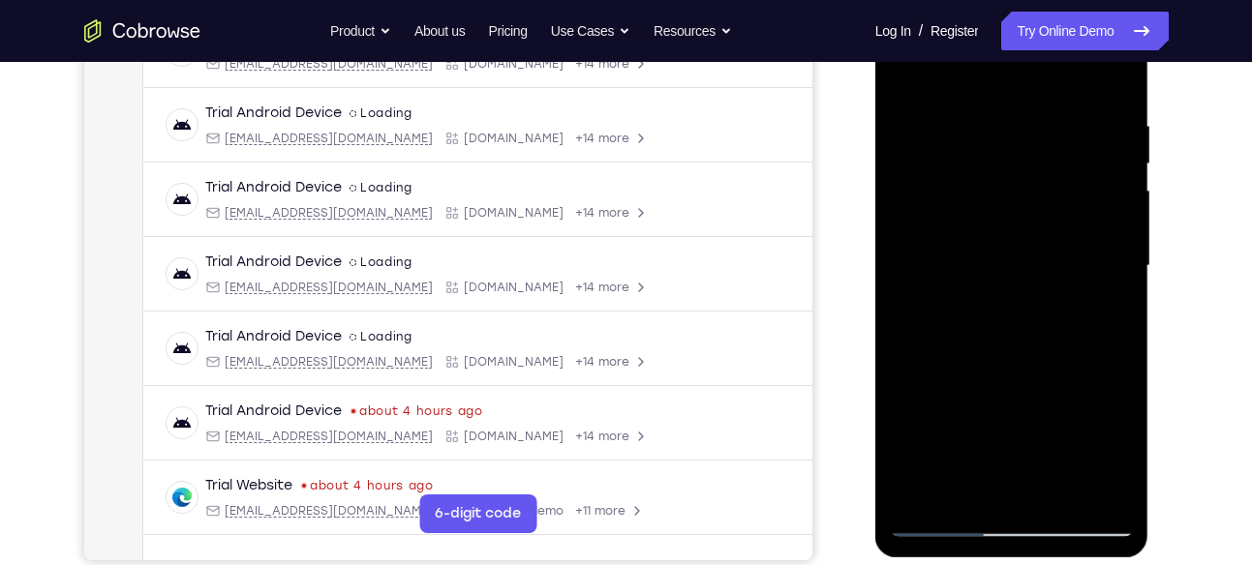
click at [1111, 212] on div at bounding box center [1012, 266] width 244 height 542
click at [1107, 229] on div at bounding box center [1012, 266] width 244 height 542
click at [1106, 180] on div at bounding box center [1012, 266] width 244 height 542
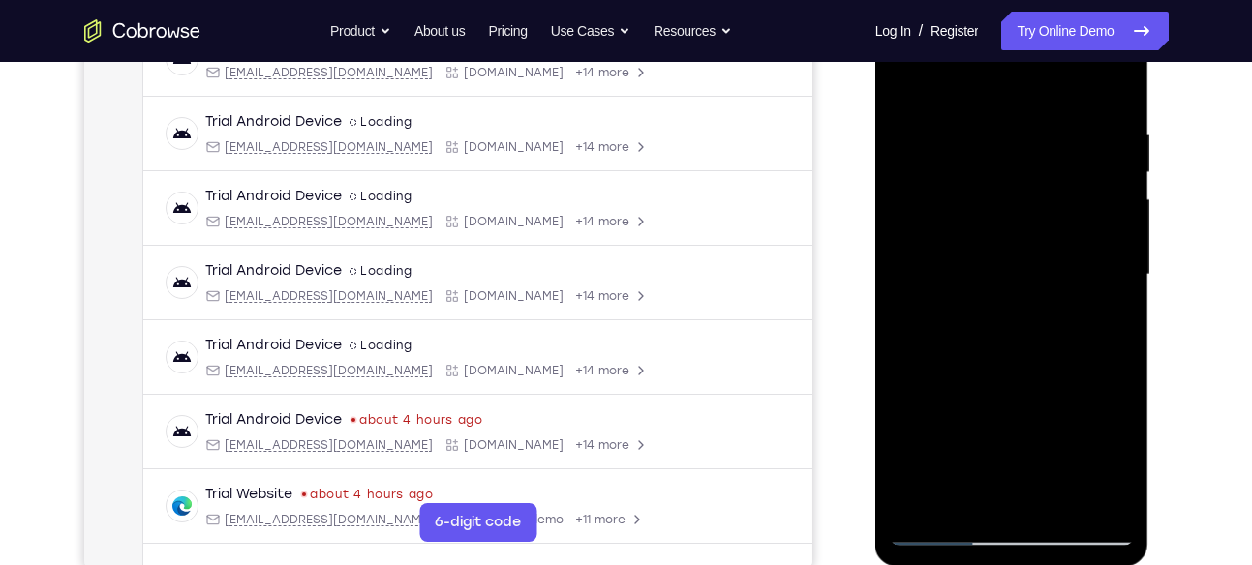
scroll to position [321, 0]
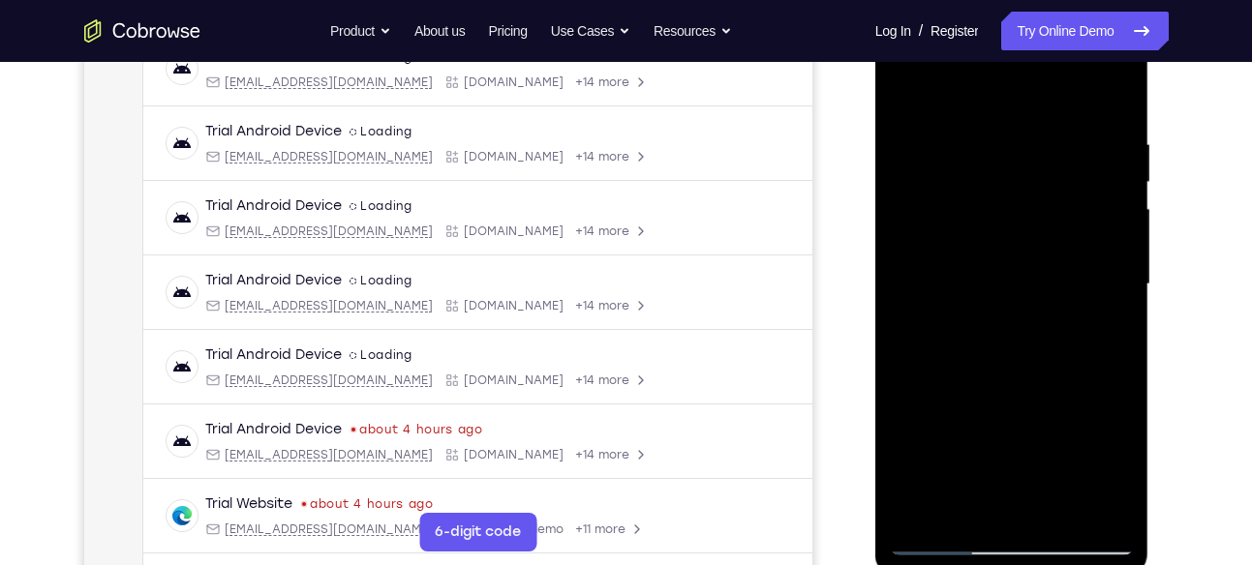
drag, startPoint x: 1105, startPoint y: 235, endPoint x: 990, endPoint y: 232, distance: 115.2
click at [990, 232] on div at bounding box center [1012, 285] width 244 height 542
drag, startPoint x: 1085, startPoint y: 189, endPoint x: 1007, endPoint y: 194, distance: 78.6
click at [1007, 194] on div at bounding box center [1012, 285] width 244 height 542
drag, startPoint x: 1068, startPoint y: 216, endPoint x: 1022, endPoint y: 214, distance: 45.5
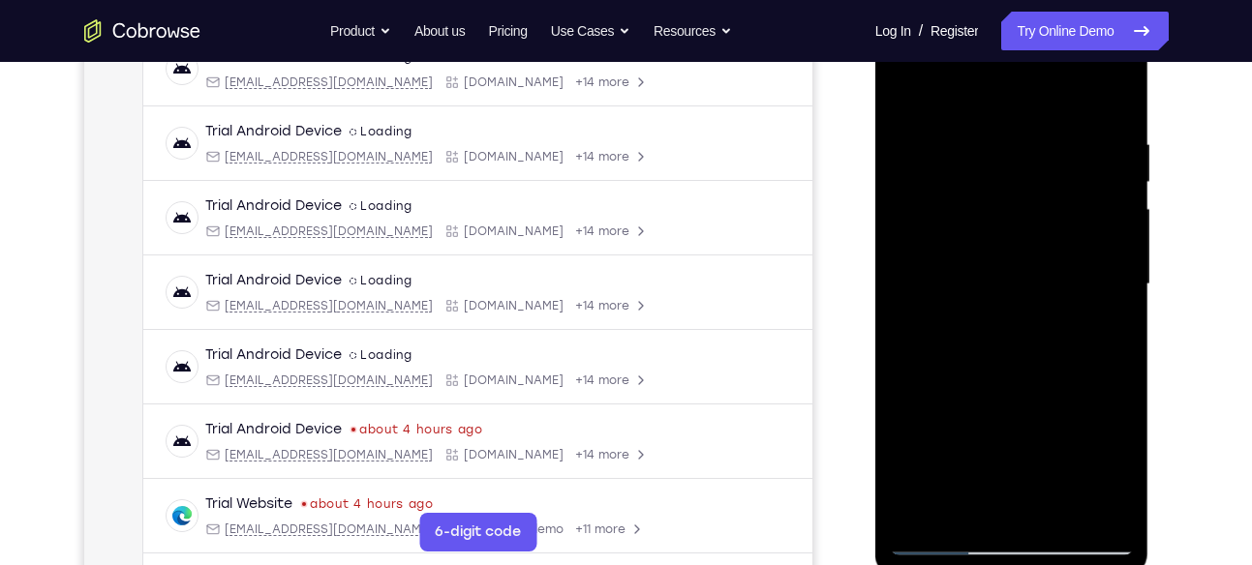
click at [1022, 214] on div at bounding box center [1012, 285] width 244 height 542
drag, startPoint x: 1088, startPoint y: 180, endPoint x: 1037, endPoint y: 181, distance: 51.3
click at [1037, 181] on div at bounding box center [1012, 285] width 244 height 542
drag, startPoint x: 1105, startPoint y: 144, endPoint x: 1052, endPoint y: 147, distance: 52.4
click at [1052, 147] on div at bounding box center [1012, 285] width 244 height 542
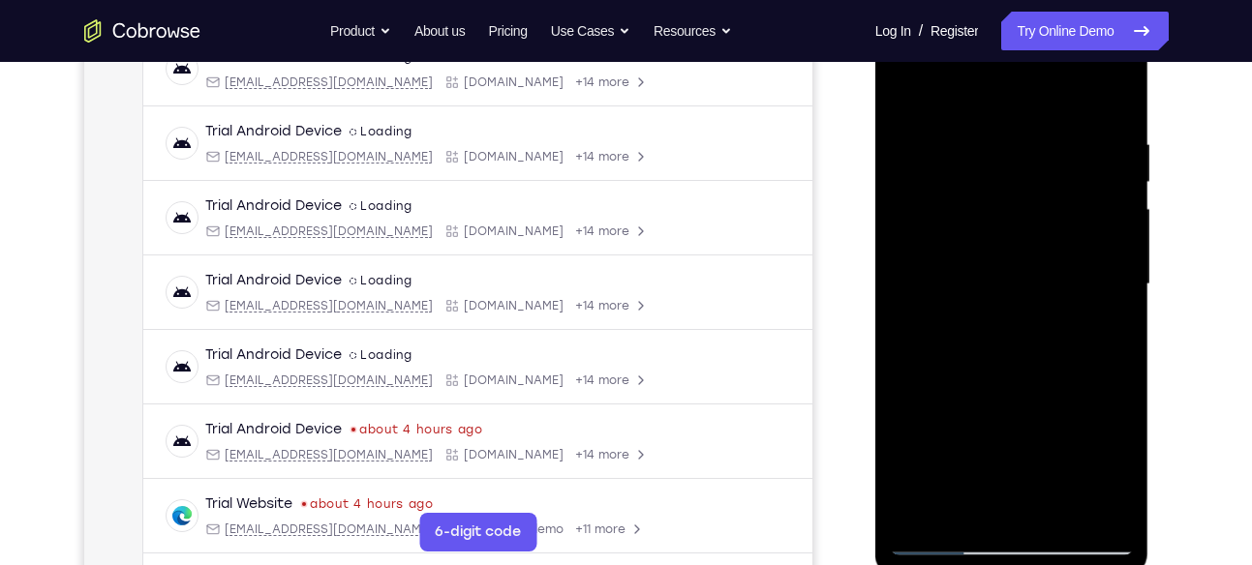
click at [1076, 135] on div at bounding box center [1012, 285] width 244 height 542
click at [1095, 153] on div at bounding box center [1012, 285] width 244 height 542
click at [1102, 179] on div at bounding box center [1012, 285] width 244 height 542
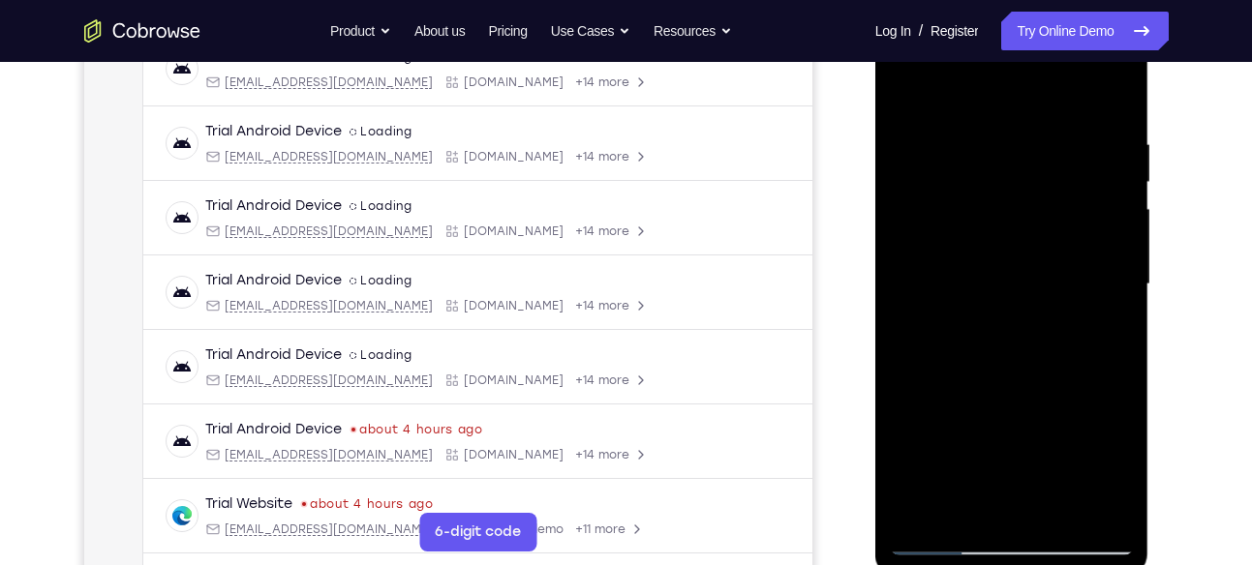
click at [1100, 170] on div at bounding box center [1012, 285] width 244 height 542
click at [1101, 177] on div at bounding box center [1012, 285] width 244 height 542
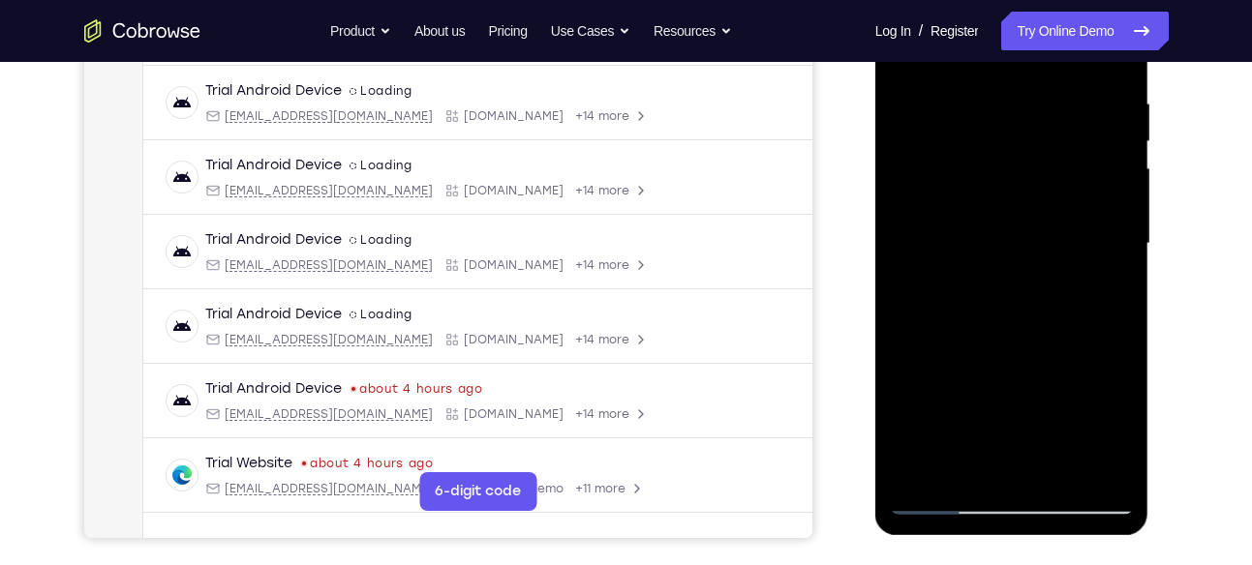
scroll to position [364, 0]
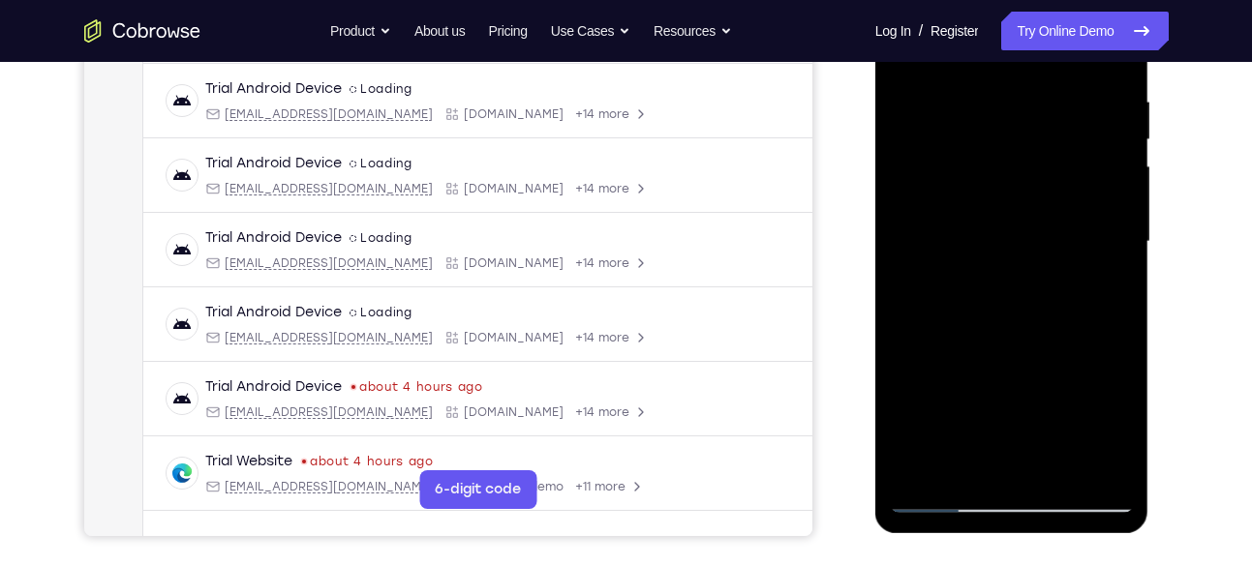
drag, startPoint x: 1105, startPoint y: 158, endPoint x: 1064, endPoint y: 162, distance: 40.8
click at [1064, 162] on div at bounding box center [1012, 242] width 244 height 542
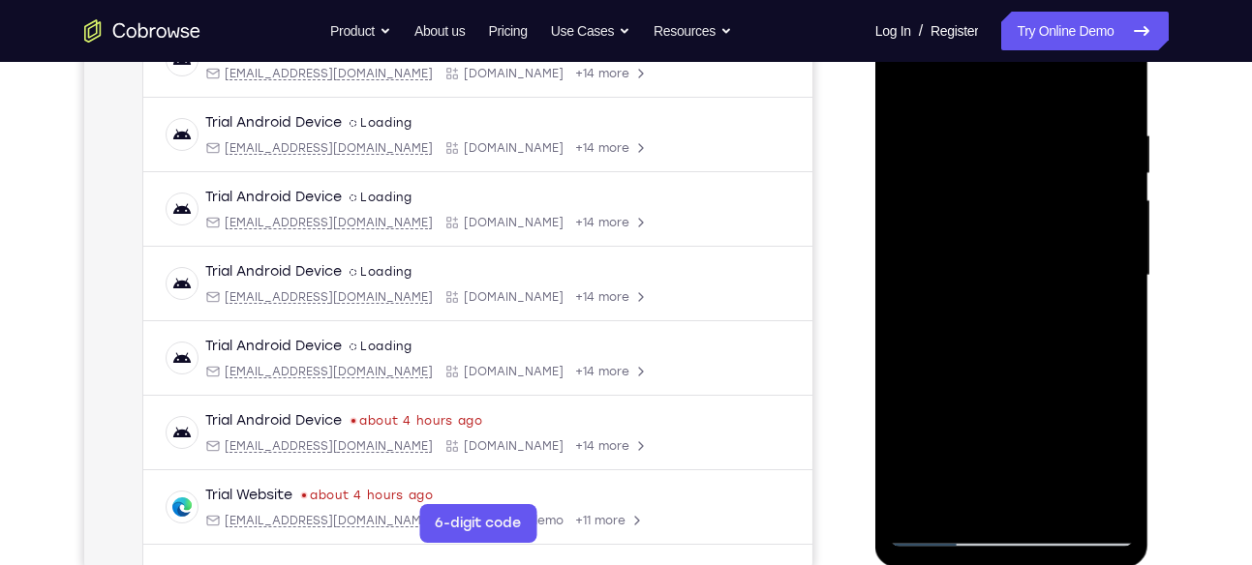
scroll to position [329, 0]
click at [1106, 198] on div at bounding box center [1012, 277] width 244 height 542
click at [1107, 163] on div at bounding box center [1012, 277] width 244 height 542
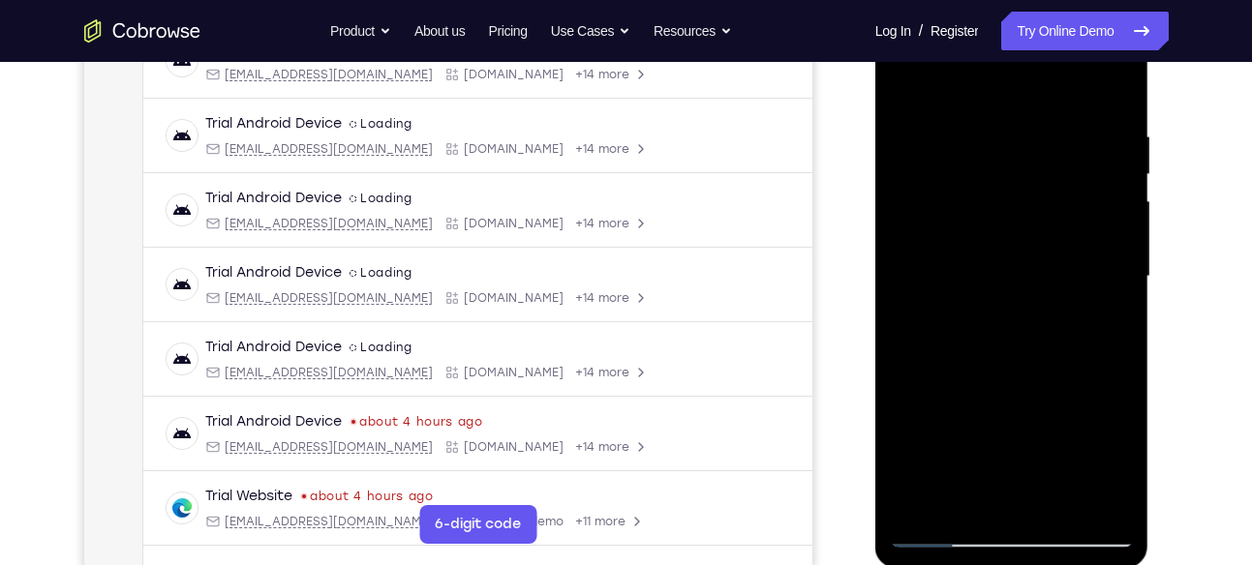
click at [1107, 163] on div at bounding box center [1012, 277] width 244 height 542
click at [1107, 147] on div at bounding box center [1012, 277] width 244 height 542
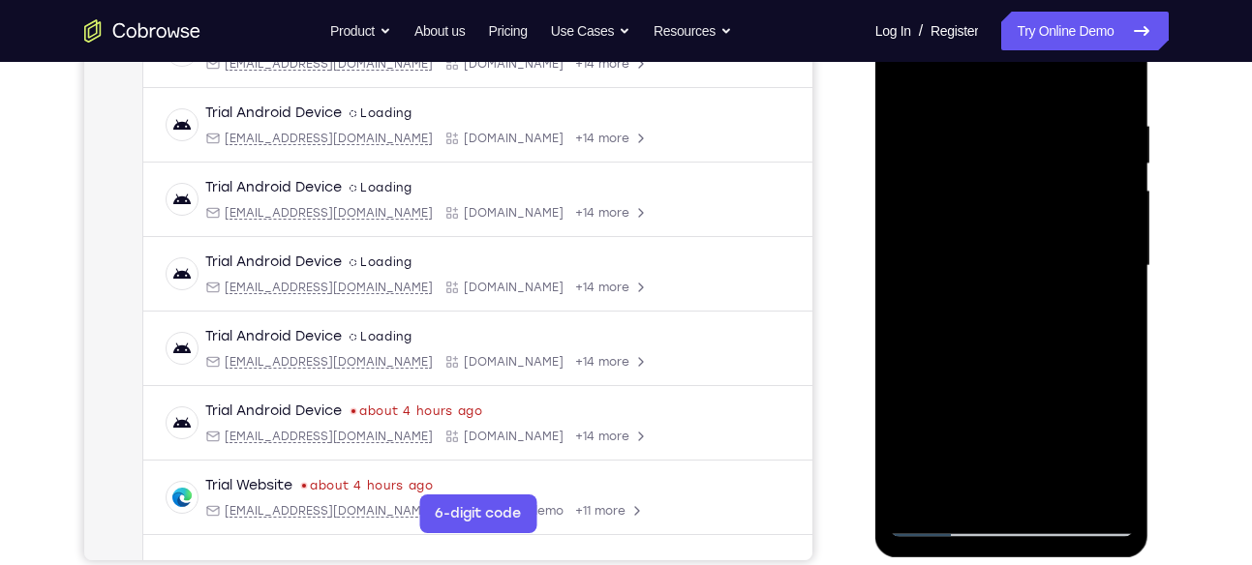
scroll to position [341, 0]
click at [1106, 169] on div at bounding box center [1012, 265] width 244 height 542
click at [1107, 200] on div at bounding box center [1012, 265] width 244 height 542
click at [1111, 173] on div at bounding box center [1012, 265] width 244 height 542
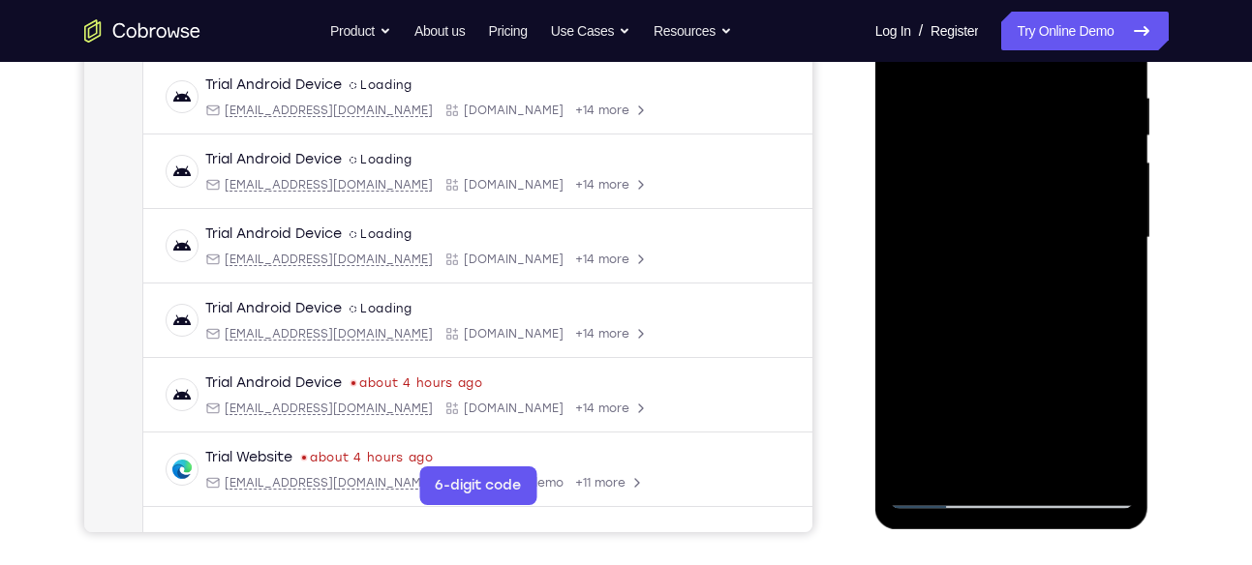
scroll to position [336, 0]
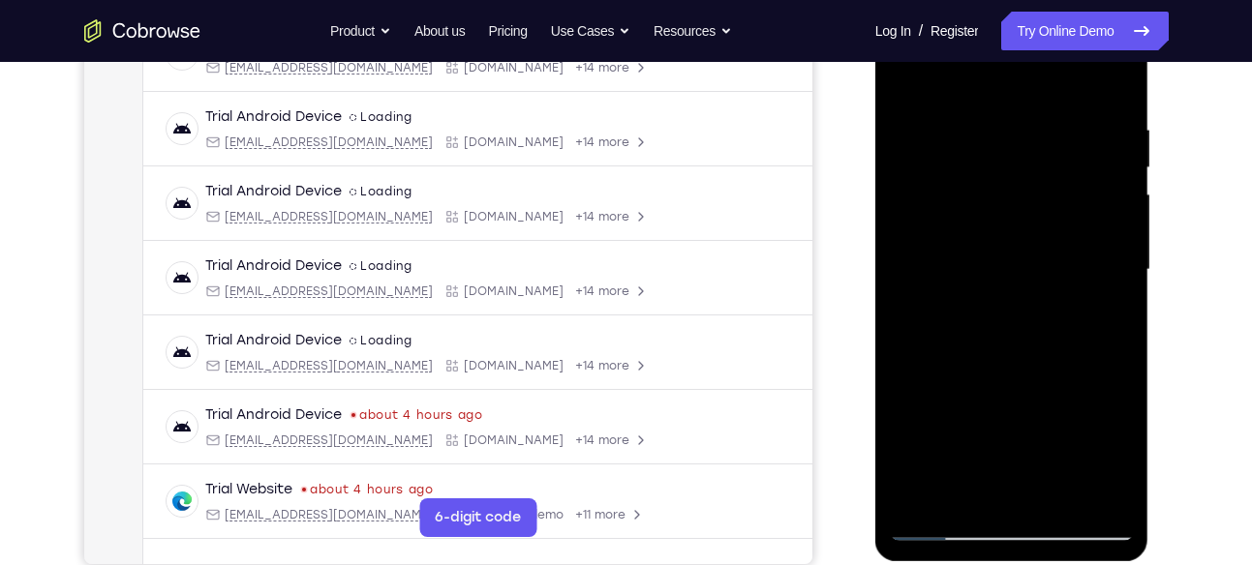
click at [1104, 197] on div at bounding box center [1012, 270] width 244 height 542
click at [1106, 132] on div at bounding box center [1012, 270] width 244 height 542
click at [919, 311] on div at bounding box center [1012, 270] width 244 height 542
click at [1094, 167] on div at bounding box center [1012, 270] width 244 height 542
click at [1094, 140] on div at bounding box center [1012, 270] width 244 height 542
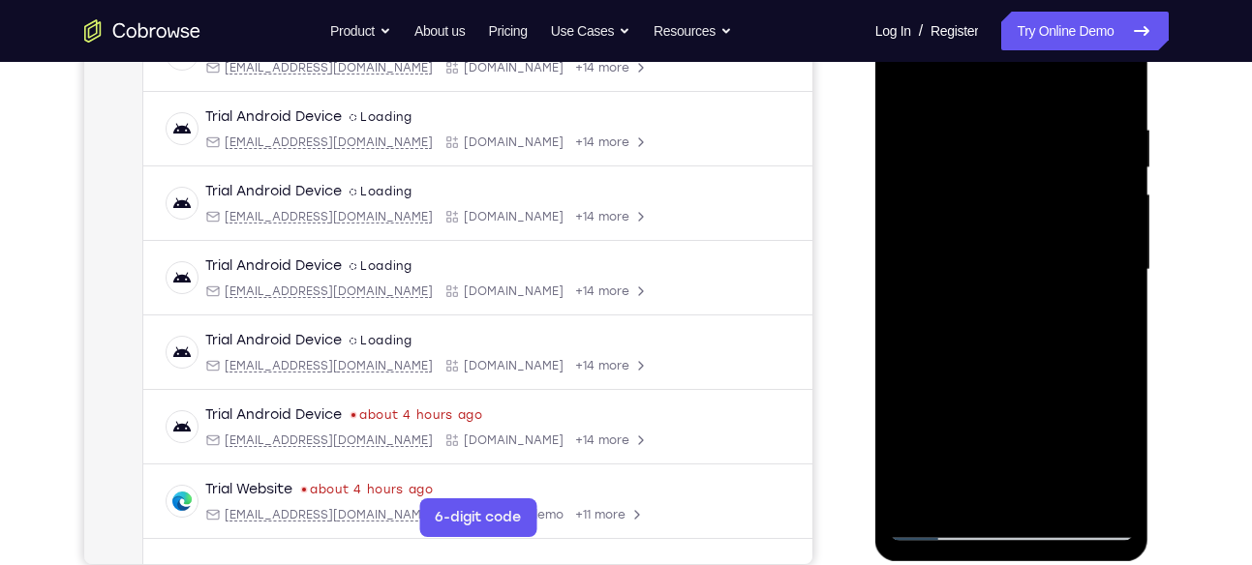
click at [1094, 140] on div at bounding box center [1012, 270] width 244 height 542
drag, startPoint x: 1097, startPoint y: 170, endPoint x: 988, endPoint y: 172, distance: 108.4
click at [988, 172] on div at bounding box center [1012, 270] width 244 height 542
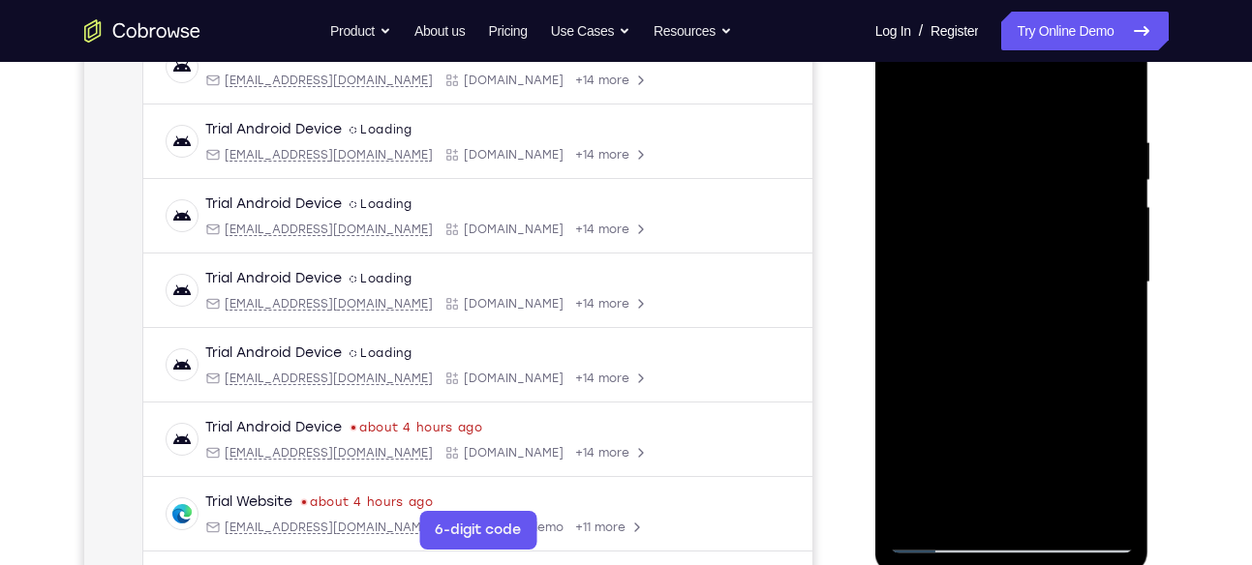
scroll to position [318, 0]
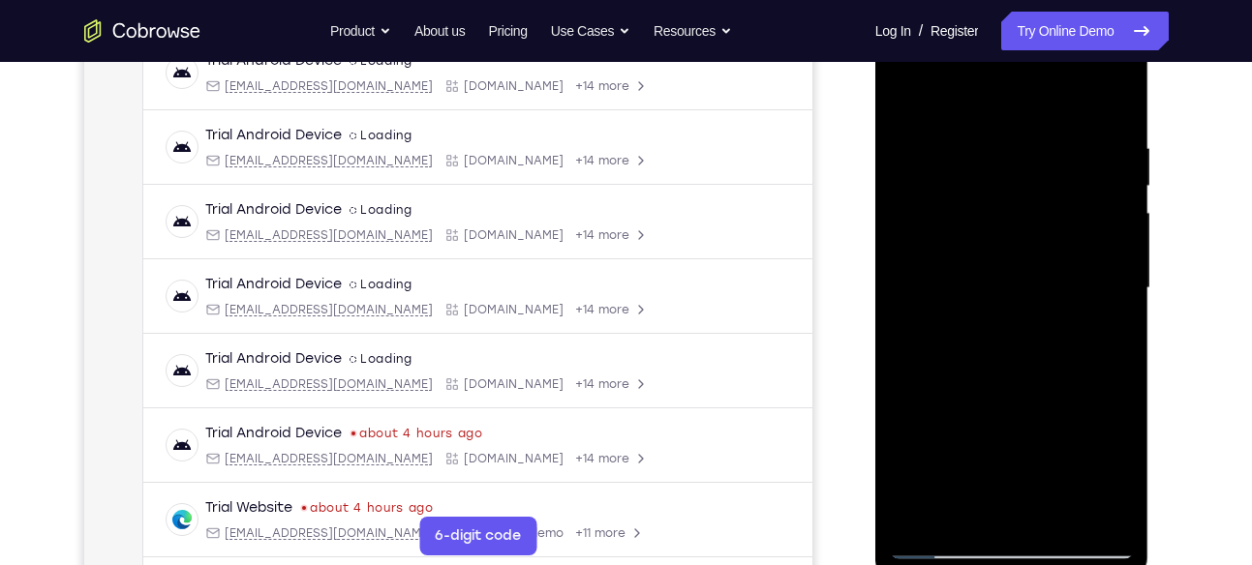
click at [1112, 99] on div at bounding box center [1012, 288] width 244 height 542
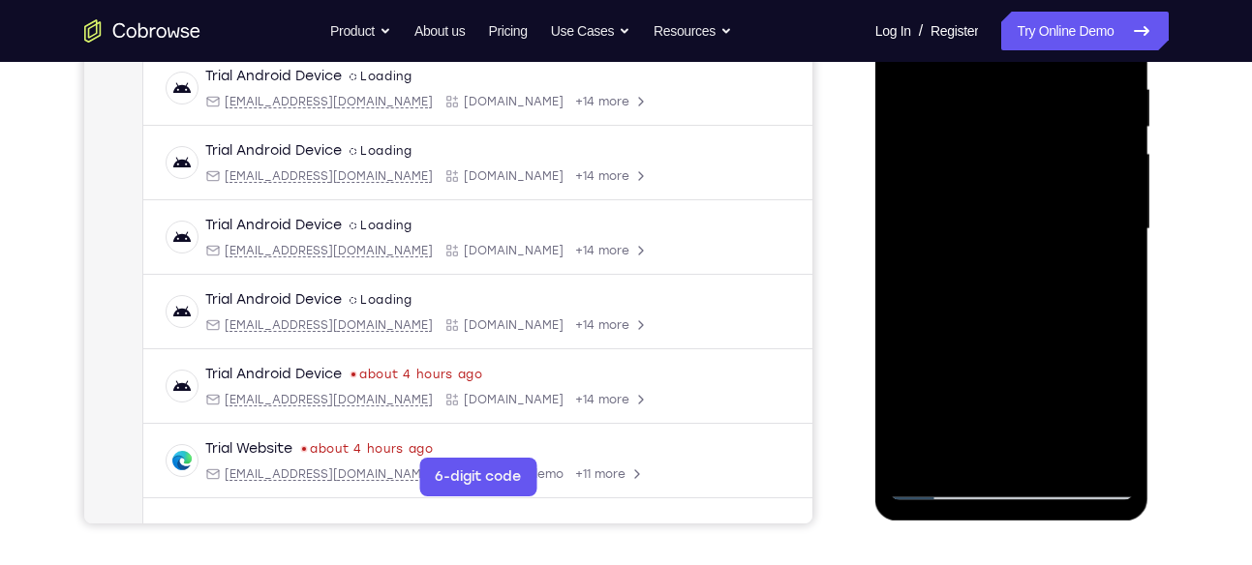
scroll to position [378, 0]
click at [1056, 459] on div at bounding box center [1012, 228] width 244 height 542
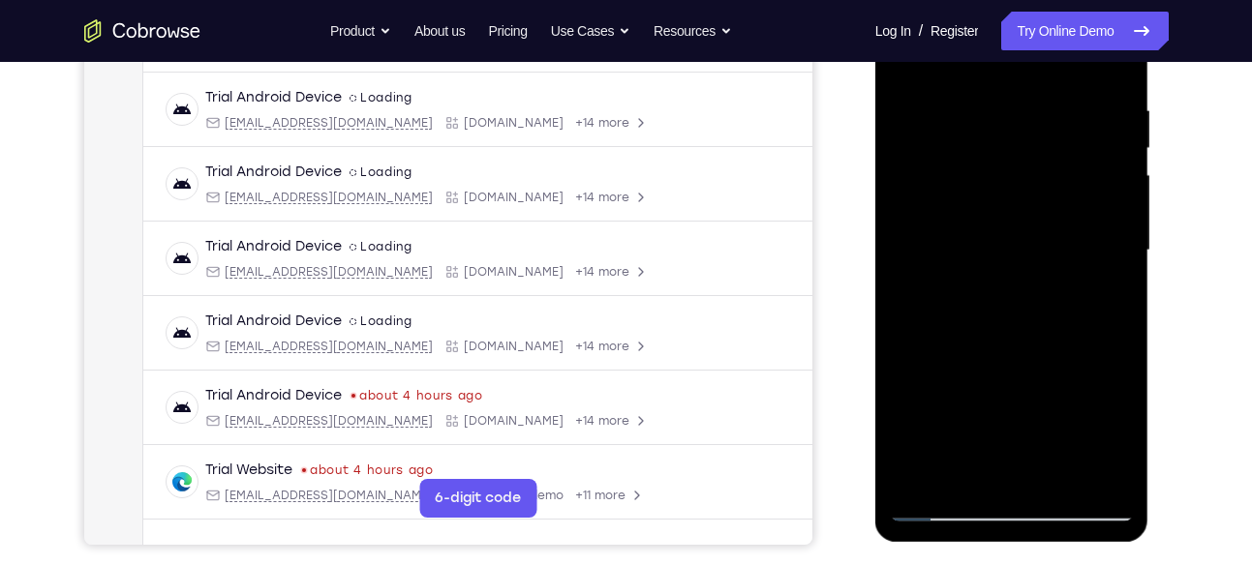
scroll to position [327, 0]
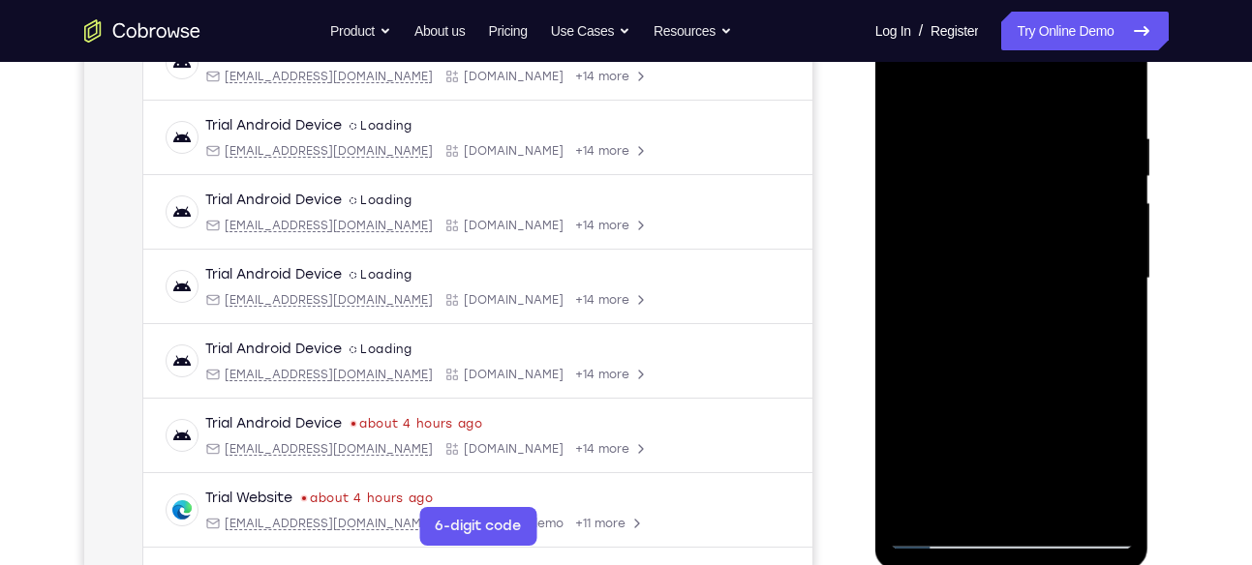
click at [905, 82] on div at bounding box center [1012, 279] width 244 height 542
drag, startPoint x: 1038, startPoint y: 375, endPoint x: 1039, endPoint y: 241, distance: 133.6
click at [1039, 241] on div at bounding box center [1012, 279] width 244 height 542
drag, startPoint x: 1079, startPoint y: 368, endPoint x: 1051, endPoint y: 222, distance: 148.8
click at [1051, 222] on div at bounding box center [1012, 279] width 244 height 542
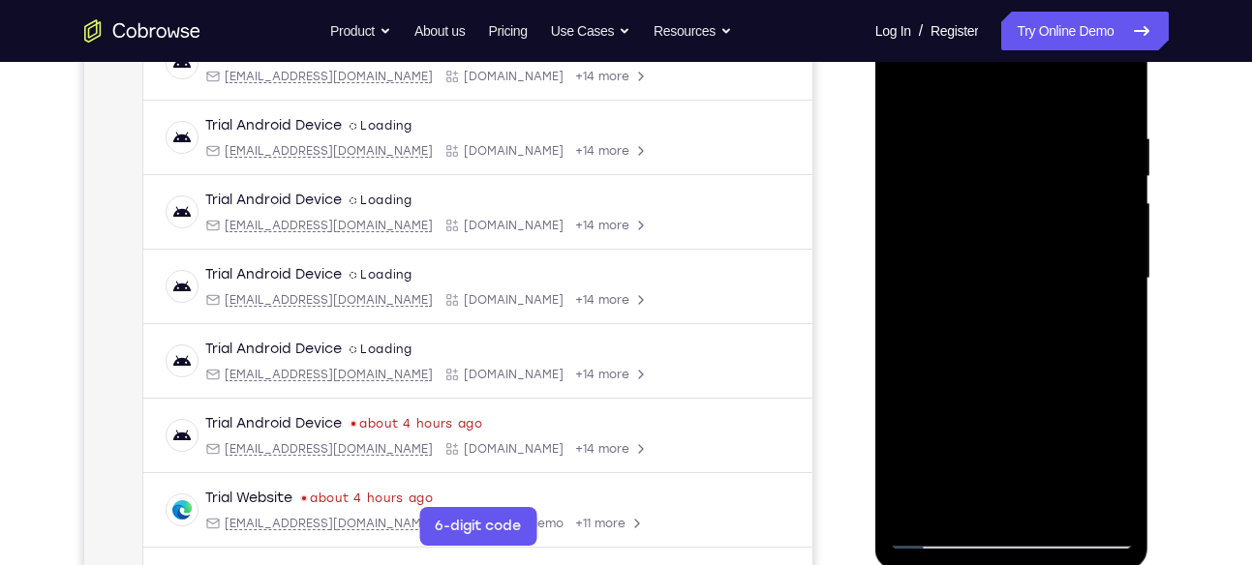
drag, startPoint x: 1046, startPoint y: 410, endPoint x: 1044, endPoint y: 244, distance: 166.5
click at [1044, 244] on div at bounding box center [1012, 279] width 244 height 542
drag, startPoint x: 1014, startPoint y: 404, endPoint x: 1027, endPoint y: 322, distance: 82.4
click at [1027, 322] on div at bounding box center [1012, 279] width 244 height 542
drag, startPoint x: 1015, startPoint y: 406, endPoint x: 1028, endPoint y: 211, distance: 195.0
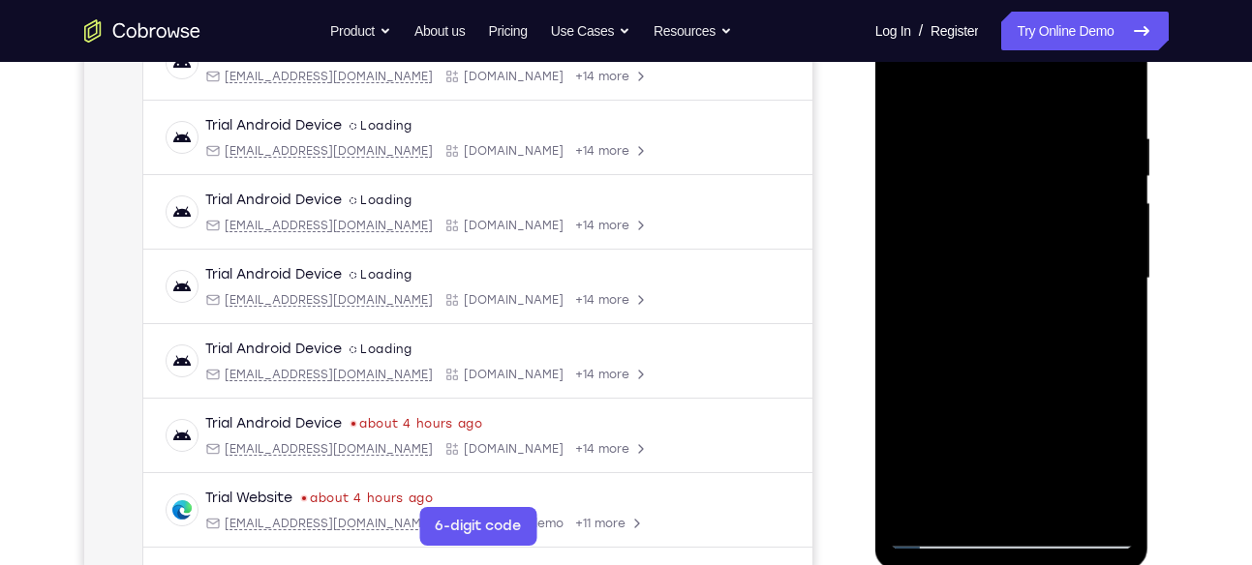
click at [1028, 211] on div at bounding box center [1012, 279] width 244 height 542
drag, startPoint x: 1012, startPoint y: 417, endPoint x: 1033, endPoint y: 232, distance: 186.1
click at [1033, 232] on div at bounding box center [1012, 279] width 244 height 542
drag, startPoint x: 1046, startPoint y: 421, endPoint x: 1050, endPoint y: 262, distance: 158.8
click at [1050, 262] on div at bounding box center [1012, 279] width 244 height 542
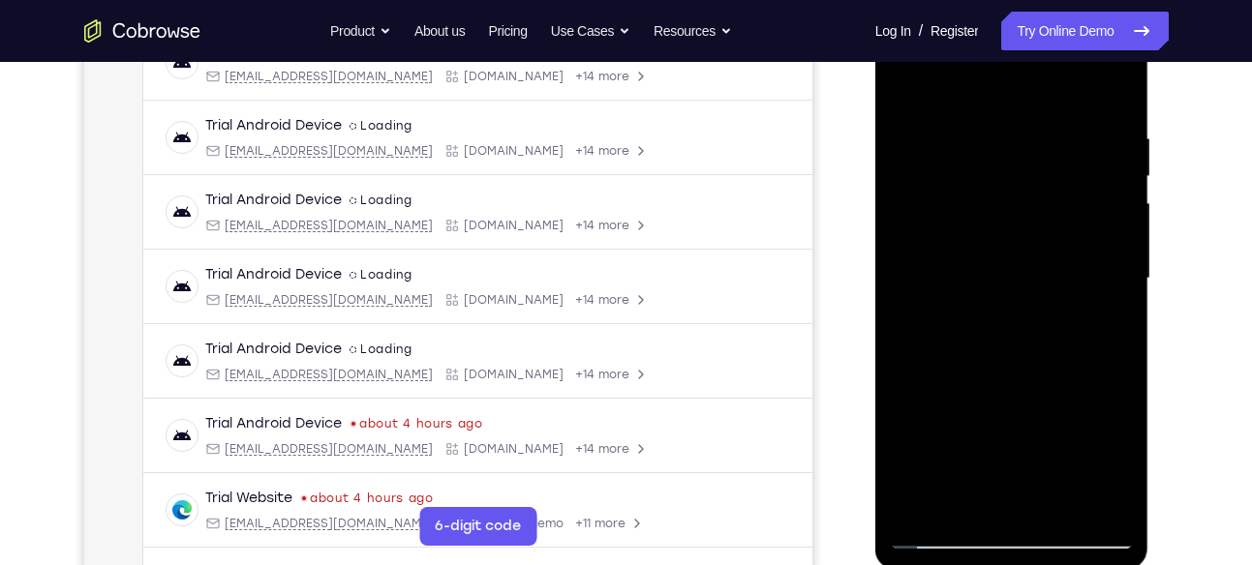
drag, startPoint x: 1055, startPoint y: 393, endPoint x: 1068, endPoint y: 200, distance: 193.0
click at [1068, 200] on div at bounding box center [1012, 279] width 244 height 542
drag, startPoint x: 1075, startPoint y: 204, endPoint x: 1067, endPoint y: 400, distance: 195.7
click at [1067, 400] on div at bounding box center [1012, 279] width 244 height 542
click at [1127, 221] on div at bounding box center [1012, 279] width 244 height 542
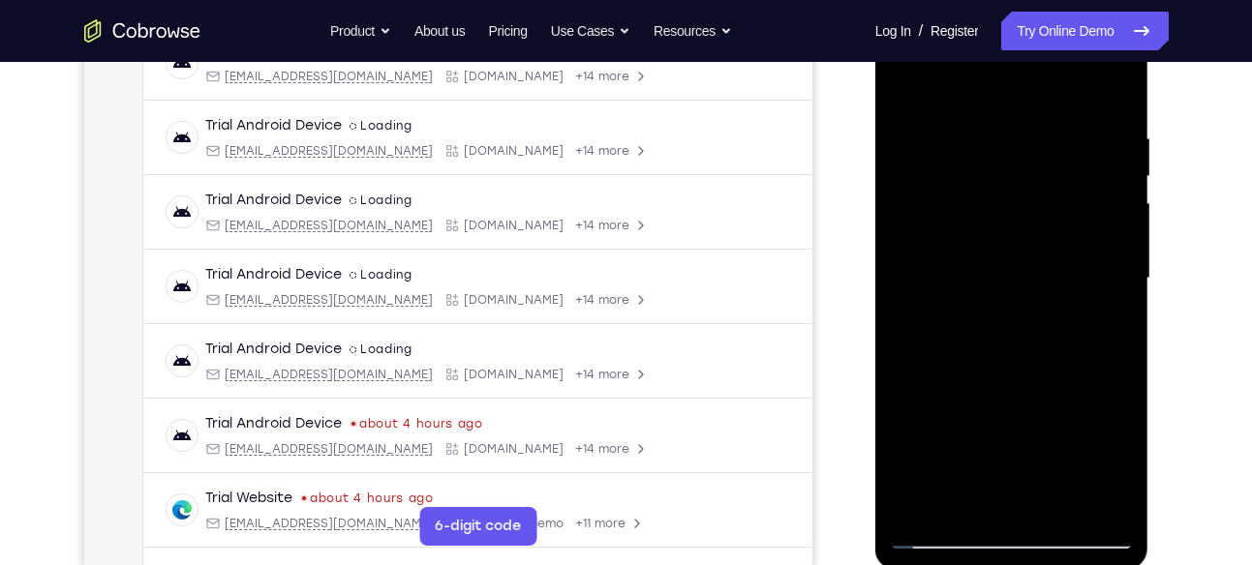
click at [1127, 221] on div at bounding box center [1012, 279] width 244 height 542
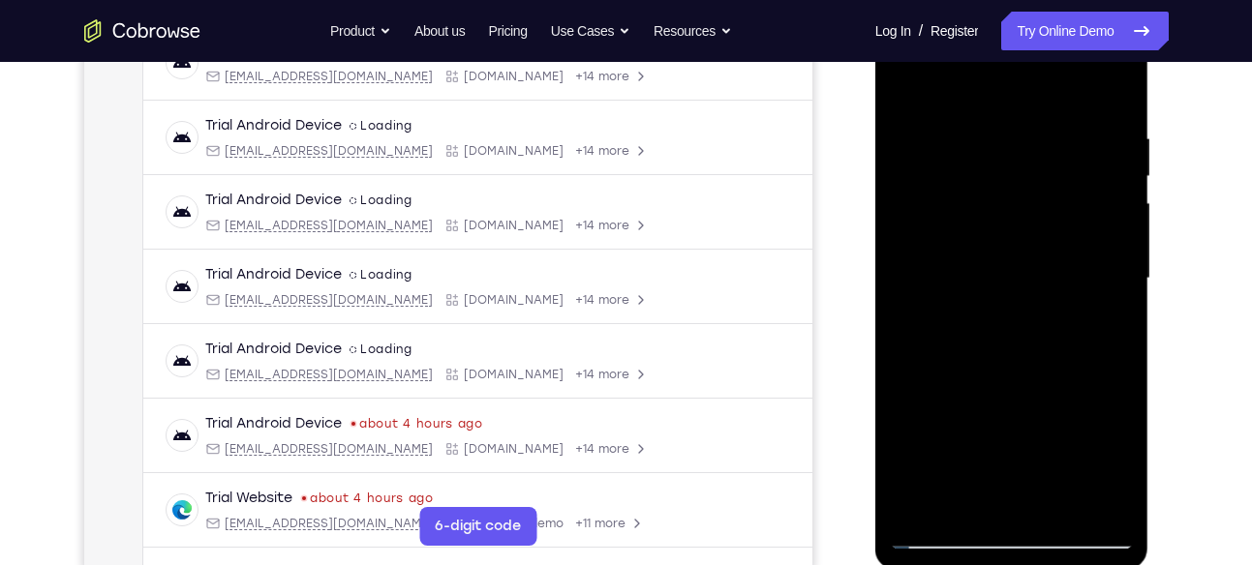
click at [907, 218] on div at bounding box center [1012, 279] width 244 height 542
click at [902, 227] on div at bounding box center [1012, 279] width 244 height 542
click at [1124, 220] on div at bounding box center [1012, 279] width 244 height 542
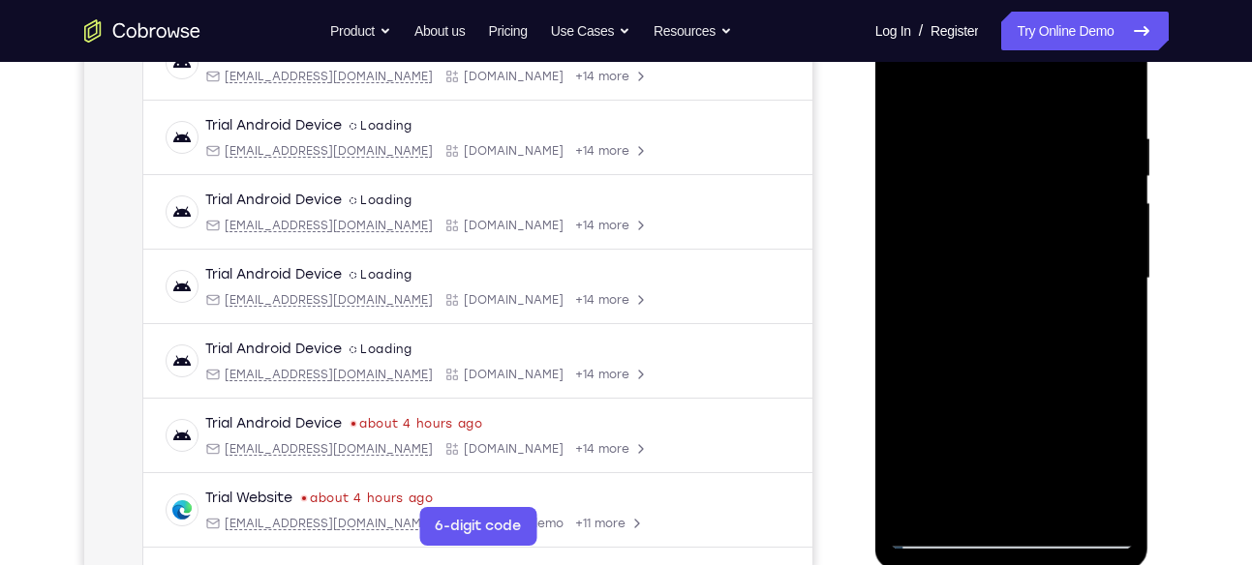
click at [1124, 220] on div at bounding box center [1012, 279] width 244 height 542
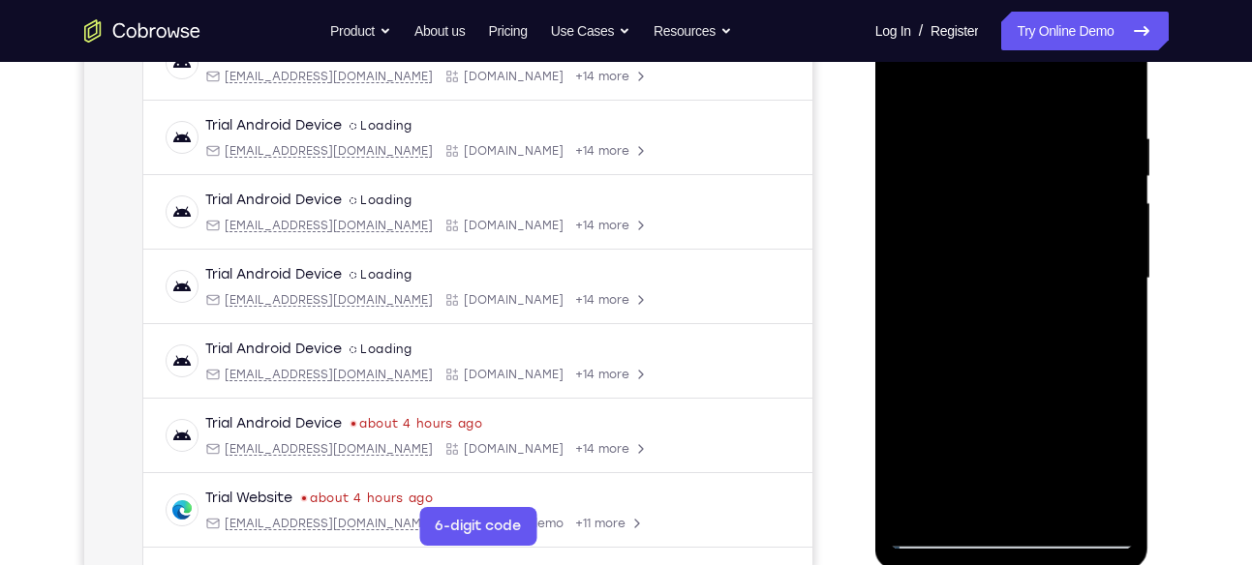
click at [1124, 220] on div at bounding box center [1012, 279] width 244 height 542
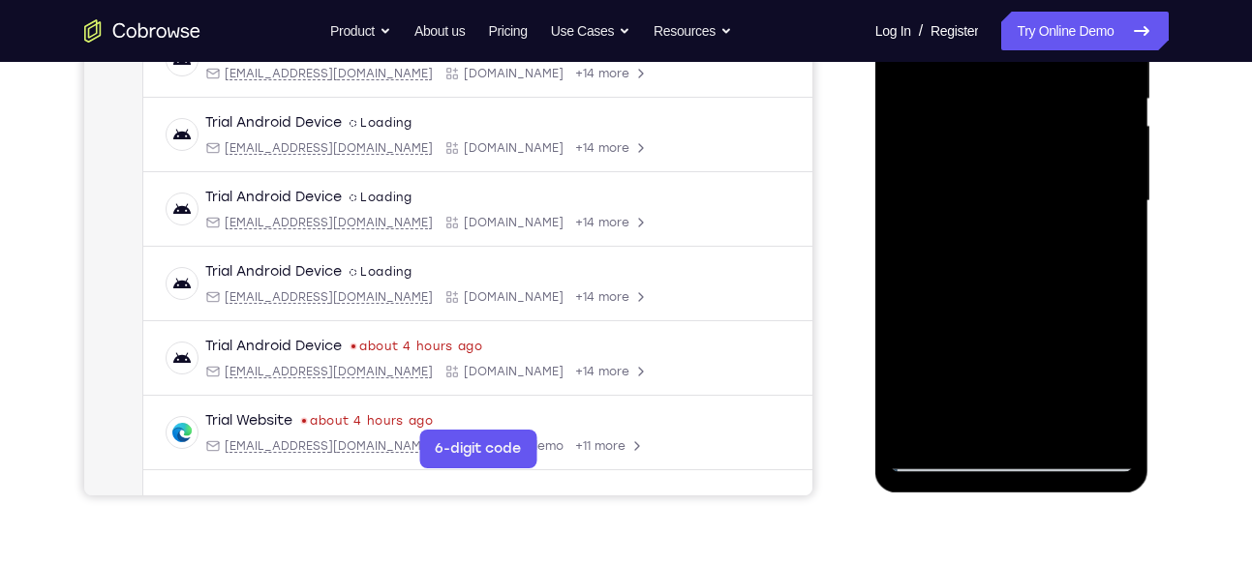
scroll to position [406, 0]
click at [1050, 430] on div at bounding box center [1012, 200] width 244 height 542
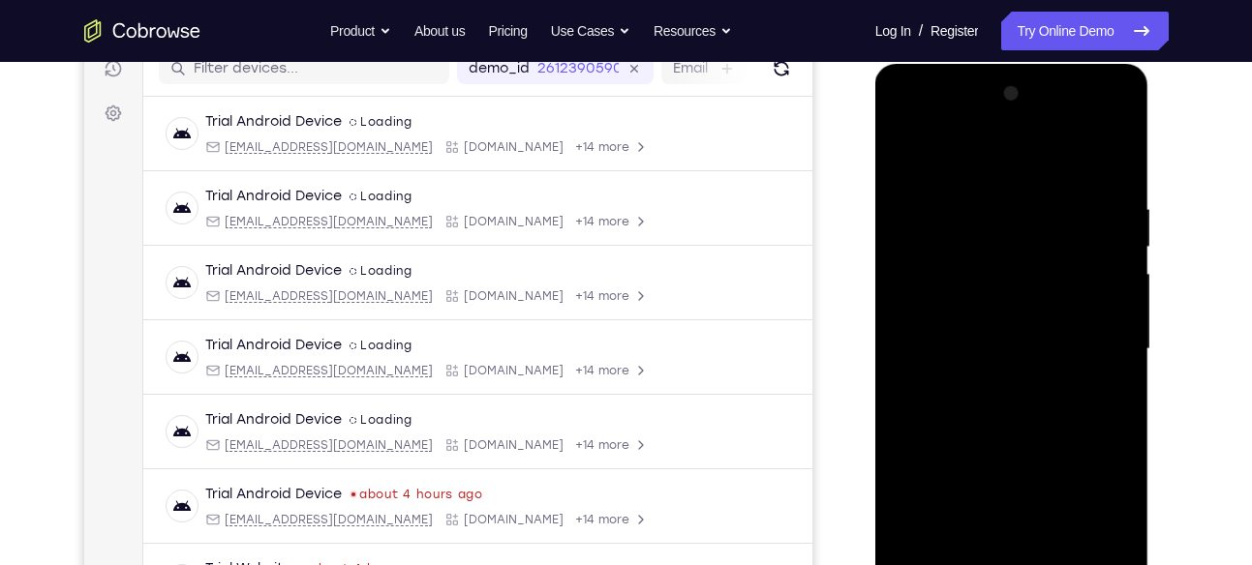
scroll to position [256, 0]
click at [914, 158] on div at bounding box center [1012, 350] width 244 height 542
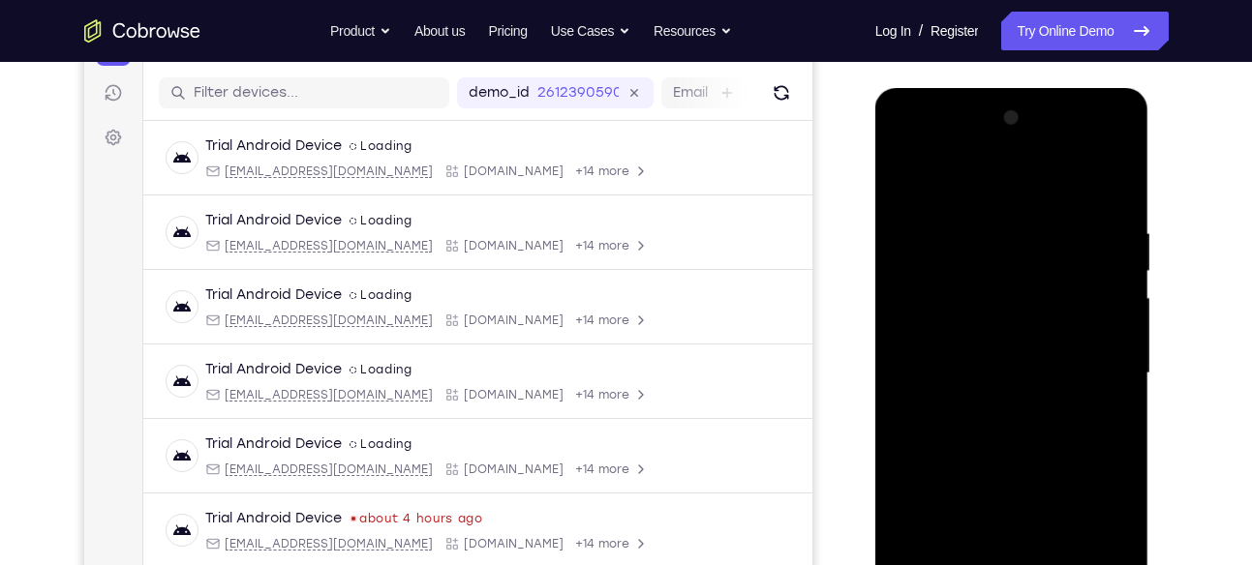
scroll to position [225, 0]
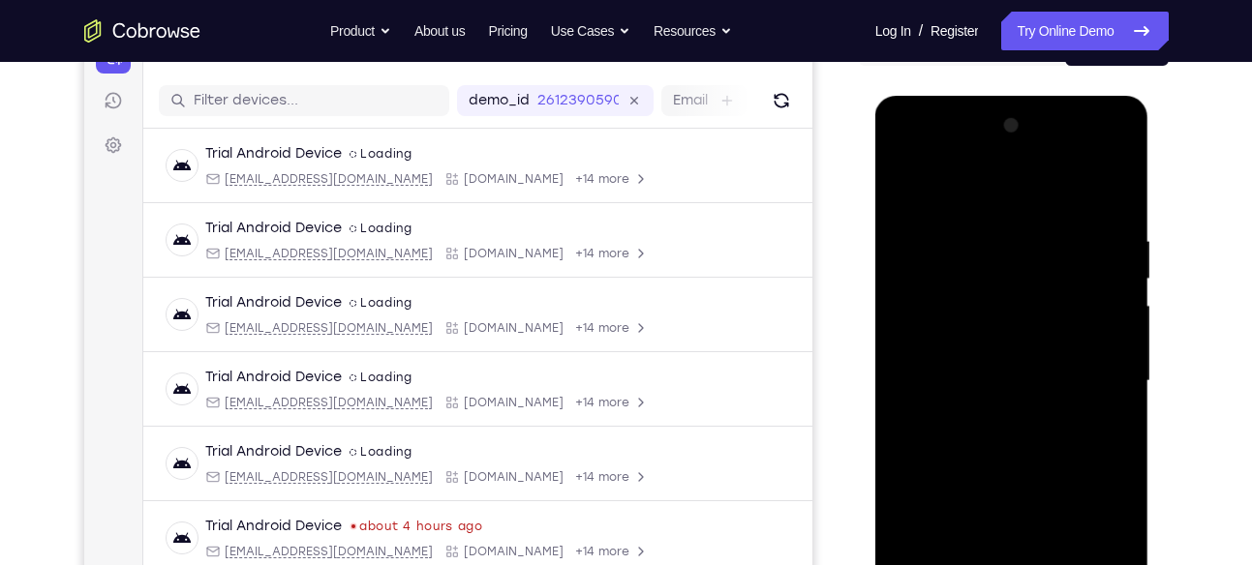
drag, startPoint x: 992, startPoint y: 229, endPoint x: 977, endPoint y: 483, distance: 254.1
click at [977, 483] on div at bounding box center [1012, 381] width 244 height 542
drag, startPoint x: 1013, startPoint y: 257, endPoint x: 986, endPoint y: 454, distance: 199.2
click at [986, 454] on div at bounding box center [1012, 381] width 244 height 542
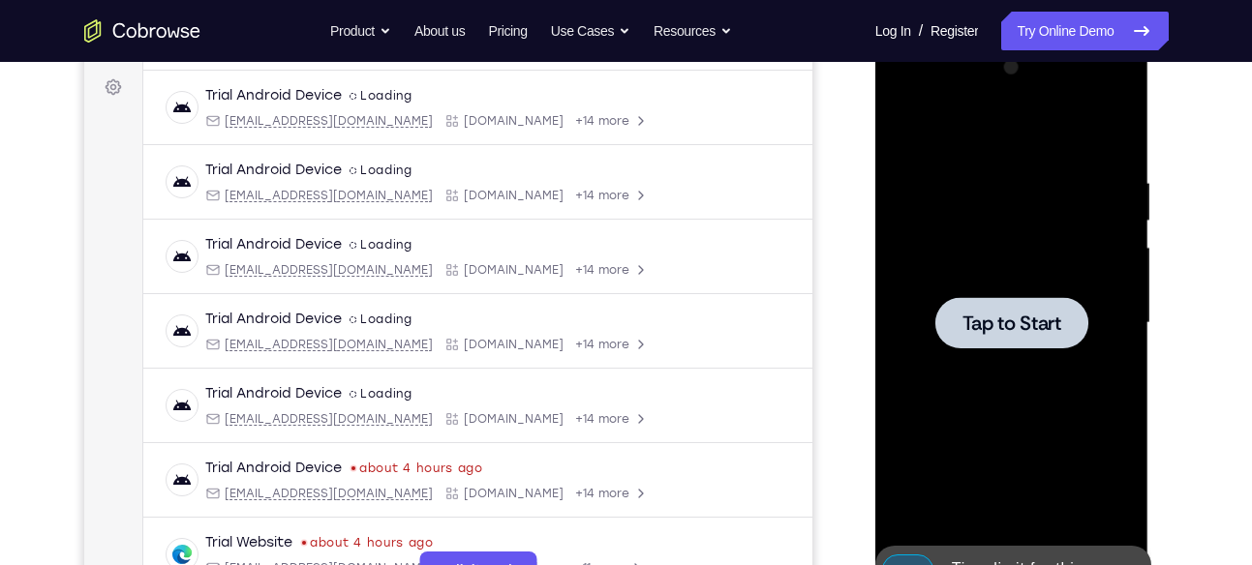
scroll to position [285, 0]
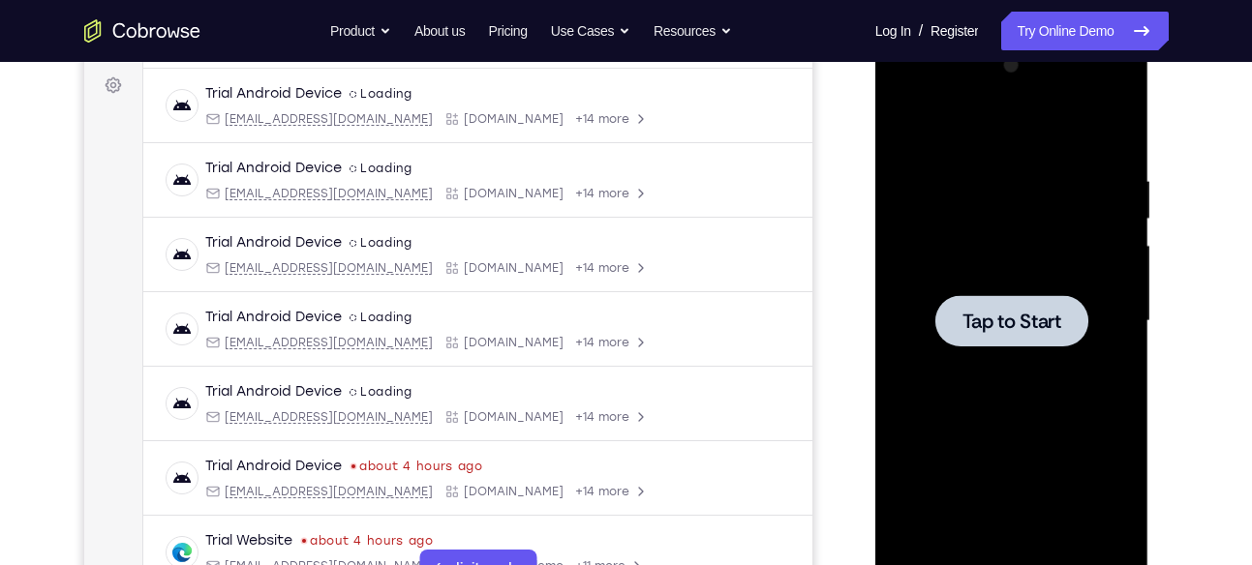
drag, startPoint x: 727, startPoint y: 313, endPoint x: 822, endPoint y: 283, distance: 99.5
click at [822, 283] on div "Your Support Agent Your Customer Web iOS Android" at bounding box center [626, 258] width 1084 height 715
click at [1074, 323] on div at bounding box center [1011, 320] width 153 height 51
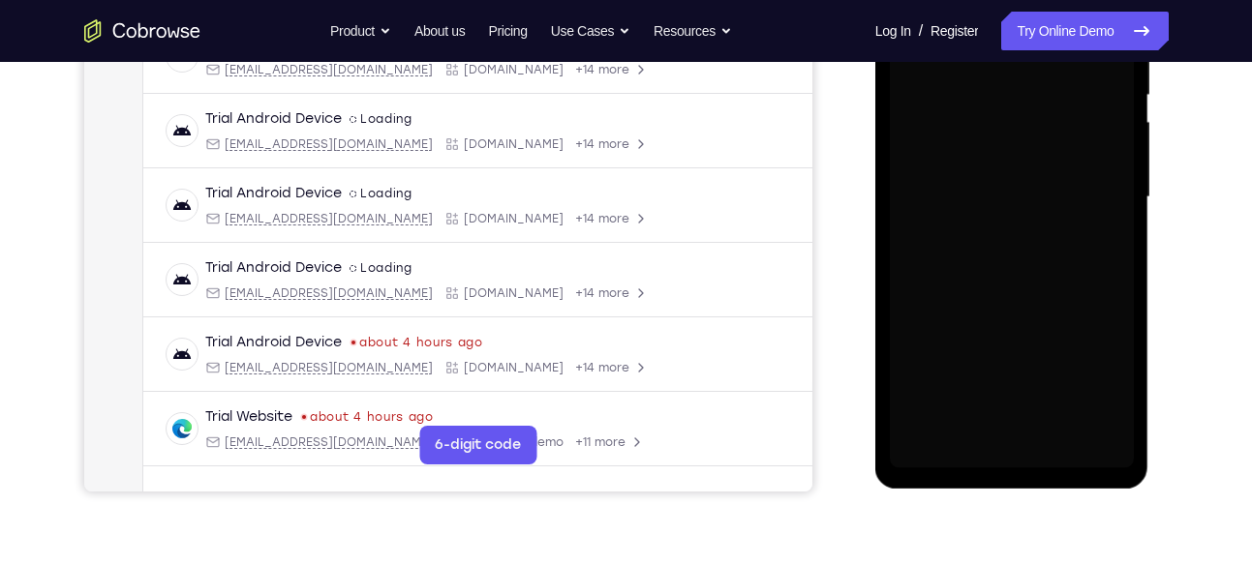
scroll to position [409, 0]
click at [1012, 456] on div at bounding box center [1012, 196] width 244 height 542
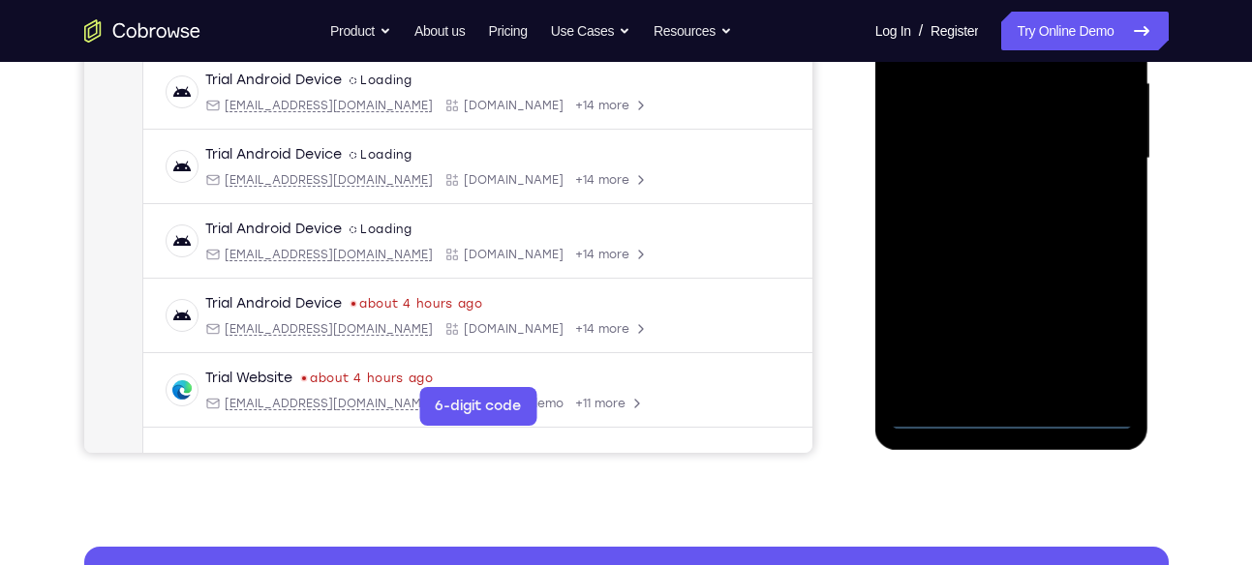
scroll to position [448, 0]
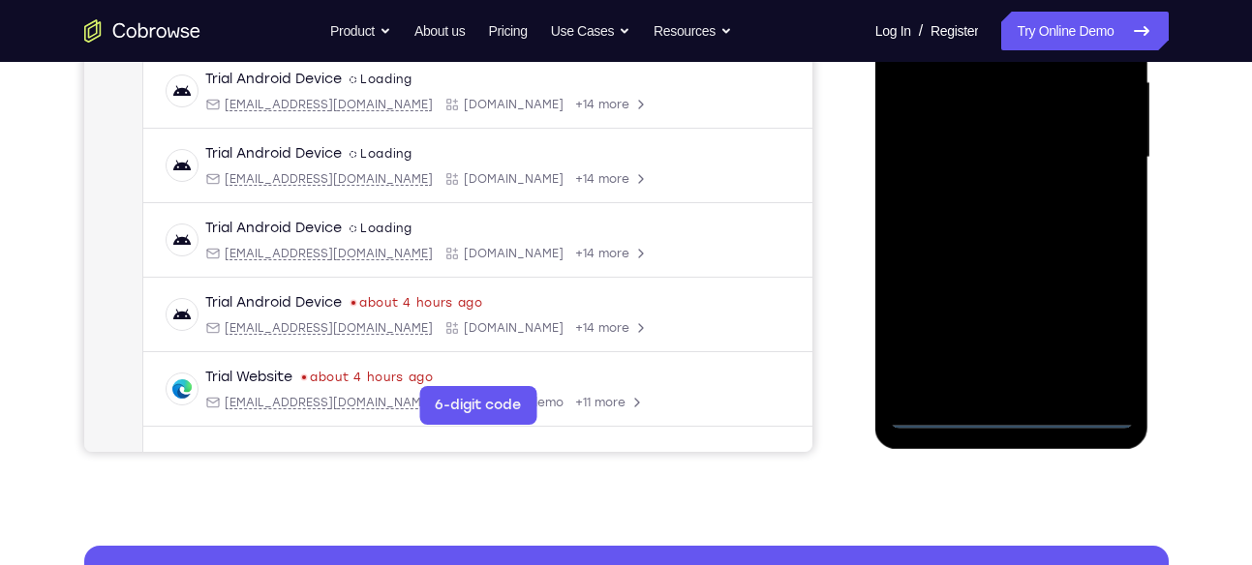
click at [1010, 423] on div at bounding box center [1012, 158] width 244 height 542
click at [1102, 327] on div at bounding box center [1012, 158] width 244 height 542
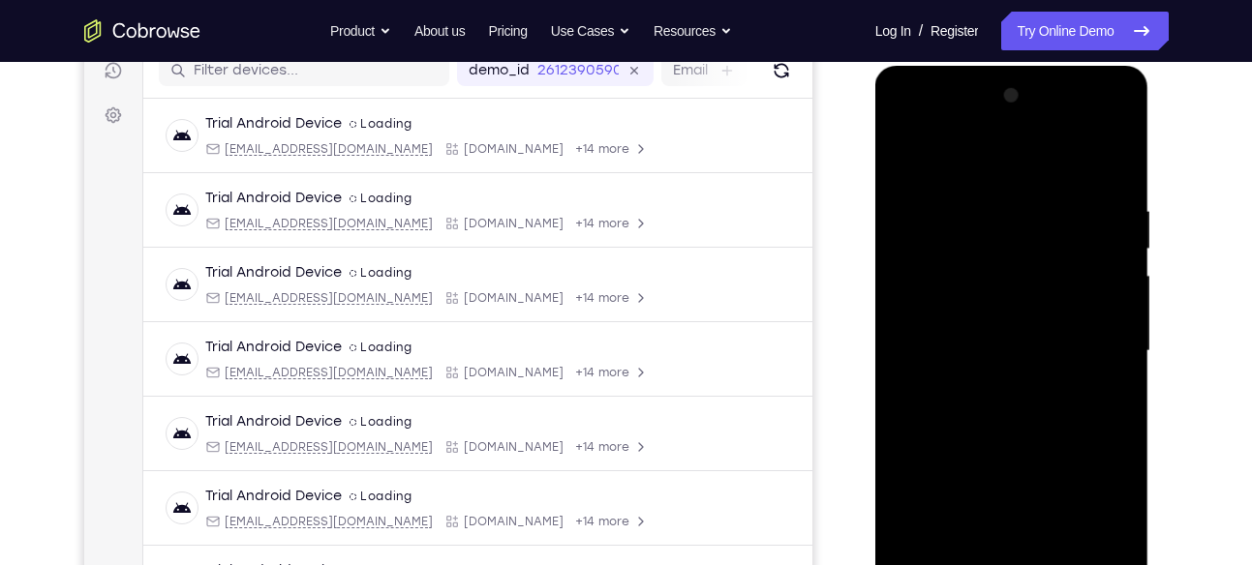
scroll to position [252, 0]
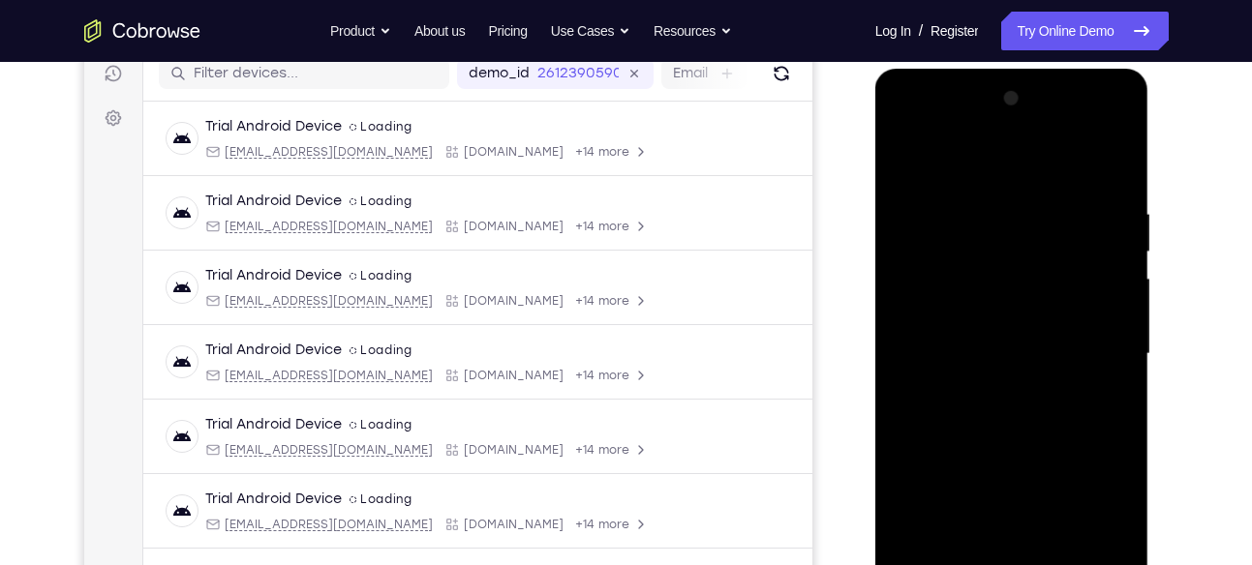
click at [924, 120] on div at bounding box center [1012, 354] width 244 height 542
click at [1097, 341] on div at bounding box center [1012, 354] width 244 height 542
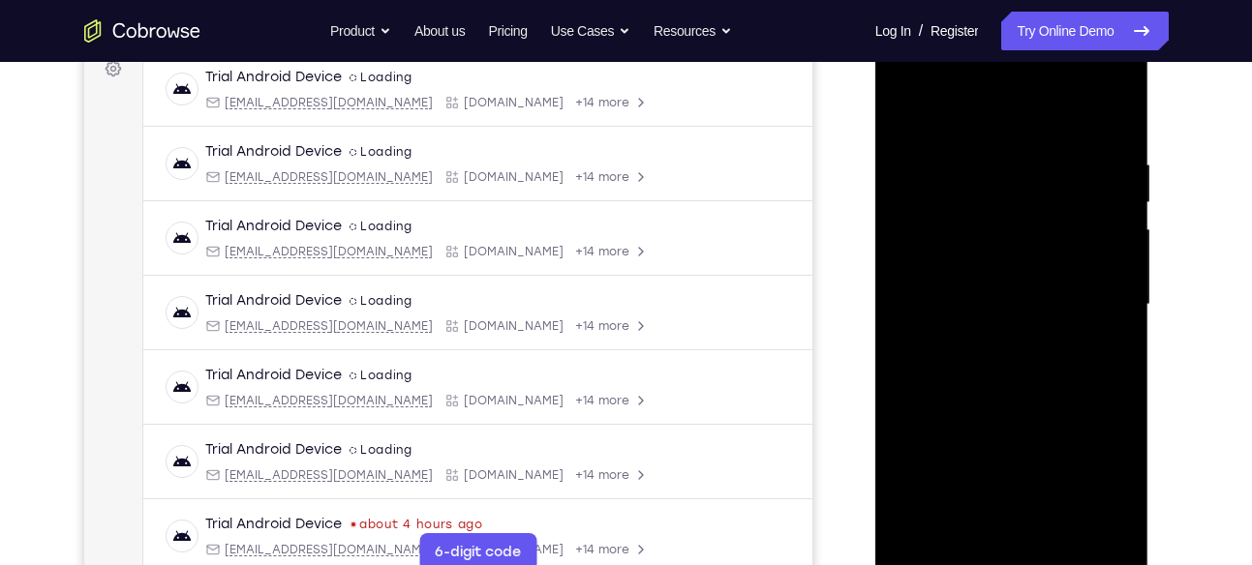
scroll to position [302, 0]
click at [991, 328] on div at bounding box center [1012, 304] width 244 height 542
click at [989, 339] on div at bounding box center [1012, 304] width 244 height 542
click at [992, 265] on div at bounding box center [1012, 304] width 244 height 542
click at [954, 220] on div at bounding box center [1012, 304] width 244 height 542
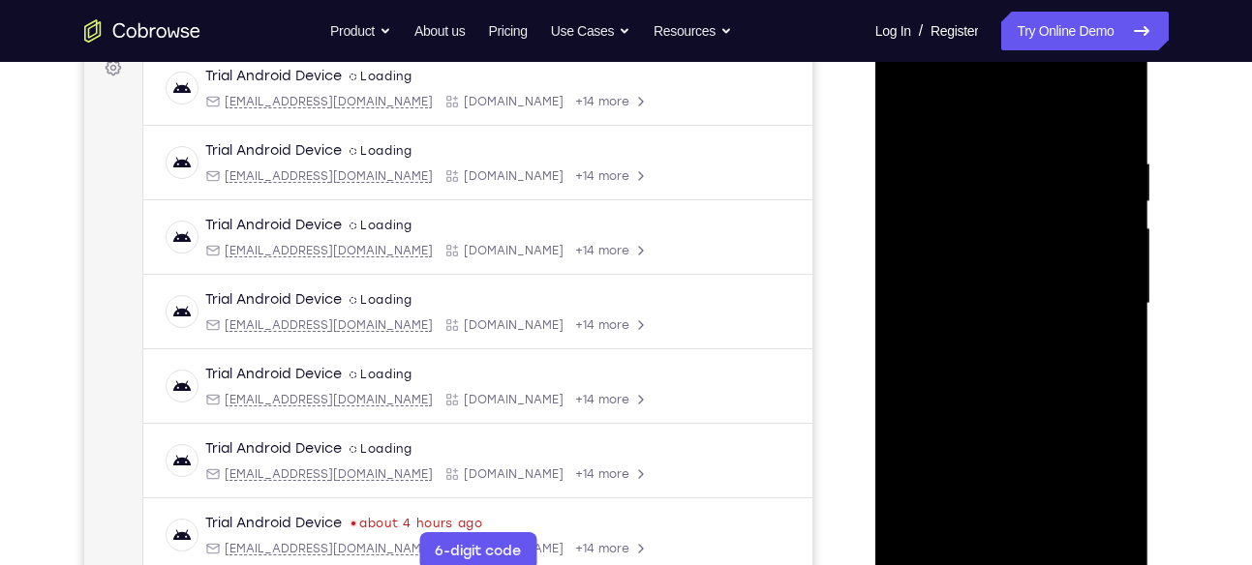
click at [935, 267] on div at bounding box center [1012, 304] width 244 height 542
click at [933, 301] on div at bounding box center [1012, 304] width 244 height 542
click at [950, 376] on div at bounding box center [1012, 304] width 244 height 542
click at [978, 358] on div at bounding box center [1012, 304] width 244 height 542
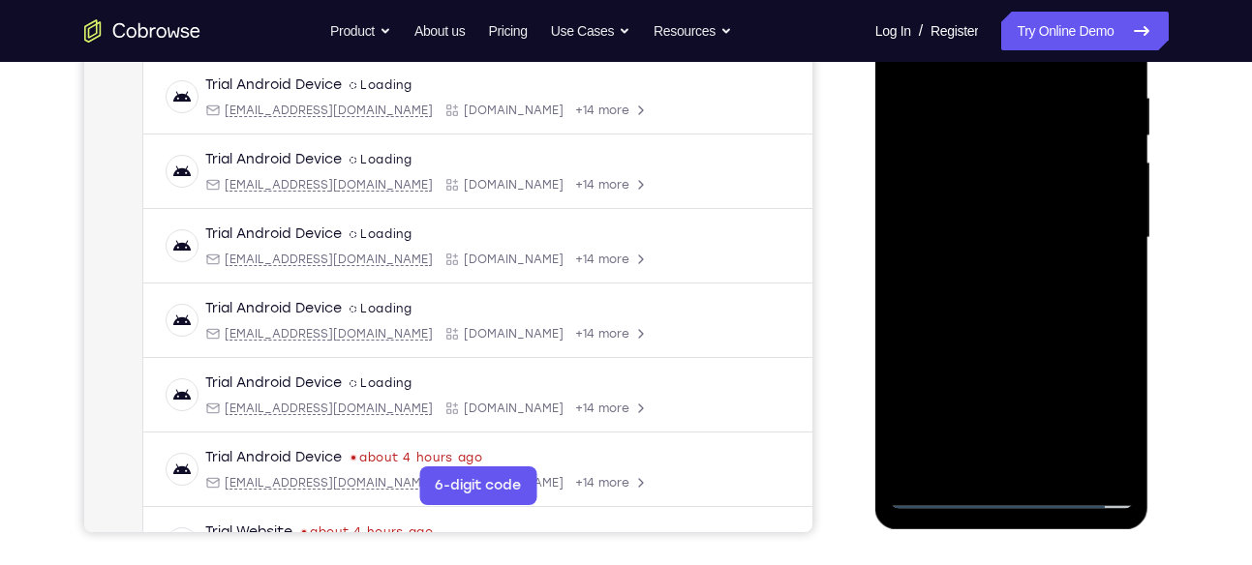
scroll to position [370, 0]
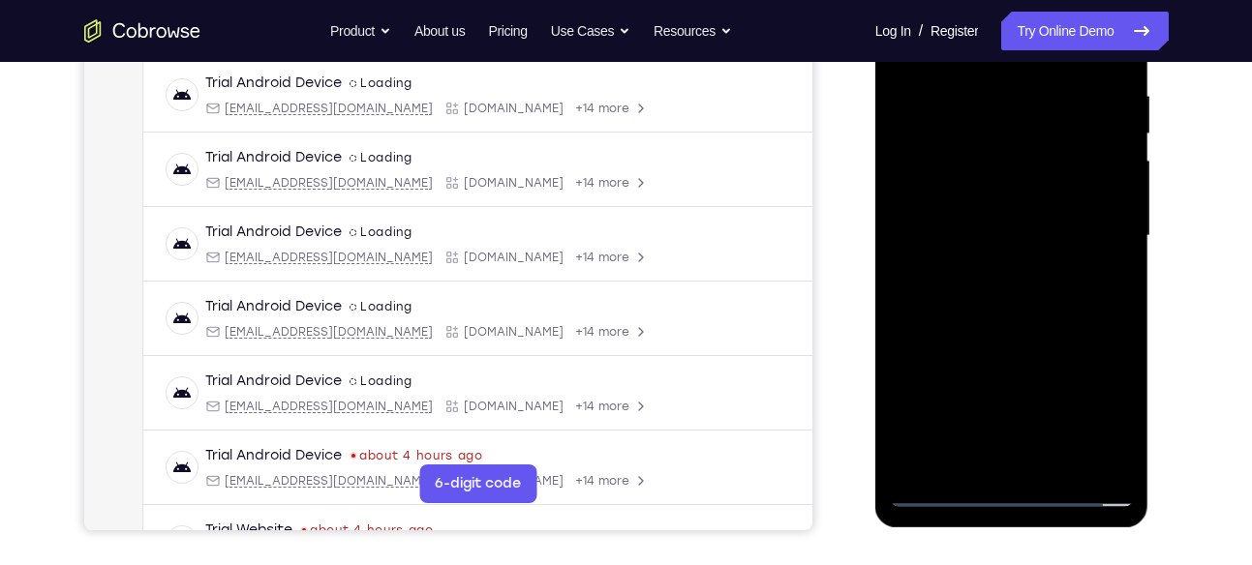
click at [1008, 323] on div at bounding box center [1012, 236] width 244 height 542
click at [1117, 462] on div at bounding box center [1012, 236] width 244 height 542
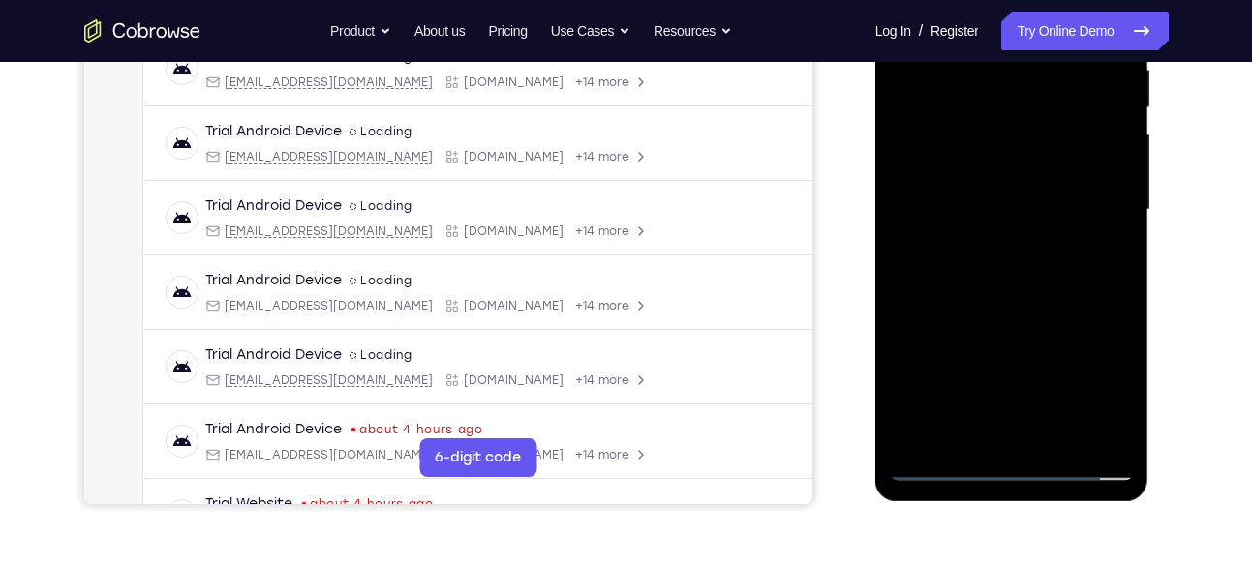
scroll to position [407, 0]
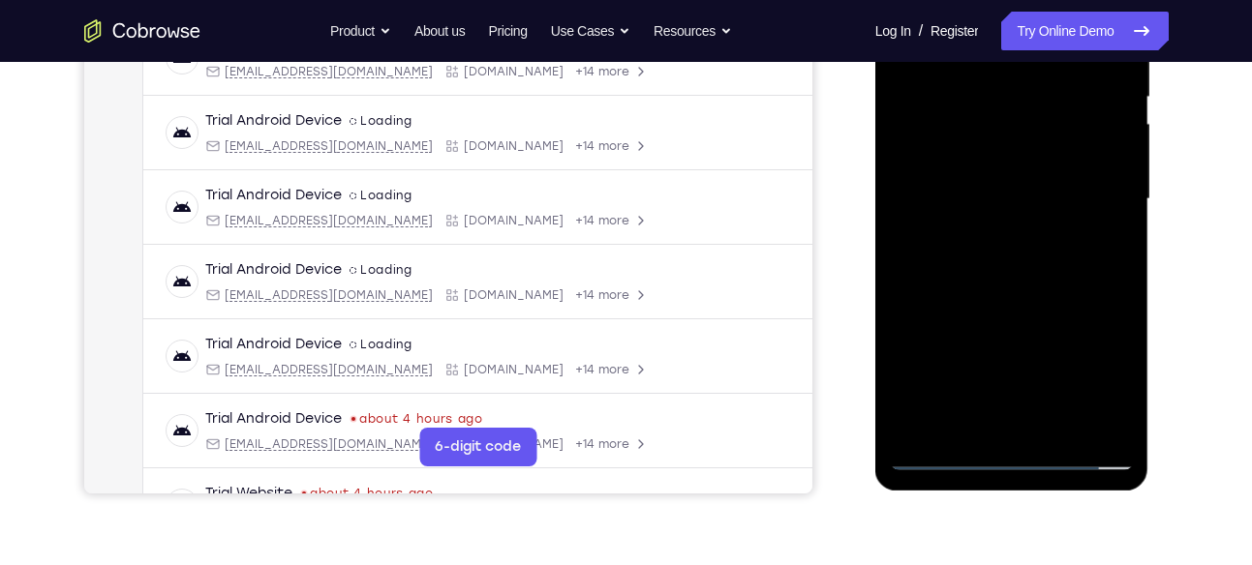
click at [1122, 287] on div at bounding box center [1012, 199] width 244 height 542
drag, startPoint x: 1027, startPoint y: 308, endPoint x: 1040, endPoint y: 253, distance: 56.6
click at [1040, 253] on div at bounding box center [1012, 199] width 244 height 542
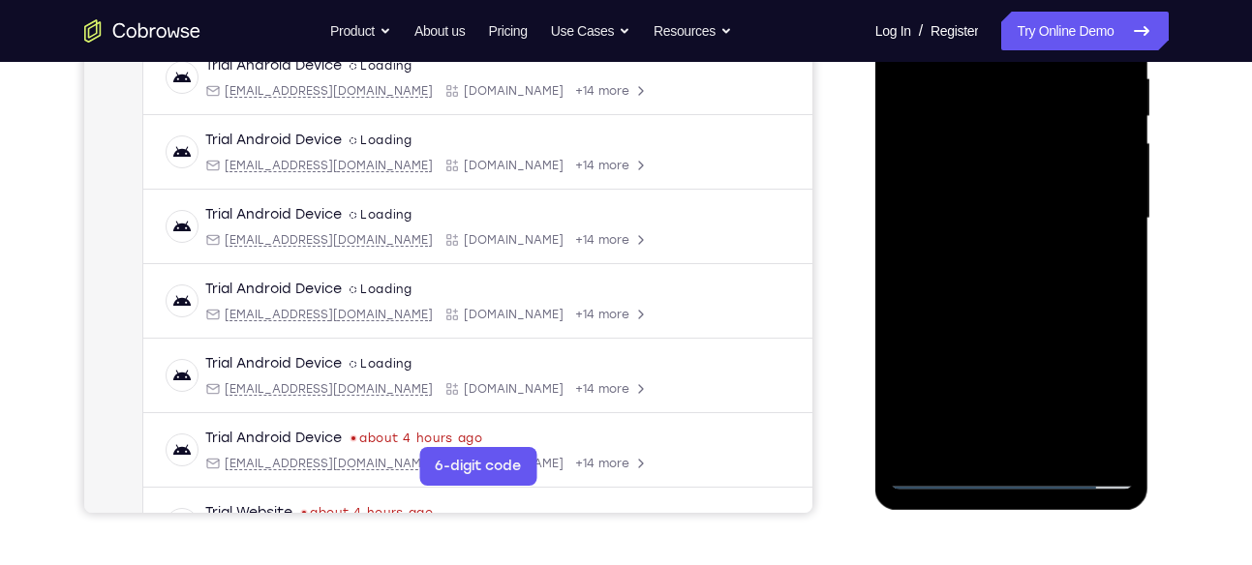
drag, startPoint x: 1037, startPoint y: 298, endPoint x: 1037, endPoint y: 280, distance: 18.4
click at [1037, 280] on div at bounding box center [1012, 219] width 244 height 542
click at [1124, 241] on div at bounding box center [1012, 219] width 244 height 542
click at [1124, 242] on div at bounding box center [1012, 219] width 244 height 542
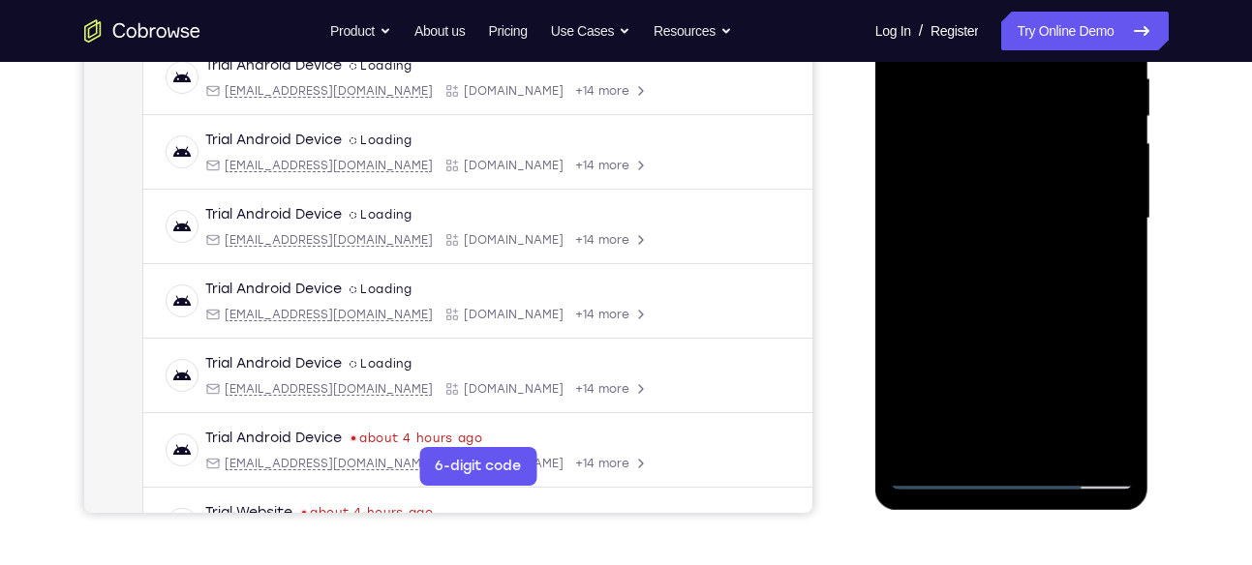
click at [1124, 242] on div at bounding box center [1012, 219] width 244 height 542
drag, startPoint x: 1036, startPoint y: 351, endPoint x: 1049, endPoint y: 181, distance: 170.9
click at [1049, 181] on div at bounding box center [1012, 219] width 244 height 542
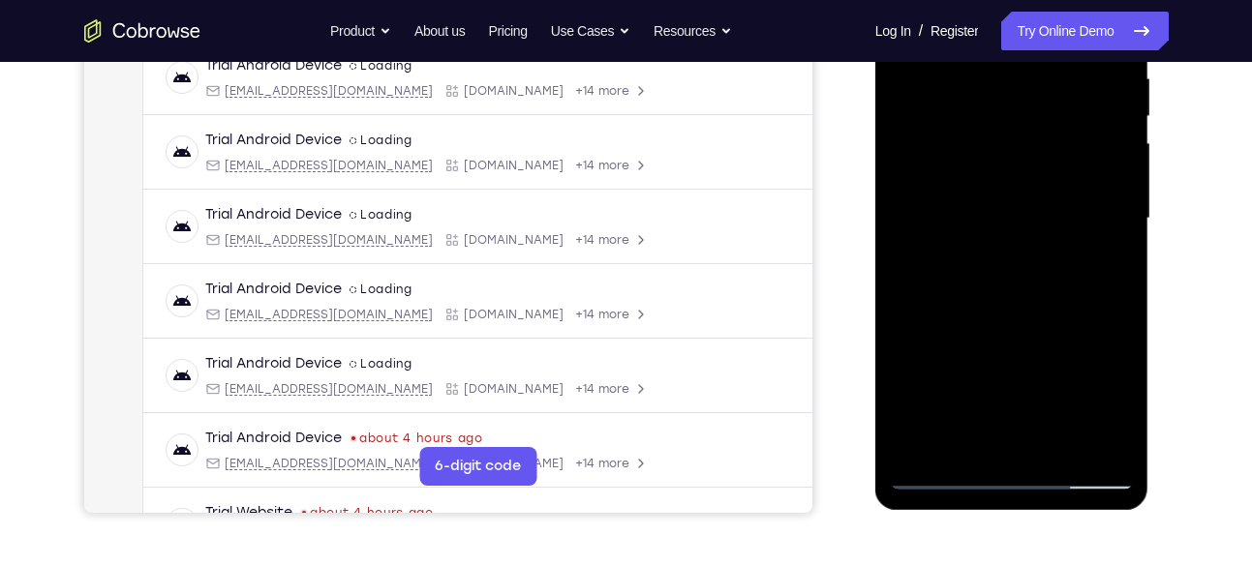
drag, startPoint x: 1047, startPoint y: 353, endPoint x: 1046, endPoint y: 262, distance: 91.0
click at [1046, 262] on div at bounding box center [1012, 219] width 244 height 542
drag, startPoint x: 1051, startPoint y: 345, endPoint x: 1045, endPoint y: 155, distance: 189.9
click at [1045, 155] on div at bounding box center [1012, 219] width 244 height 542
drag, startPoint x: 1060, startPoint y: 335, endPoint x: 1038, endPoint y: 213, distance: 124.0
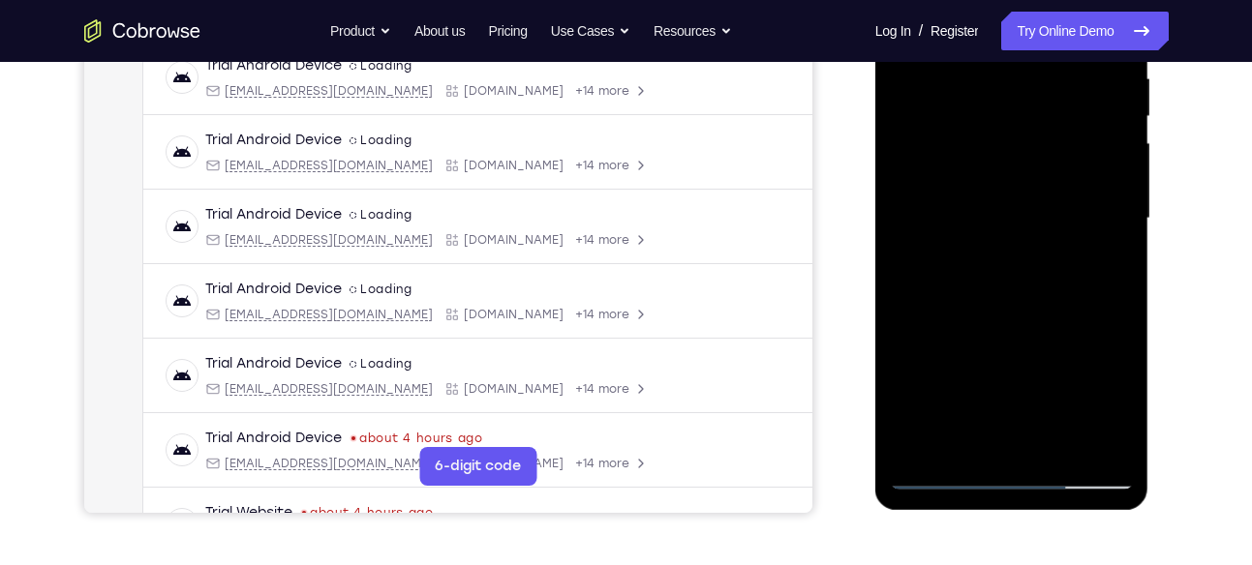
click at [1038, 213] on div at bounding box center [1012, 219] width 244 height 542
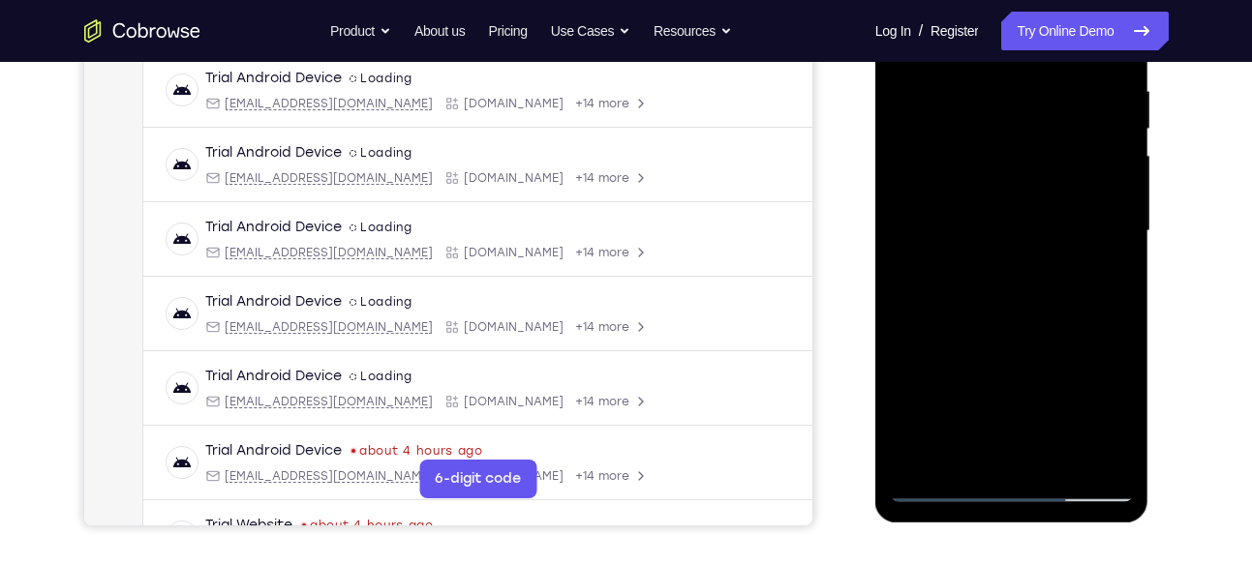
scroll to position [355, 0]
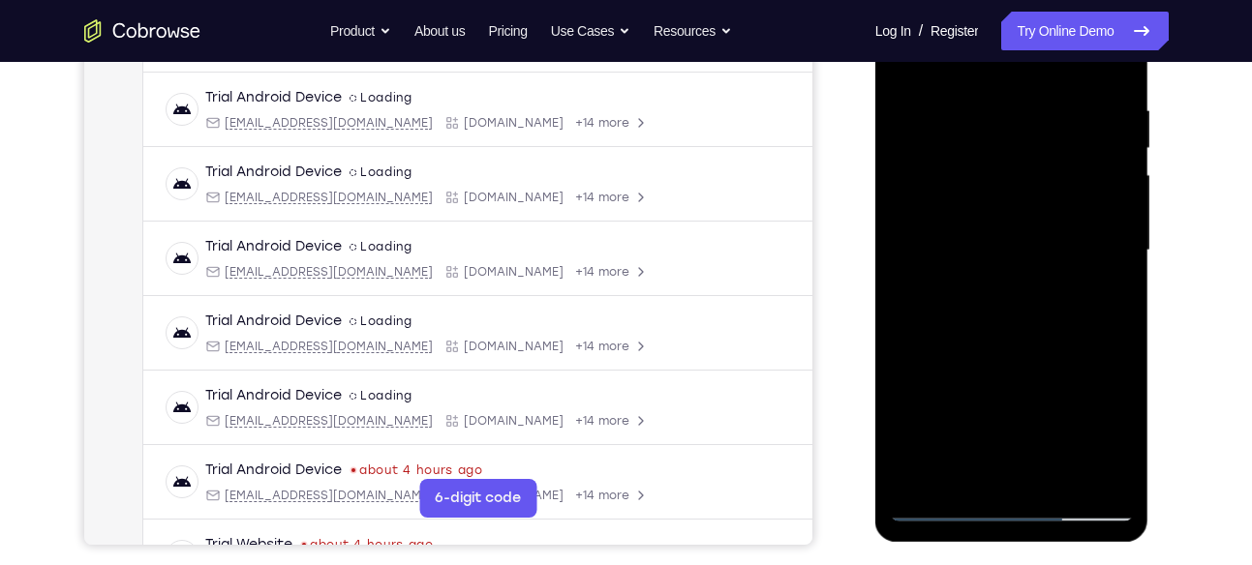
drag, startPoint x: 1029, startPoint y: 426, endPoint x: 1043, endPoint y: 180, distance: 246.3
click at [1043, 180] on div at bounding box center [1012, 251] width 244 height 542
drag, startPoint x: 1044, startPoint y: 420, endPoint x: 1034, endPoint y: 206, distance: 214.2
click at [1034, 206] on div at bounding box center [1012, 251] width 244 height 542
drag, startPoint x: 1020, startPoint y: 433, endPoint x: 1015, endPoint y: 187, distance: 245.9
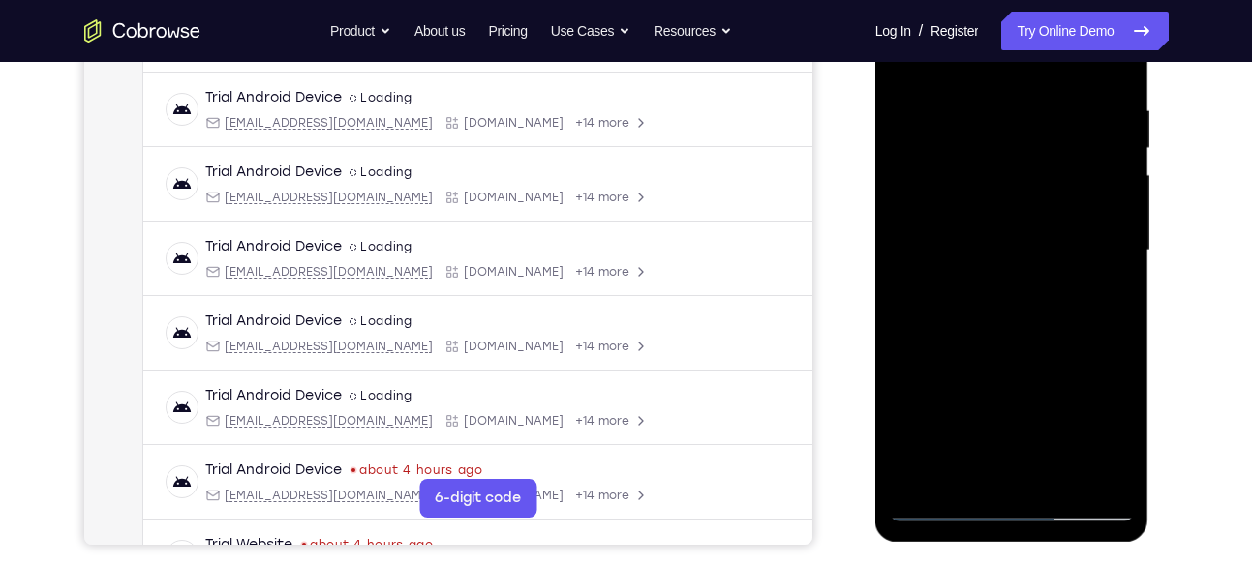
click at [1015, 187] on div at bounding box center [1012, 251] width 244 height 542
drag, startPoint x: 987, startPoint y: 380, endPoint x: 1019, endPoint y: 148, distance: 234.5
click at [1019, 148] on div at bounding box center [1012, 251] width 244 height 542
drag, startPoint x: 1015, startPoint y: 411, endPoint x: 1020, endPoint y: 250, distance: 161.8
click at [1020, 250] on div at bounding box center [1012, 251] width 244 height 542
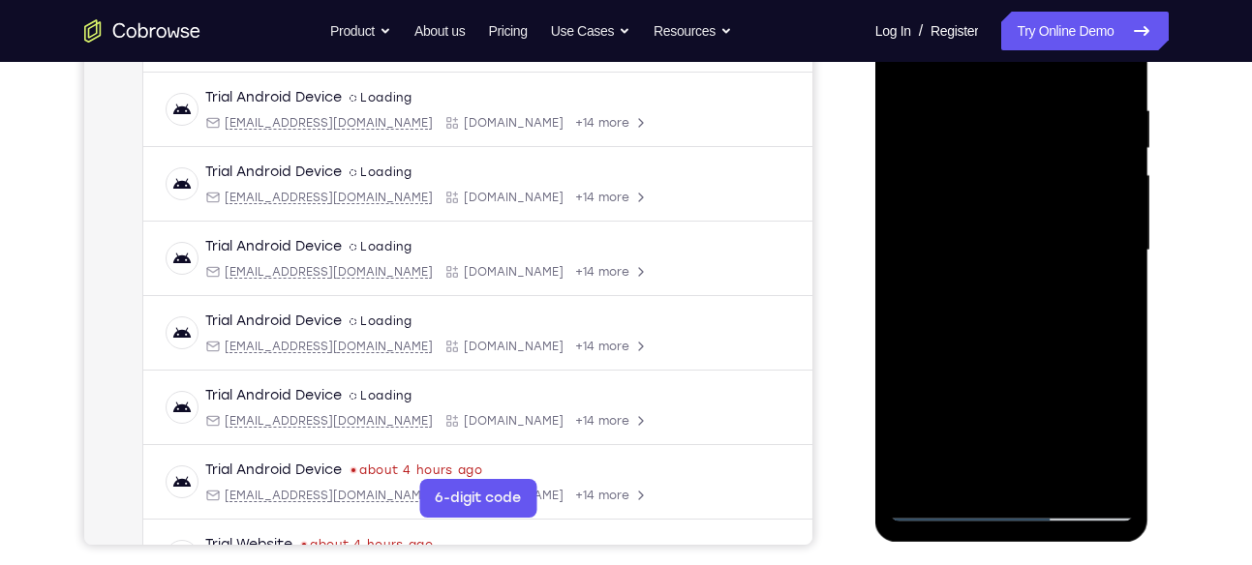
drag, startPoint x: 1010, startPoint y: 388, endPoint x: 996, endPoint y: 266, distance: 122.7
click at [996, 266] on div at bounding box center [1012, 251] width 244 height 542
drag, startPoint x: 964, startPoint y: 409, endPoint x: 973, endPoint y: 236, distance: 173.5
click at [973, 236] on div at bounding box center [1012, 251] width 244 height 542
drag, startPoint x: 1003, startPoint y: 402, endPoint x: 1003, endPoint y: 374, distance: 28.1
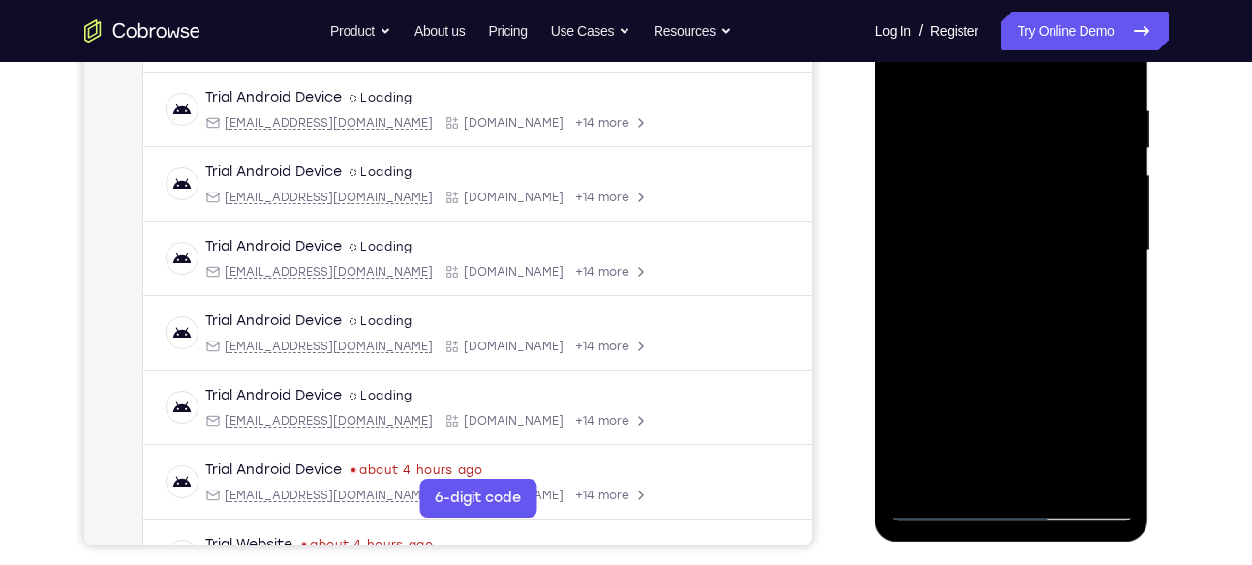
click at [1003, 374] on div at bounding box center [1012, 251] width 244 height 542
drag, startPoint x: 1038, startPoint y: 386, endPoint x: 1040, endPoint y: 253, distance: 133.6
click at [1040, 253] on div at bounding box center [1012, 251] width 244 height 542
drag, startPoint x: 1041, startPoint y: 435, endPoint x: 1050, endPoint y: 259, distance: 175.5
click at [1050, 259] on div at bounding box center [1012, 251] width 244 height 542
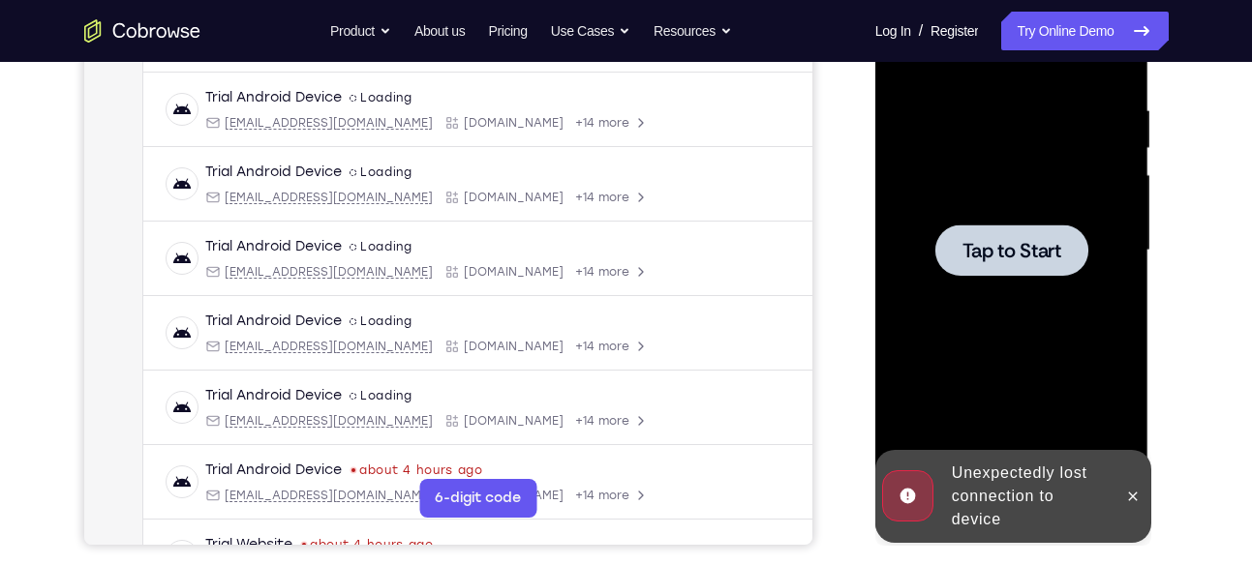
click at [1055, 291] on div at bounding box center [1012, 251] width 244 height 542
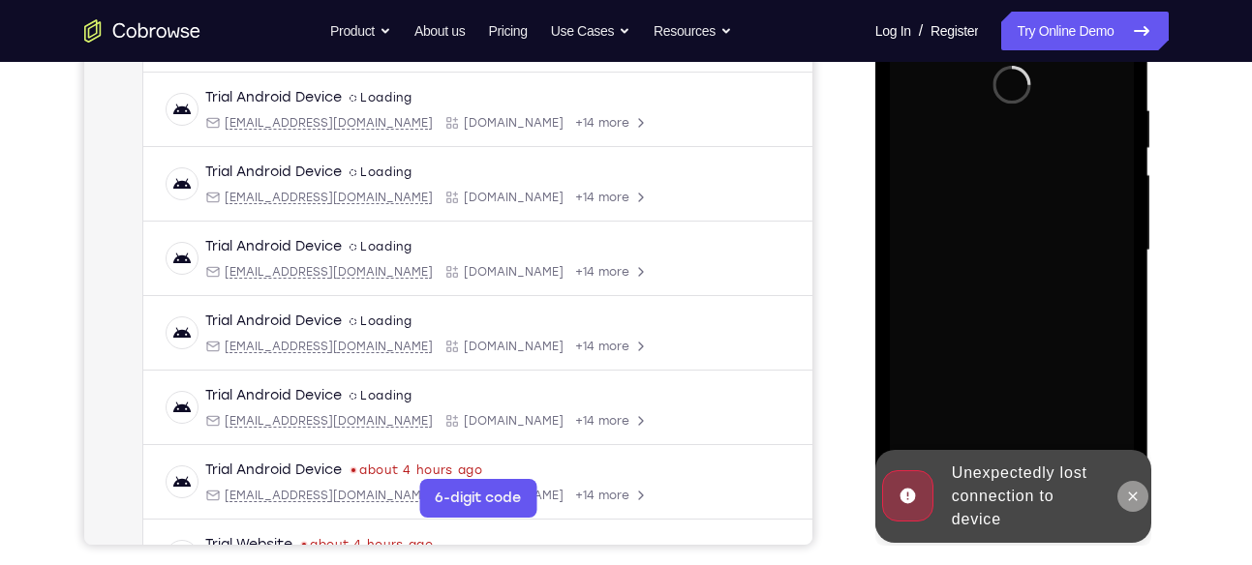
click at [1132, 498] on icon at bounding box center [1133, 496] width 9 height 9
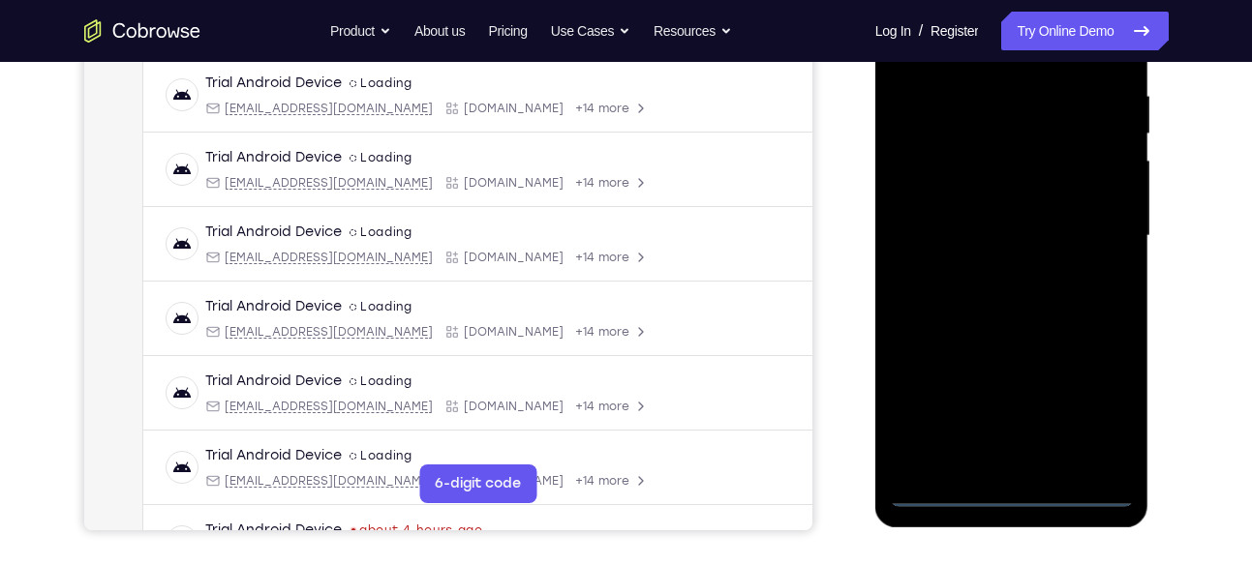
scroll to position [371, 0]
click at [1019, 492] on div at bounding box center [1012, 235] width 244 height 542
click at [1115, 410] on div at bounding box center [1012, 235] width 244 height 542
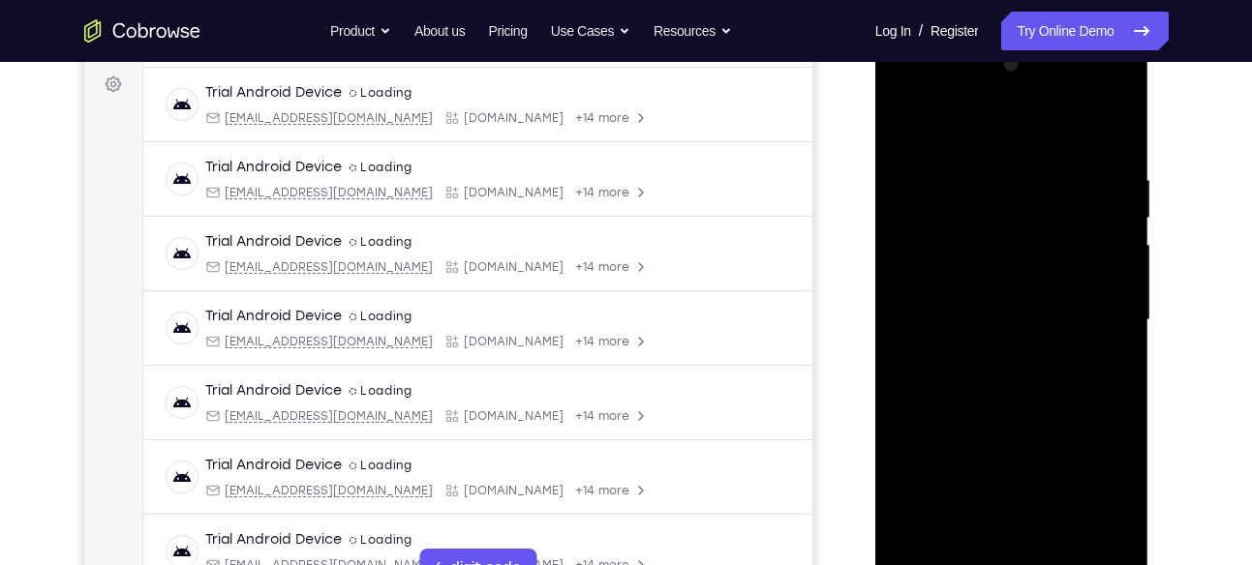
scroll to position [249, 0]
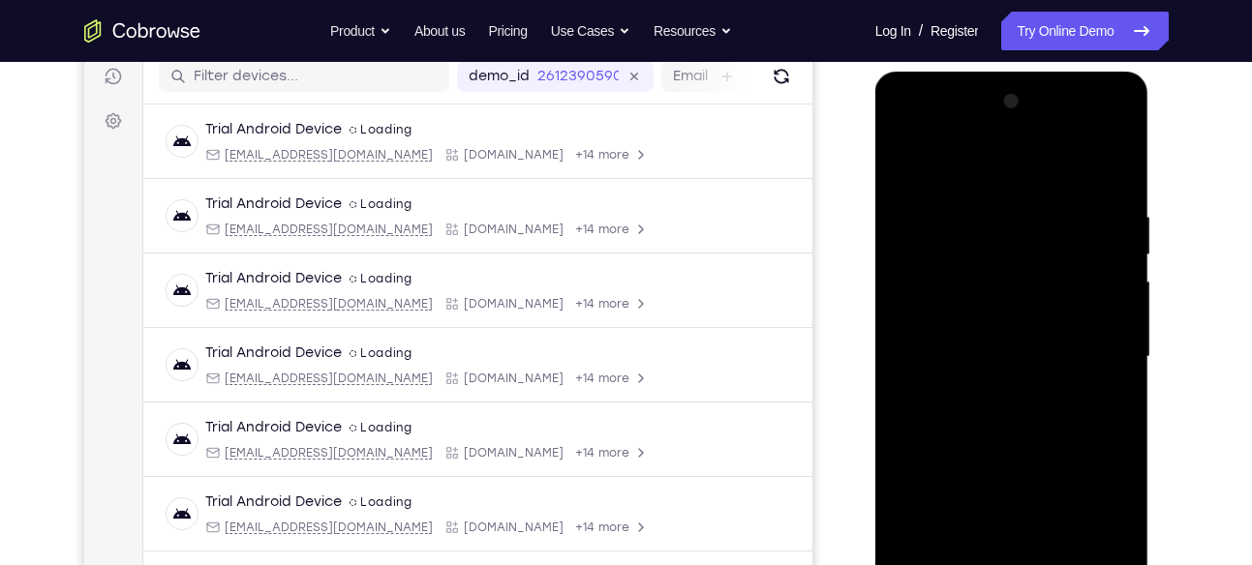
click at [909, 126] on div at bounding box center [1012, 357] width 244 height 542
click at [1100, 348] on div at bounding box center [1012, 357] width 244 height 542
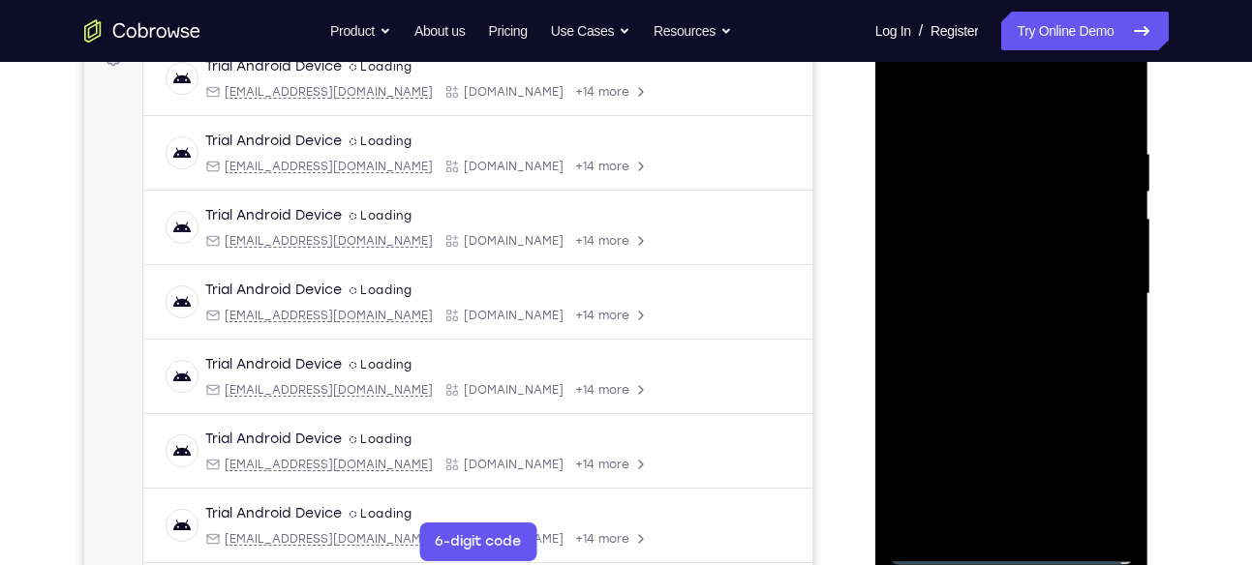
scroll to position [314, 0]
click at [990, 327] on div at bounding box center [1012, 292] width 244 height 542
click at [991, 270] on div at bounding box center [1012, 292] width 244 height 542
click at [934, 249] on div at bounding box center [1012, 292] width 244 height 542
click at [924, 293] on div at bounding box center [1012, 292] width 244 height 542
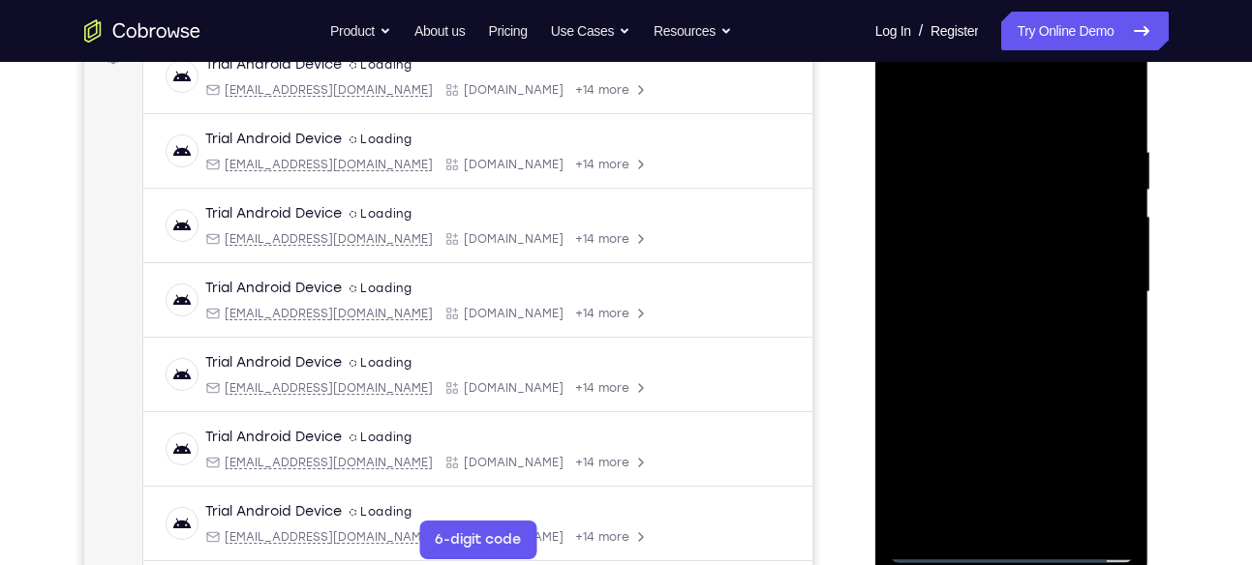
click at [947, 360] on div at bounding box center [1012, 292] width 244 height 542
click at [1057, 357] on div at bounding box center [1012, 292] width 244 height 542
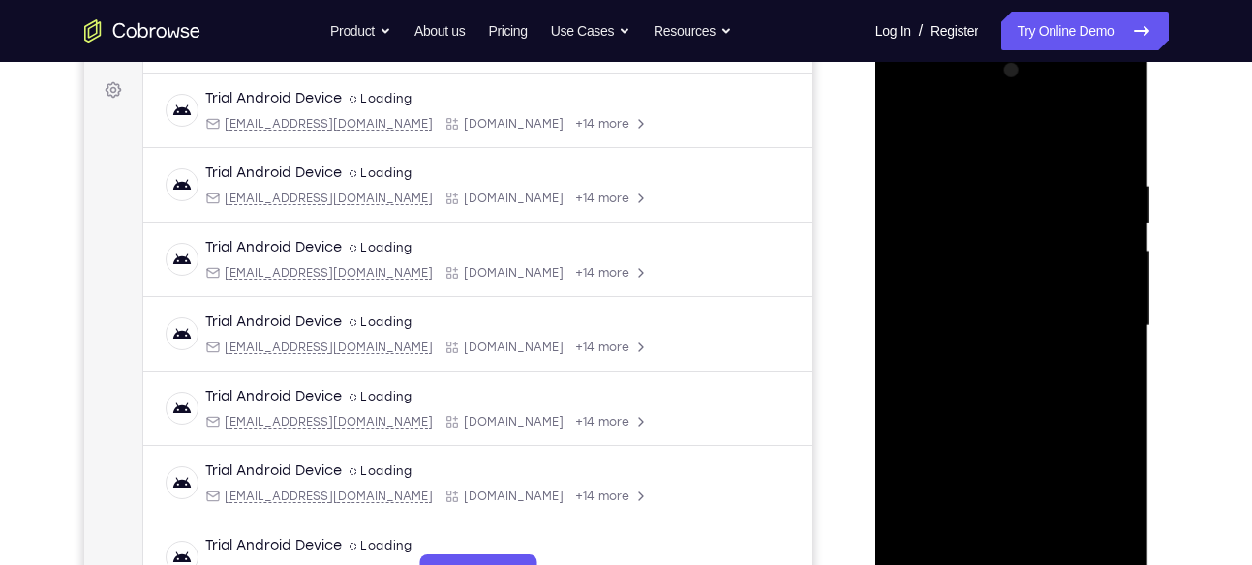
scroll to position [279, 0]
click at [1117, 157] on div at bounding box center [1012, 327] width 244 height 542
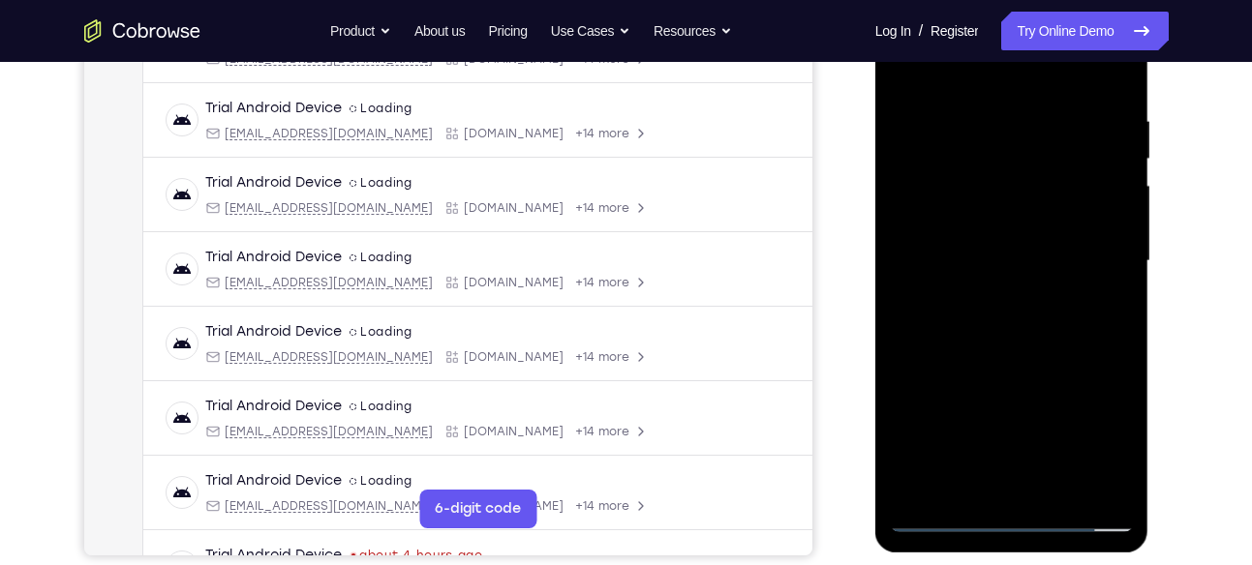
scroll to position [367, 0]
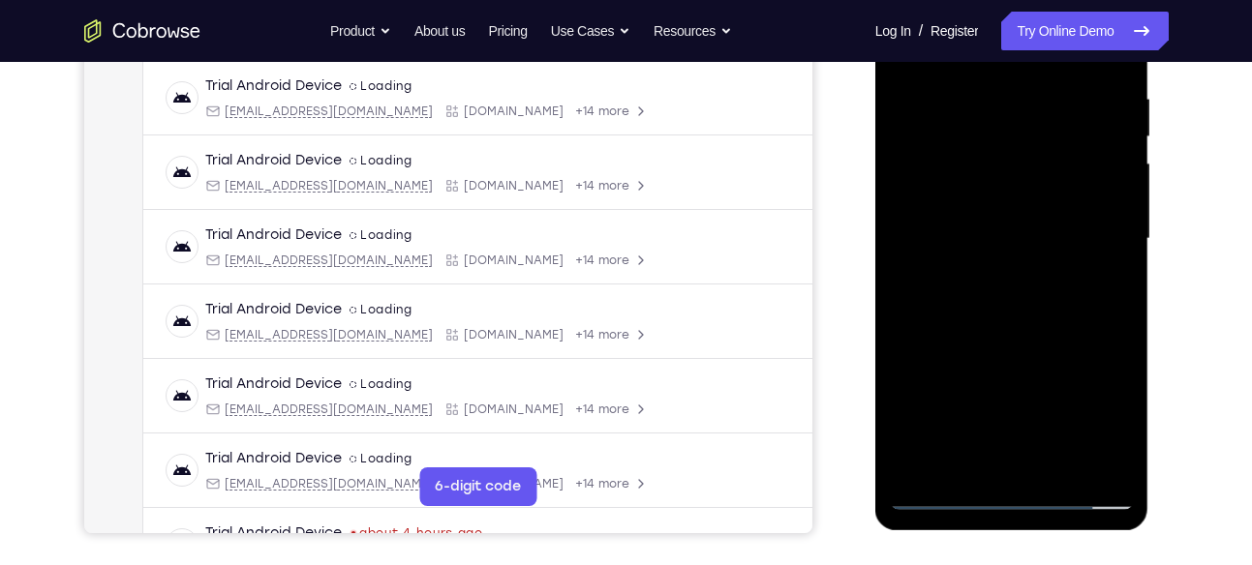
drag, startPoint x: 1095, startPoint y: 366, endPoint x: 1098, endPoint y: 241, distance: 124.9
click at [1098, 241] on div at bounding box center [1012, 239] width 244 height 542
click at [1116, 237] on div at bounding box center [1012, 239] width 244 height 542
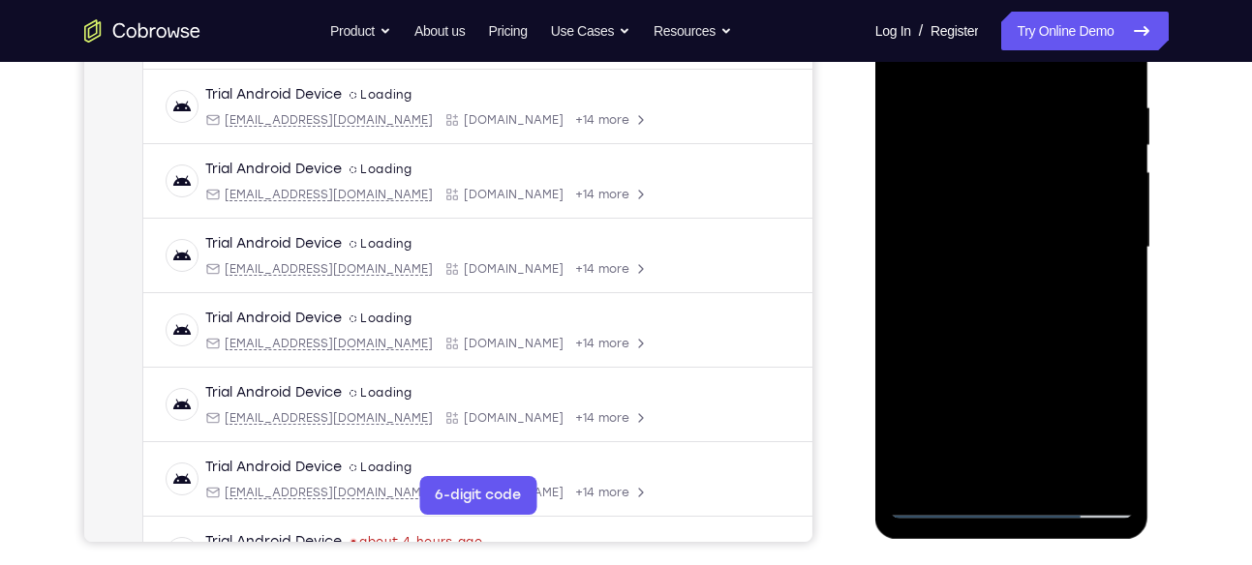
scroll to position [356, 0]
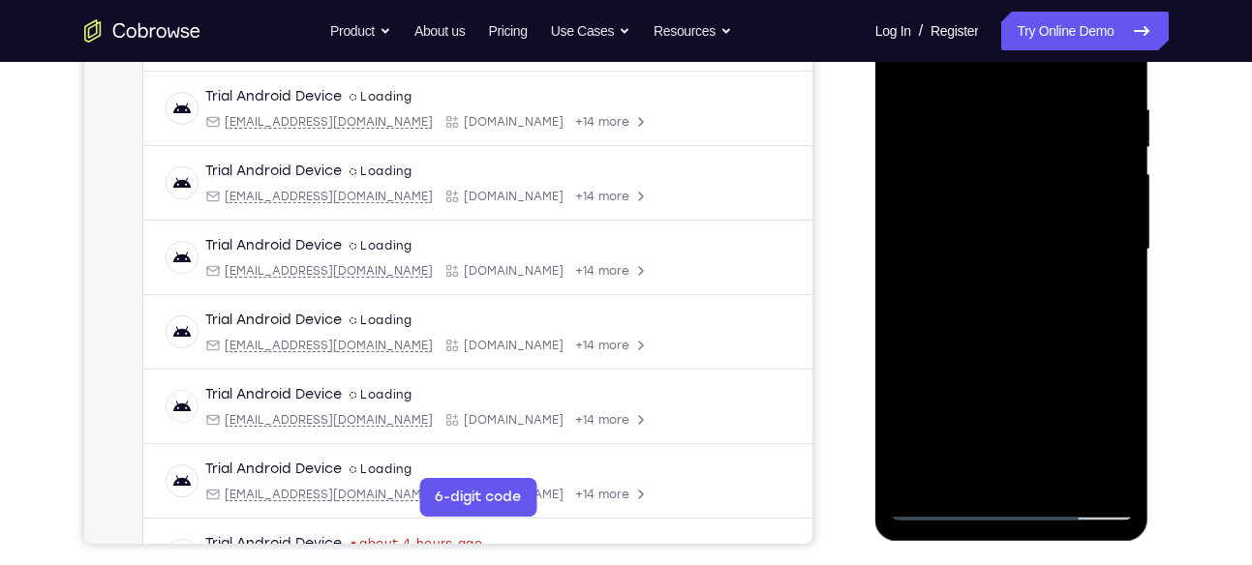
click at [1122, 207] on div at bounding box center [1012, 250] width 244 height 542
click at [1120, 212] on div at bounding box center [1012, 250] width 244 height 542
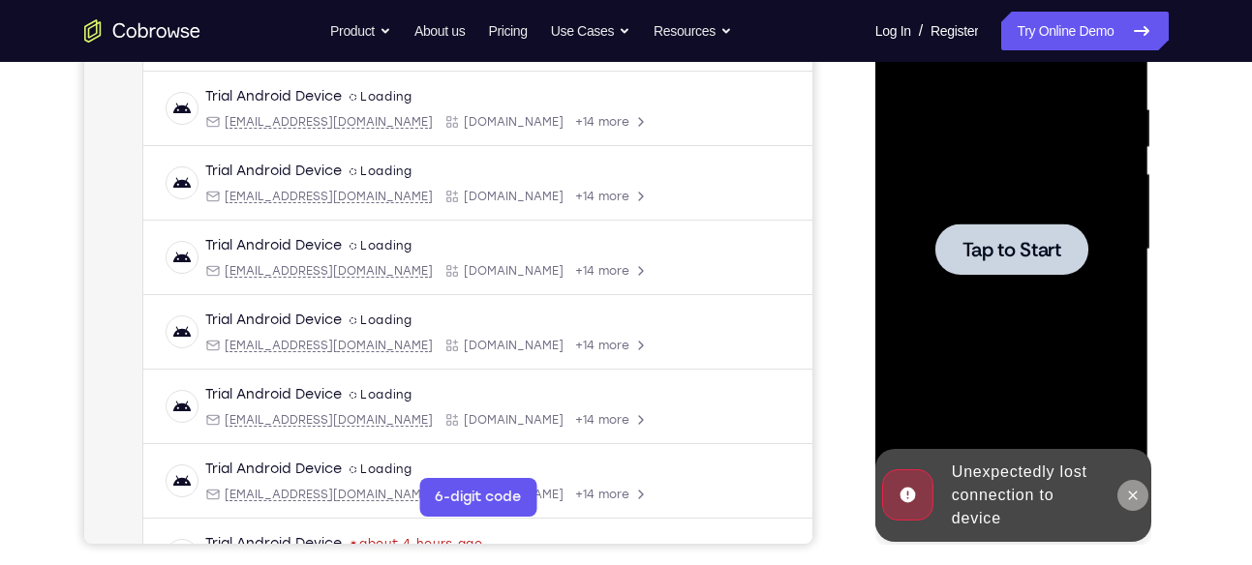
click at [1133, 504] on button at bounding box center [1132, 495] width 31 height 31
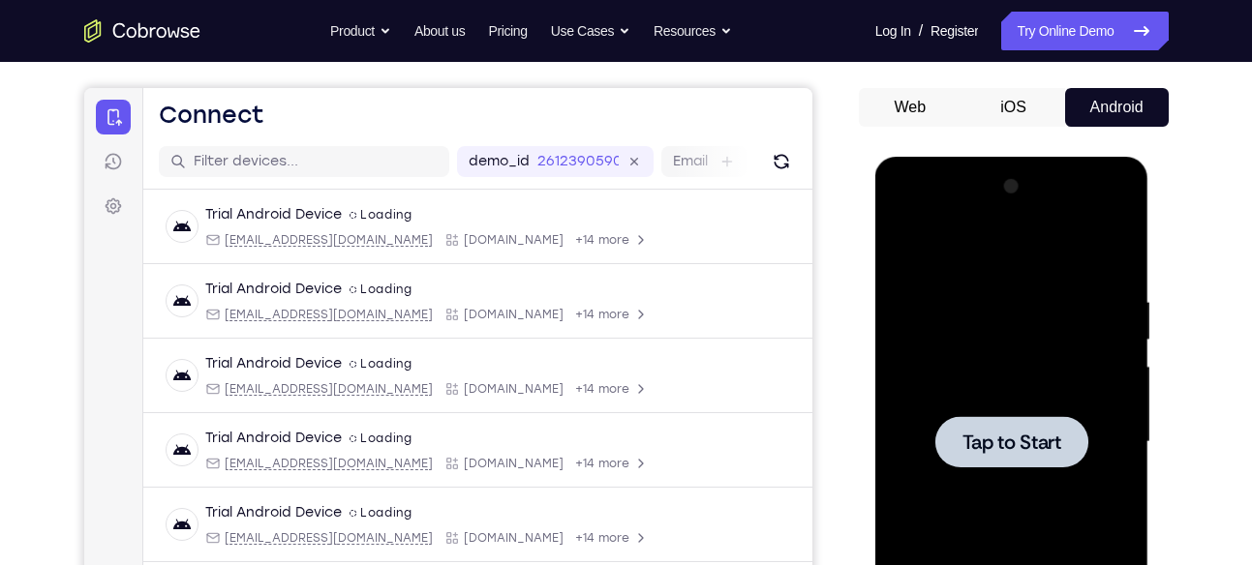
scroll to position [145, 0]
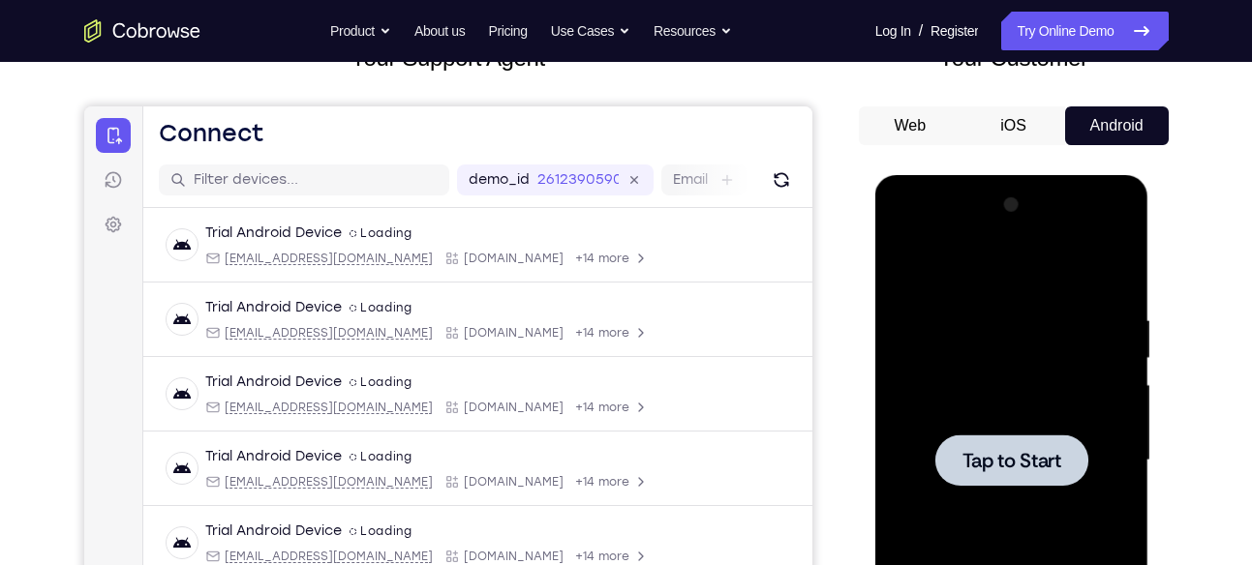
click at [1010, 364] on div at bounding box center [1012, 461] width 244 height 542
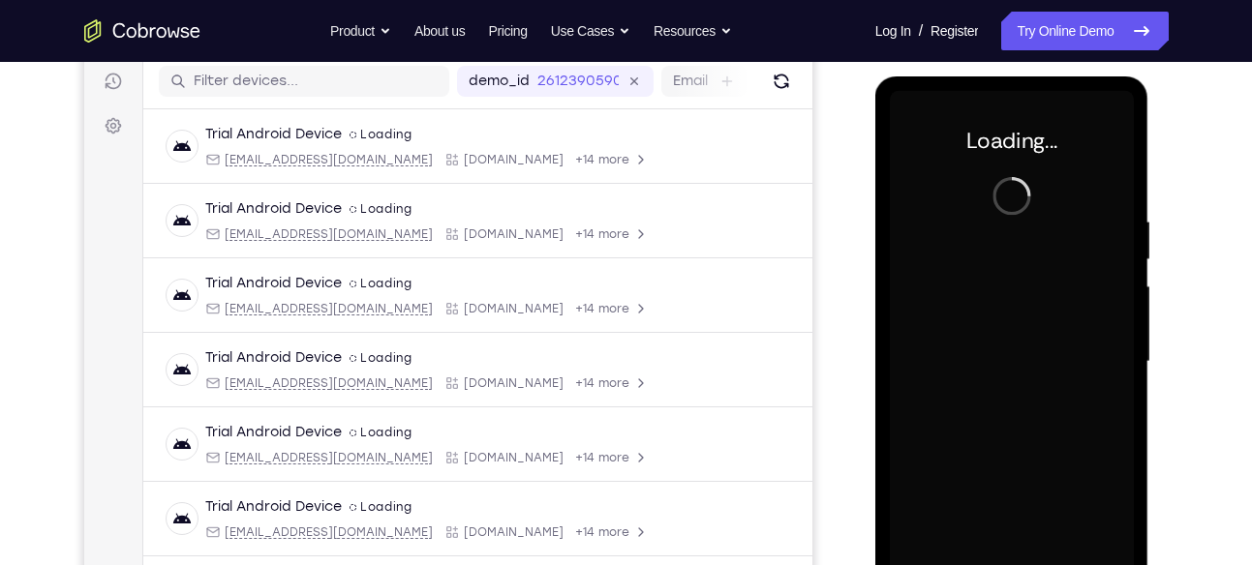
scroll to position [251, 0]
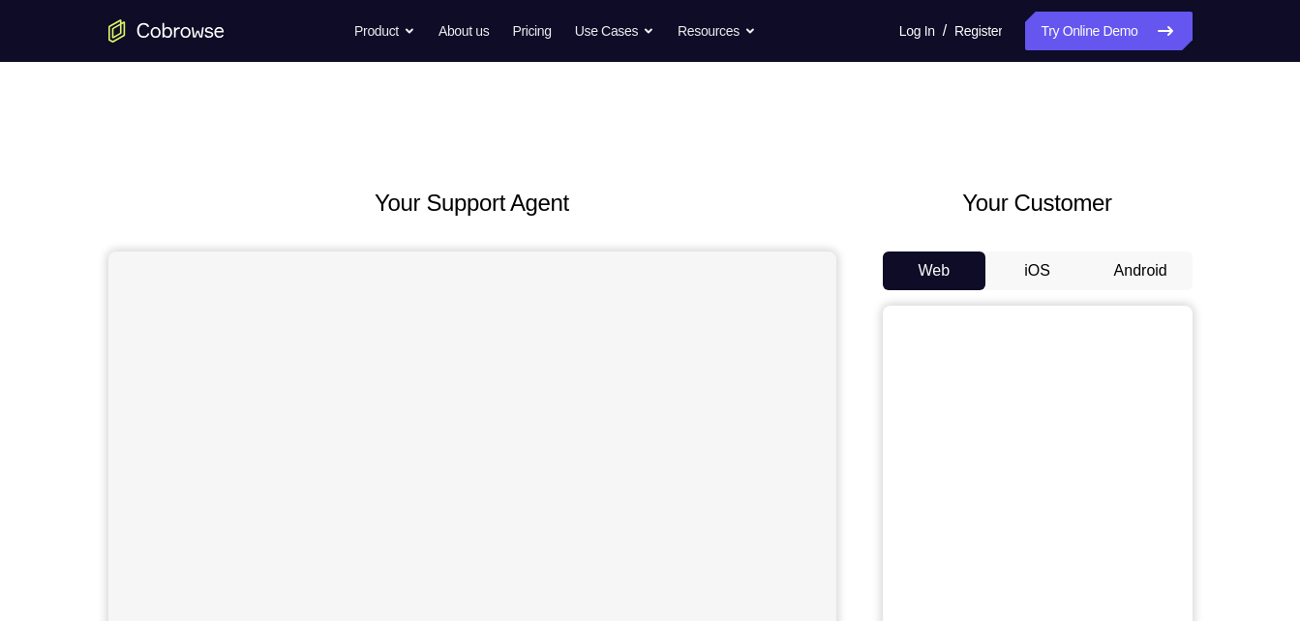
click at [1136, 282] on button "Android" at bounding box center [1141, 271] width 104 height 39
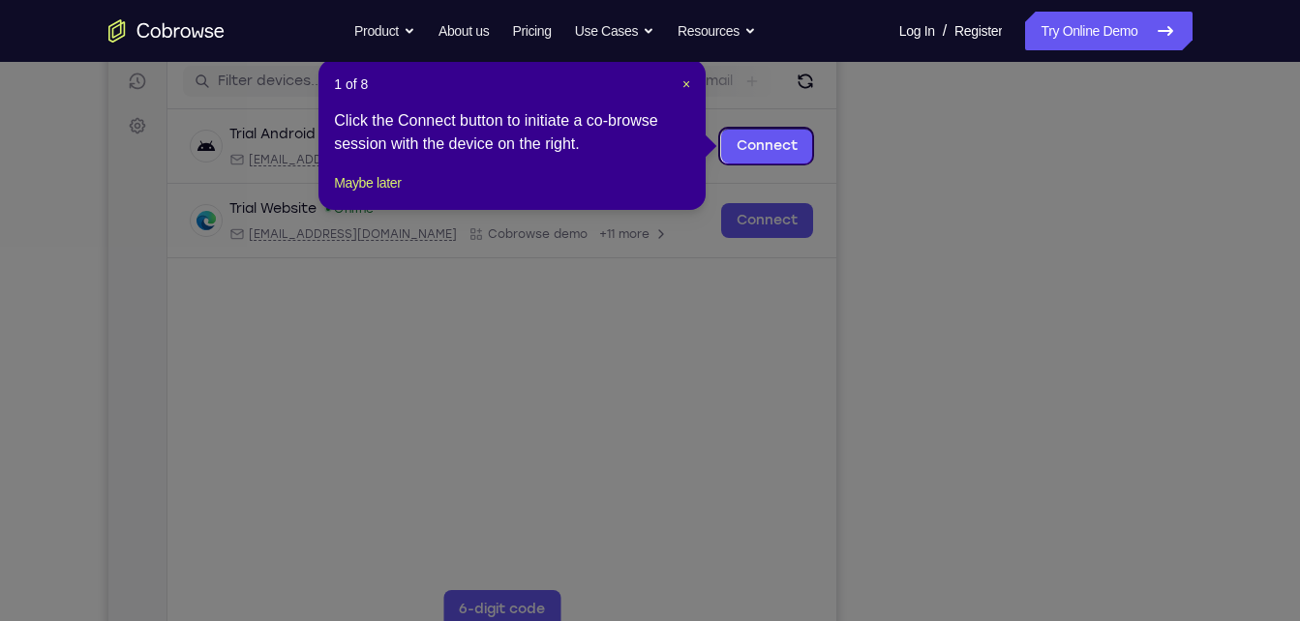
scroll to position [243, 0]
click at [684, 92] on span "×" at bounding box center [686, 84] width 8 height 15
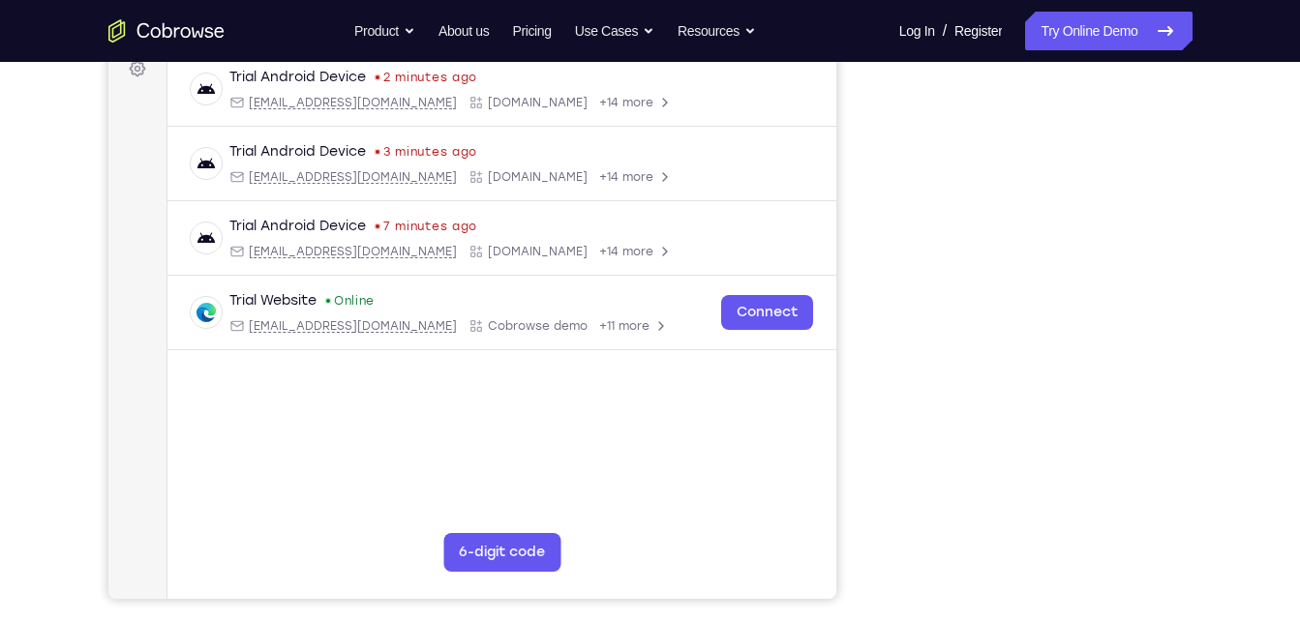
scroll to position [286, 0]
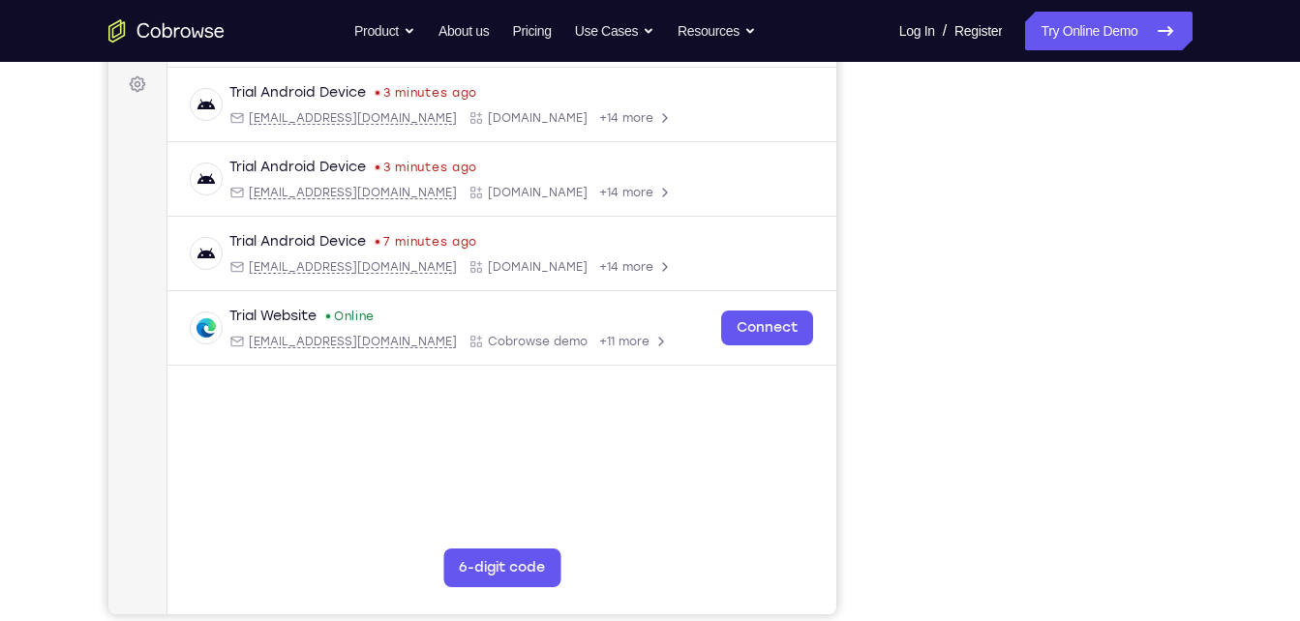
click at [863, 384] on div "Your Support Agent Your Customer Web iOS Android" at bounding box center [650, 257] width 1084 height 715
click at [860, 288] on div "Your Support Agent Your Customer Web iOS Android" at bounding box center [650, 257] width 1084 height 715
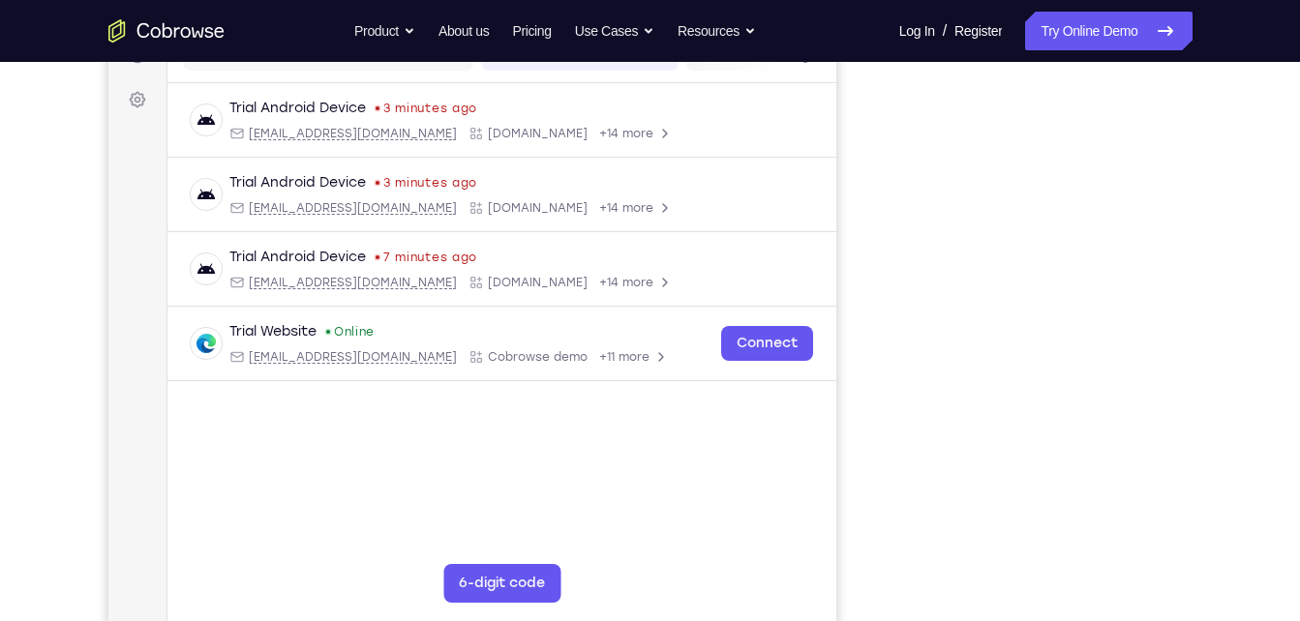
scroll to position [269, 0]
click at [871, 268] on div "Your Support Agent Your Customer Web iOS Android" at bounding box center [650, 274] width 1084 height 715
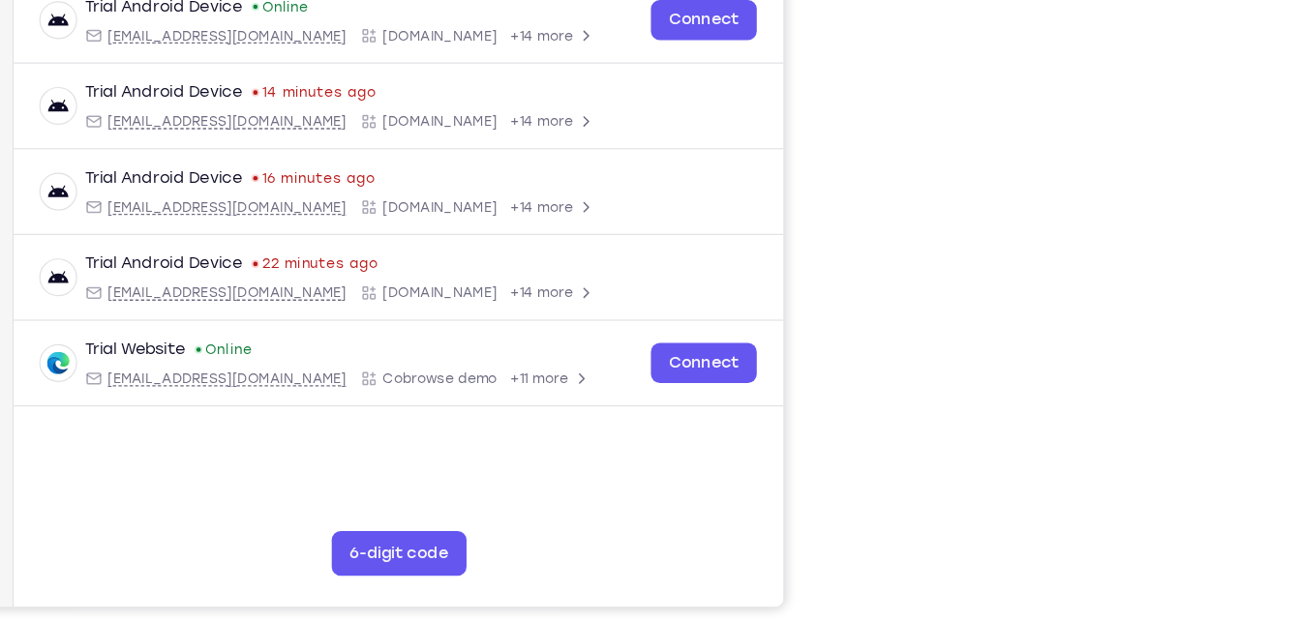
scroll to position [291, 0]
